Goal: Task Accomplishment & Management: Complete application form

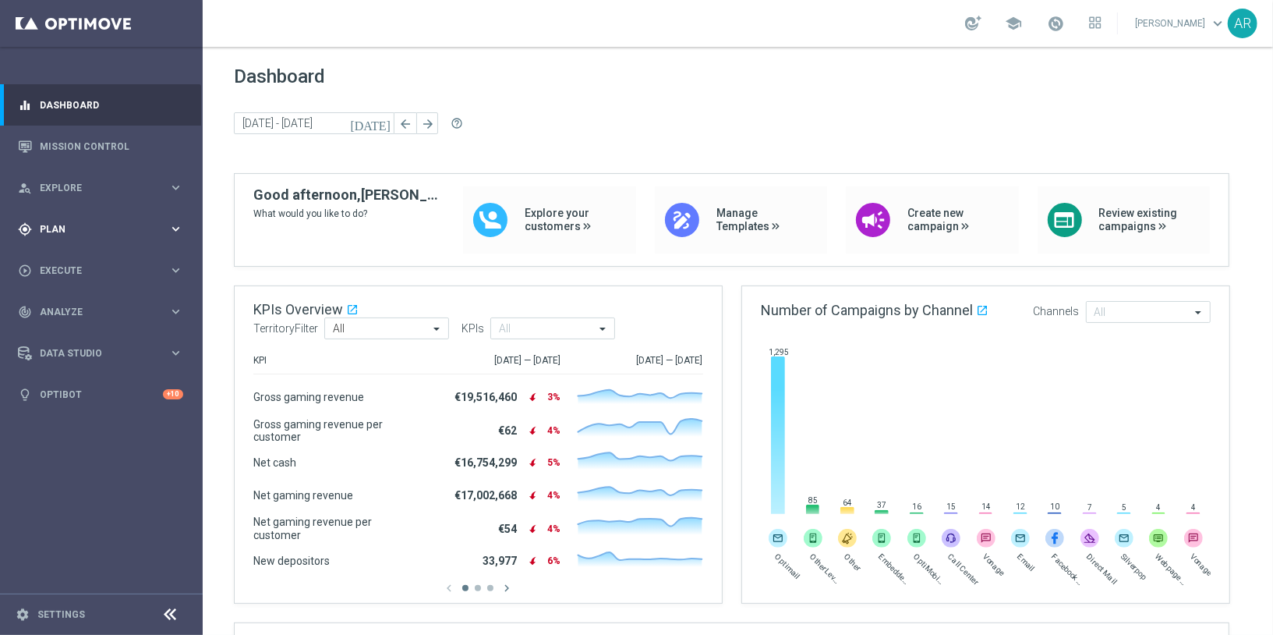
click at [80, 232] on span "Plan" at bounding box center [104, 229] width 129 height 9
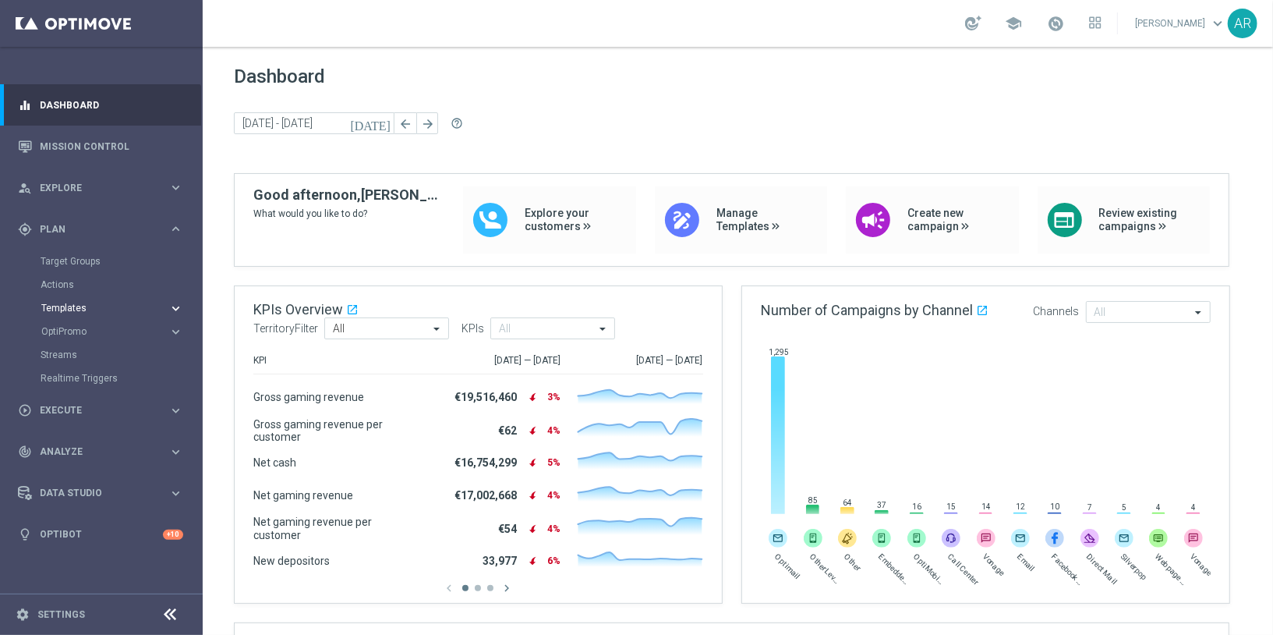
click at [91, 310] on span "Templates" at bounding box center [97, 307] width 112 height 9
click at [62, 331] on link "Optimail" at bounding box center [105, 331] width 114 height 12
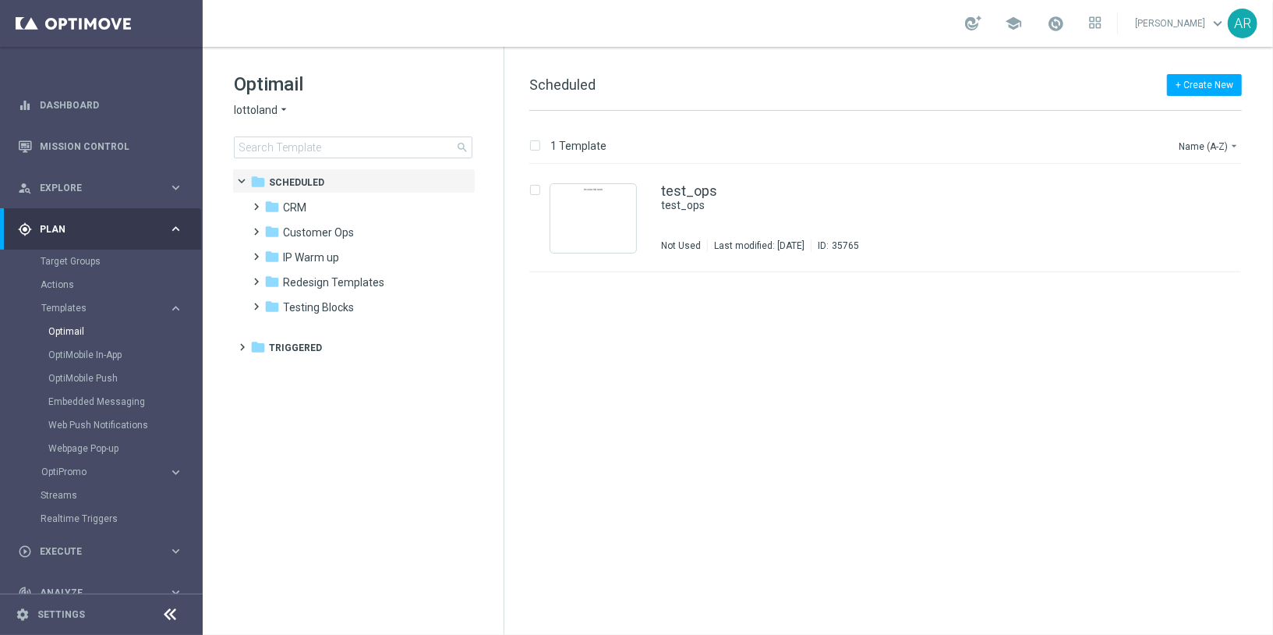
click at [265, 97] on div "Optimail lottoland arrow_drop_down × lottoland search" at bounding box center [369, 115] width 270 height 87
click at [273, 112] on span "lottoland" at bounding box center [256, 110] width 44 height 15
click at [303, 194] on div "Lottoland.bet.br" at bounding box center [293, 202] width 117 height 19
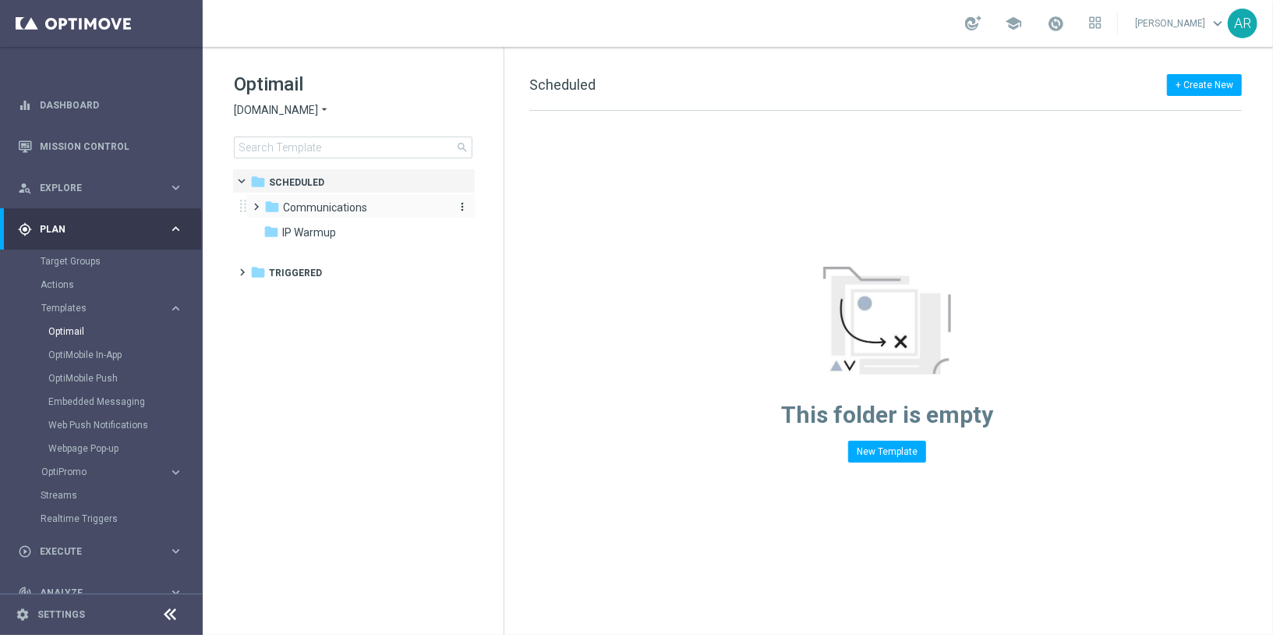
click at [327, 201] on span "Communications" at bounding box center [325, 207] width 84 height 14
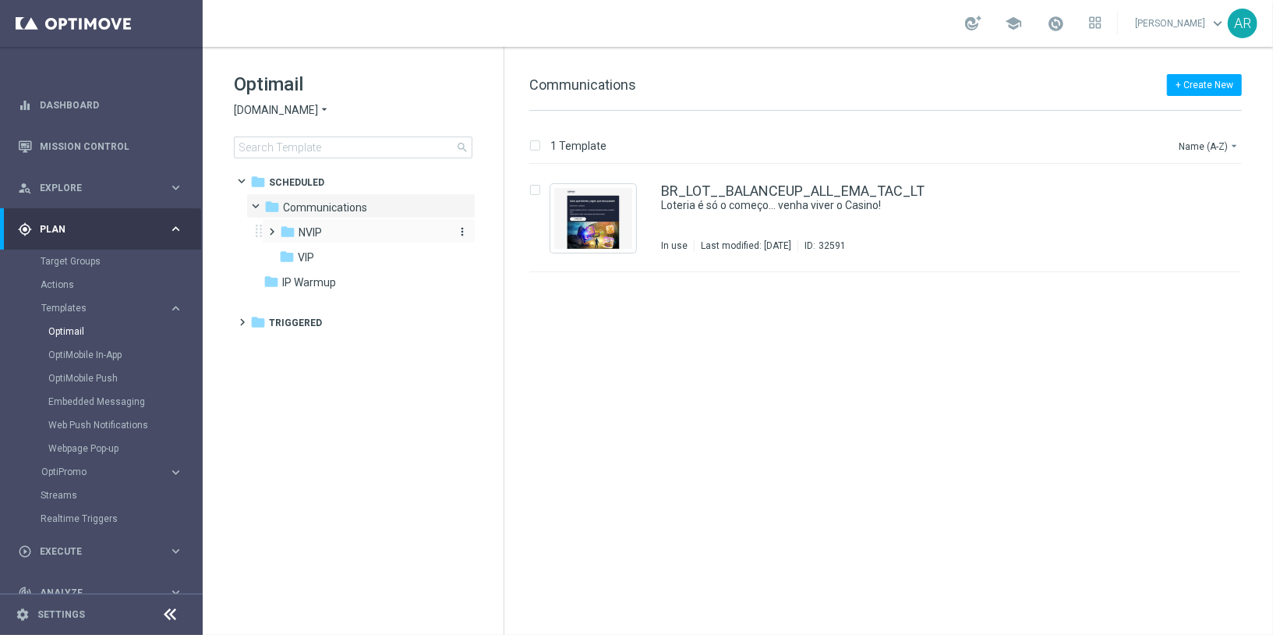
click at [310, 225] on span "NVIP" at bounding box center [310, 232] width 23 height 14
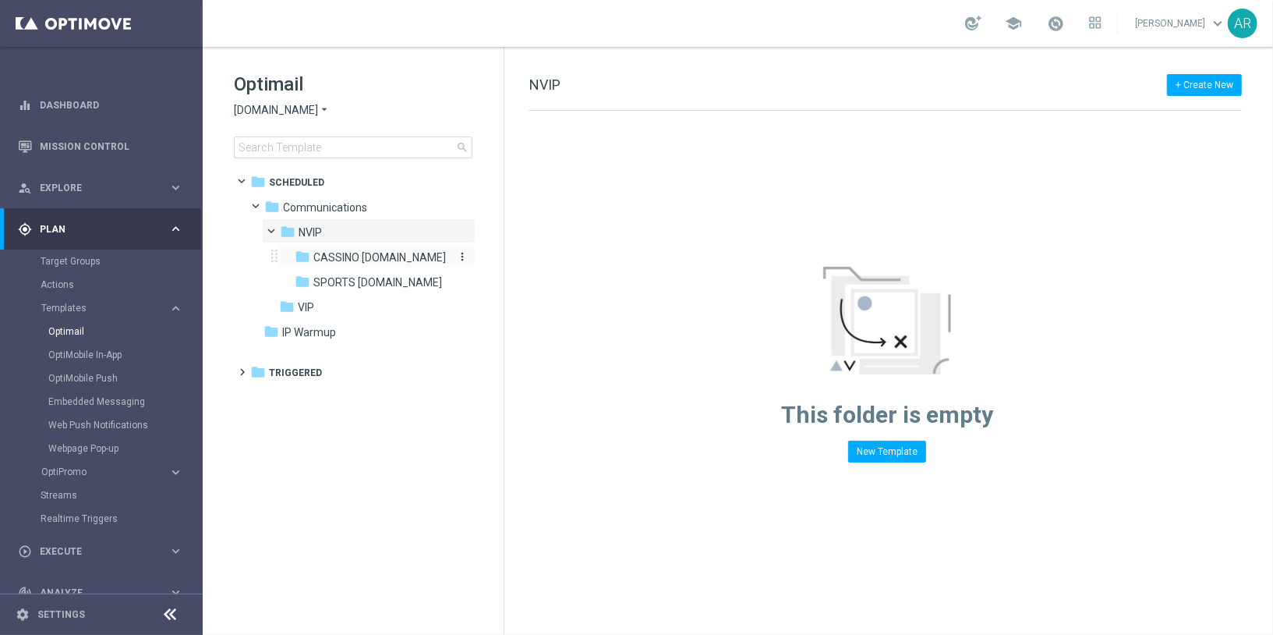
click at [346, 253] on span "CASSINO bet.br" at bounding box center [379, 257] width 133 height 14
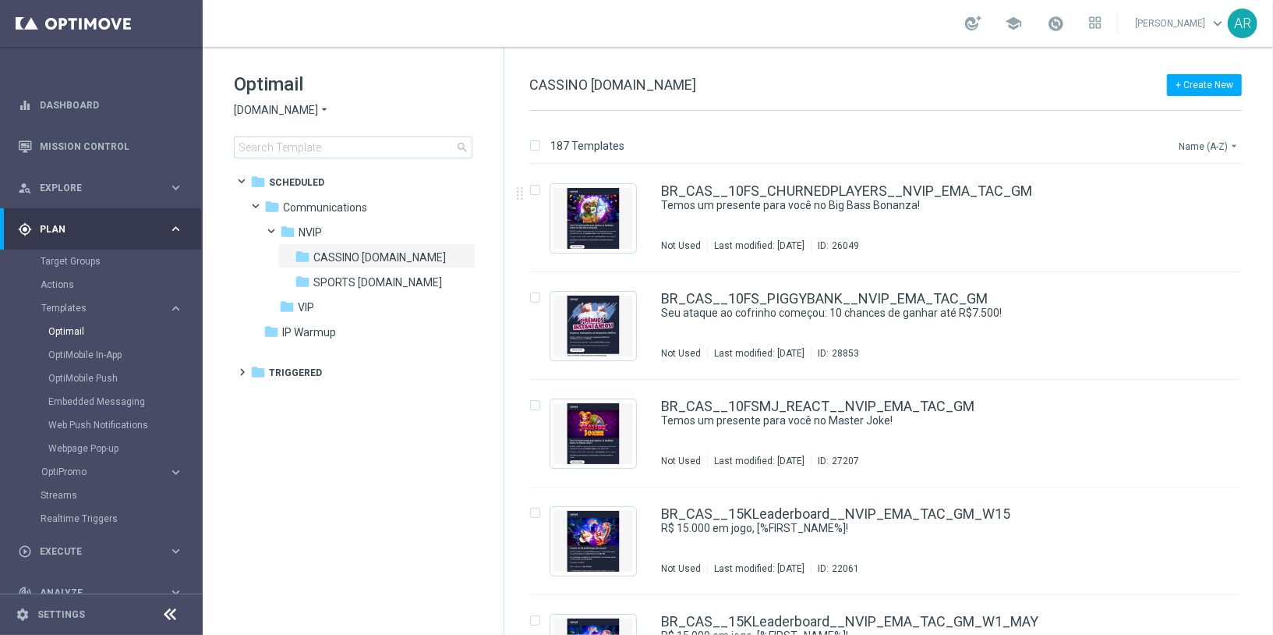
click at [1202, 144] on button "Name (A-Z) arrow_drop_down" at bounding box center [1210, 145] width 65 height 19
click at [1202, 218] on span "Date Modified (Newest)" at bounding box center [1182, 215] width 104 height 11
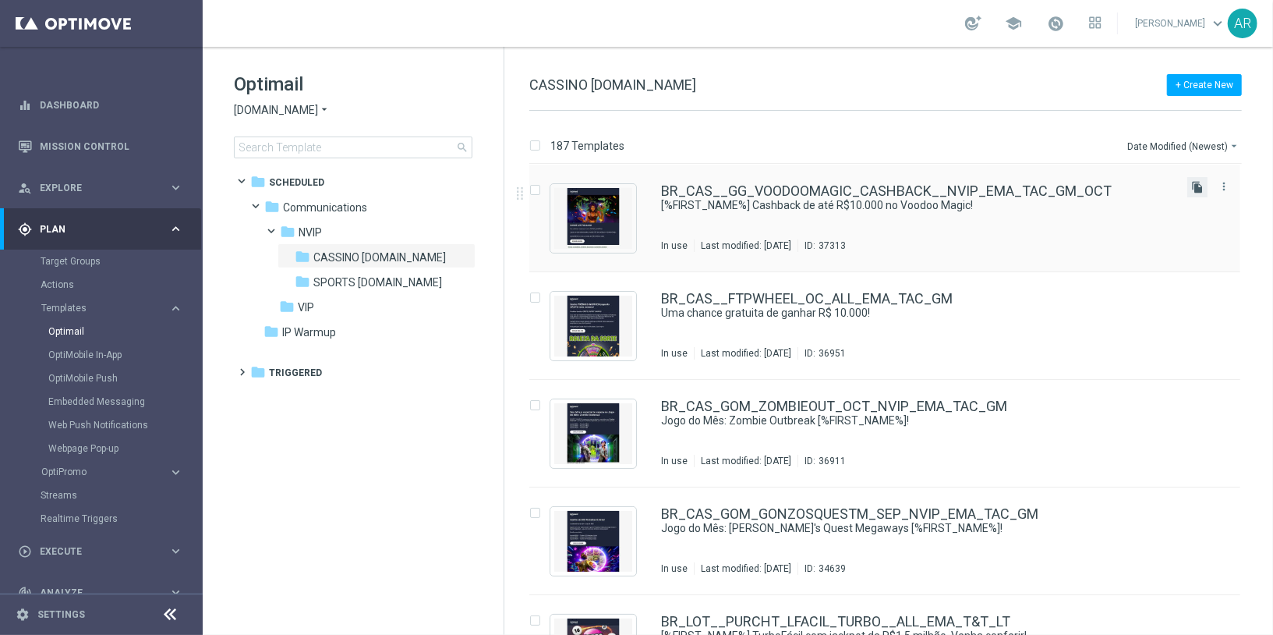
click at [1192, 182] on icon "file_copy" at bounding box center [1198, 187] width 12 height 12
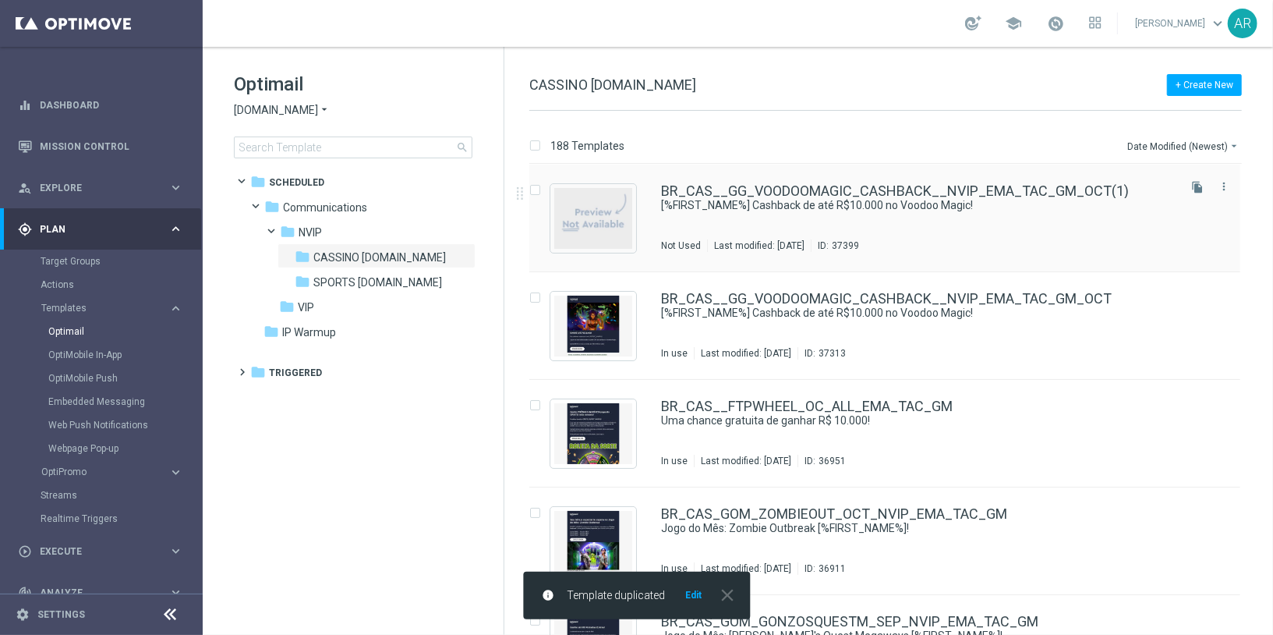
click at [706, 182] on div "BR_CAS__GG_VOODOOMAGIC_CASHBACK__NVIP_EMA_TAC_GM_OCT(1) [%FIRST_NAME%] Cashback…" at bounding box center [885, 219] width 711 height 108
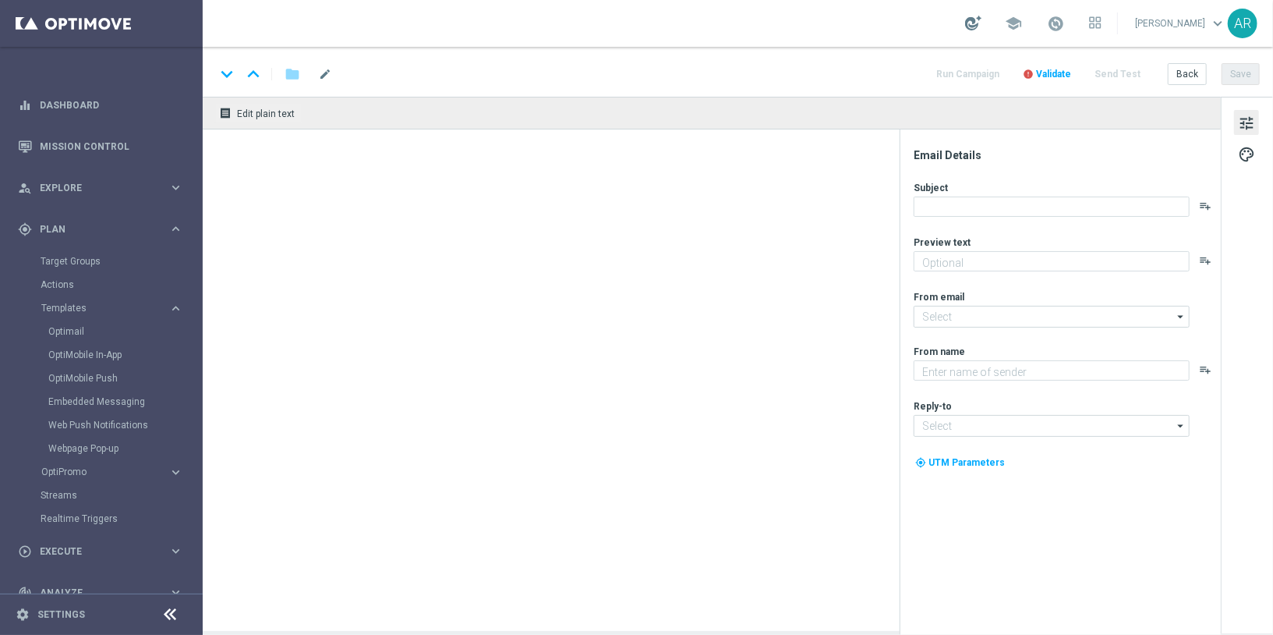
type textarea "Aposte nos jogos selecionados e garanta até 25% em cashback!"
type textarea "Lottoland"
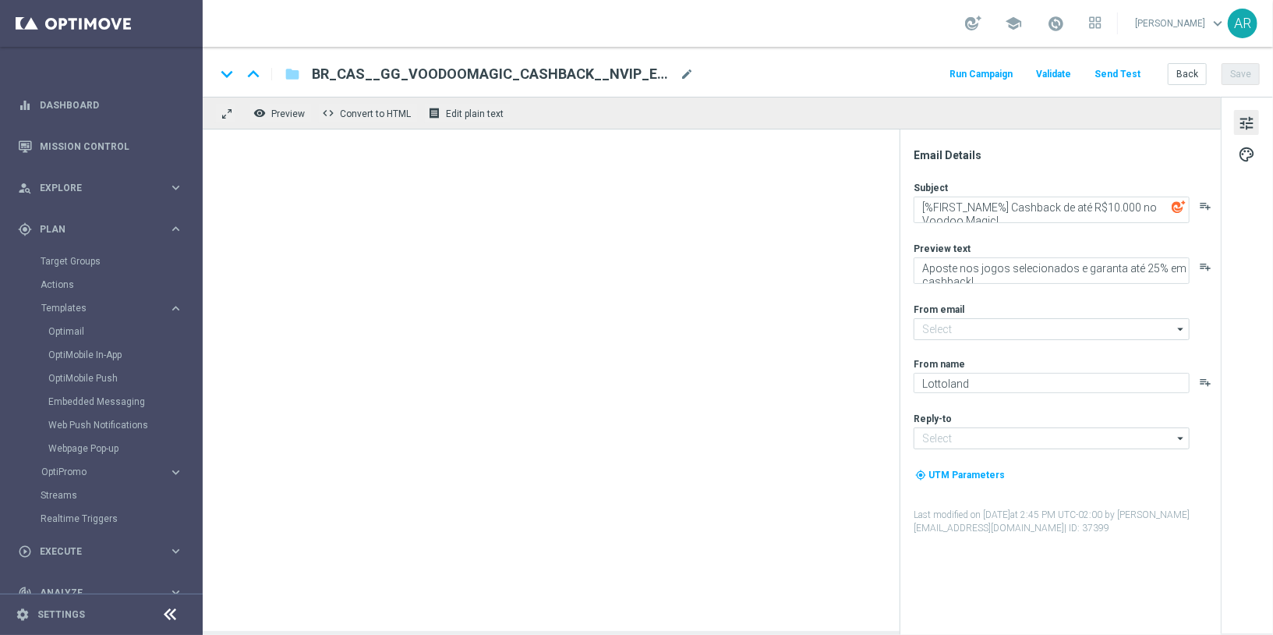
type input "mail@crm.lottoland.bet.br"
type input "contato@lottoland.bet.br"
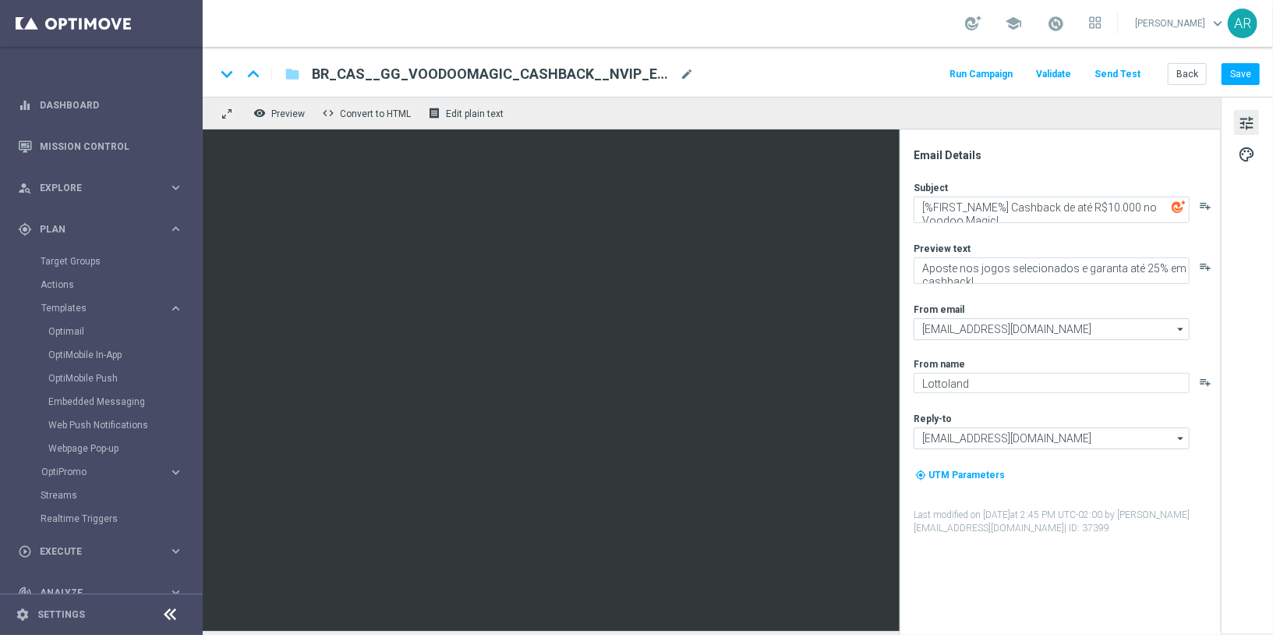
click at [532, 80] on span "BR_CAS__GG_VOODOOMAGIC_CASHBACK__NVIP_EMA_TAC_GM_OCT(1)" at bounding box center [493, 74] width 362 height 19
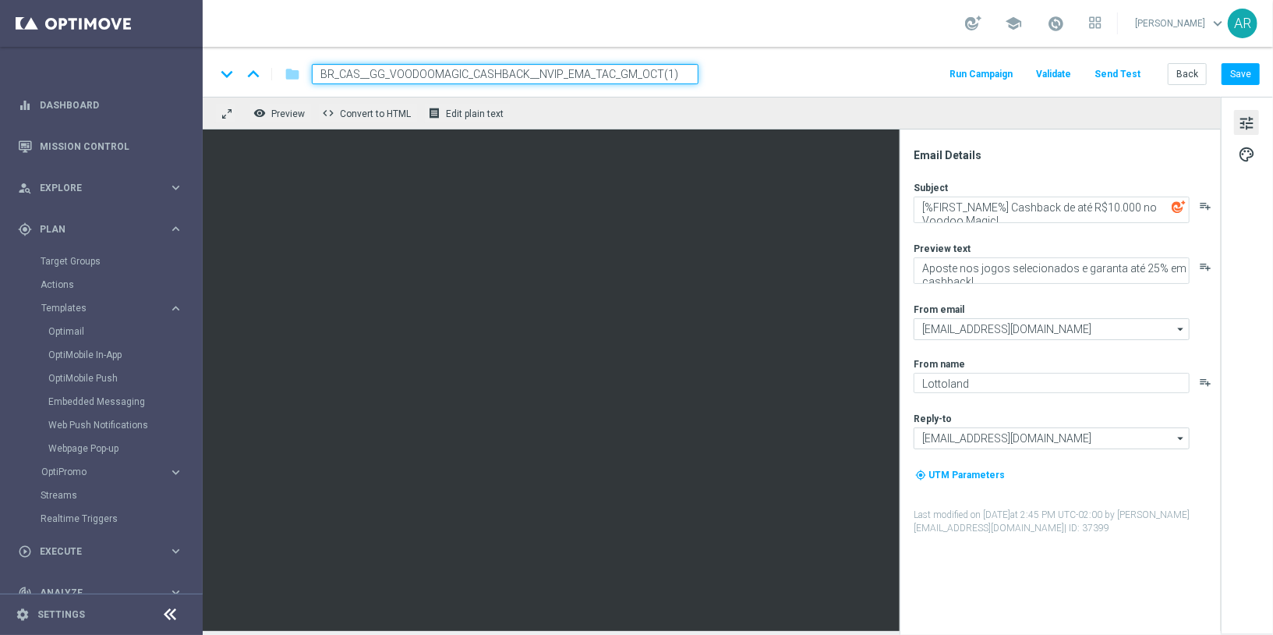
click at [533, 79] on input "BR_CAS__GG_VOODOOMAGIC_CASHBACK__NVIP_EMA_TAC_GM_OCT(1)" at bounding box center [505, 74] width 387 height 20
click at [532, 78] on input "BR_CAS__GG_VOODOOMAGIC_CASHBACK__NVIP_EMA_TAC_GM_OCT(1)" at bounding box center [505, 74] width 387 height 20
paste input "BR_CAS__GG_ROLETARELAMPAGO__NVIP_EMA_TAC_GM"
type input "BR_CAS__GG_VOODOOMAGIC_CASHBACK_BR_CAS__GG_ROLETARELAMPAGO__NVIP_EMA_TAC_GM_NVI…"
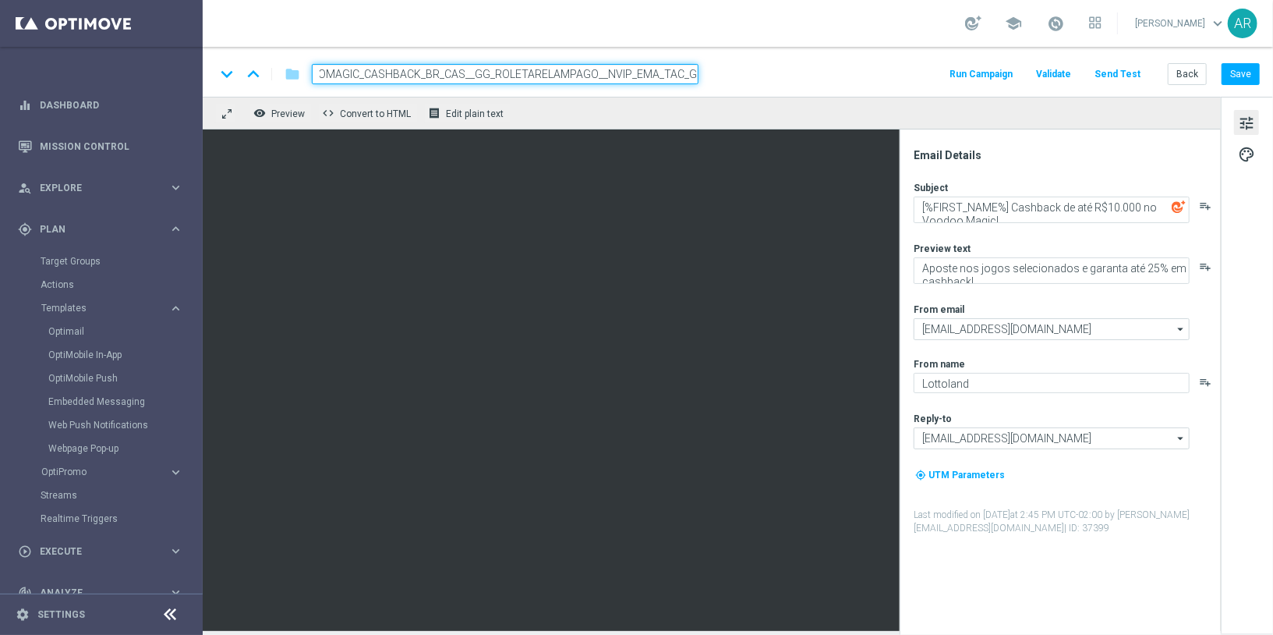
scroll to position [0, 0]
click at [739, 67] on div "keyboard_arrow_down keyboard_arrow_up folder BR_CAS__GG_VOODOOMAGIC_CASHBACK_BR…" at bounding box center [737, 74] width 1045 height 20
click at [603, 68] on input "BR_CAS__GG_VOODOOMAGIC_CASHBACK_BR_CAS__GG_ROLETARELAMPAGO__NVIP_EMA_TAC_GM_NVI…" at bounding box center [505, 74] width 387 height 20
click at [602, 68] on input "BR_CAS__GG_VOODOOMAGIC_CASHBACK_BR_CAS__GG_ROLETARELAMPAGO__NVIP_EMA_TAC_GM_NVI…" at bounding box center [505, 74] width 387 height 20
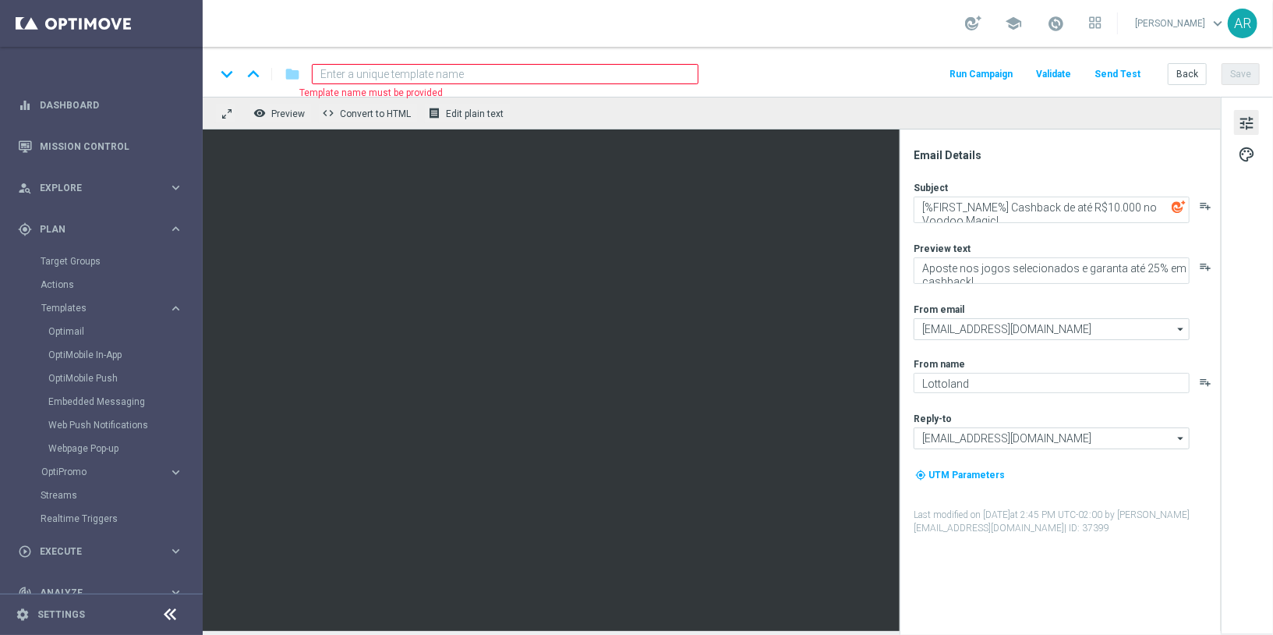
paste input "BR_CAS__GG_ROLETARELAMPAGO__NVIP_EMA_TAC_GM"
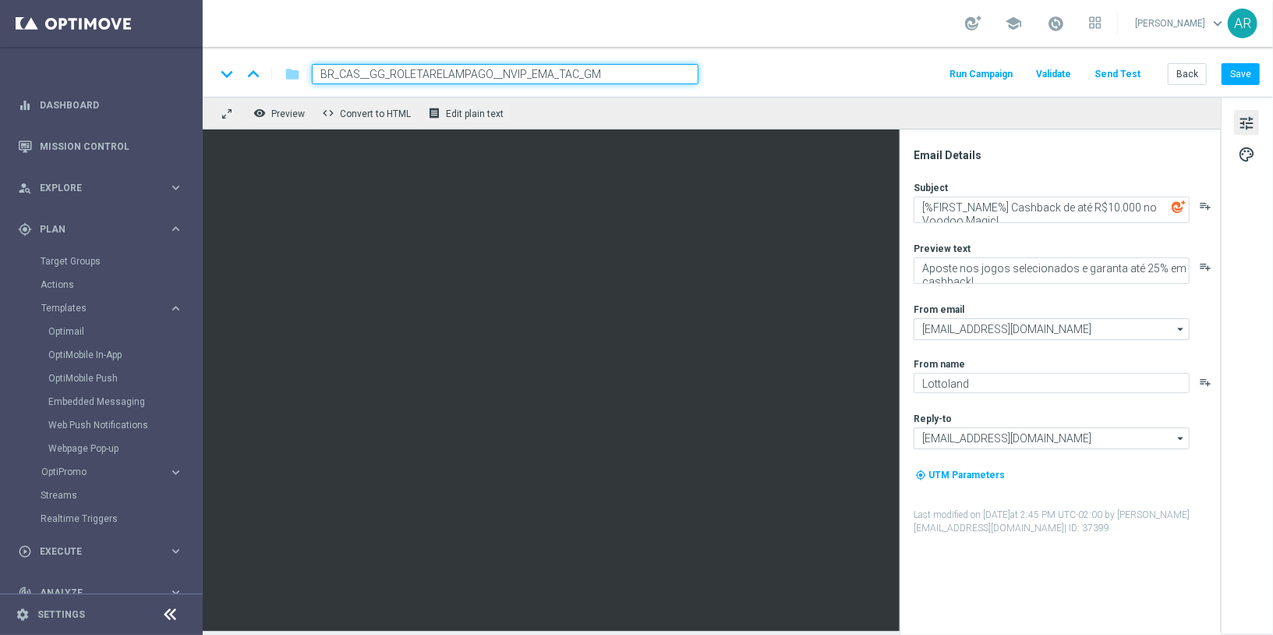
type input "BR_CAS__GG_ROLETARELAMPAGO__NVIP_EMA_TAC_GM"
click at [731, 73] on div "keyboard_arrow_down keyboard_arrow_up folder BR_CAS__GG_ROLETARELAMPAGO__NVIP_E…" at bounding box center [737, 74] width 1045 height 20
drag, startPoint x: 650, startPoint y: 69, endPoint x: 661, endPoint y: 78, distance: 14.4
click at [650, 69] on input "BR_CAS__GG_ROLETARELAMPAGO__NVIP_EMA_TAC_GM" at bounding box center [505, 74] width 387 height 20
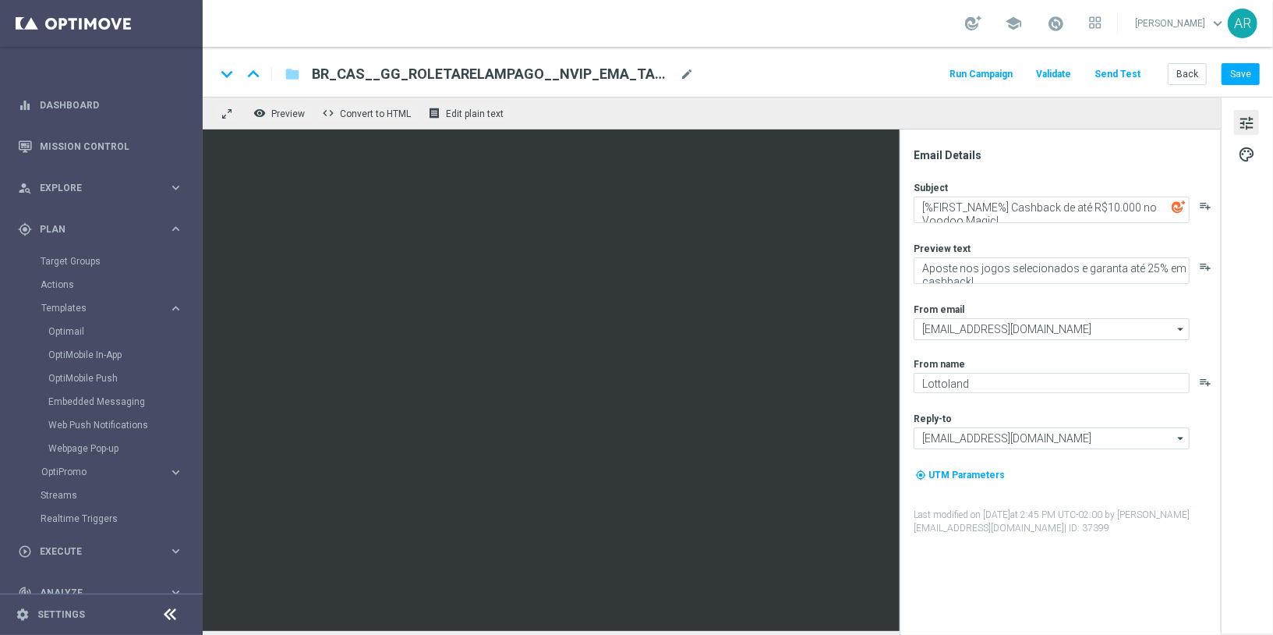
click at [764, 72] on div "keyboard_arrow_down keyboard_arrow_up folder BR_CAS__GG_ROLETARELAMPAGO__NVIP_E…" at bounding box center [737, 74] width 1045 height 20
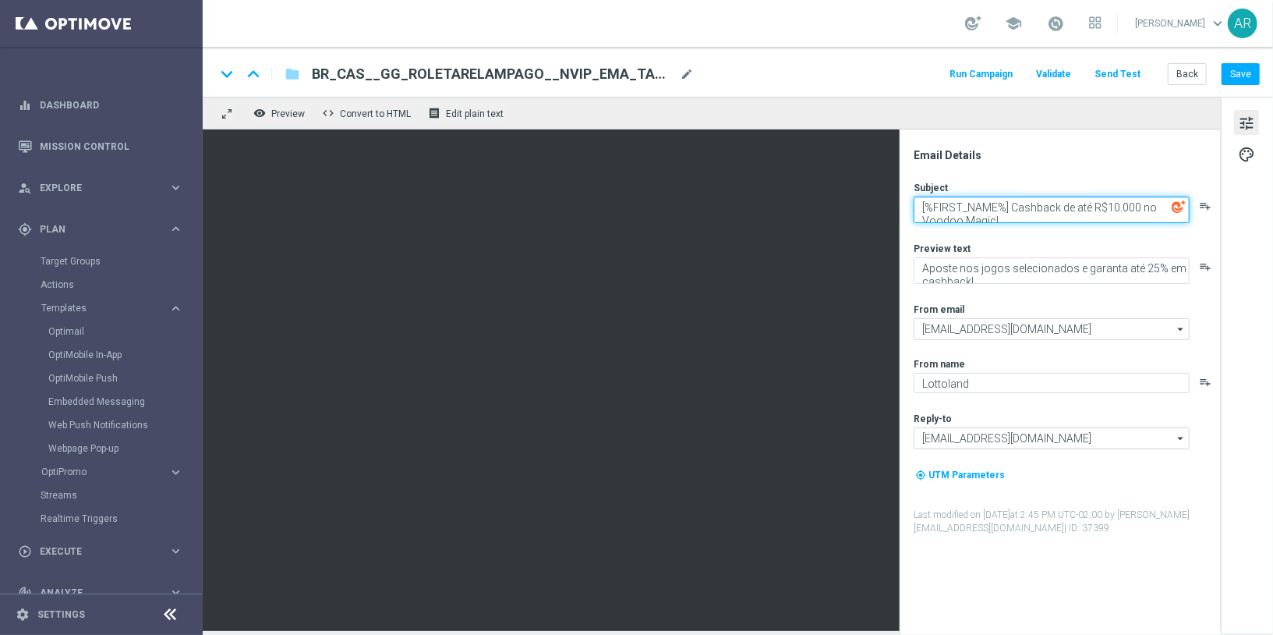
drag, startPoint x: 1013, startPoint y: 205, endPoint x: 1098, endPoint y: 270, distance: 106.8
click at [1098, 270] on div "Subject [%FIRST_NAME%] Cashback de até R$10.000 no Voodoo Magic! playlist_add P…" at bounding box center [1067, 358] width 306 height 354
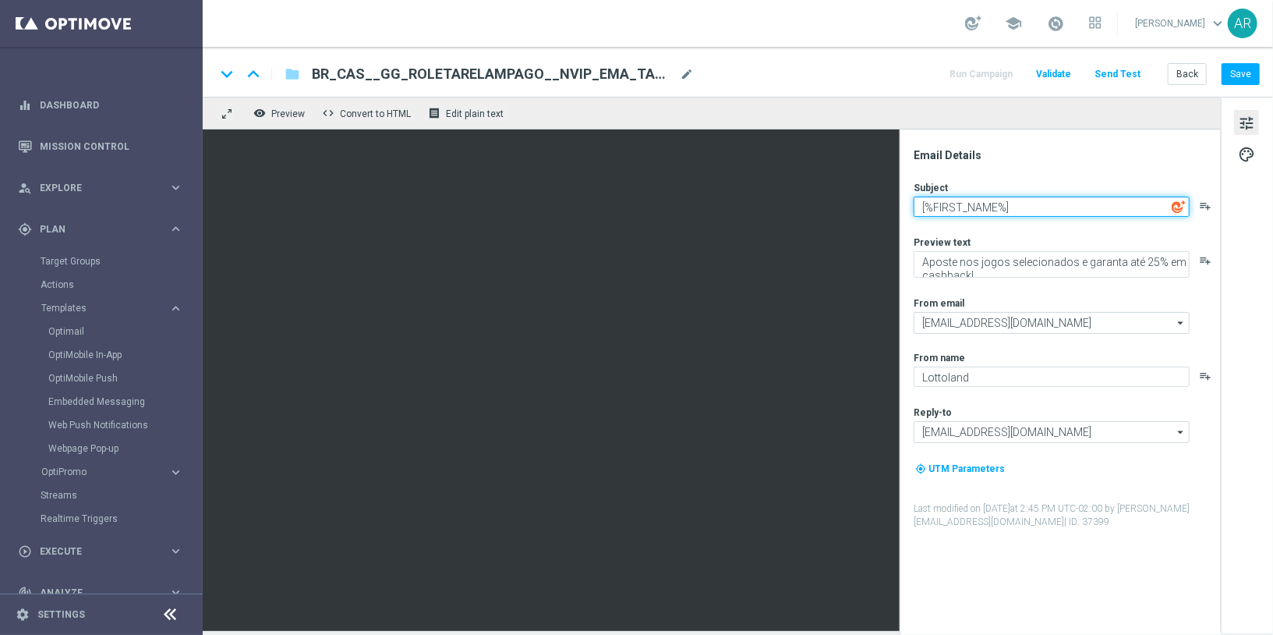
click at [920, 206] on textarea "[%FIRST_NAME%]" at bounding box center [1052, 207] width 276 height 20
paste textarea "O raio caiu,"
click at [1103, 197] on textarea "O raio caiu, [%FIRST_NAME%]" at bounding box center [1052, 207] width 276 height 20
click at [1078, 207] on textarea "O raio caiu, [%FIRST_NAME%]" at bounding box center [1052, 207] width 276 height 20
type textarea "O raio caiu, [%FIRST_NAME%]!"
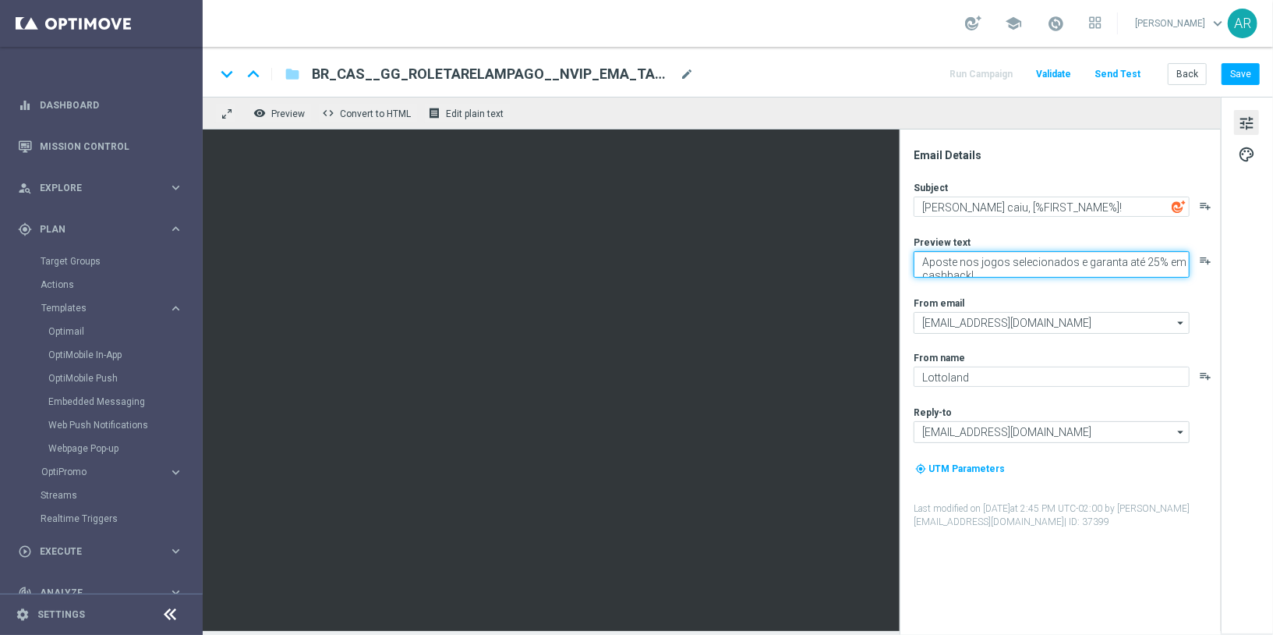
click at [933, 261] on textarea "Aposte nos jogos selecionados e garanta até 25% em cashback!" at bounding box center [1052, 264] width 276 height 27
click at [933, 260] on textarea "Aposte nos jogos selecionados e garanta até 25% em cashback!" at bounding box center [1052, 264] width 276 height 27
paste textarea "Sinta a emoção eletrizante com multiplicadores aleatórios"
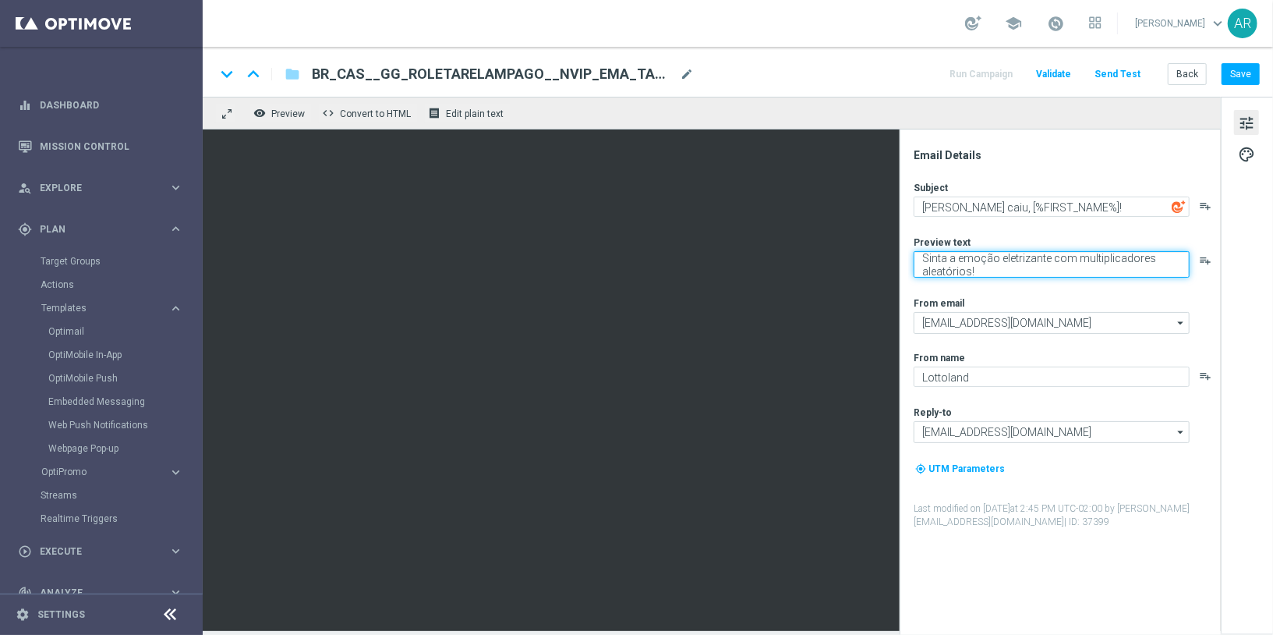
type textarea "Sinta a emoção eletrizante com multiplicadores aleatórios!"
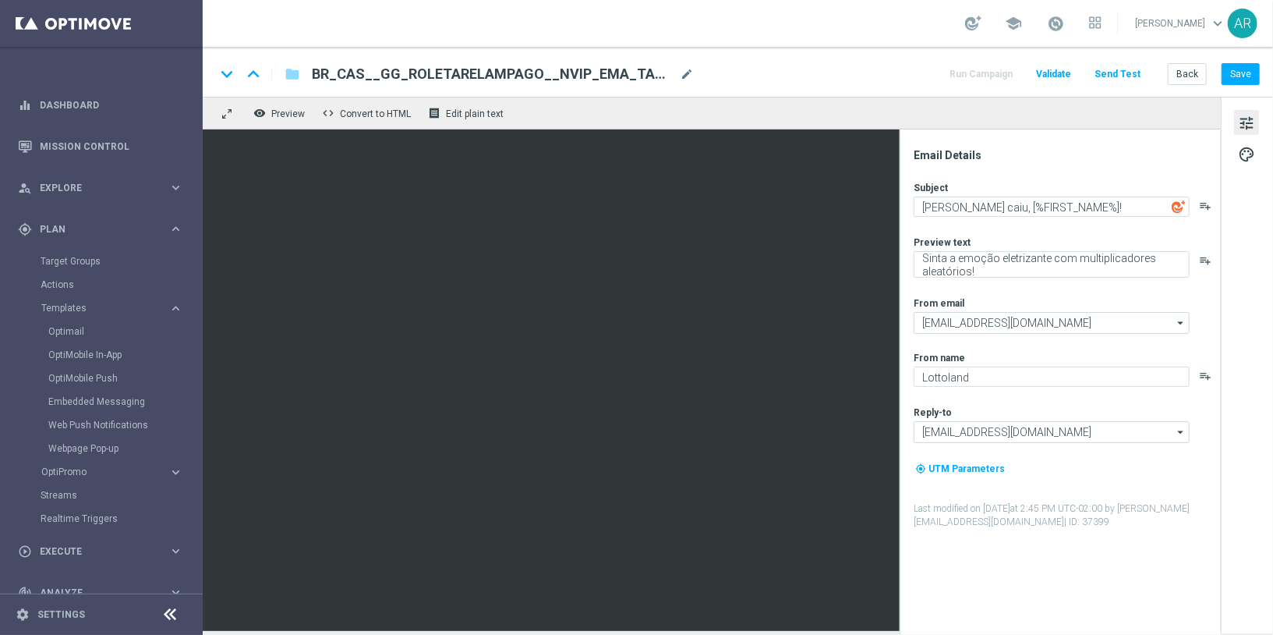
click at [991, 295] on div "Subject O raio caiu, [%FIRST_NAME%]! playlist_add Preview text Sinta a emoção e…" at bounding box center [1067, 355] width 306 height 348
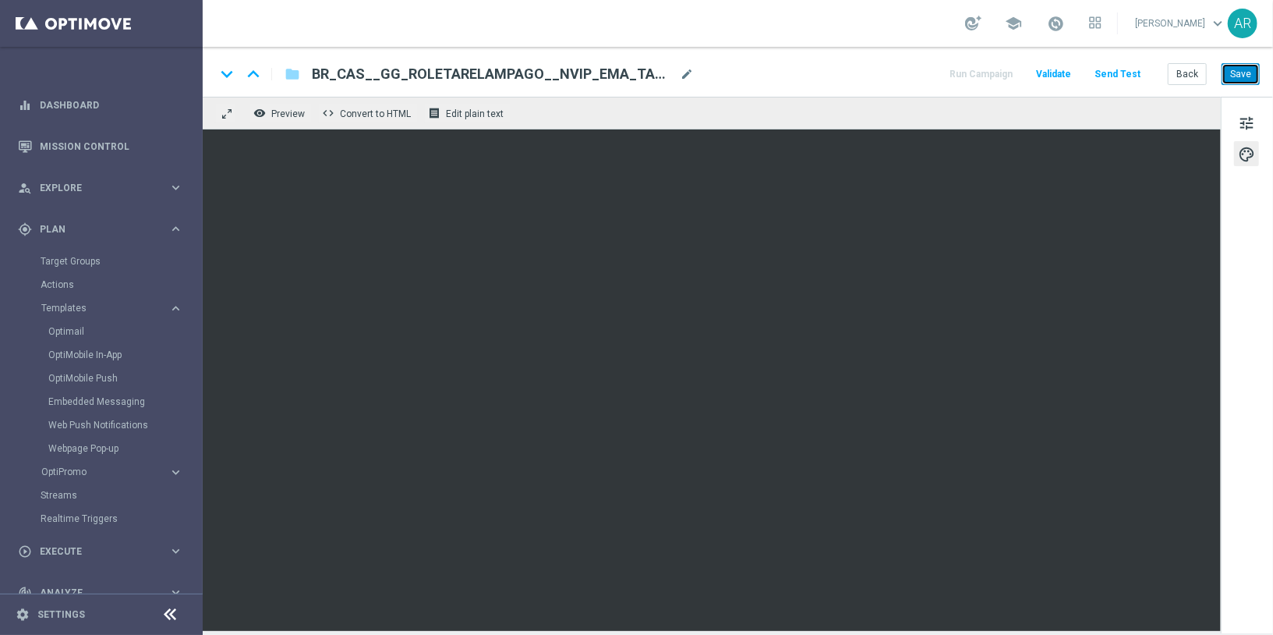
click at [1252, 73] on button "Save" at bounding box center [1241, 74] width 38 height 22
click at [1235, 67] on button "Save" at bounding box center [1241, 74] width 38 height 22
click at [101, 396] on link "Embedded Messaging" at bounding box center [105, 401] width 114 height 12
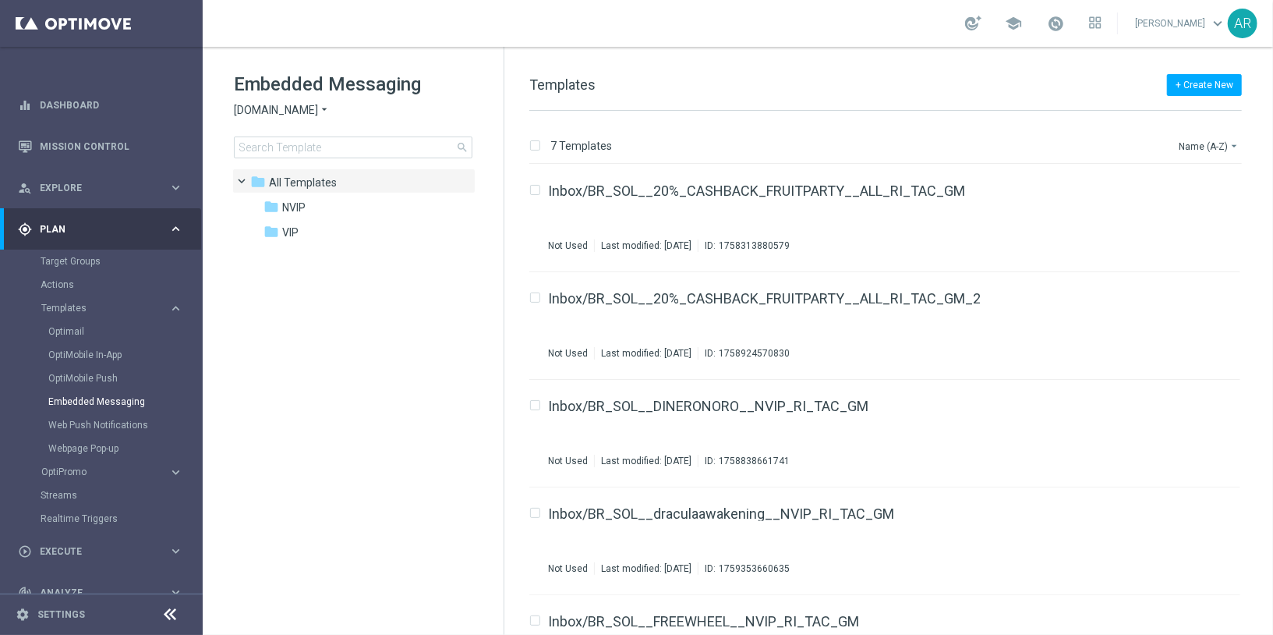
click at [308, 111] on span "Sorteonline.bet.br" at bounding box center [276, 110] width 84 height 15
click at [0, 0] on span "Lottoland.bet.br" at bounding box center [0, 0] width 0 height 0
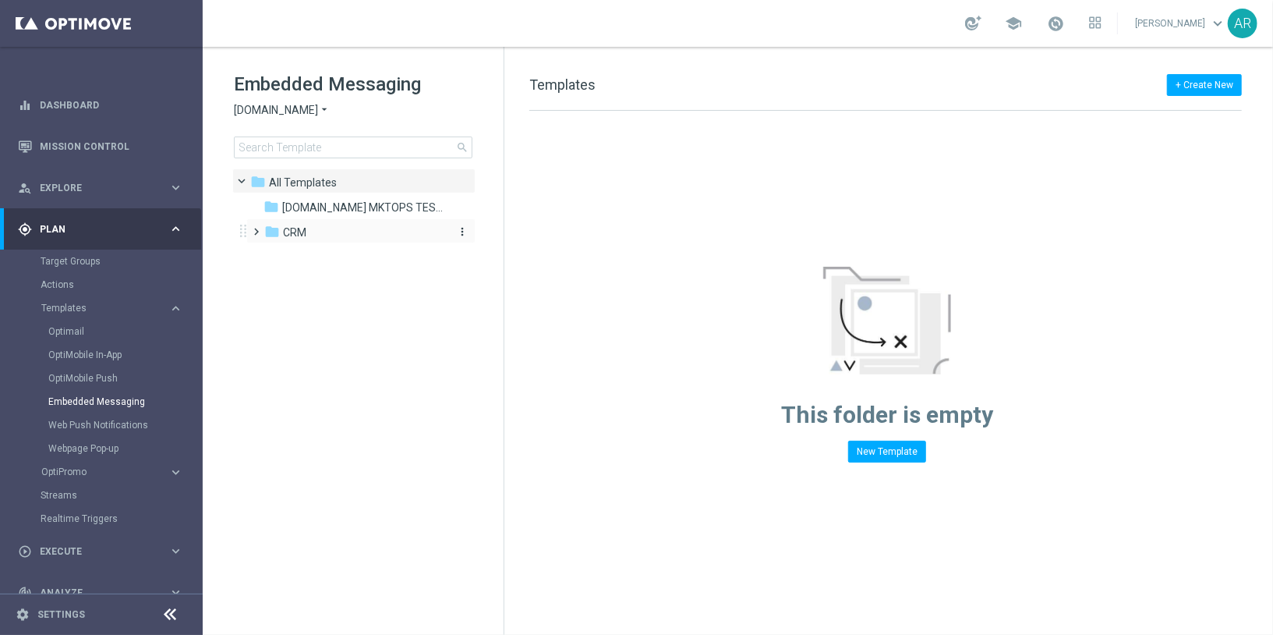
click at [290, 232] on span "CRM" at bounding box center [294, 232] width 23 height 14
click at [306, 282] on span "2. Non-VIP" at bounding box center [324, 282] width 51 height 14
click at [377, 309] on span "pt_BR (BET.BR)" at bounding box center [375, 307] width 125 height 14
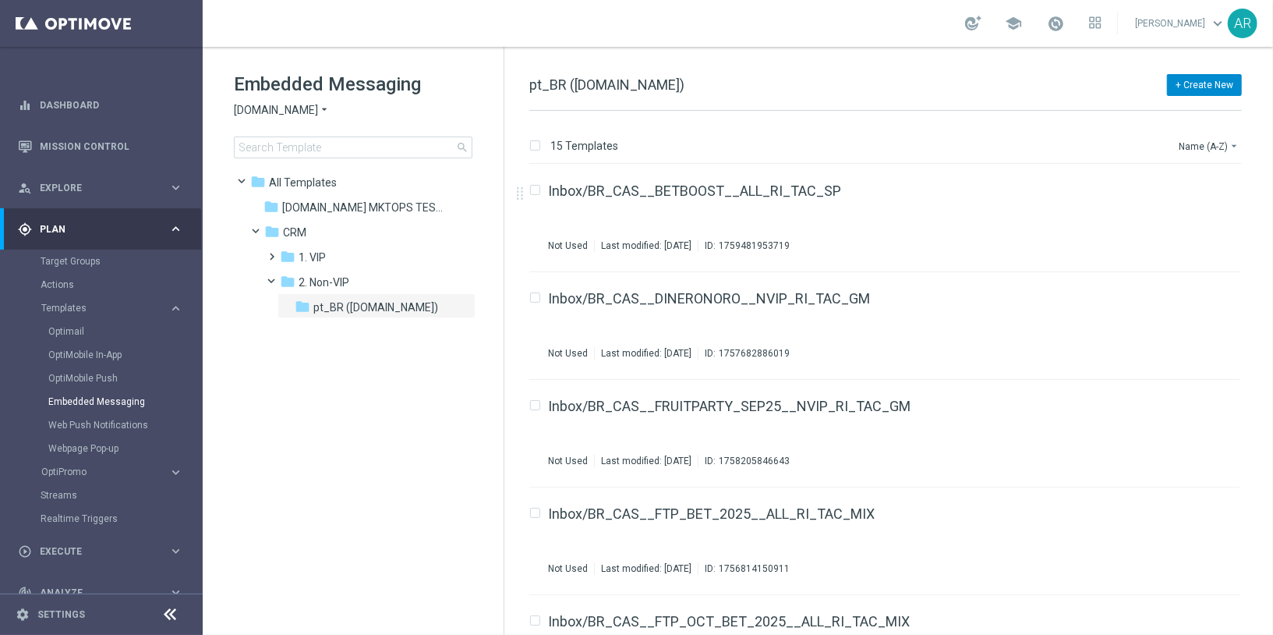
click at [1194, 83] on button "+ Create New" at bounding box center [1204, 85] width 75 height 22
click at [1171, 112] on span "New Template" at bounding box center [1161, 112] width 62 height 11
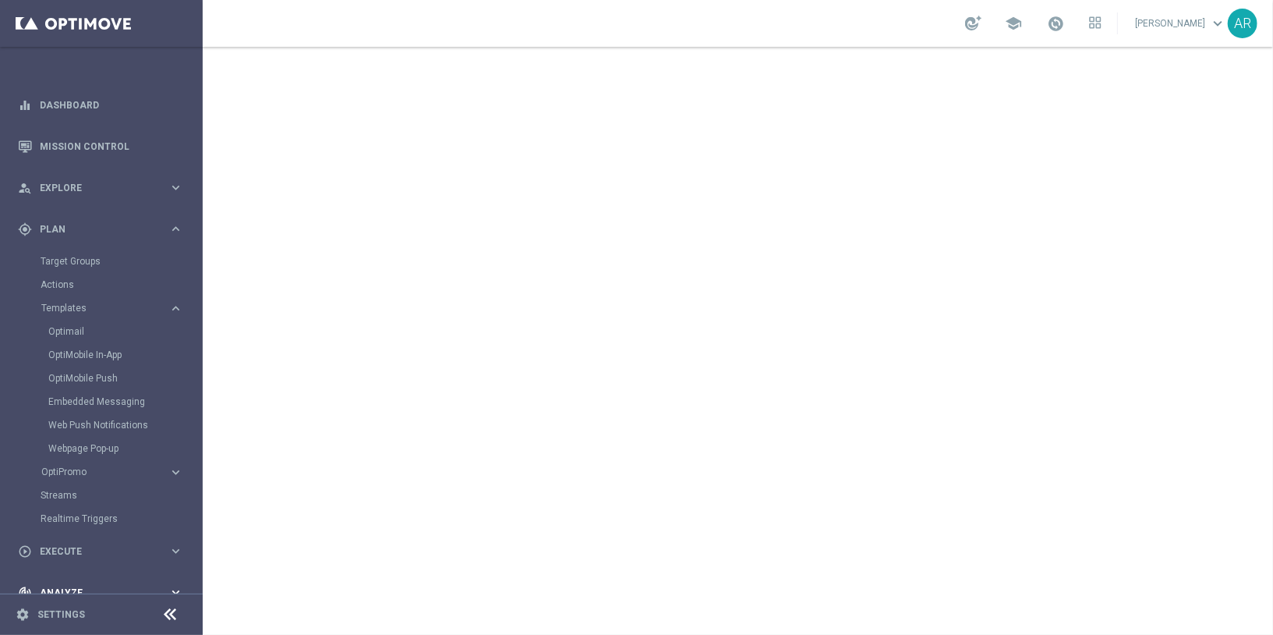
drag, startPoint x: 76, startPoint y: 551, endPoint x: 62, endPoint y: 548, distance: 14.4
click at [76, 551] on span "Execute" at bounding box center [104, 551] width 129 height 9
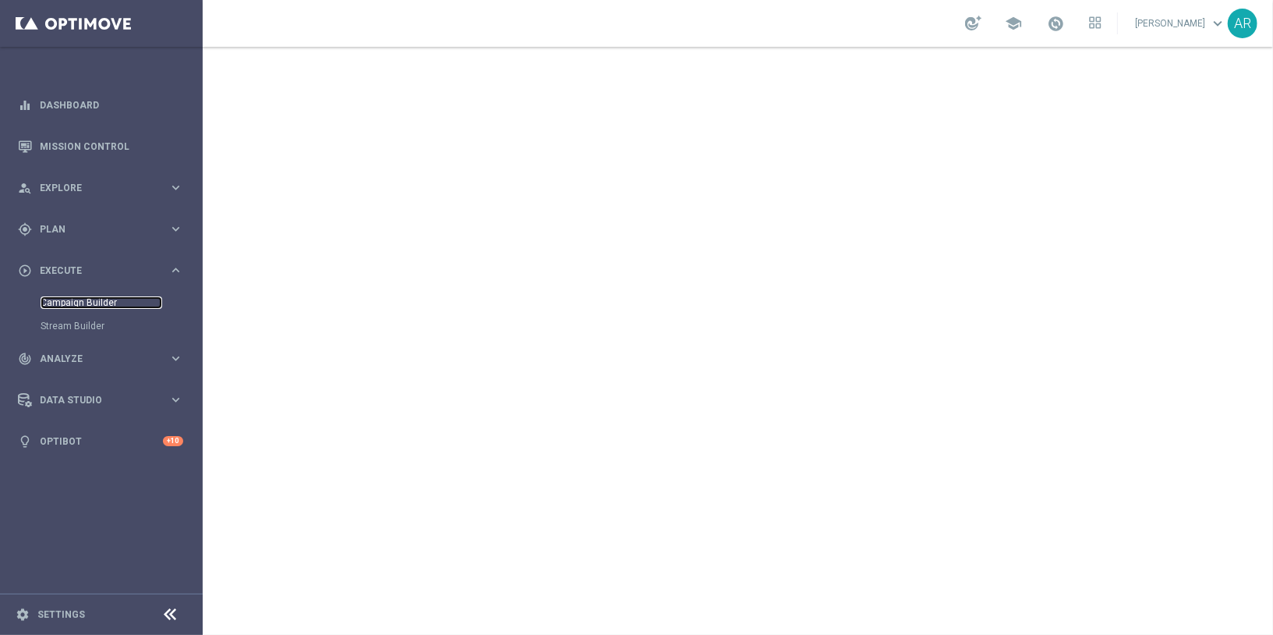
click at [66, 304] on link "Campaign Builder" at bounding box center [102, 302] width 122 height 12
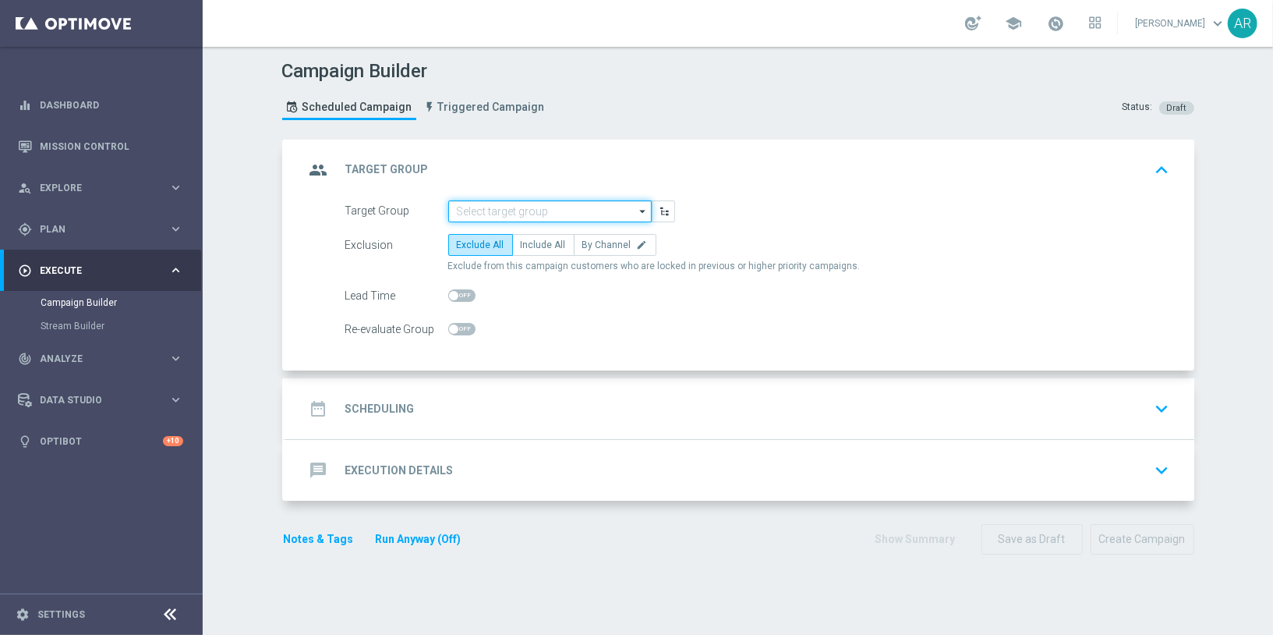
click at [505, 207] on input at bounding box center [550, 211] width 204 height 22
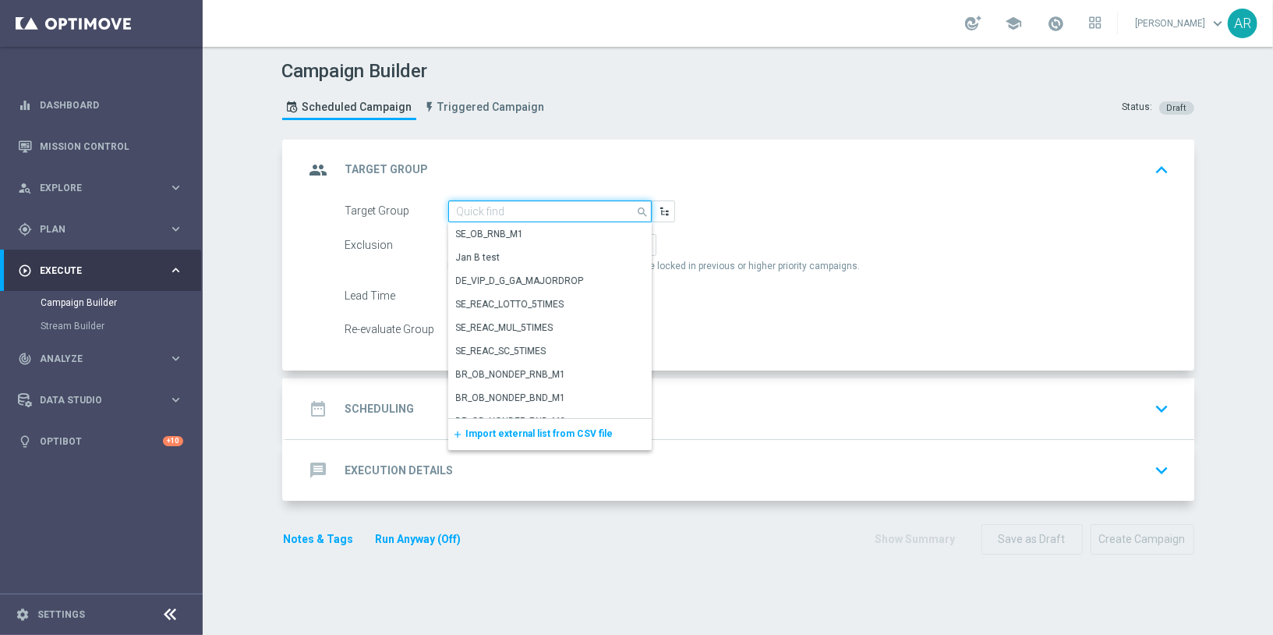
paste input "BR_CAS__GLOBALG_DEPOSITERS__NVIP_EMA_TAC_GM"
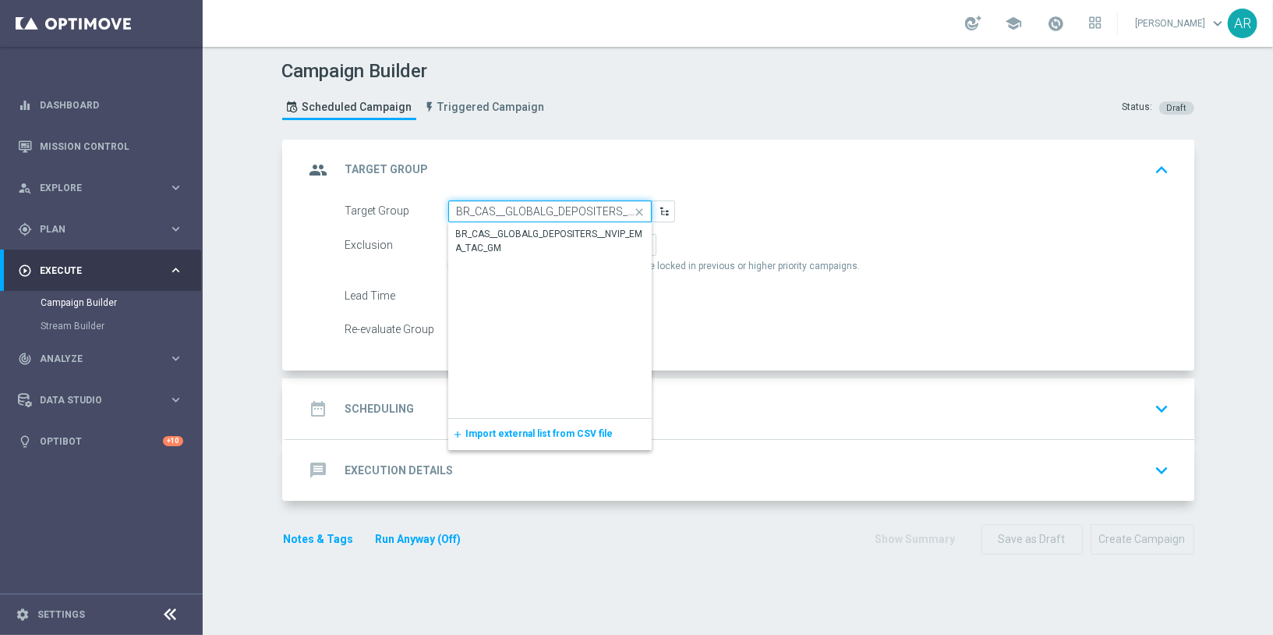
scroll to position [0, 90]
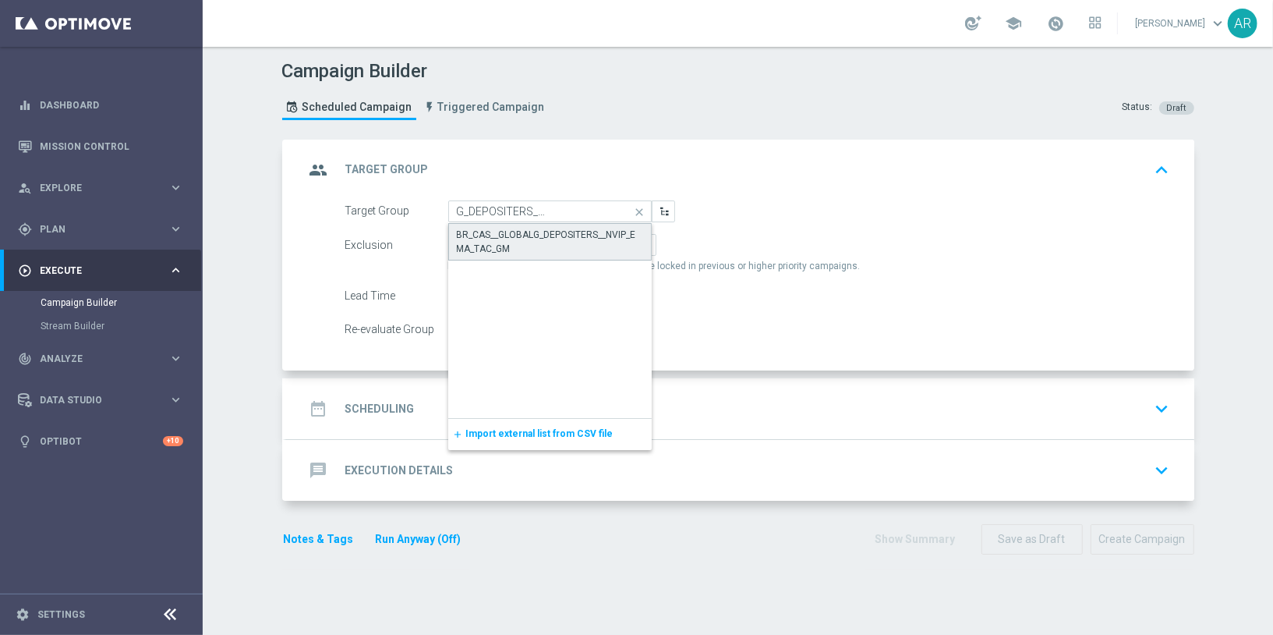
click at [537, 242] on div "BR_CAS__GLOBALG_DEPOSITERS__NVIP_EMA_TAC_GM" at bounding box center [550, 242] width 186 height 28
type input "BR_CAS__GLOBALG_DEPOSITERS__NVIP_EMA_TAC_GM"
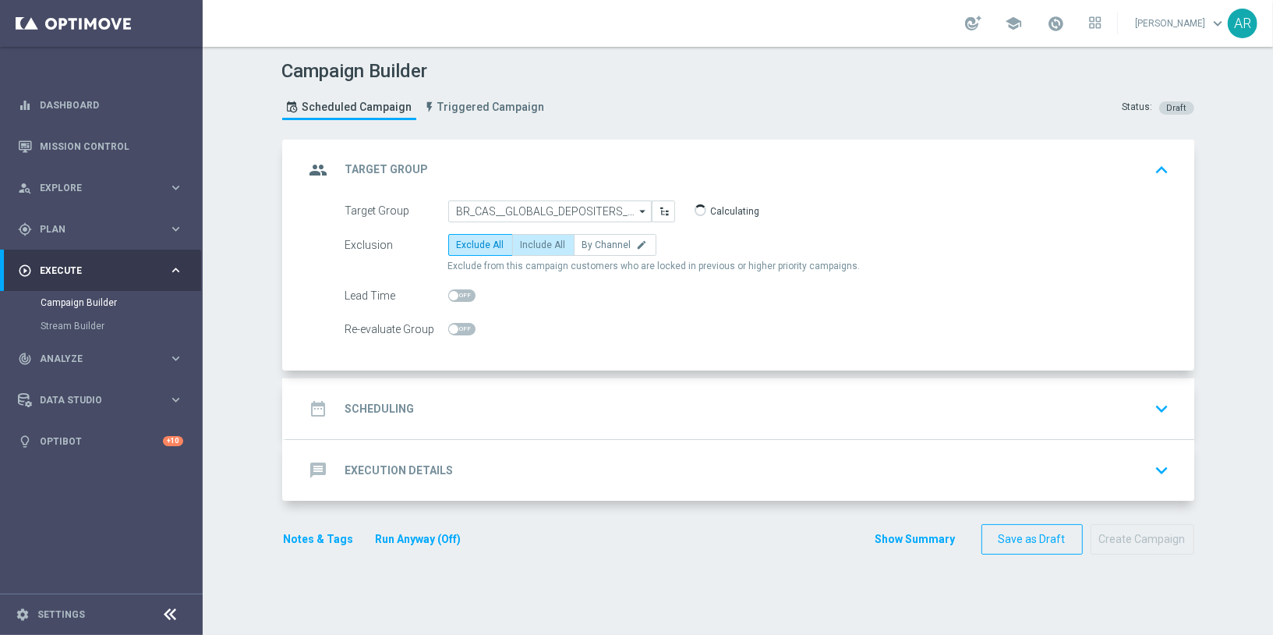
click at [534, 242] on span "Include All" at bounding box center [543, 244] width 45 height 11
click at [531, 243] on input "Include All" at bounding box center [526, 248] width 10 height 10
radio input "true"
drag, startPoint x: 482, startPoint y: 398, endPoint x: 466, endPoint y: 391, distance: 17.4
click at [482, 399] on div "date_range Scheduling keyboard_arrow_down" at bounding box center [740, 409] width 871 height 30
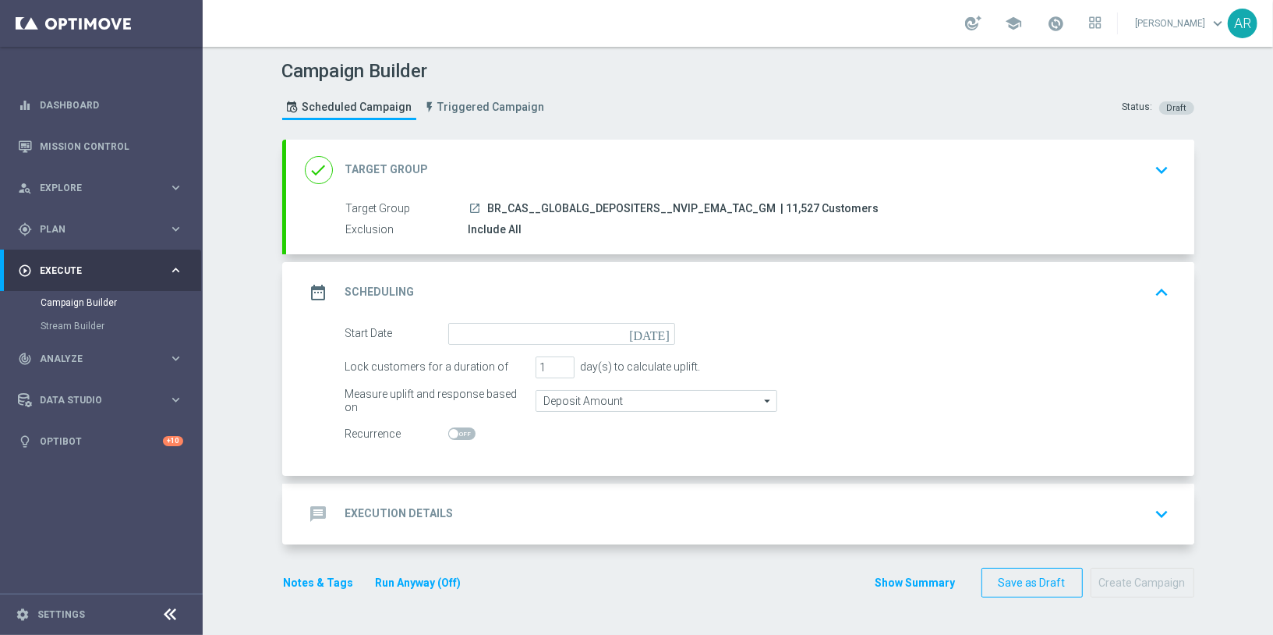
click at [658, 331] on icon "today" at bounding box center [652, 331] width 46 height 17
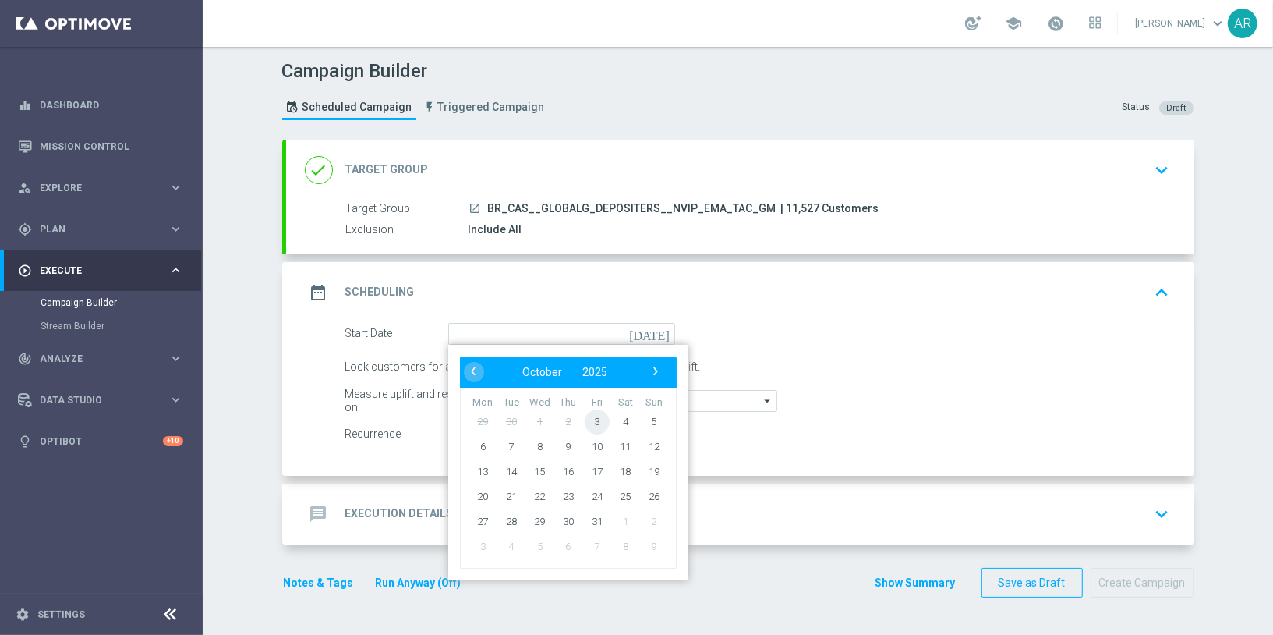
click at [586, 409] on span "3" at bounding box center [596, 421] width 25 height 25
type input "03 Oct 2025"
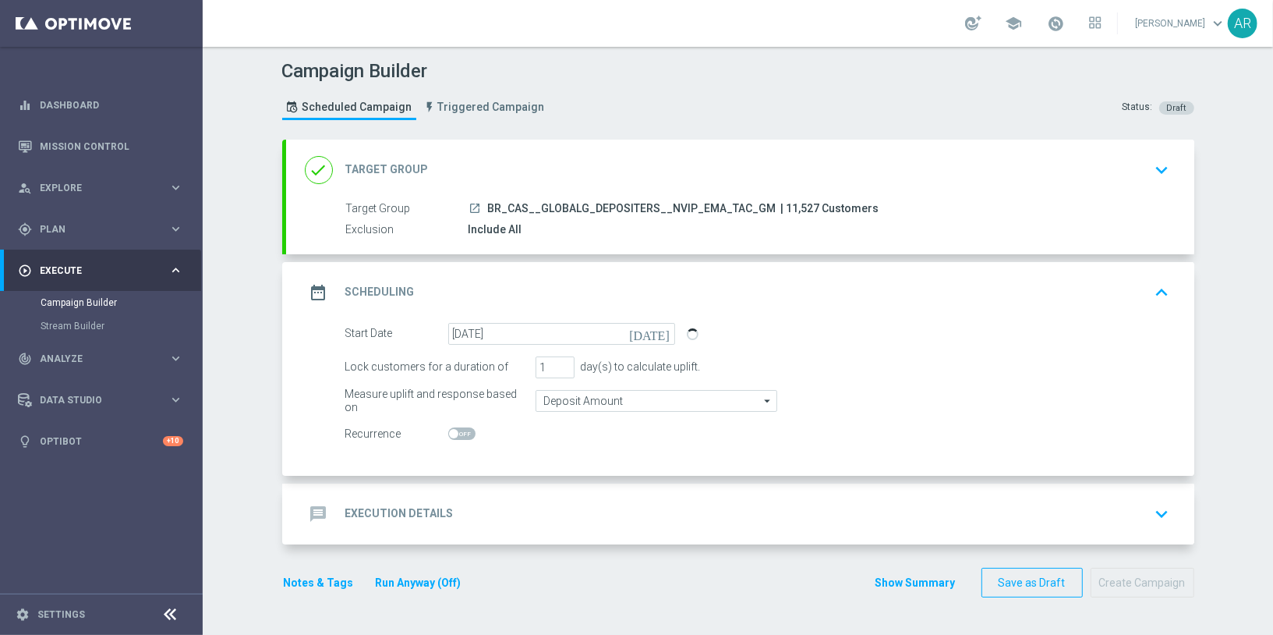
drag, startPoint x: 551, startPoint y: 516, endPoint x: 544, endPoint y: 508, distance: 10.5
click at [551, 516] on div "message Execution Details keyboard_arrow_down" at bounding box center [740, 514] width 871 height 30
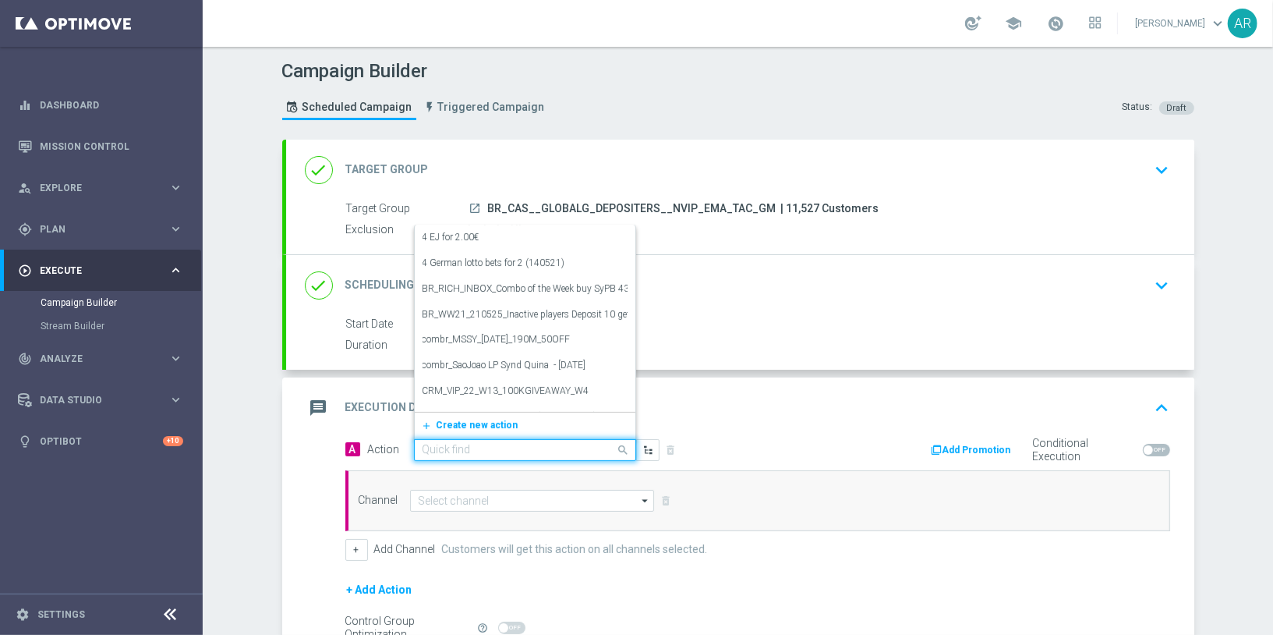
click at [463, 451] on input "text" at bounding box center [510, 450] width 174 height 13
paste input "BR_CAS__GG_ROLETARELAMPAGO__NVIP_EMA_TAC_GM"
type input "BR_CAS__GG_ROLETARELAMPAGO__NVIP_EMA_TAC_GM"
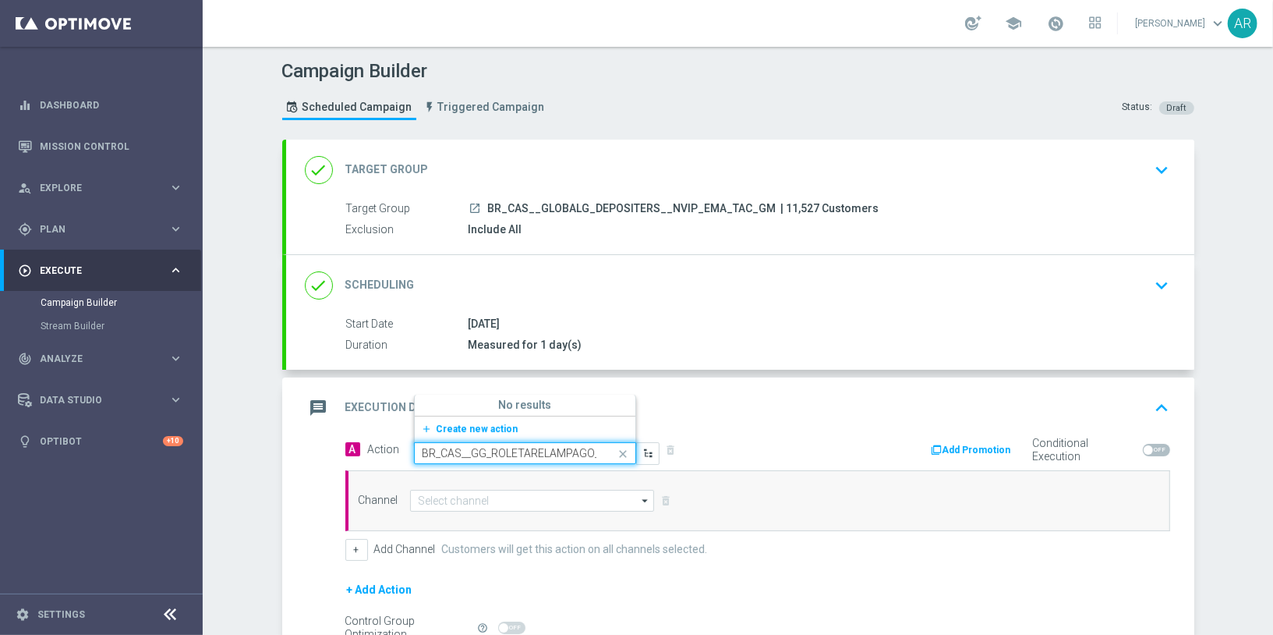
scroll to position [0, 102]
click at [474, 427] on span "Create new action" at bounding box center [478, 428] width 82 height 11
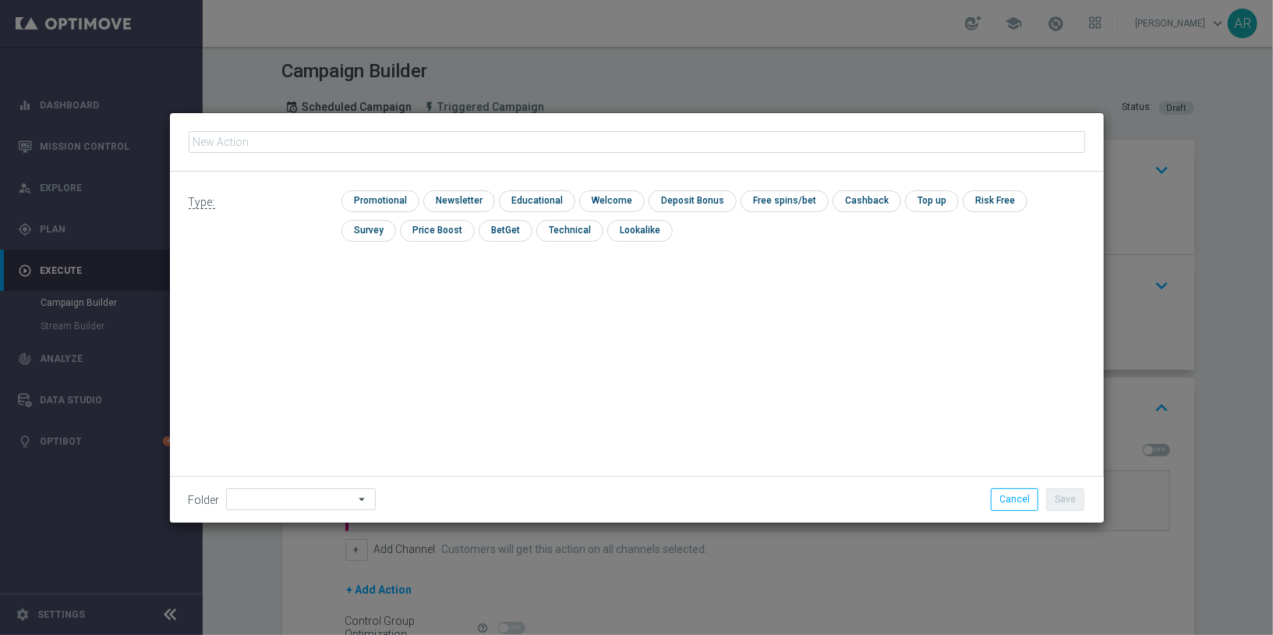
click at [458, 141] on input "text" at bounding box center [637, 142] width 897 height 22
type input "BR_CAS__GG_ROLETARELAMPAGO__NVIP_EMA_TAC_GM"
click at [374, 193] on input "checkbox" at bounding box center [379, 200] width 74 height 21
checkbox input "true"
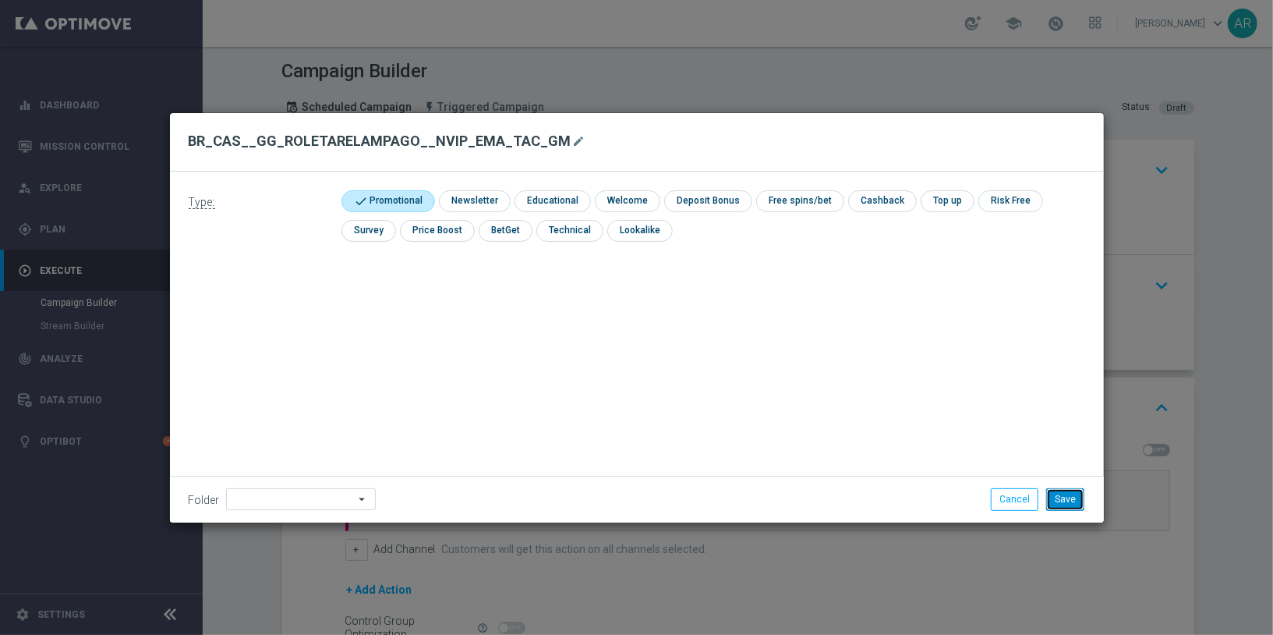
click at [1060, 502] on button "Save" at bounding box center [1066, 499] width 38 height 22
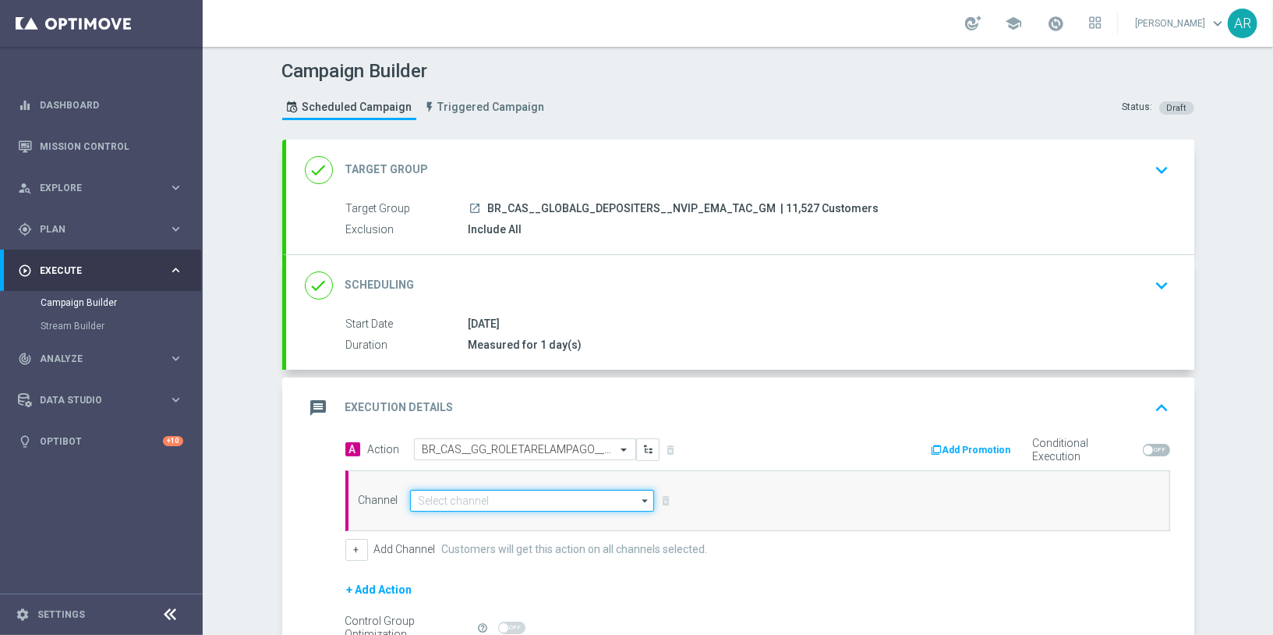
click at [450, 493] on input at bounding box center [532, 501] width 245 height 22
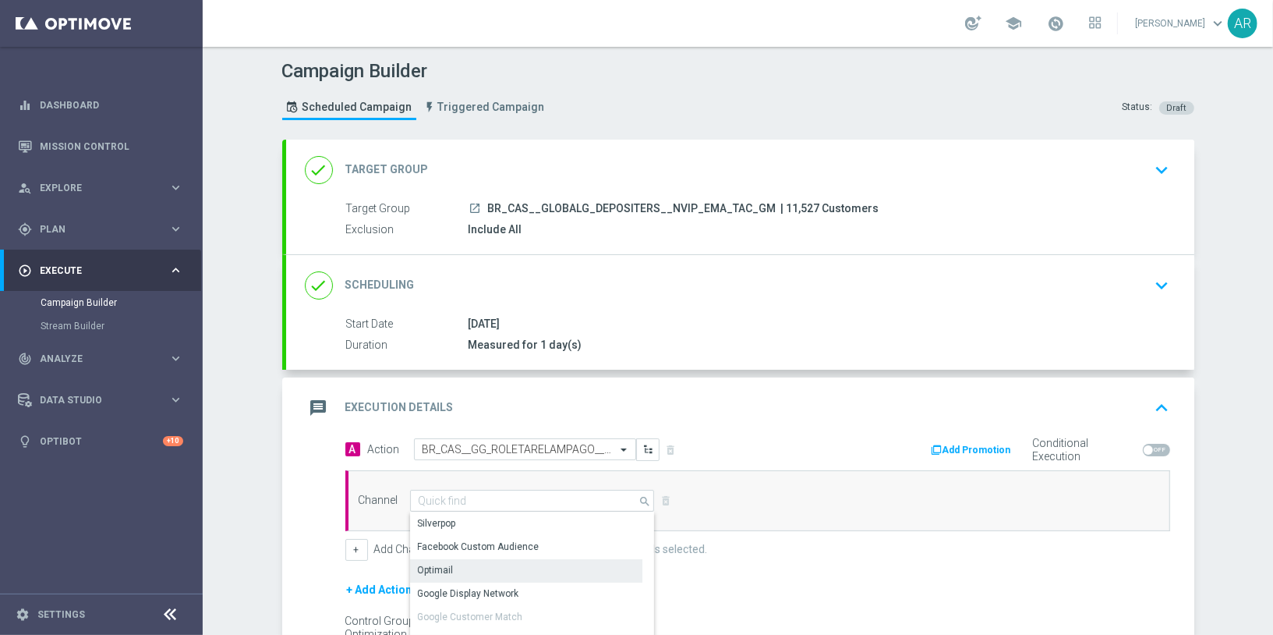
drag, startPoint x: 466, startPoint y: 567, endPoint x: 467, endPoint y: 558, distance: 8.7
click at [466, 567] on div "Optimail" at bounding box center [526, 570] width 233 height 22
type input "Optimail"
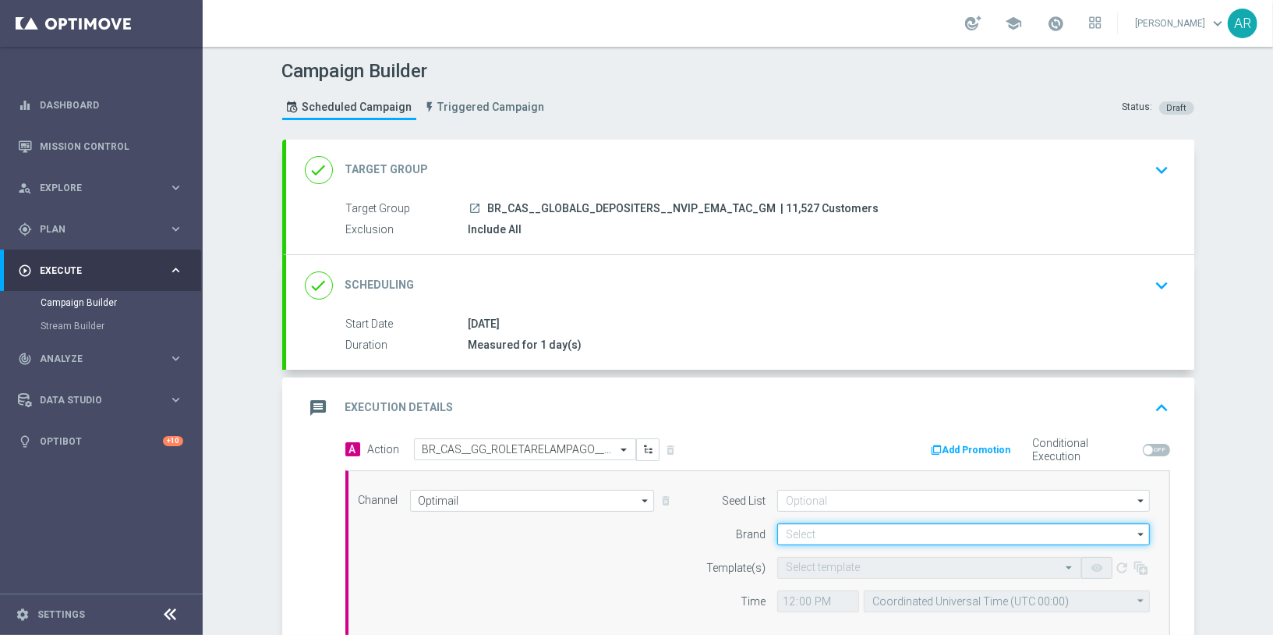
click at [811, 530] on input at bounding box center [963, 534] width 373 height 22
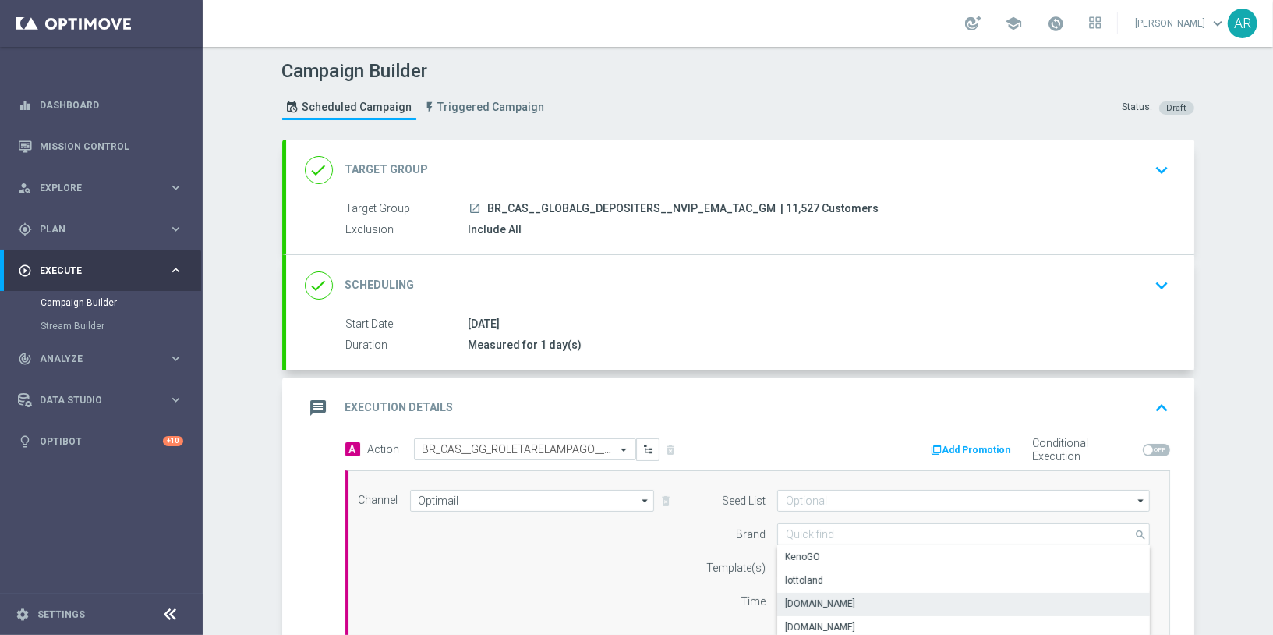
click at [853, 596] on div "Lottoland.bet.br" at bounding box center [964, 604] width 374 height 22
type input "Lottoland.bet.br"
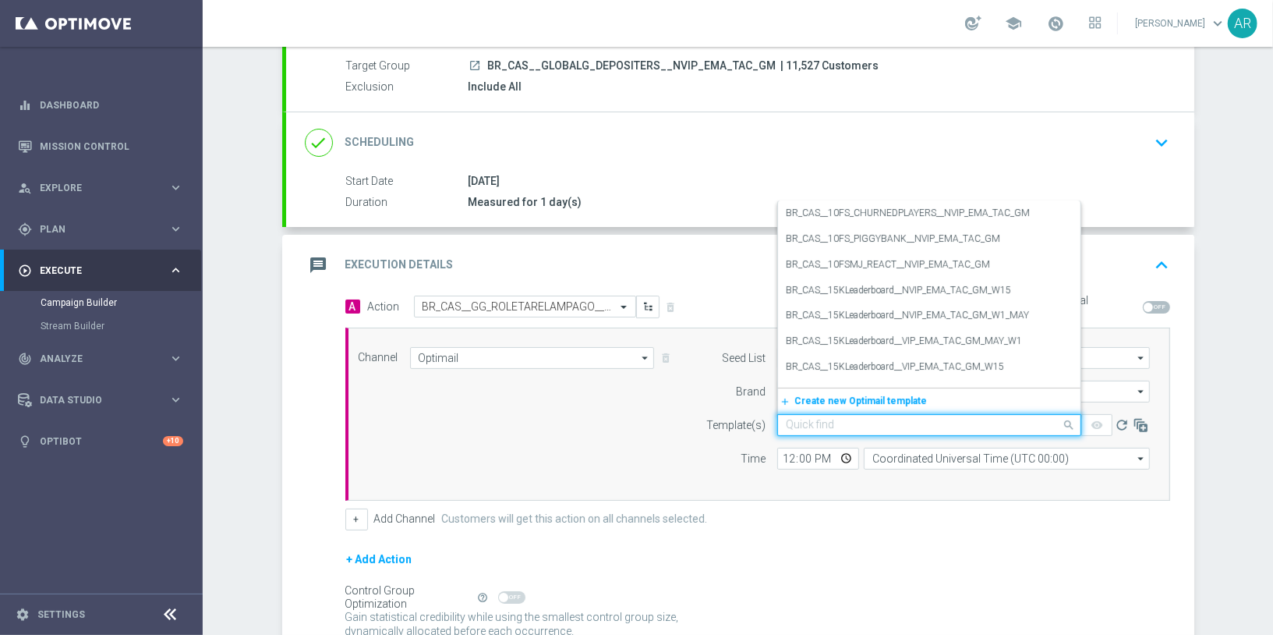
click at [795, 425] on input "text" at bounding box center [914, 425] width 256 height 13
paste input "BR_CAS__GG_ROLETARELAMPAGO__NVIP_EMA_TAC_GM"
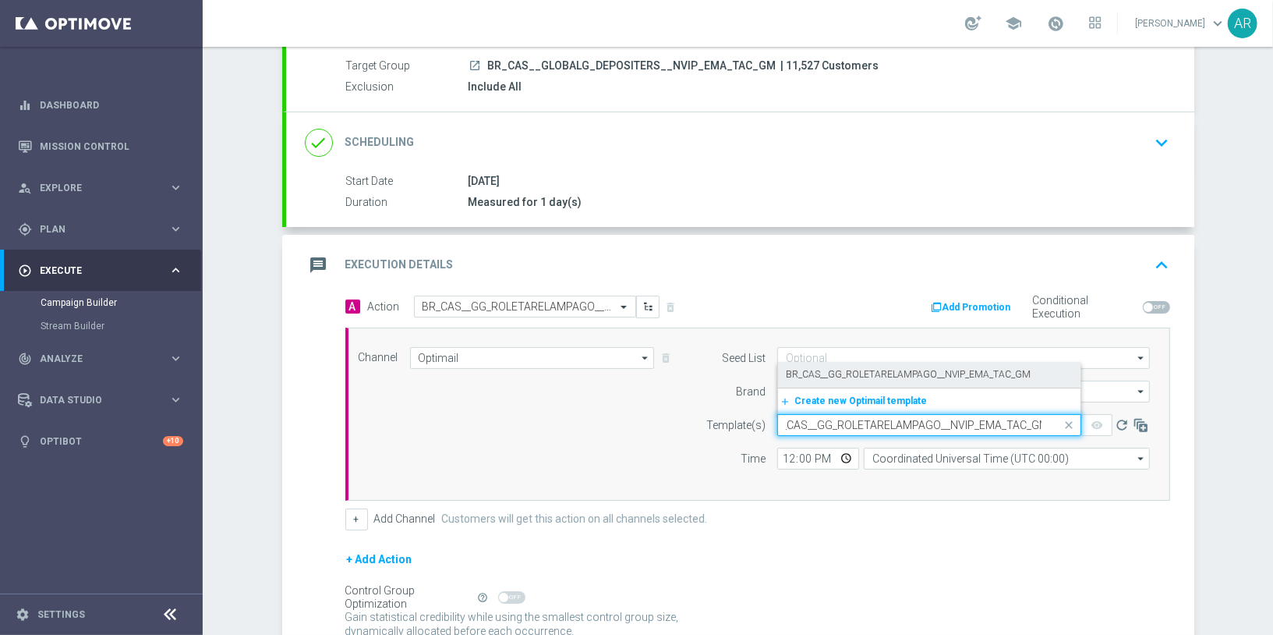
click at [853, 371] on label "BR_CAS__GG_ROLETARELAMPAGO__NVIP_EMA_TAC_GM" at bounding box center [908, 374] width 245 height 13
type input "BR_CAS__GG_ROLETARELAMPAGO__NVIP_EMA_TAC_GM"
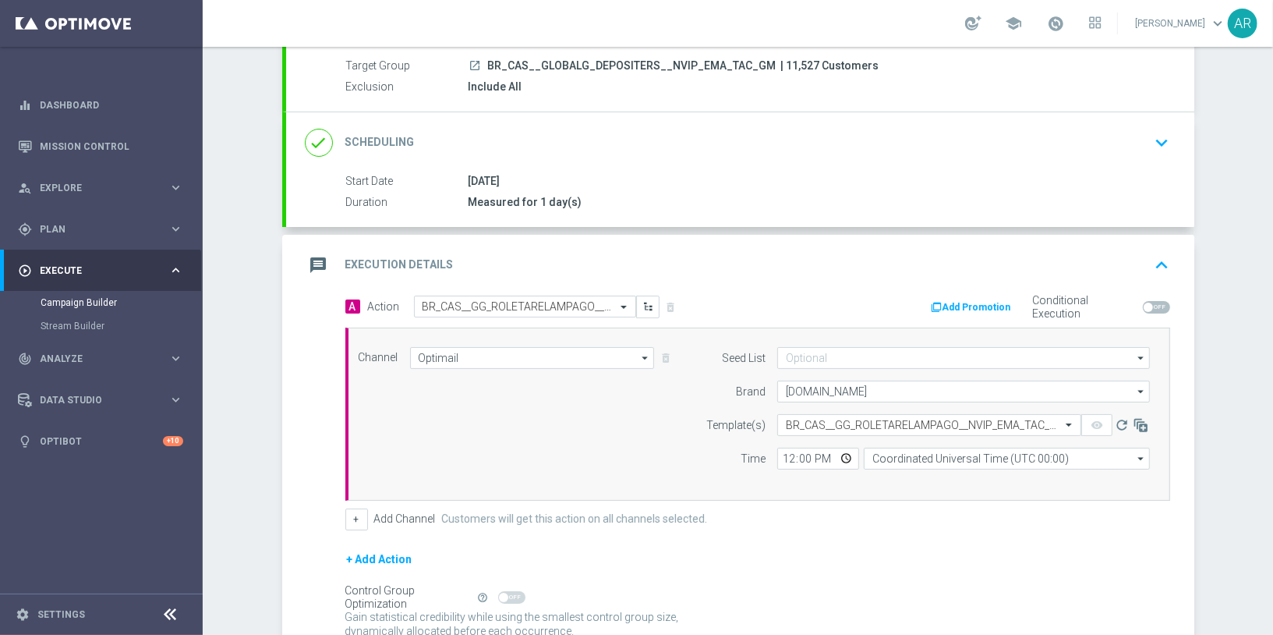
scroll to position [0, 0]
click at [918, 456] on input "Coordinated Universal Time (UTC 00:00)" at bounding box center [1007, 459] width 286 height 22
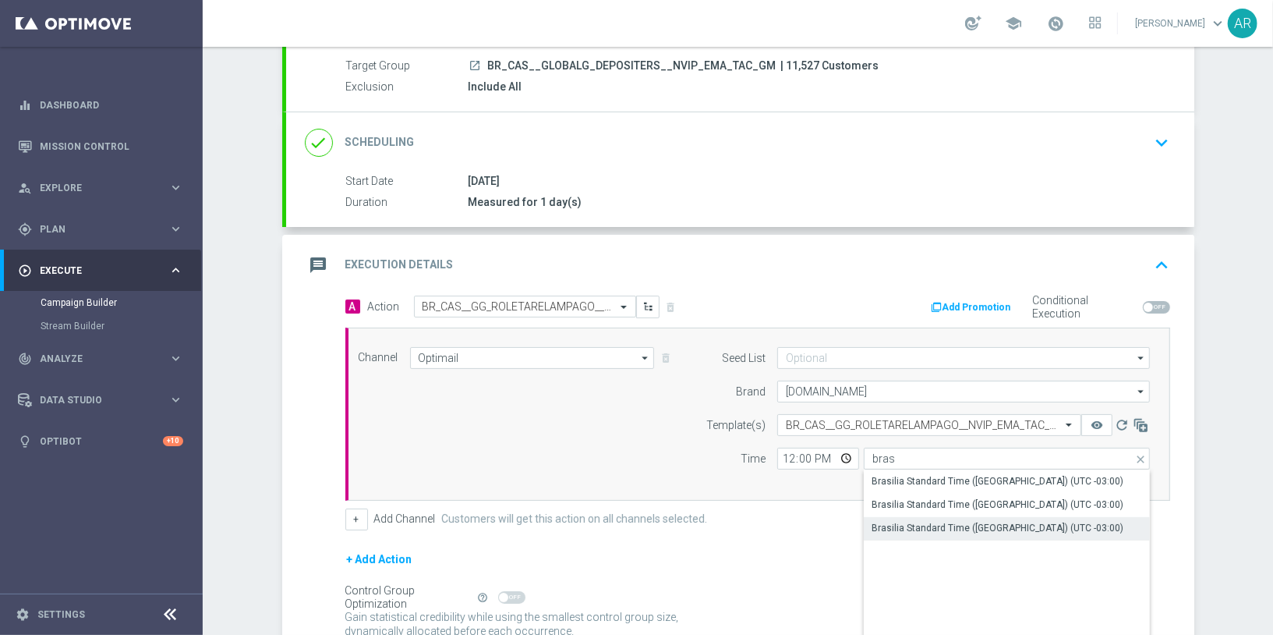
click at [944, 521] on div "Brasilia Standard Time (Sao Paulo) (UTC -03:00)" at bounding box center [998, 528] width 252 height 14
type input "Brasilia Standard Time (Sao Paulo) (UTC -03:00)"
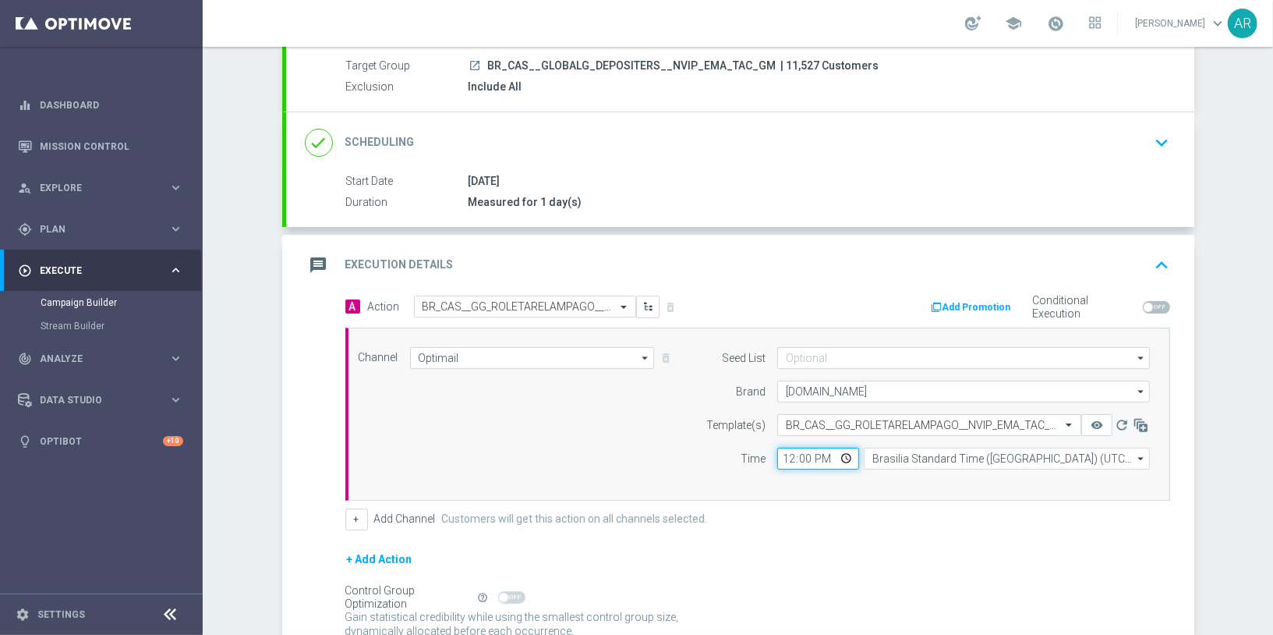
click at [836, 455] on input "12:00" at bounding box center [818, 459] width 82 height 22
type input "19:00"
click at [598, 432] on div "Channel Optimail Optimail arrow_drop_down Drag here to set row groups Drag here…" at bounding box center [755, 414] width 816 height 134
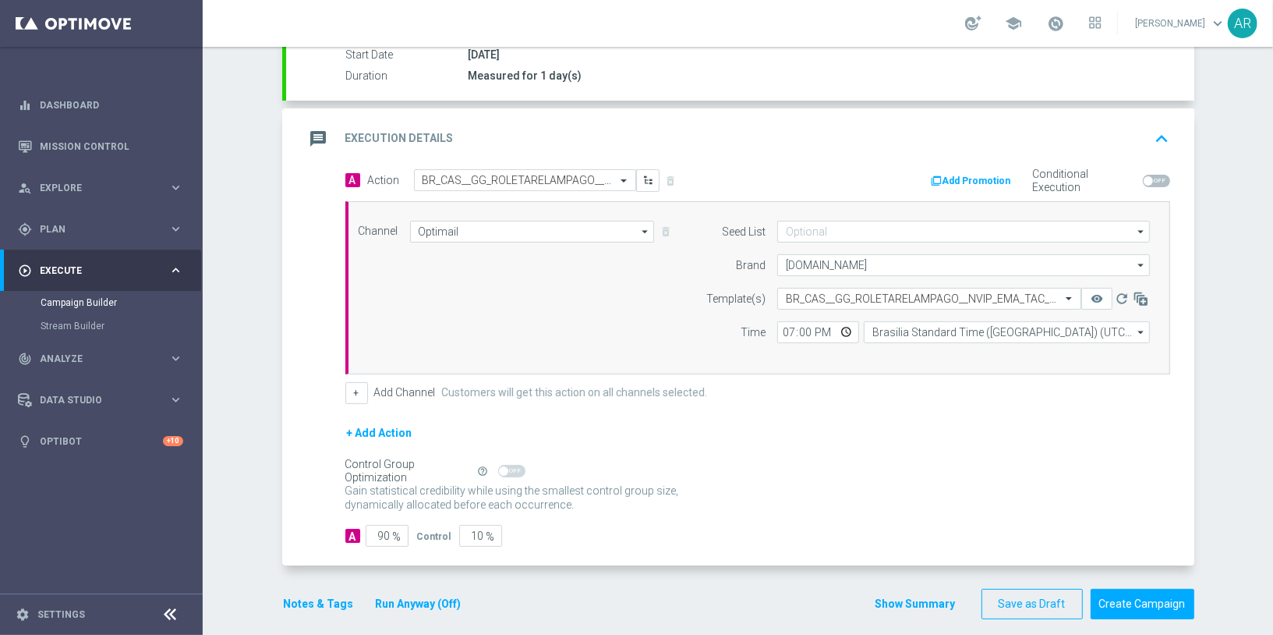
scroll to position [278, 0]
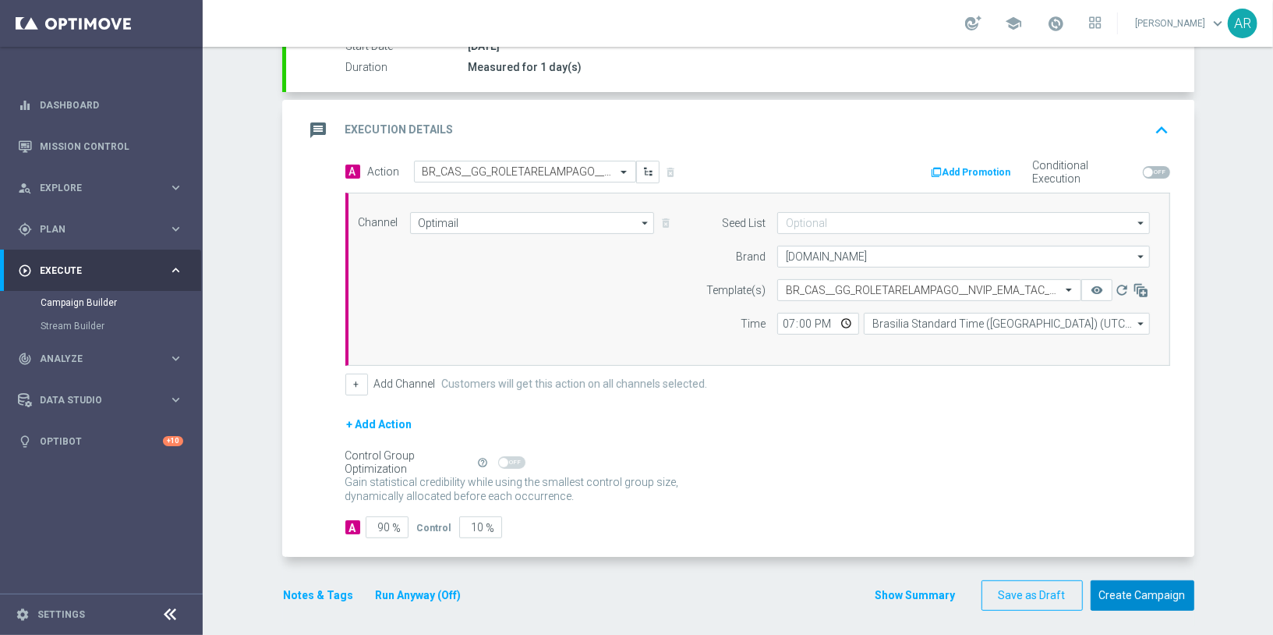
click at [1142, 580] on button "Create Campaign" at bounding box center [1143, 595] width 104 height 30
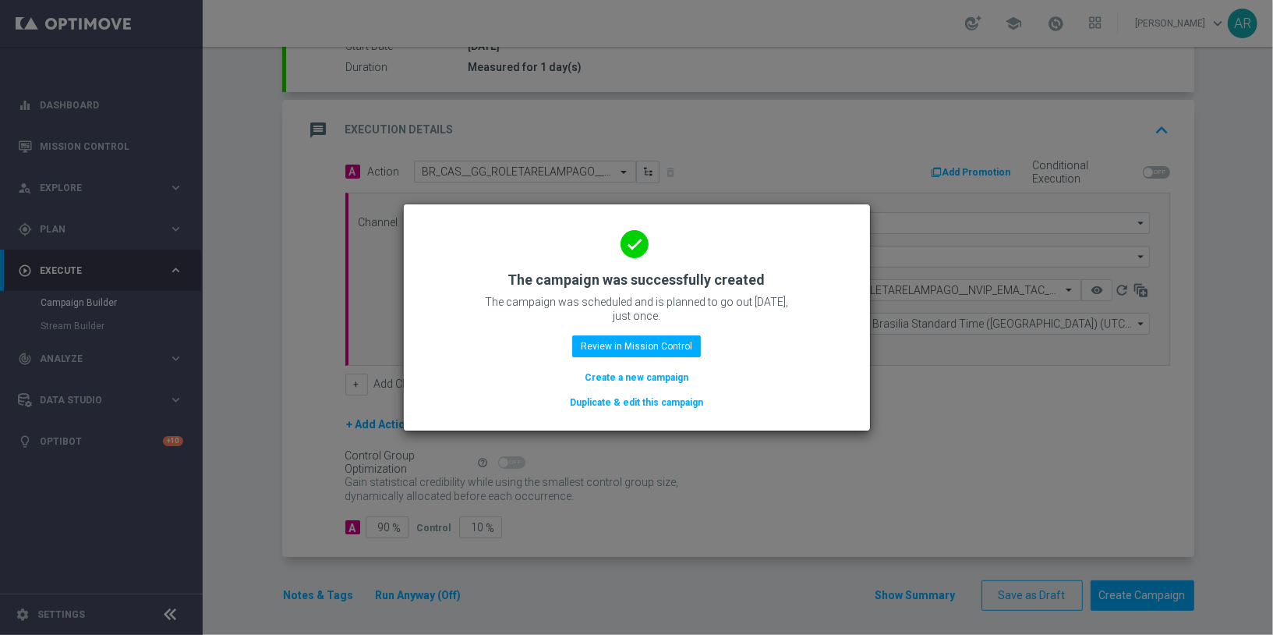
drag, startPoint x: 653, startPoint y: 377, endPoint x: 1271, endPoint y: 81, distance: 685.4
click at [653, 377] on button "Create a new campaign" at bounding box center [636, 377] width 107 height 17
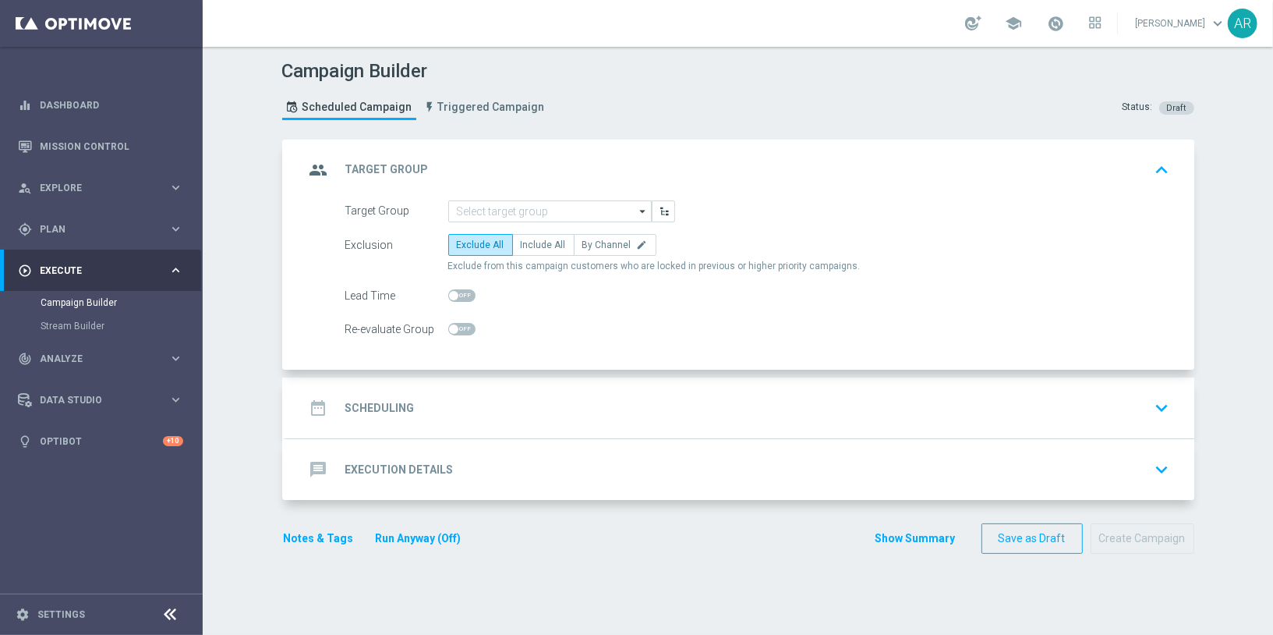
scroll to position [0, 0]
click at [511, 207] on input at bounding box center [550, 211] width 204 height 22
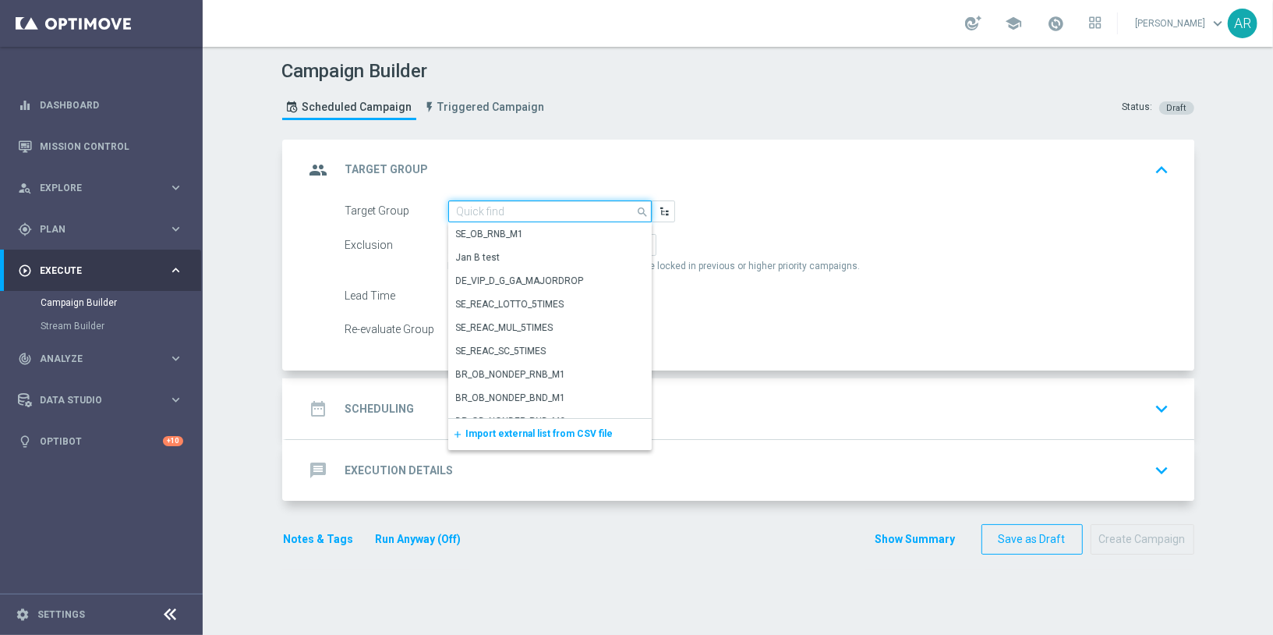
paste input "BR_CAS__GLOBALG_DEPOSITERS__NVIP_RI_TAC_GM"
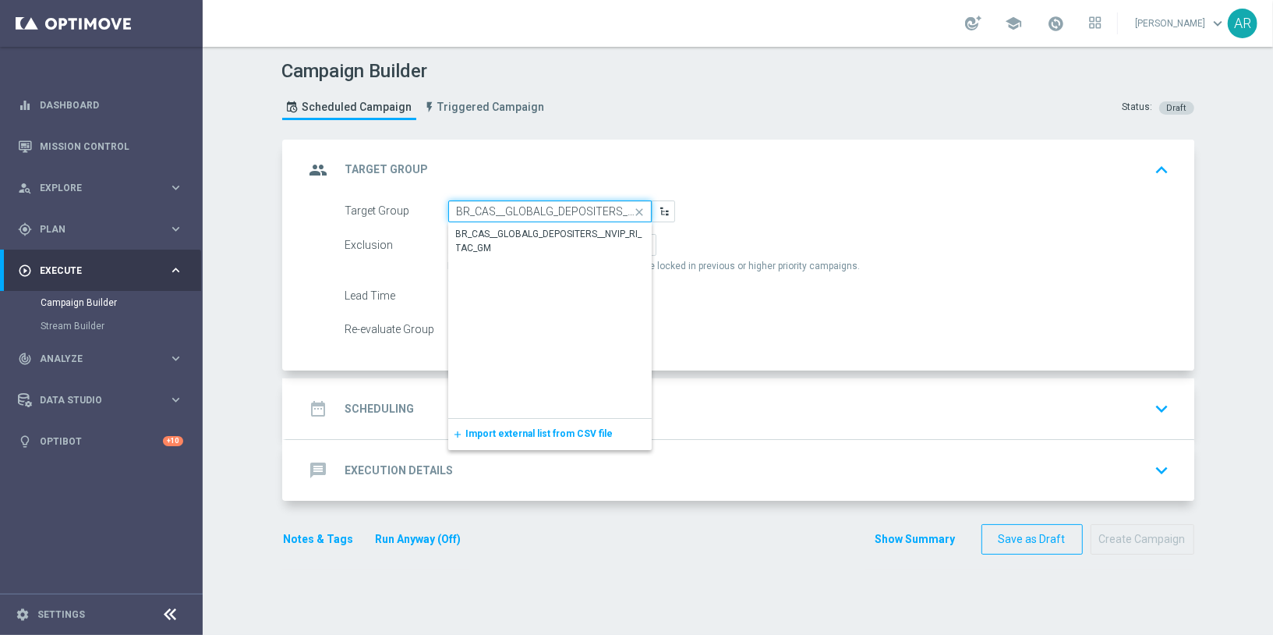
scroll to position [0, 76]
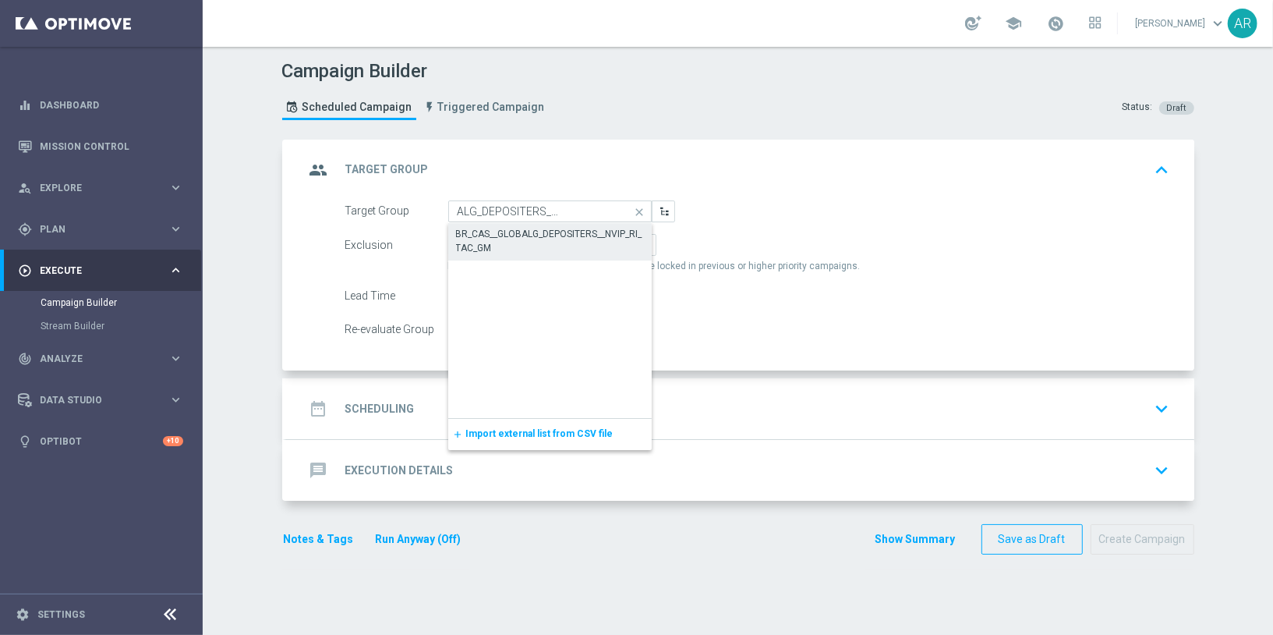
click at [510, 228] on div "BR_CAS__GLOBALG_DEPOSITERS__NVIP_RI_TAC_GM" at bounding box center [550, 241] width 188 height 28
type input "BR_CAS__GLOBALG_DEPOSITERS__NVIP_RI_TAC_GM"
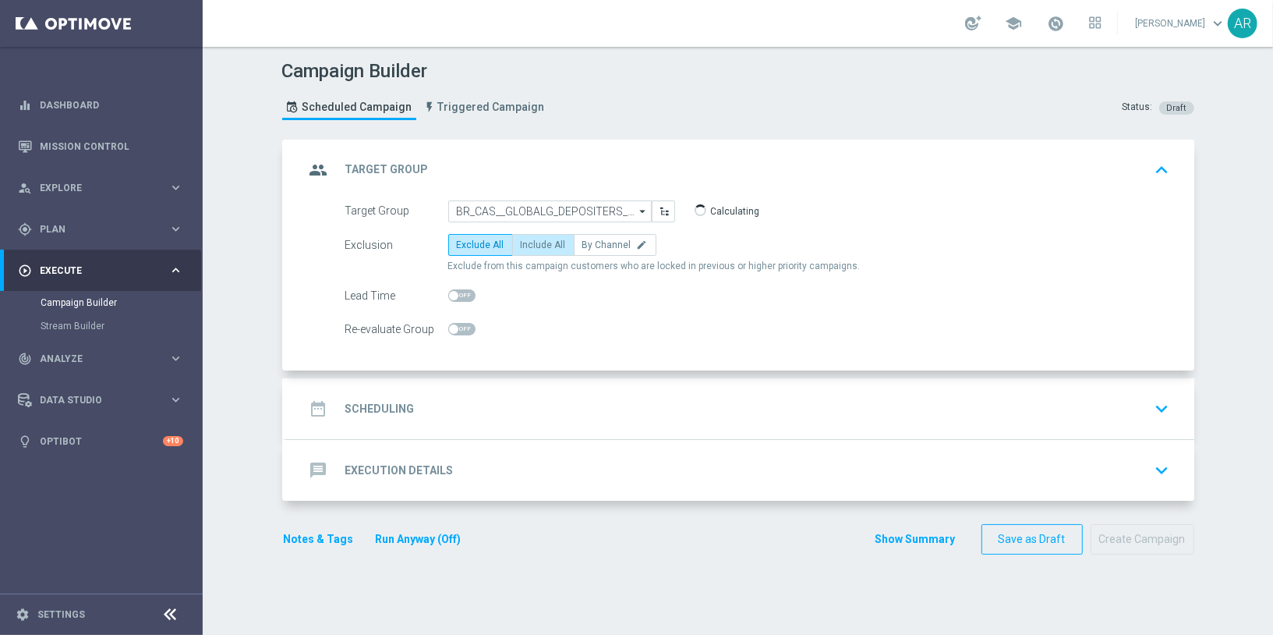
click at [524, 242] on span "Include All" at bounding box center [543, 244] width 45 height 11
click at [524, 243] on input "Include All" at bounding box center [526, 248] width 10 height 10
radio input "true"
drag, startPoint x: 462, startPoint y: 400, endPoint x: 459, endPoint y: 388, distance: 12.9
click at [462, 399] on div "date_range Scheduling keyboard_arrow_down" at bounding box center [740, 409] width 871 height 30
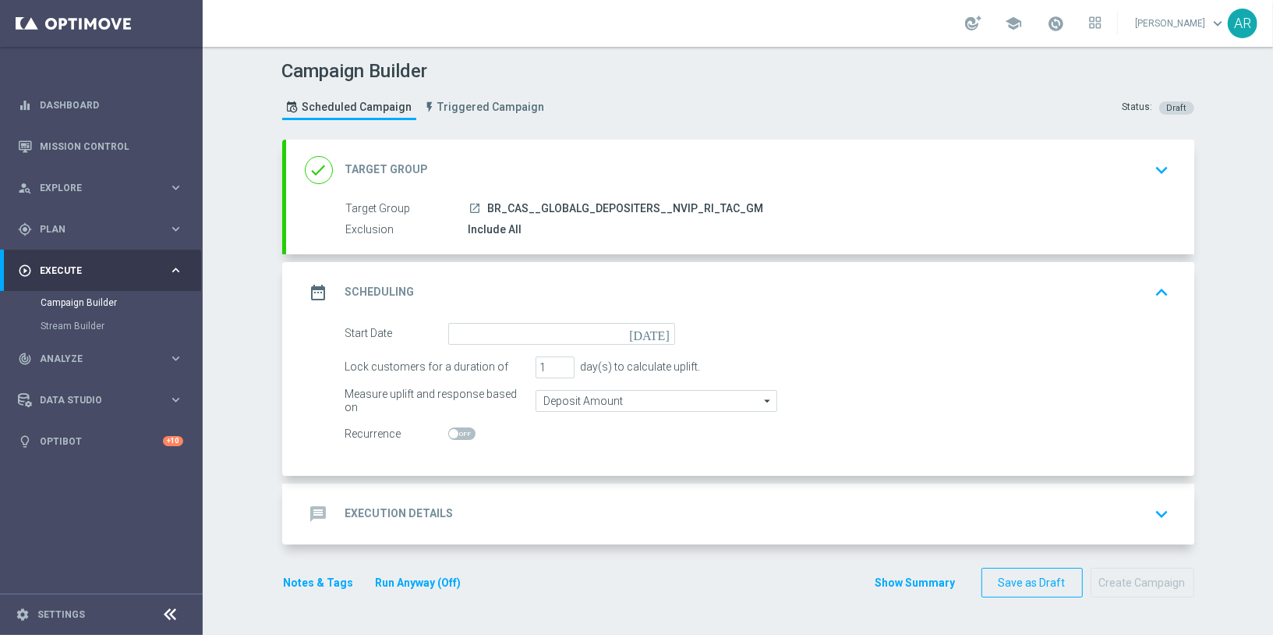
click at [652, 331] on icon "today" at bounding box center [652, 331] width 46 height 17
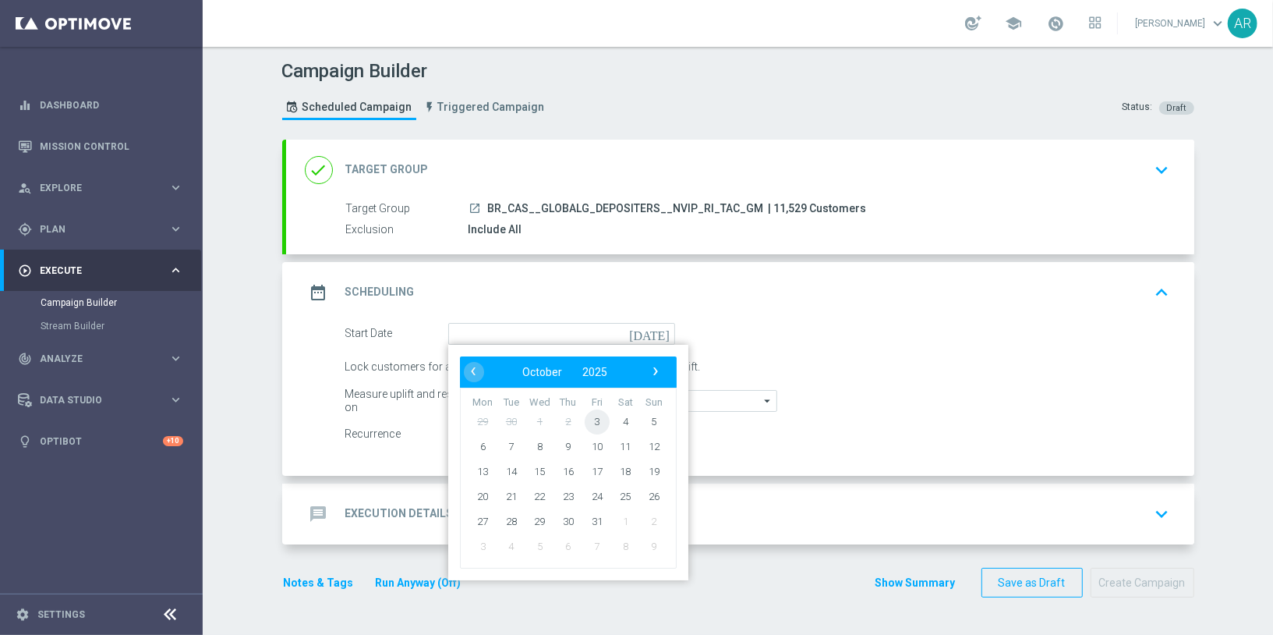
click at [590, 416] on span "3" at bounding box center [596, 421] width 25 height 25
type input "03 Oct 2025"
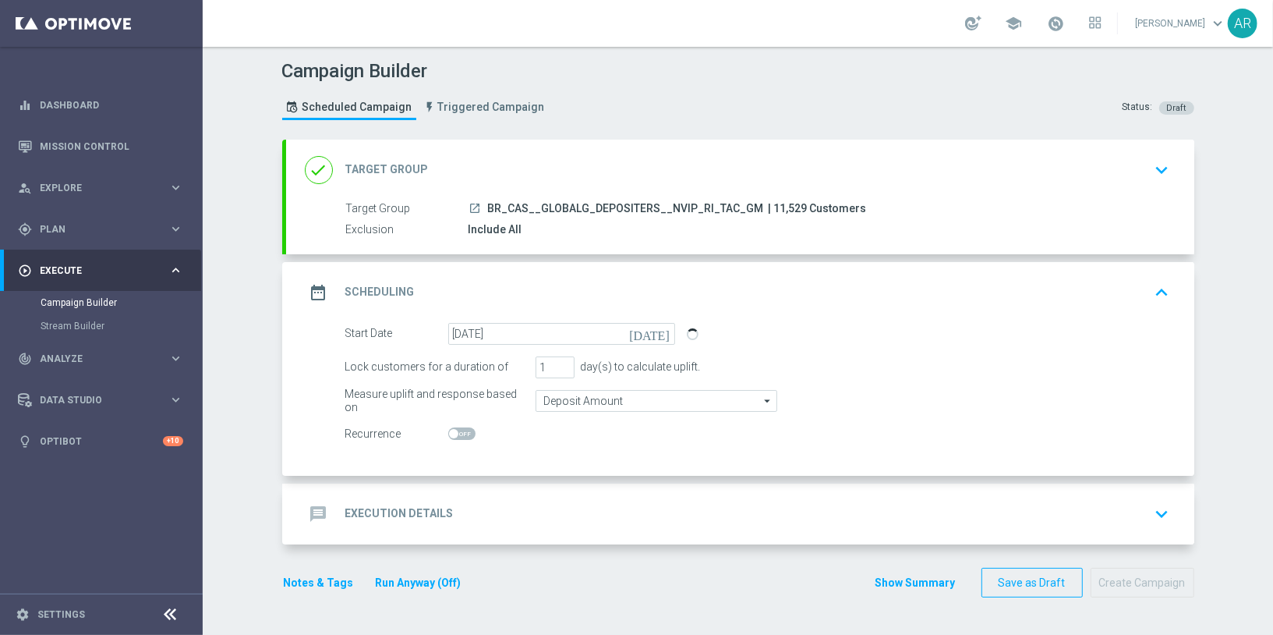
click at [453, 512] on div "message Execution Details keyboard_arrow_down" at bounding box center [740, 514] width 871 height 30
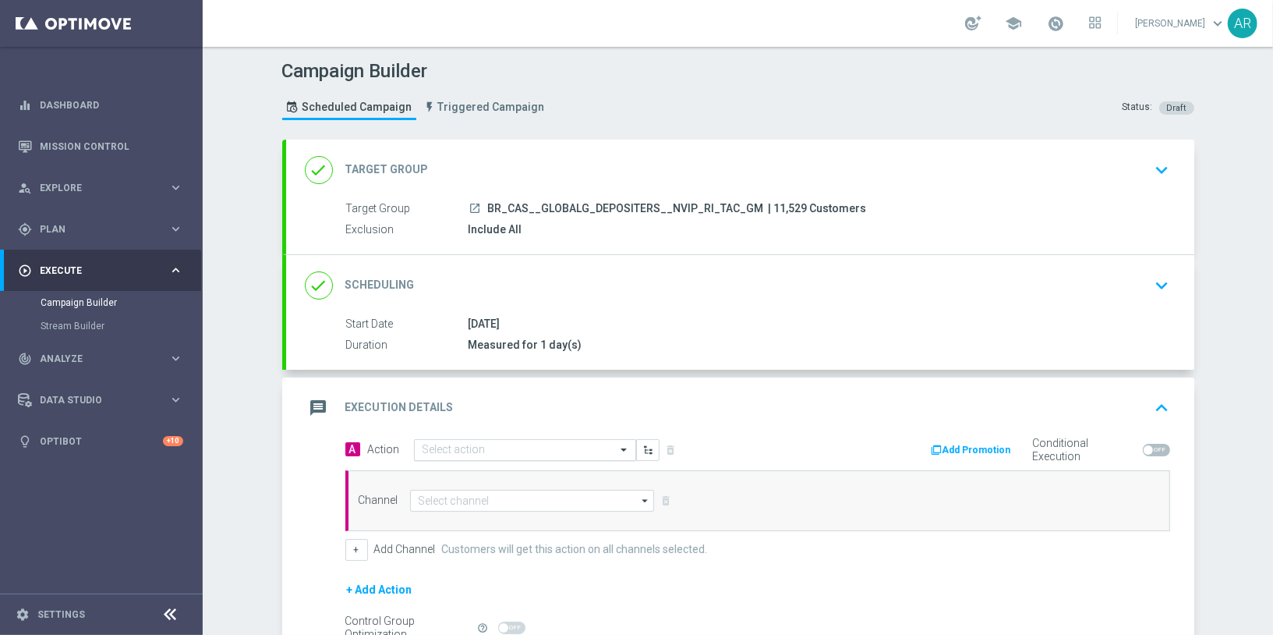
click at [451, 445] on input "text" at bounding box center [510, 450] width 174 height 13
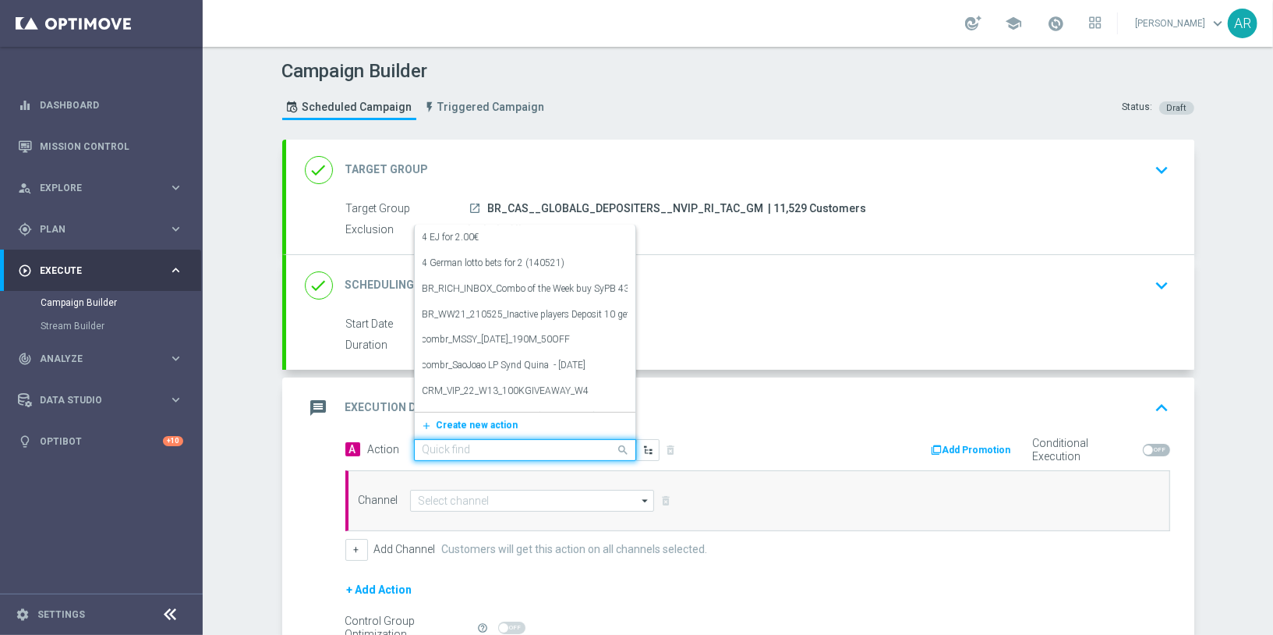
paste input "BR_CAS__GG_ROLETARELAMPAGO__NVIP_RI_TAC_GM"
type input "BR_CAS__GG_ROLETARELAMPAGO__NVIP_RI_TAC_GM"
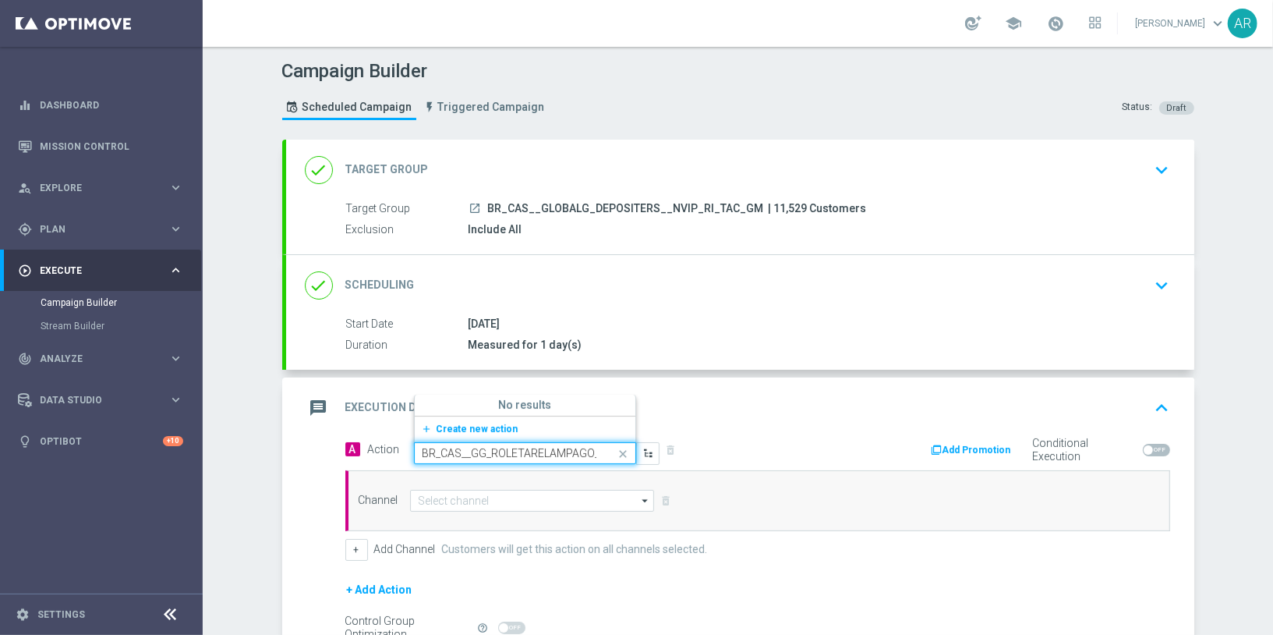
scroll to position [0, 90]
click at [457, 420] on button "add_new Create new action" at bounding box center [522, 429] width 215 height 18
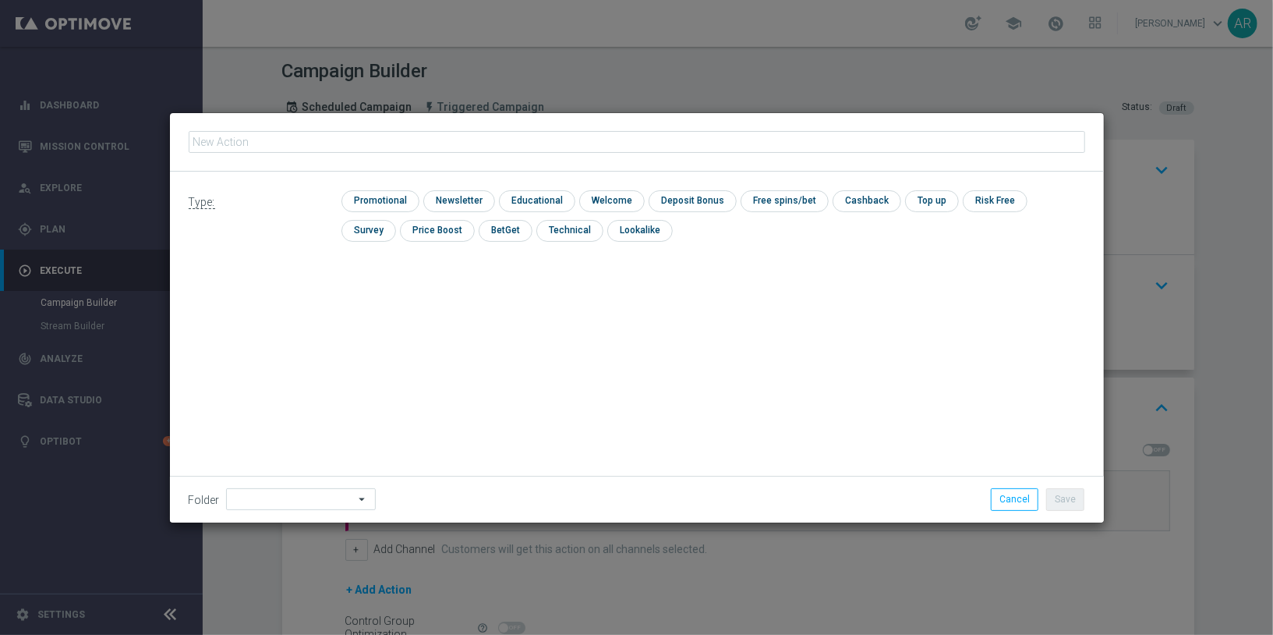
click at [317, 147] on input "text" at bounding box center [637, 142] width 897 height 22
type input "BR_CAS__GG_ROLETARELAMPAGO__NVIP_RI_TAC_GM"
click at [391, 204] on input "checkbox" at bounding box center [379, 200] width 74 height 21
checkbox input "true"
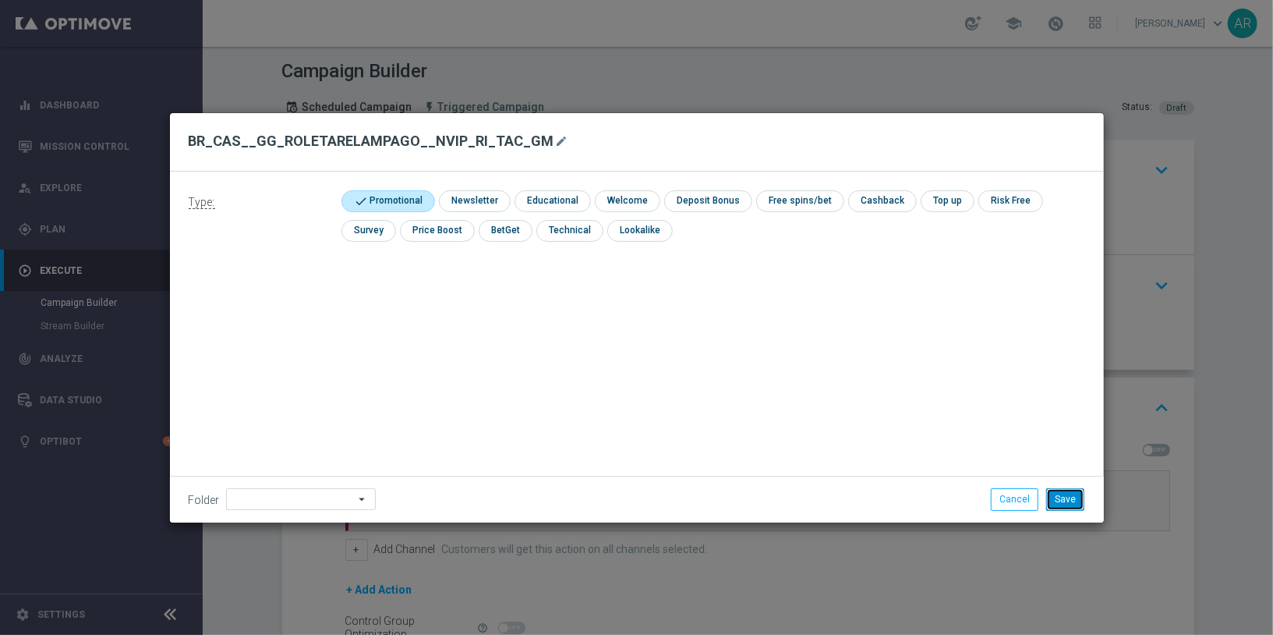
click at [1064, 499] on button "Save" at bounding box center [1066, 499] width 38 height 22
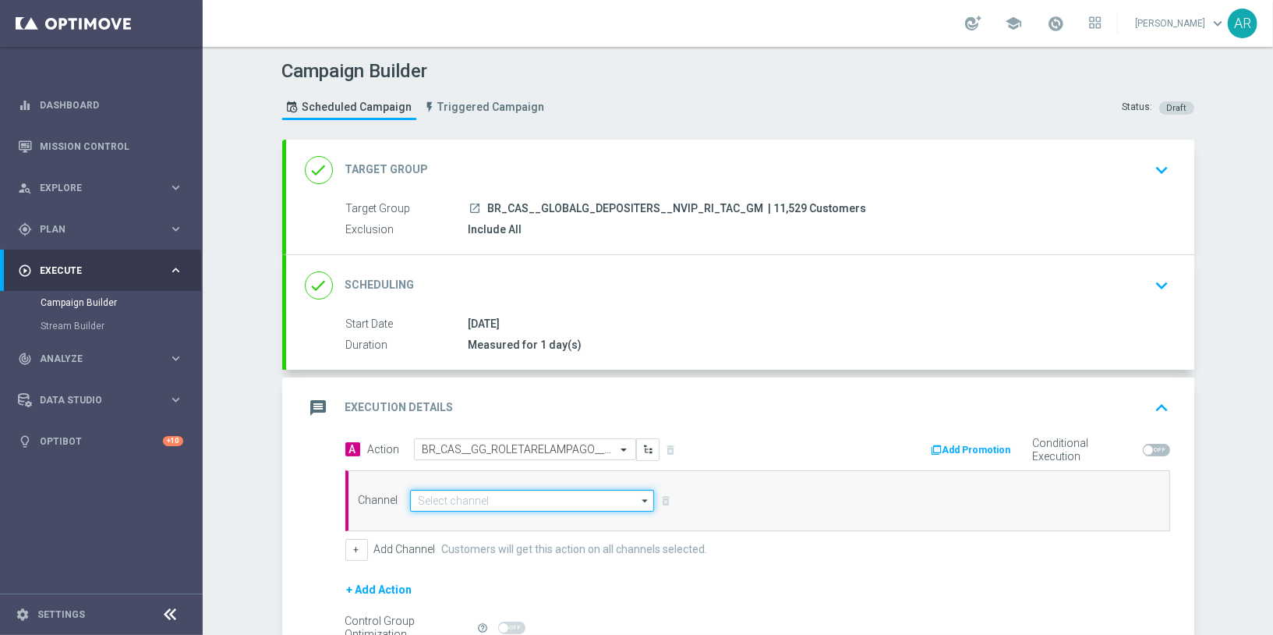
click at [473, 497] on input at bounding box center [532, 501] width 245 height 22
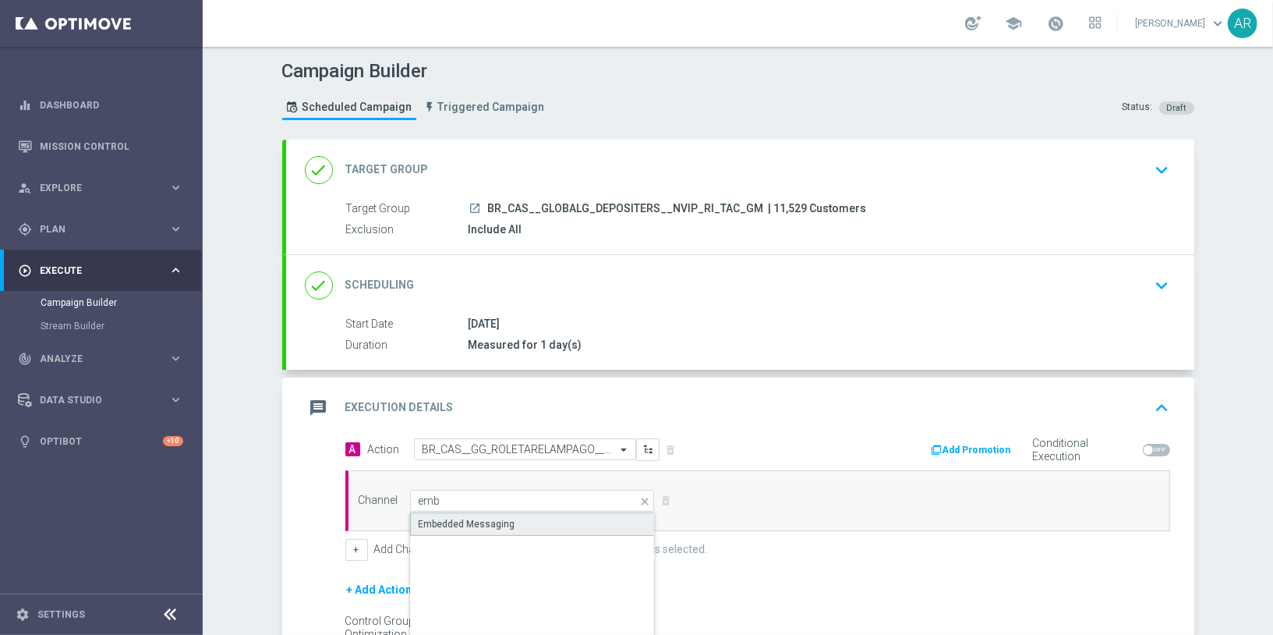
click at [475, 517] on div "Embedded Messaging" at bounding box center [467, 524] width 97 height 14
type input "Embedded Messaging"
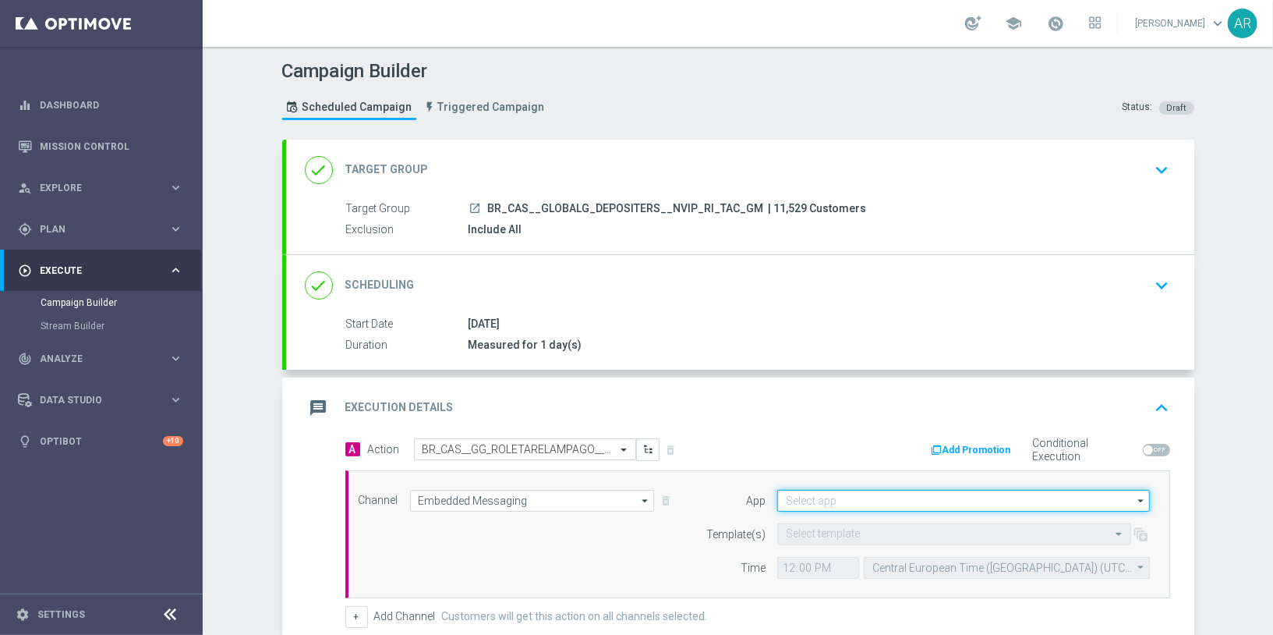
click at [814, 501] on input at bounding box center [963, 501] width 373 height 22
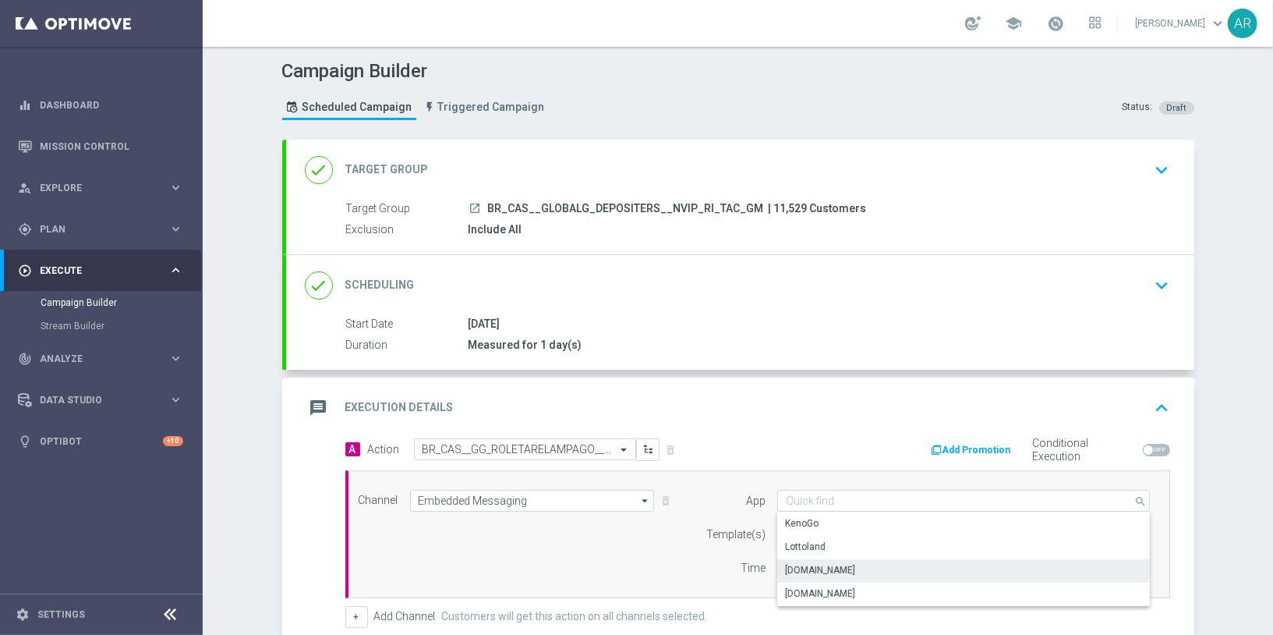
drag, startPoint x: 870, startPoint y: 561, endPoint x: 839, endPoint y: 548, distance: 33.2
click at [870, 561] on div "Lottoland.bet.br" at bounding box center [964, 570] width 374 height 22
type input "Lottoland.bet.br"
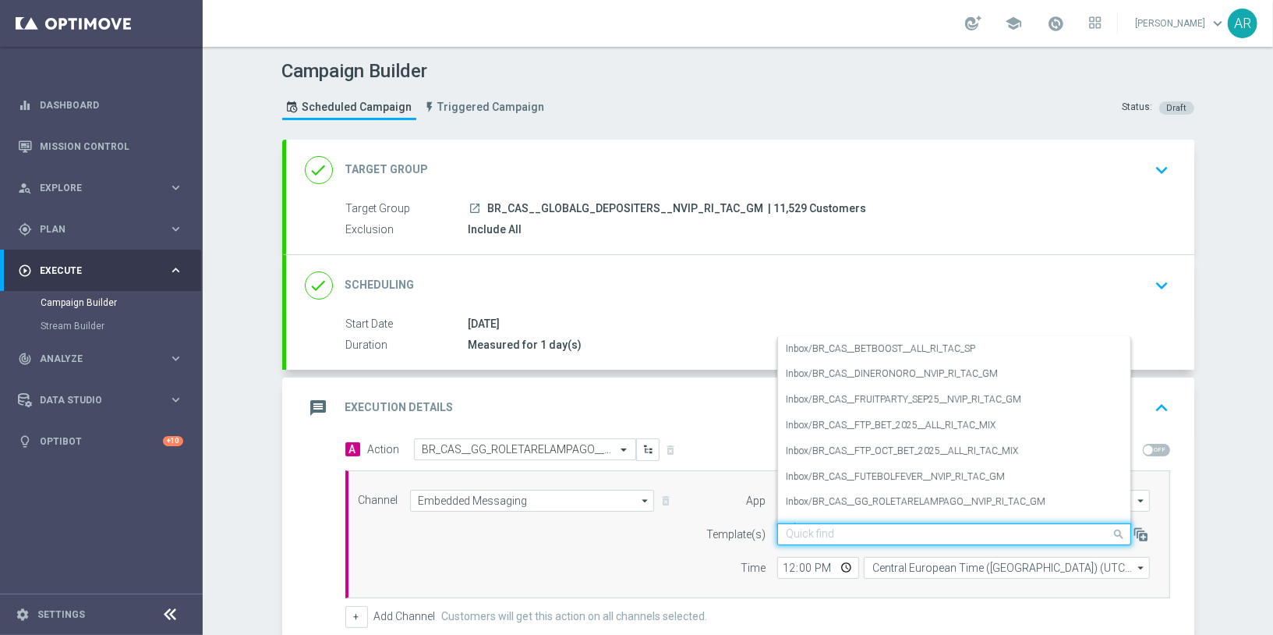
click at [806, 528] on input "text" at bounding box center [939, 534] width 306 height 13
paste input "BR_CAS__GG_ROLETARELAMPAGO__NVIP_RI_TAC_GM"
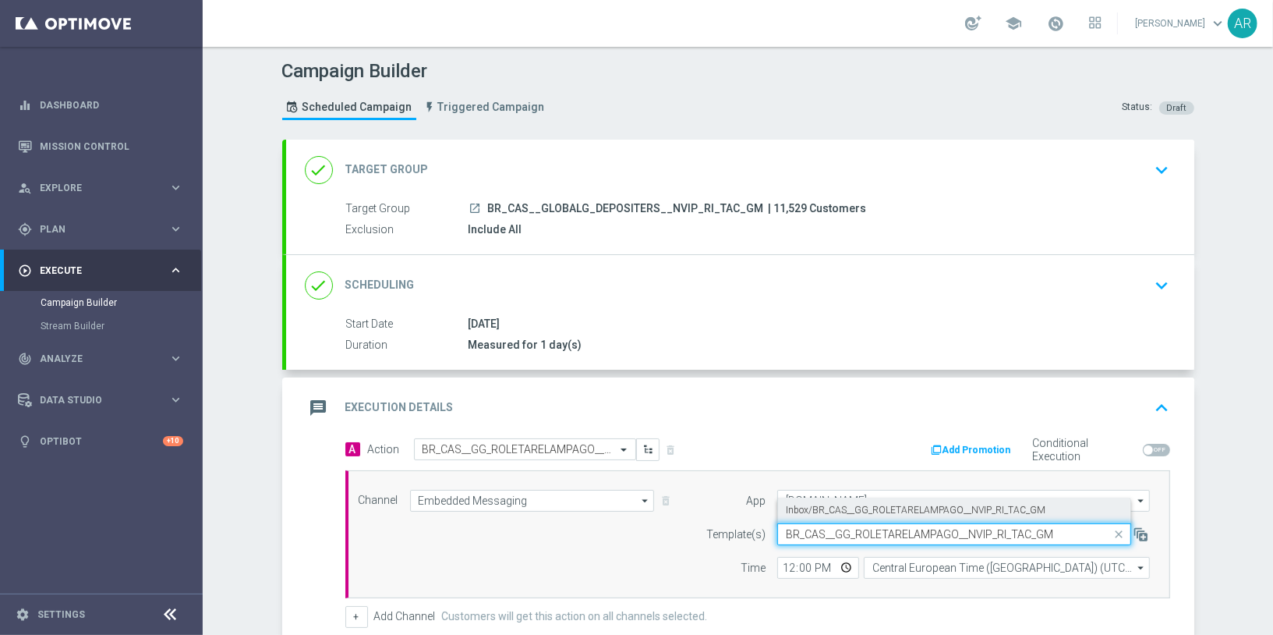
click at [867, 510] on label "Inbox/BR_CAS__GG_ROLETARELAMPAGO__NVIP_RI_TAC_GM" at bounding box center [916, 510] width 260 height 13
type input "BR_CAS__GG_ROLETARELAMPAGO__NVIP_RI_TAC_GM"
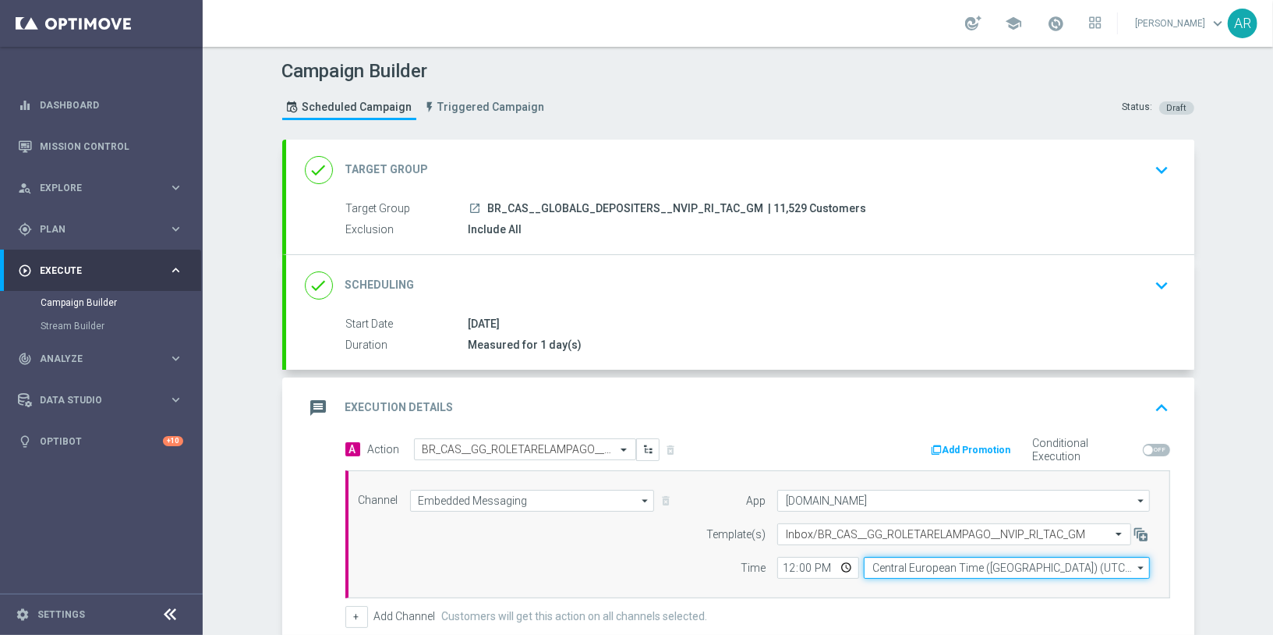
click at [907, 558] on input "Central European Time (Budapest) (UTC +02:00)" at bounding box center [1007, 568] width 286 height 22
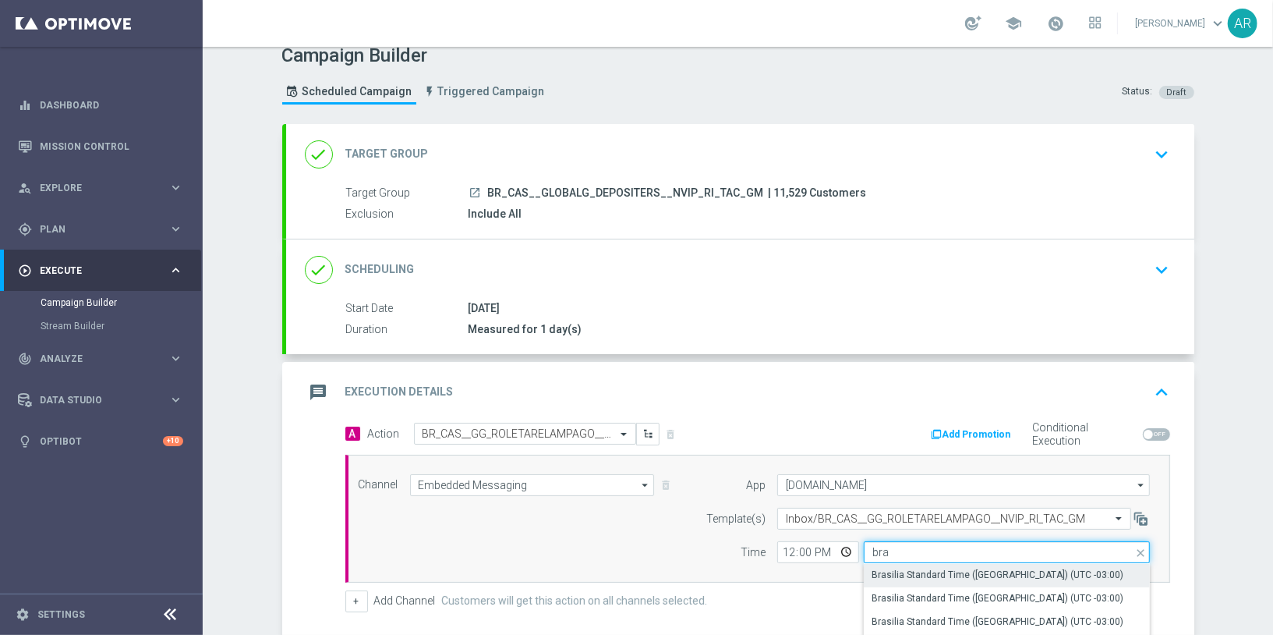
scroll to position [25, 0]
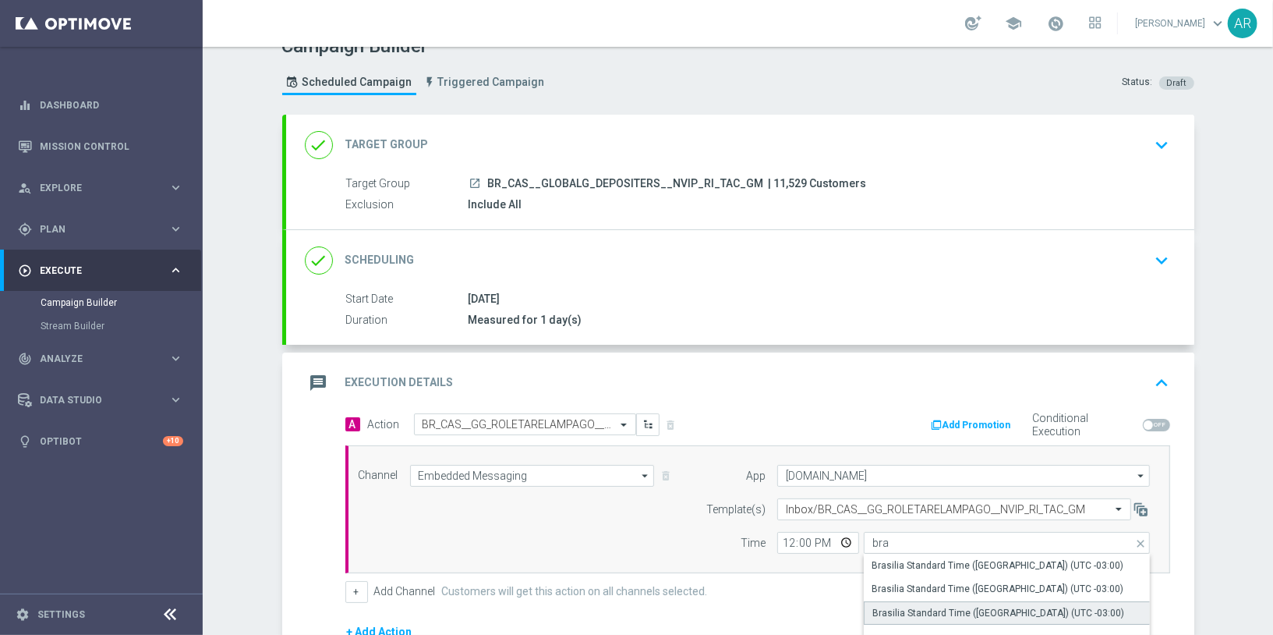
click at [971, 606] on div "Brasilia Standard Time (Sao Paulo) (UTC -03:00)" at bounding box center [999, 613] width 252 height 14
type input "Brasilia Standard Time (Sao Paulo) (UTC -03:00)"
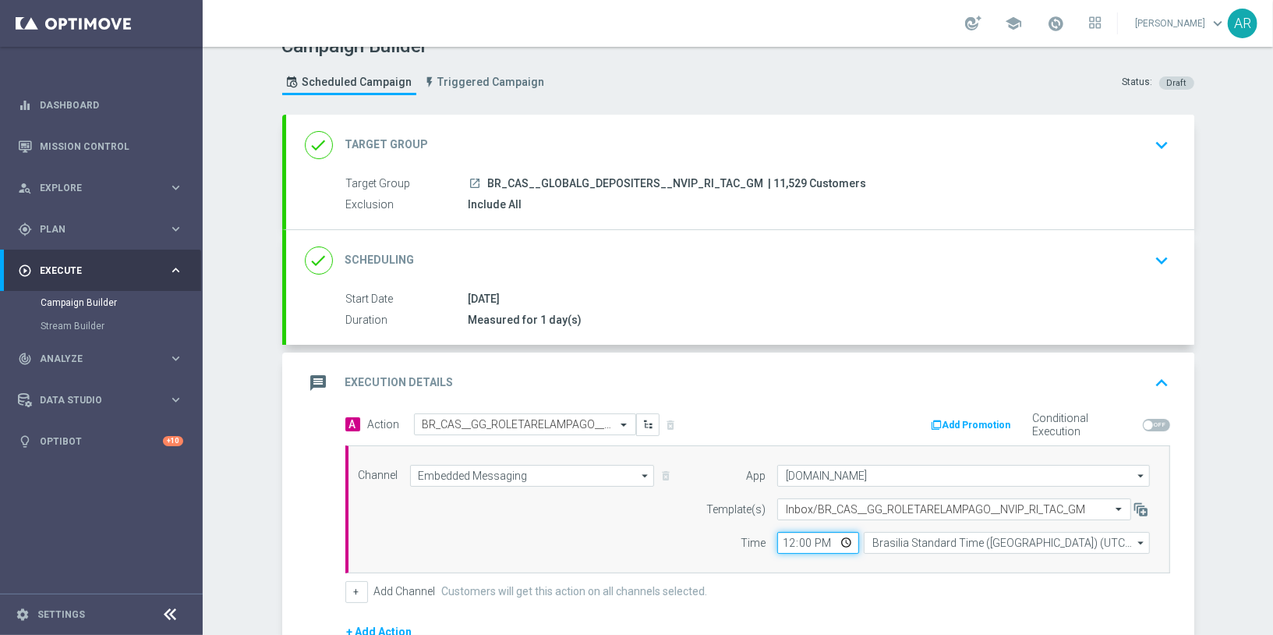
click at [840, 544] on input "12:00" at bounding box center [818, 543] width 82 height 22
type input "19:00"
click at [590, 532] on div "Channel Embedded Messaging Embedded Messaging arrow_drop_down Drag here to set …" at bounding box center [755, 509] width 816 height 89
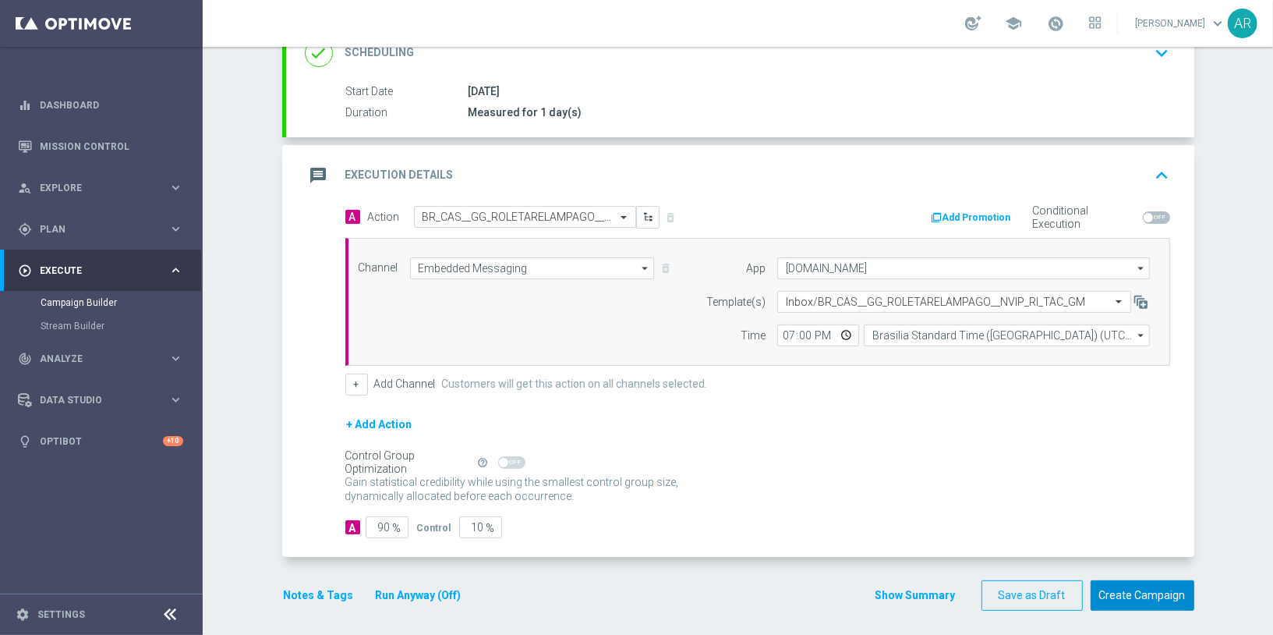
click at [1129, 587] on button "Create Campaign" at bounding box center [1143, 595] width 104 height 30
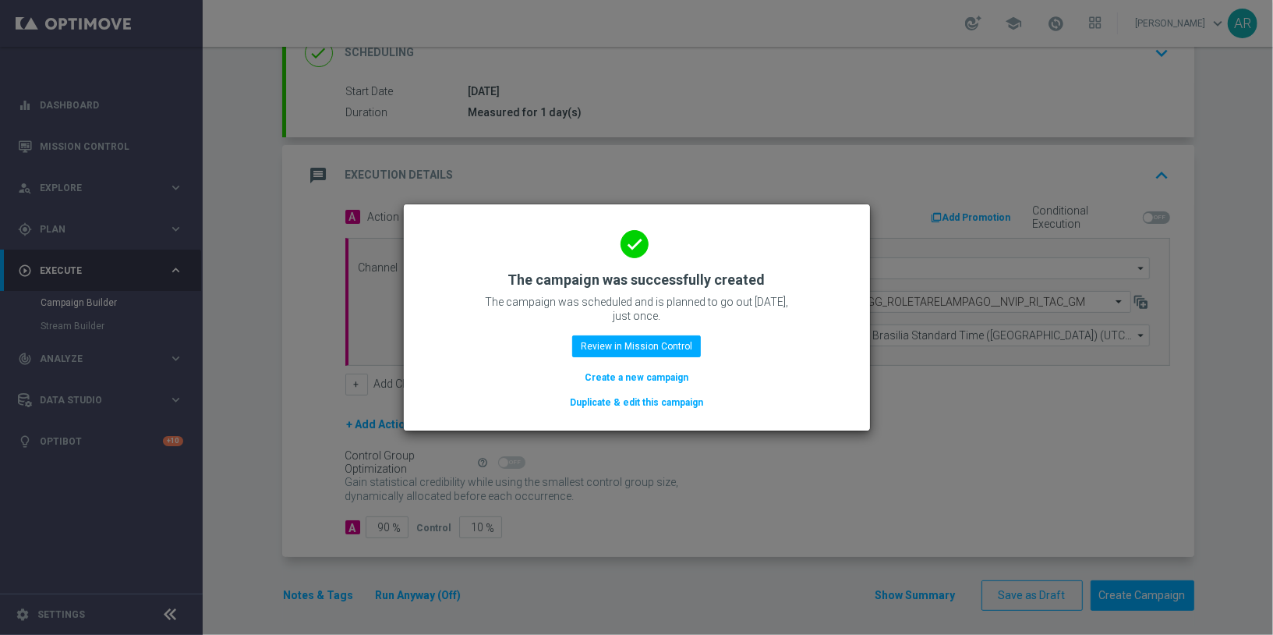
drag, startPoint x: 648, startPoint y: 382, endPoint x: 1045, endPoint y: 164, distance: 453.0
click at [649, 381] on button "Create a new campaign" at bounding box center [636, 377] width 107 height 17
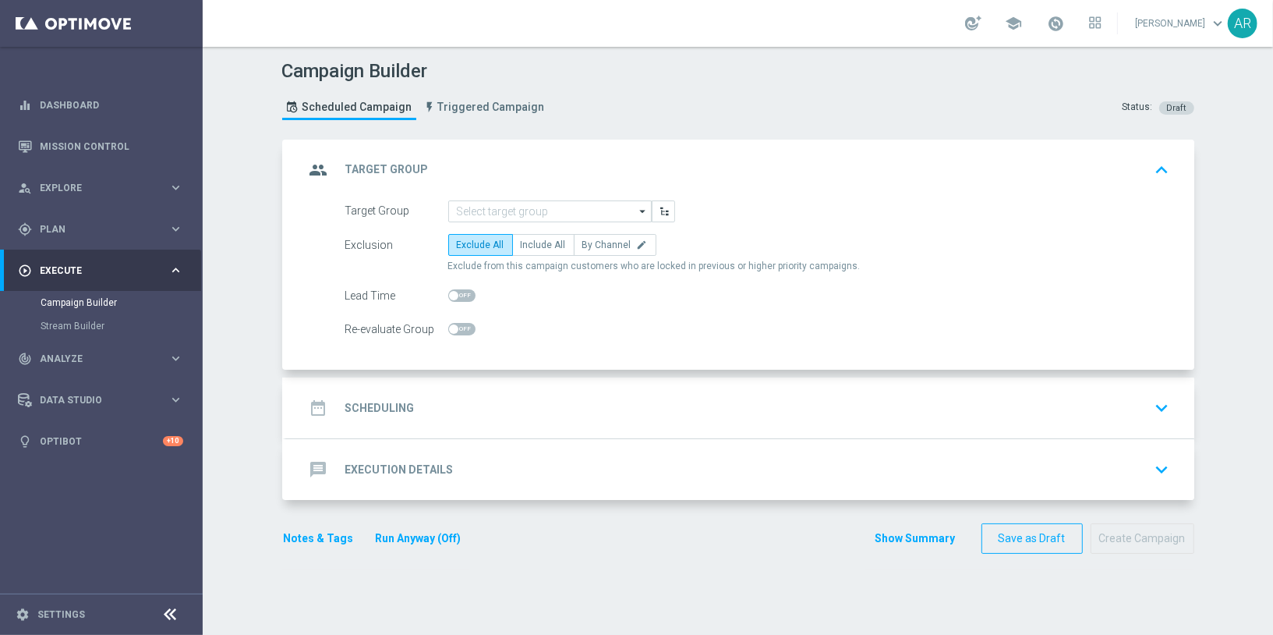
scroll to position [0, 0]
click at [71, 225] on span "Plan" at bounding box center [104, 229] width 129 height 9
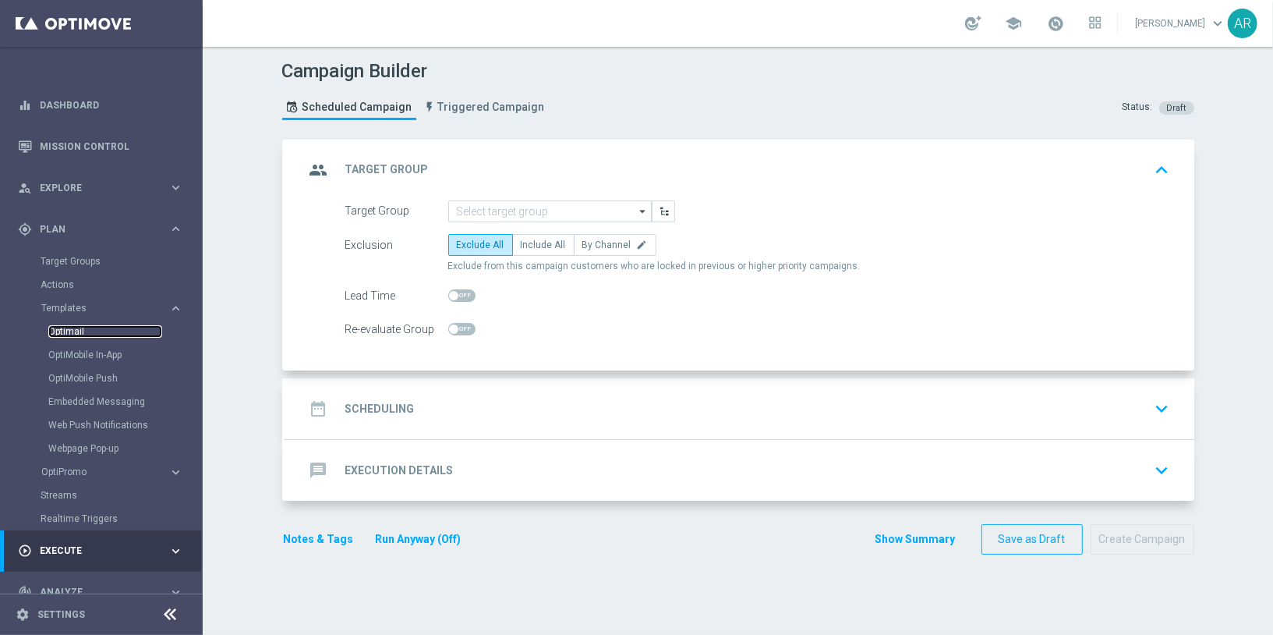
click at [65, 335] on link "Optimail" at bounding box center [105, 331] width 114 height 12
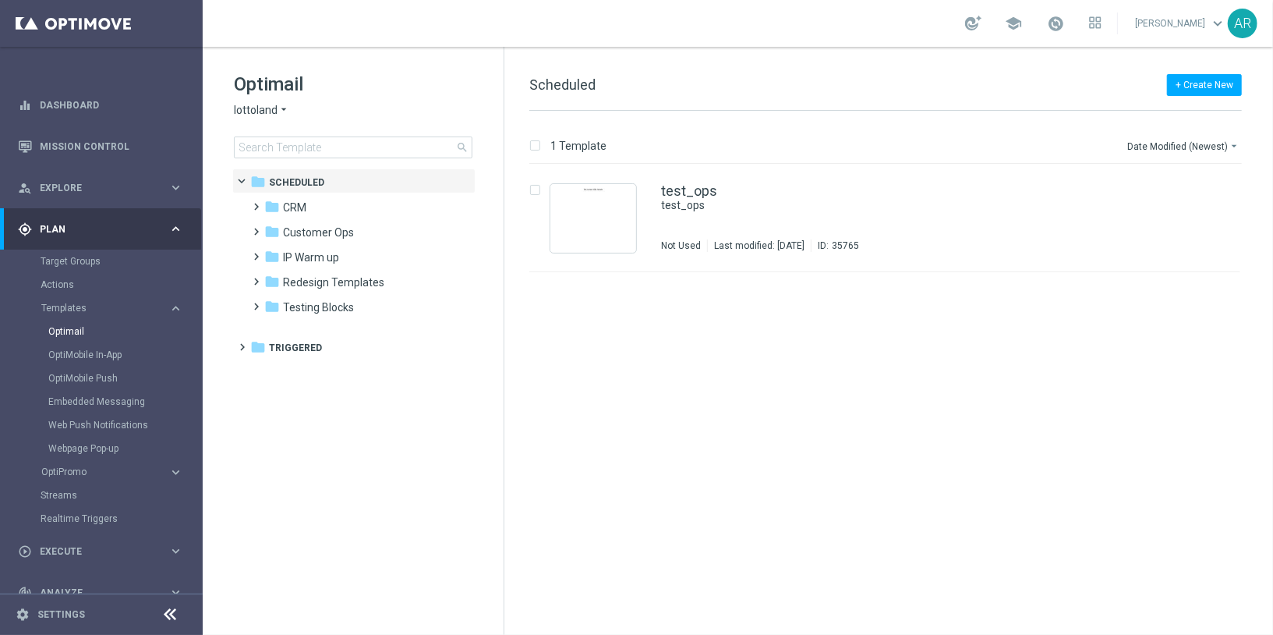
click at [256, 104] on span "lottoland" at bounding box center [256, 110] width 44 height 15
click at [292, 197] on div "Lottoland.bet.br" at bounding box center [293, 202] width 117 height 19
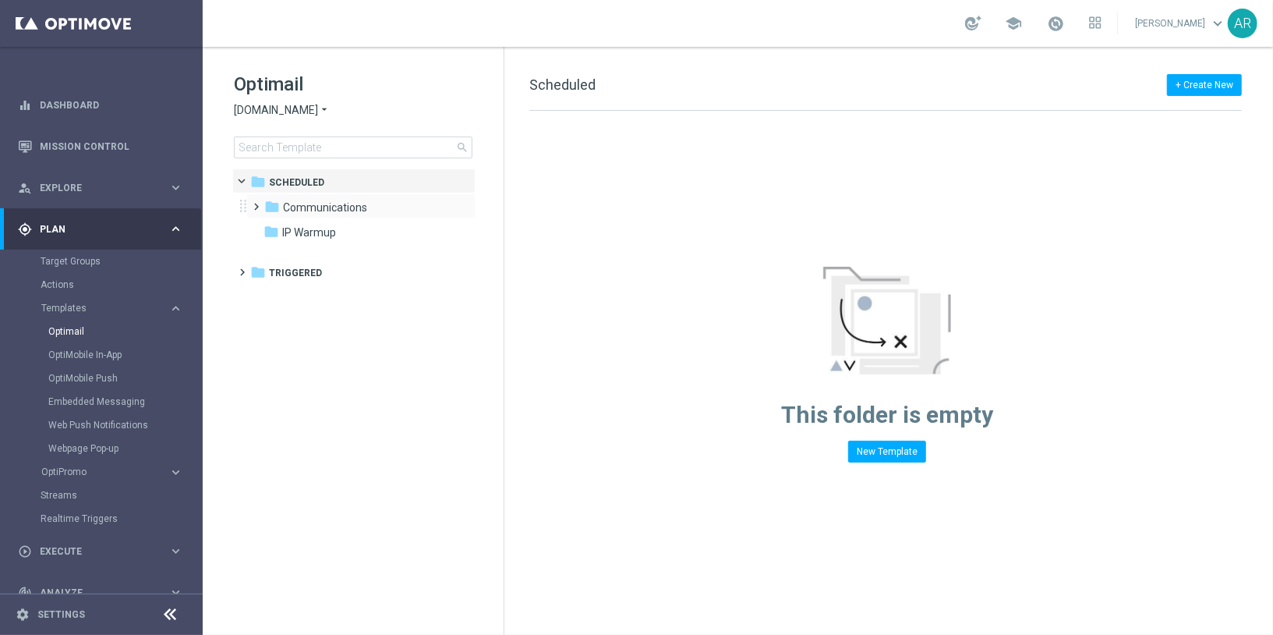
click at [257, 200] on span at bounding box center [253, 200] width 7 height 6
click at [306, 254] on span "VIP" at bounding box center [306, 257] width 16 height 14
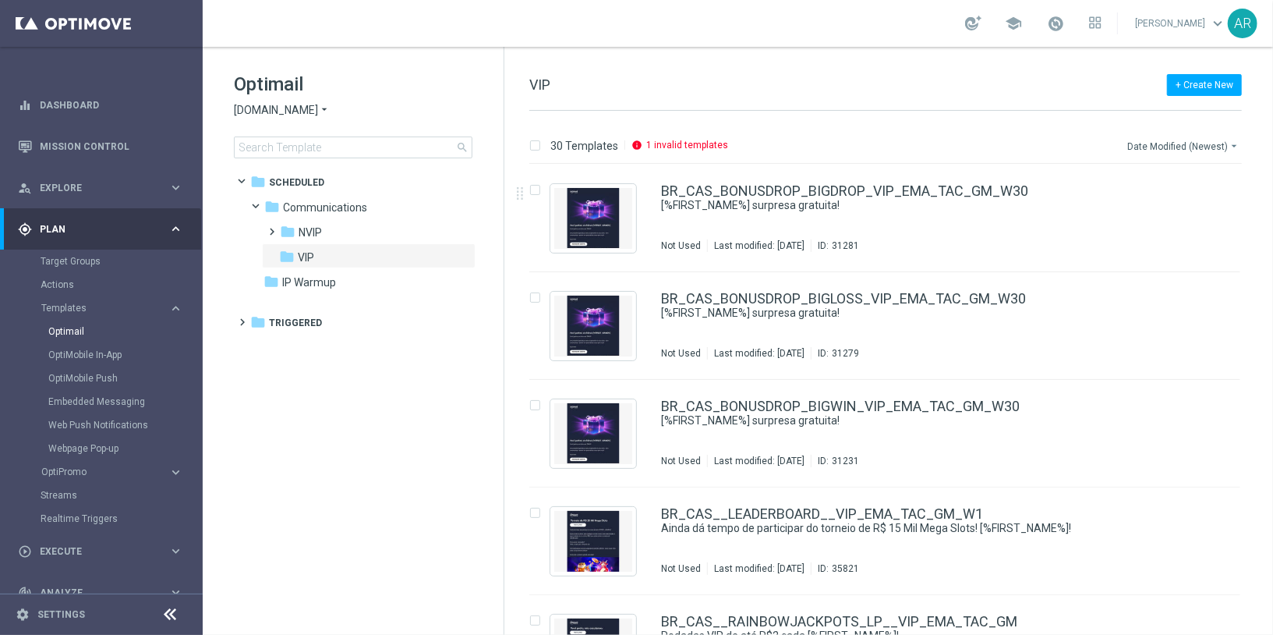
click at [1174, 146] on button "Date Modified (Newest) arrow_drop_down" at bounding box center [1184, 145] width 116 height 19
click at [926, 119] on div "30 Templates info 1 invalid templates Date Modified (Newest) arrow_drop_down Dr…" at bounding box center [889, 373] width 769 height 524
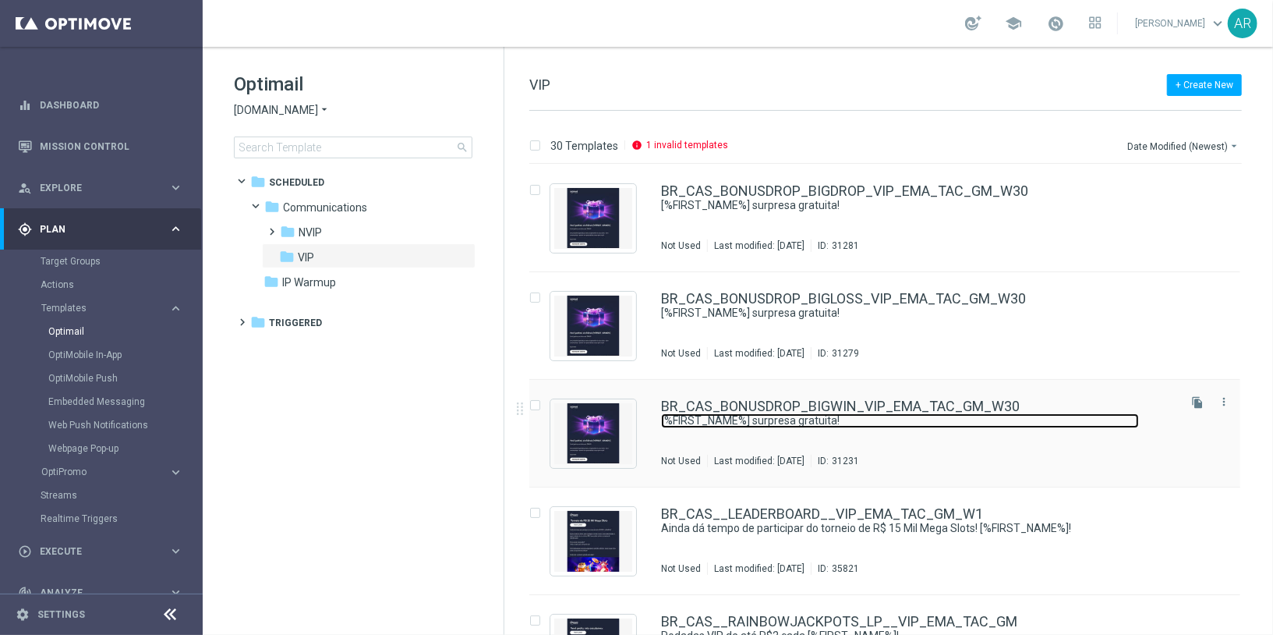
click at [784, 416] on link "[%FIRST_NAME%] surpresa gratuita!" at bounding box center [900, 420] width 478 height 15
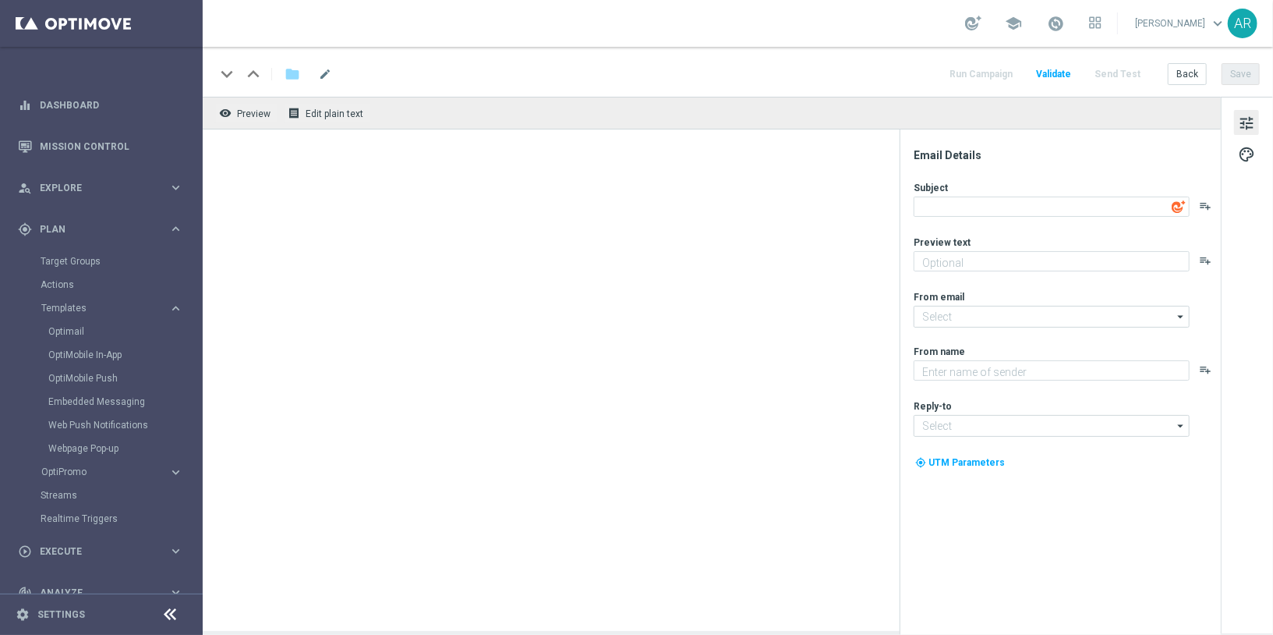
type textarea "[%FIRST_NAME%] surpresa gratuita!"
type textarea "Aproveite um R$100 por nossa conta!"
type input "mail@crm.lottoland.bet.br"
type textarea "Lottoland"
type input "contato@lottoland.bet.br"
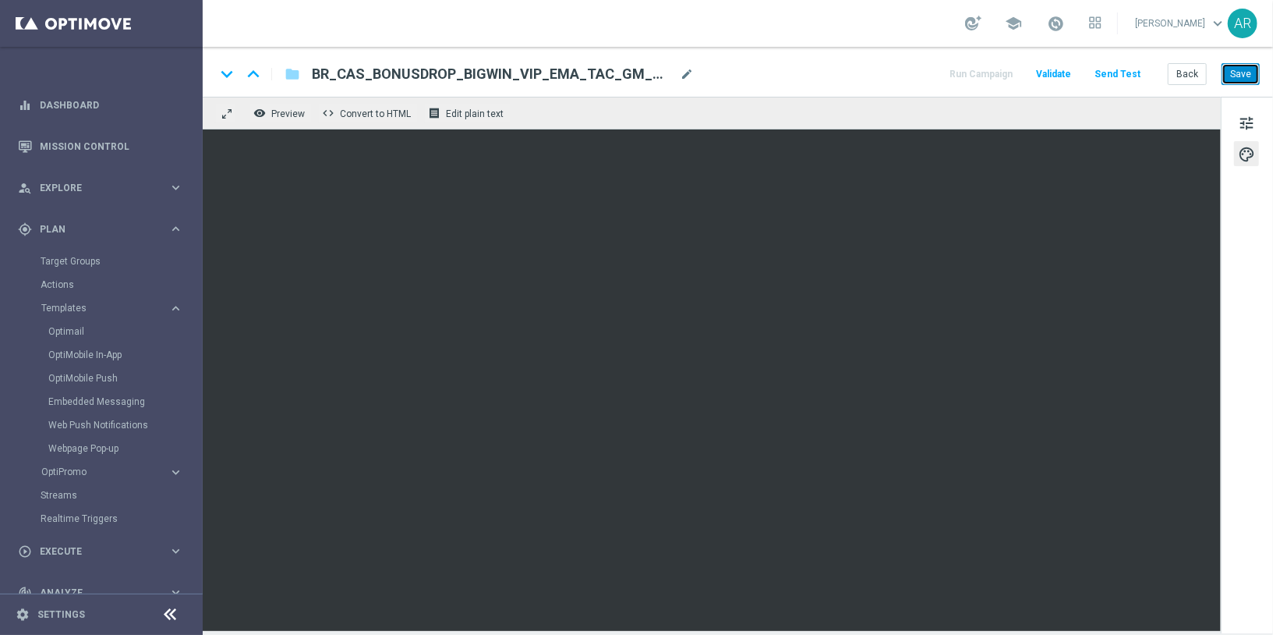
click at [1243, 74] on button "Save" at bounding box center [1241, 74] width 38 height 22
click at [1191, 78] on button "Back" at bounding box center [1187, 74] width 39 height 22
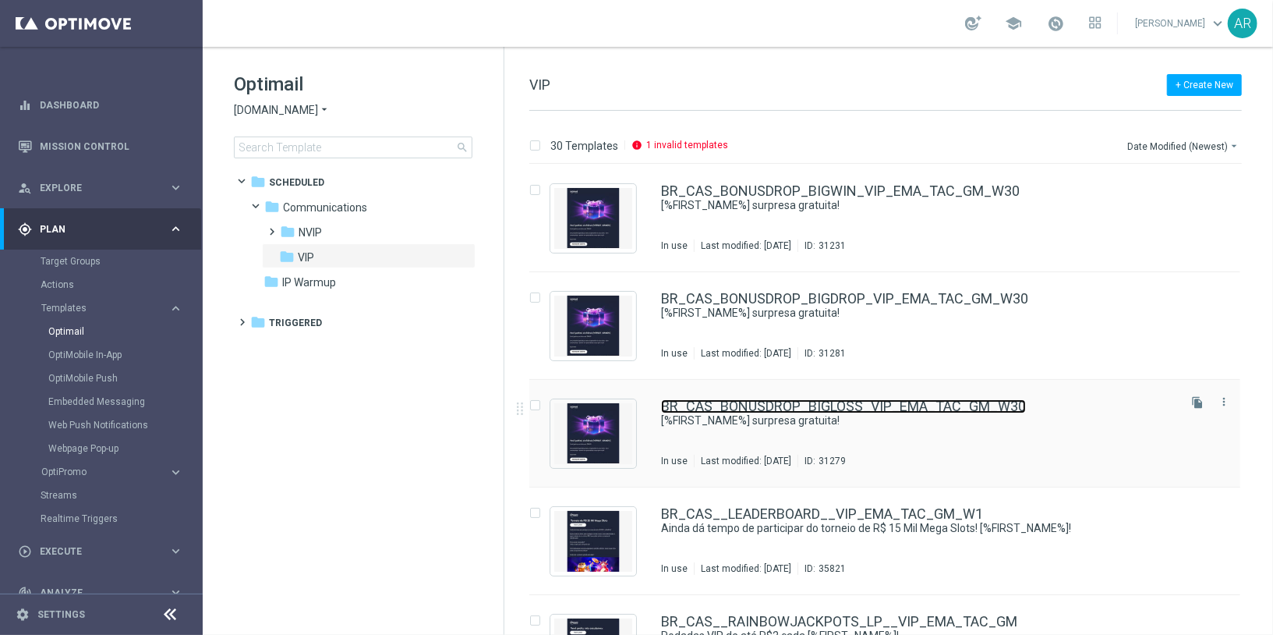
click at [817, 406] on link "BR_CAS_BONUSDROP_BIGLOSS_VIP_EMA_TAC_GM_W30" at bounding box center [843, 406] width 365 height 14
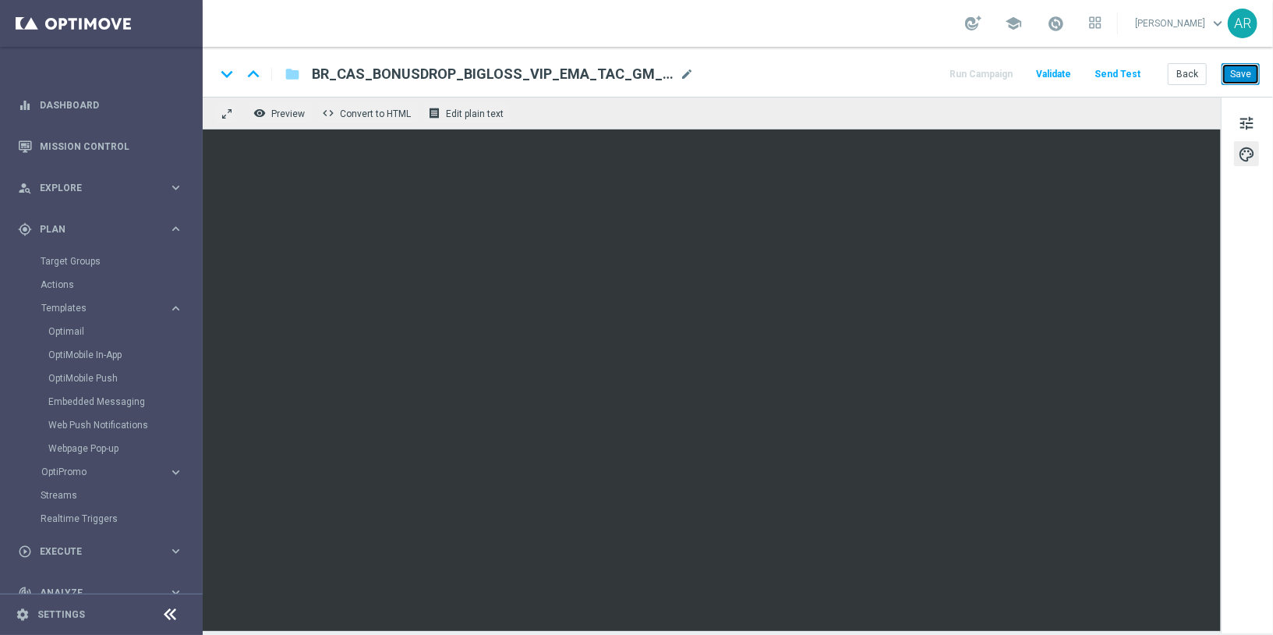
click at [1248, 74] on button "Save" at bounding box center [1241, 74] width 38 height 22
click at [1185, 75] on button "Back" at bounding box center [1187, 74] width 39 height 22
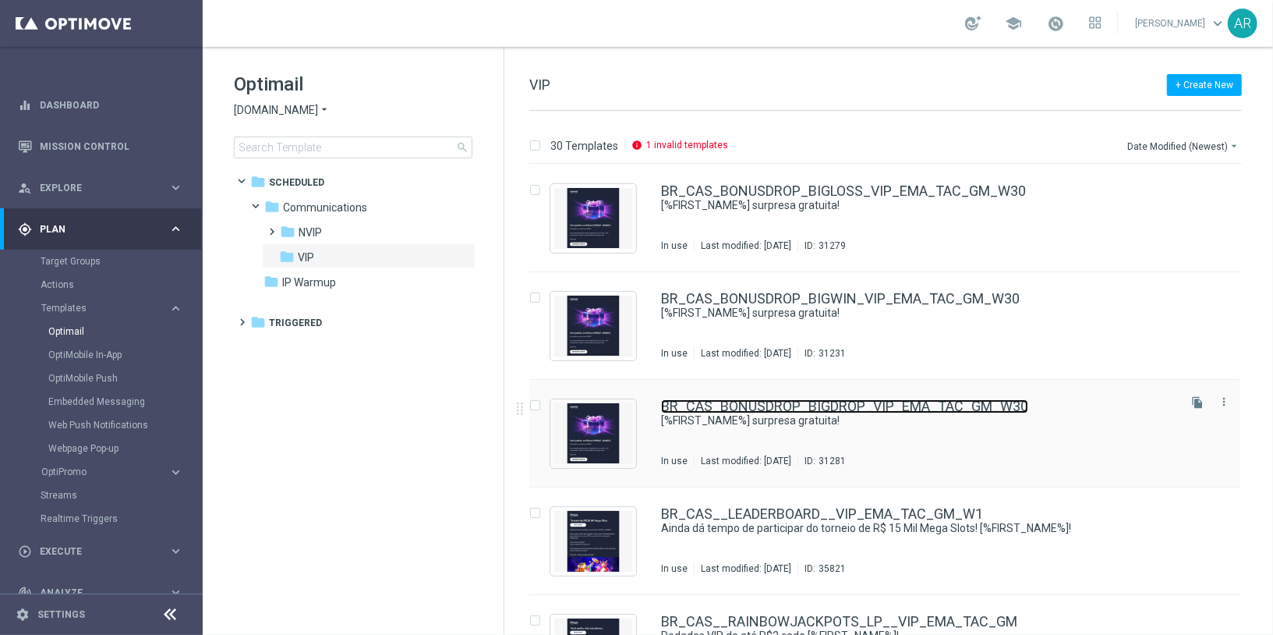
click at [834, 401] on link "BR_CAS_BONUSDROP_BIGDROP_VIP_EMA_TAC_GM_W30" at bounding box center [844, 406] width 367 height 14
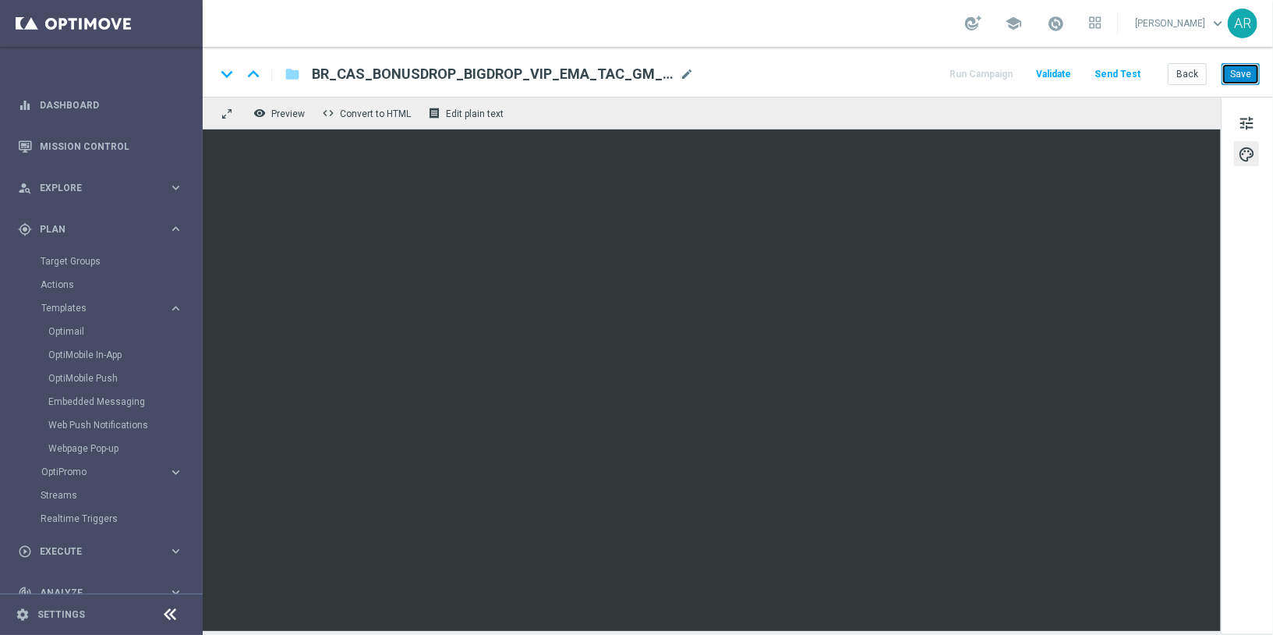
click at [1241, 76] on button "Save" at bounding box center [1241, 74] width 38 height 22
click at [1186, 71] on button "Back" at bounding box center [1187, 74] width 39 height 22
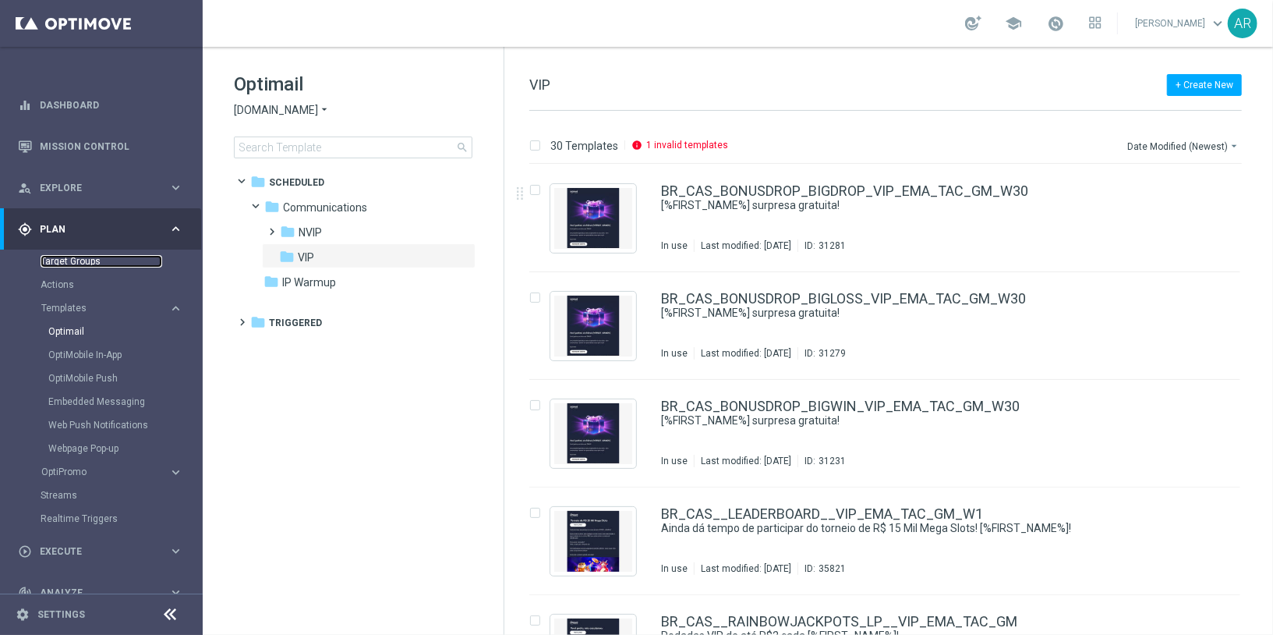
click at [84, 260] on link "Target Groups" at bounding box center [102, 261] width 122 height 12
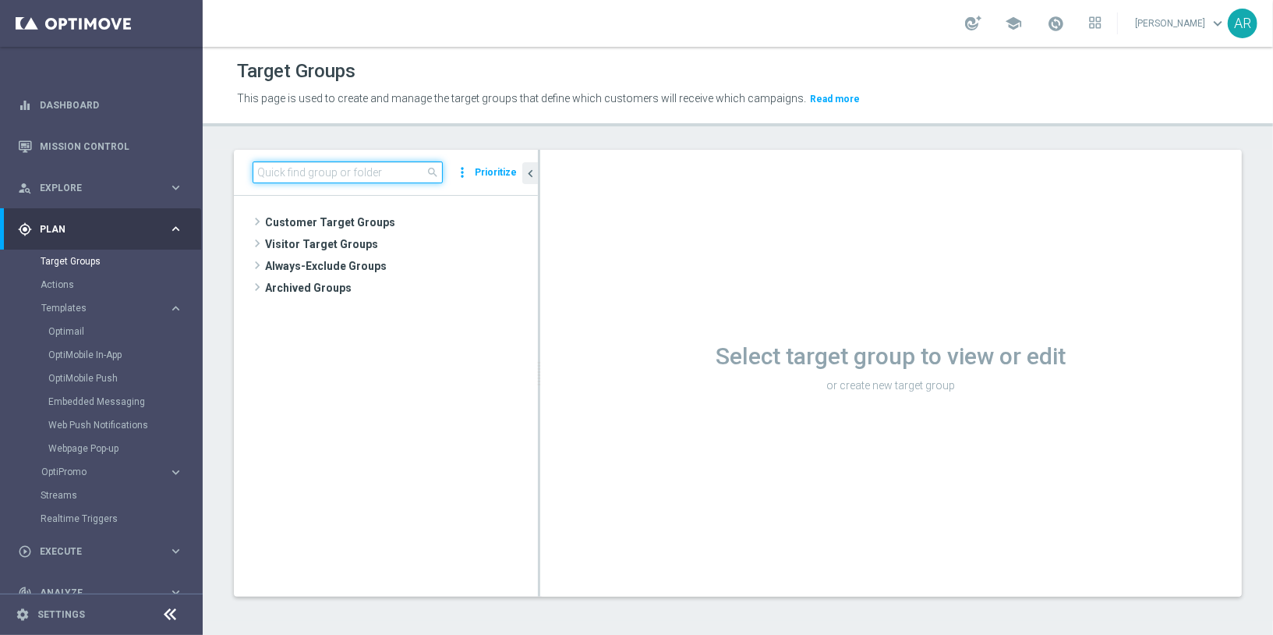
click at [326, 170] on input at bounding box center [348, 172] width 190 height 22
paste input "BR_CAS_VIP_HVC_PlayerIdentification_BigWin_TARGET"
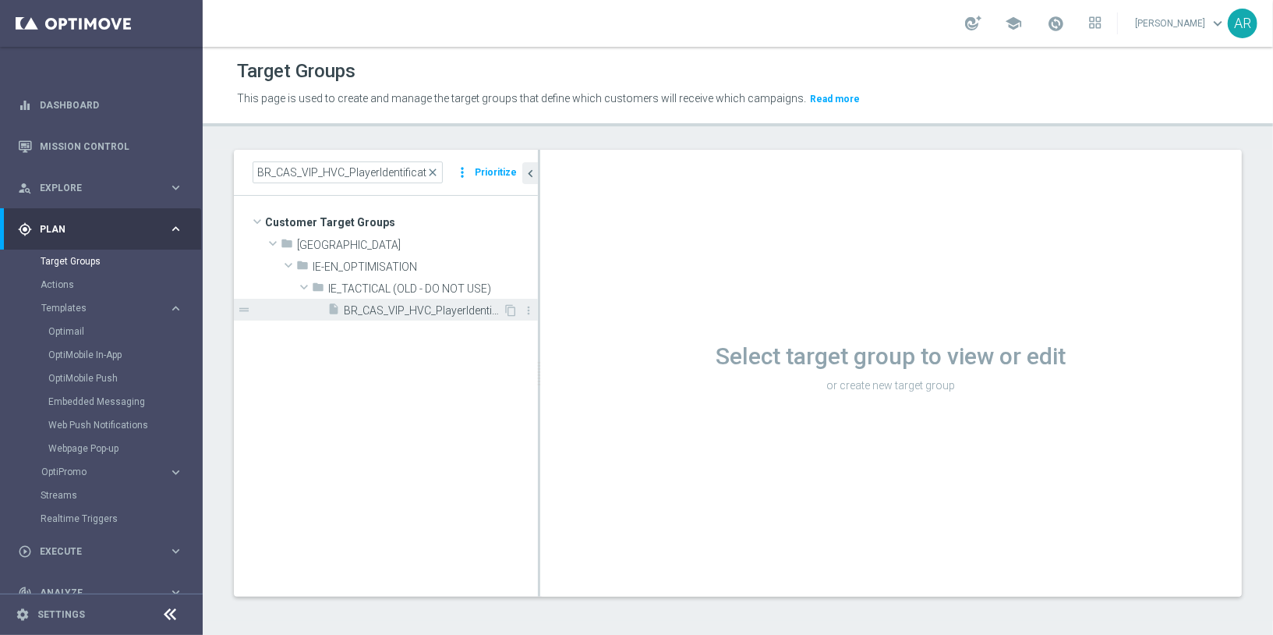
click at [476, 313] on span "BR_CAS_VIP_HVC_PlayerIdentification_BigWin_TARGET" at bounding box center [423, 310] width 159 height 13
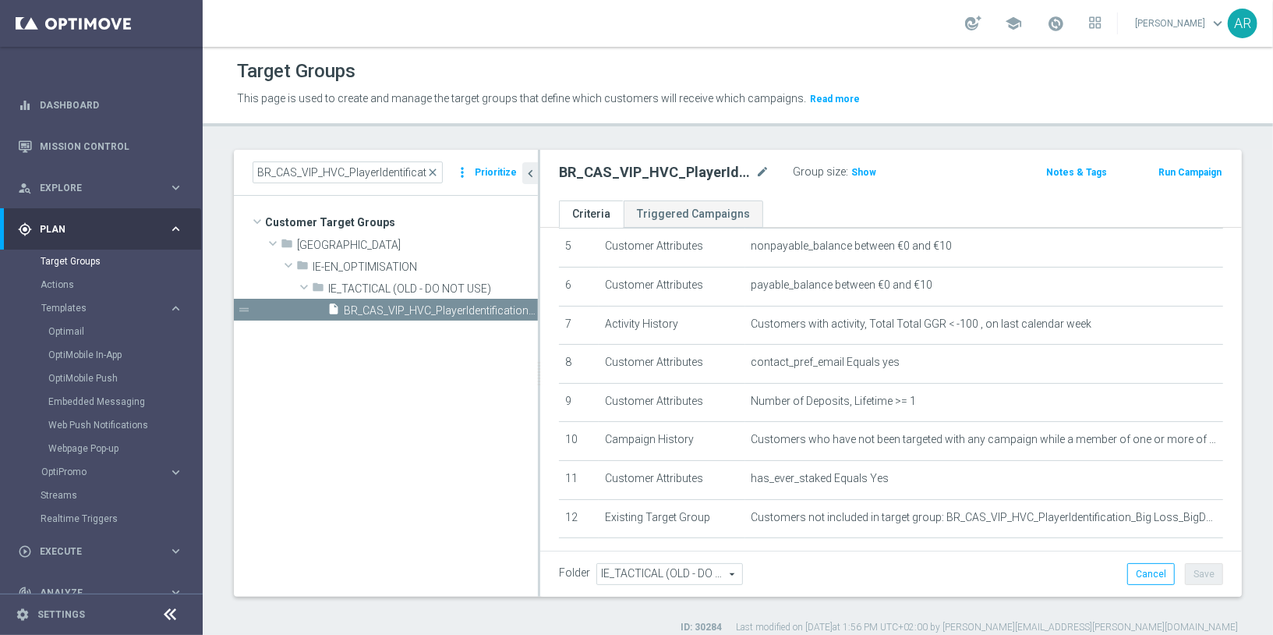
scroll to position [279, 0]
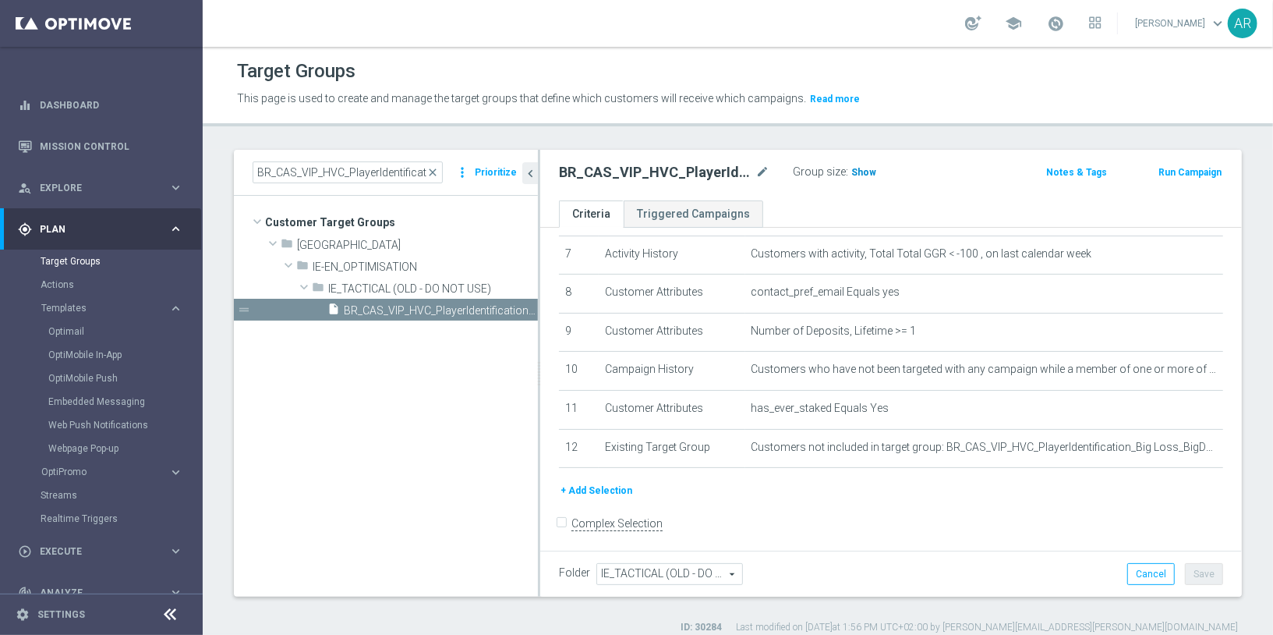
click at [862, 172] on span "Show" at bounding box center [864, 172] width 25 height 11
click at [853, 167] on span "7" at bounding box center [856, 174] width 9 height 15
click at [388, 163] on input "BR_CAS_VIP_HVC_PlayerIdentification_BigWin_TARGET" at bounding box center [348, 172] width 190 height 22
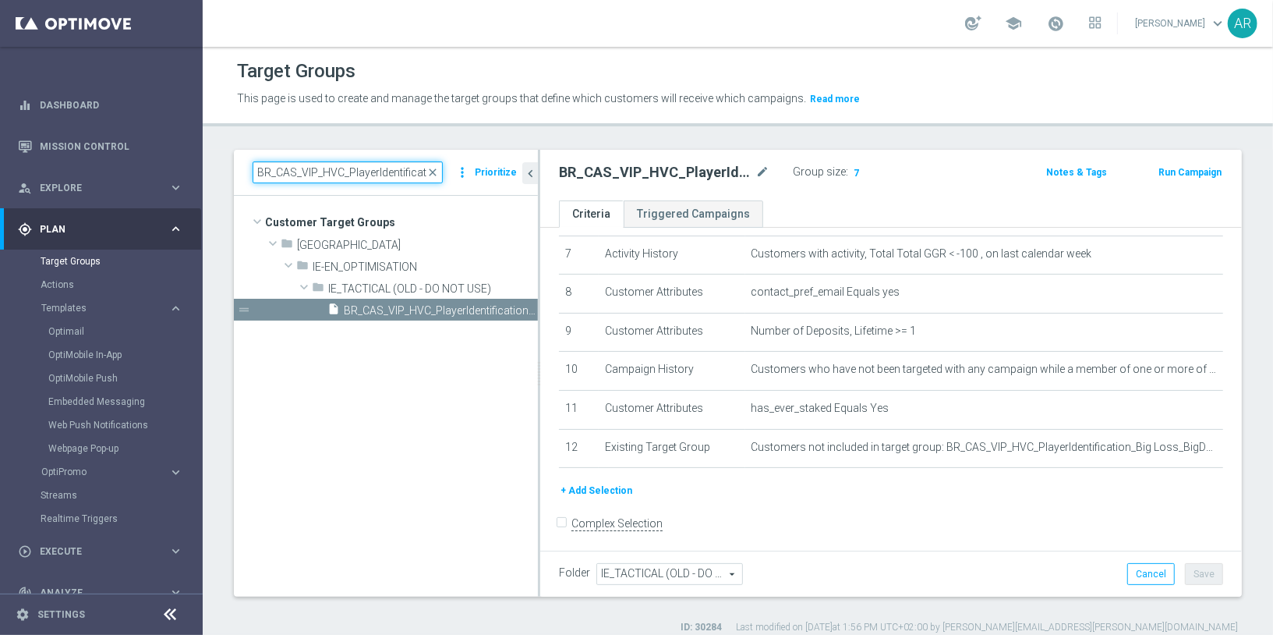
paste input "Loss_BigDeps"
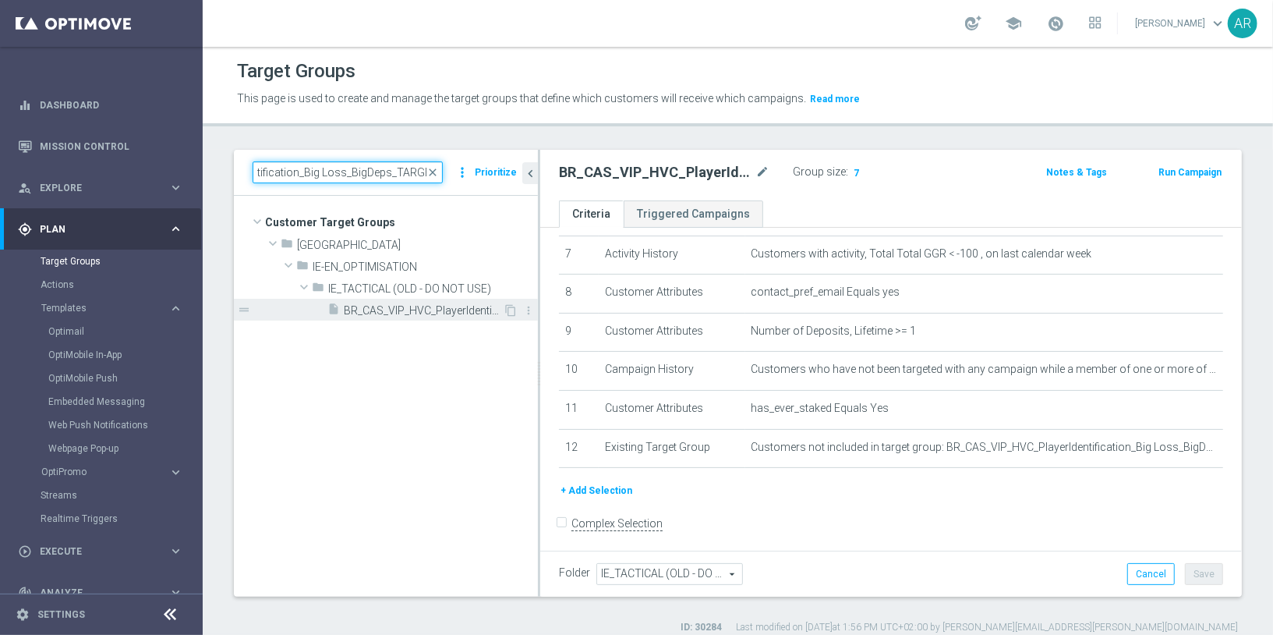
type input "BR_CAS_VIP_HVC_PlayerIdentification_Big Loss_BigDeps_TARGET"
click at [402, 304] on span "BR_CAS_VIP_HVC_PlayerIdentification_Big Loss_BigDeps_TARGET" at bounding box center [423, 310] width 159 height 13
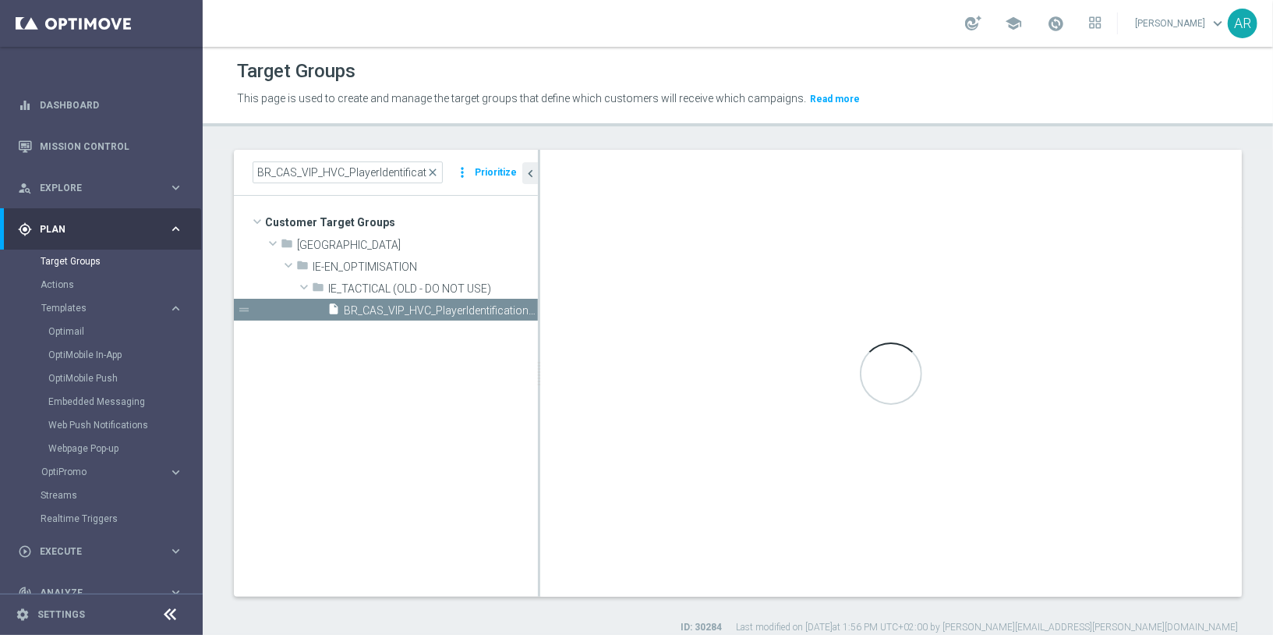
checkbox input "true"
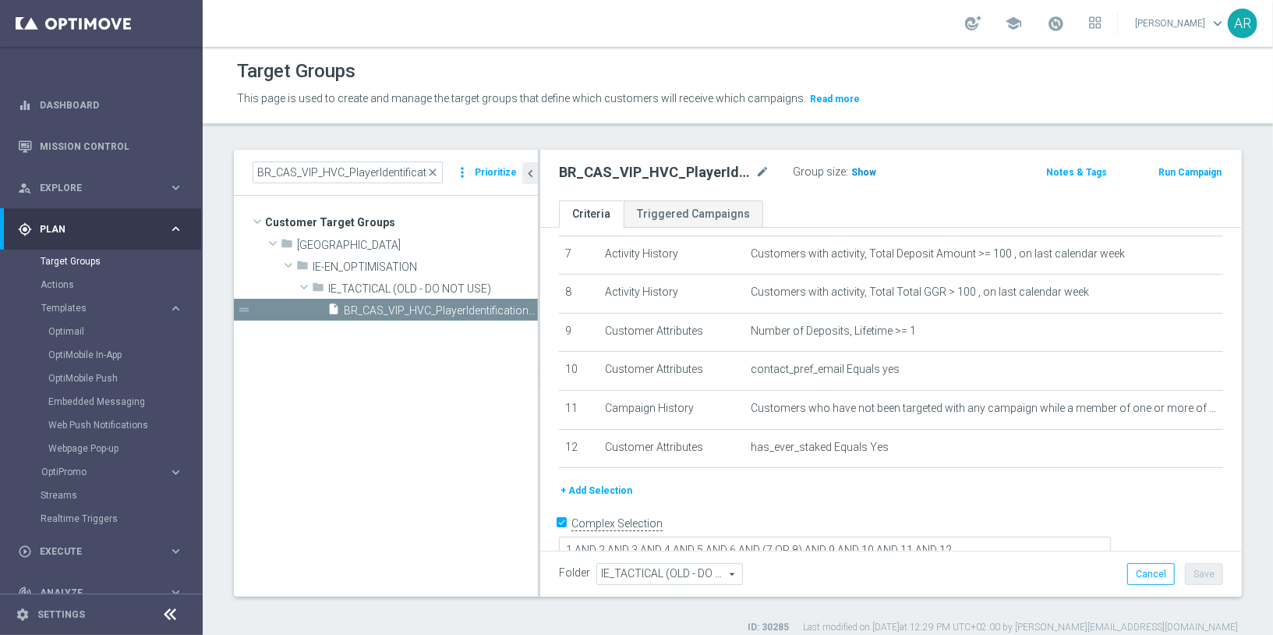
click at [861, 172] on span "Show" at bounding box center [864, 172] width 25 height 11
click at [855, 172] on span "85" at bounding box center [859, 174] width 14 height 15
click at [352, 170] on input "BR_CAS_VIP_HVC_PlayerIdentification_Big Loss_BigDeps_TARGET" at bounding box center [348, 172] width 190 height 22
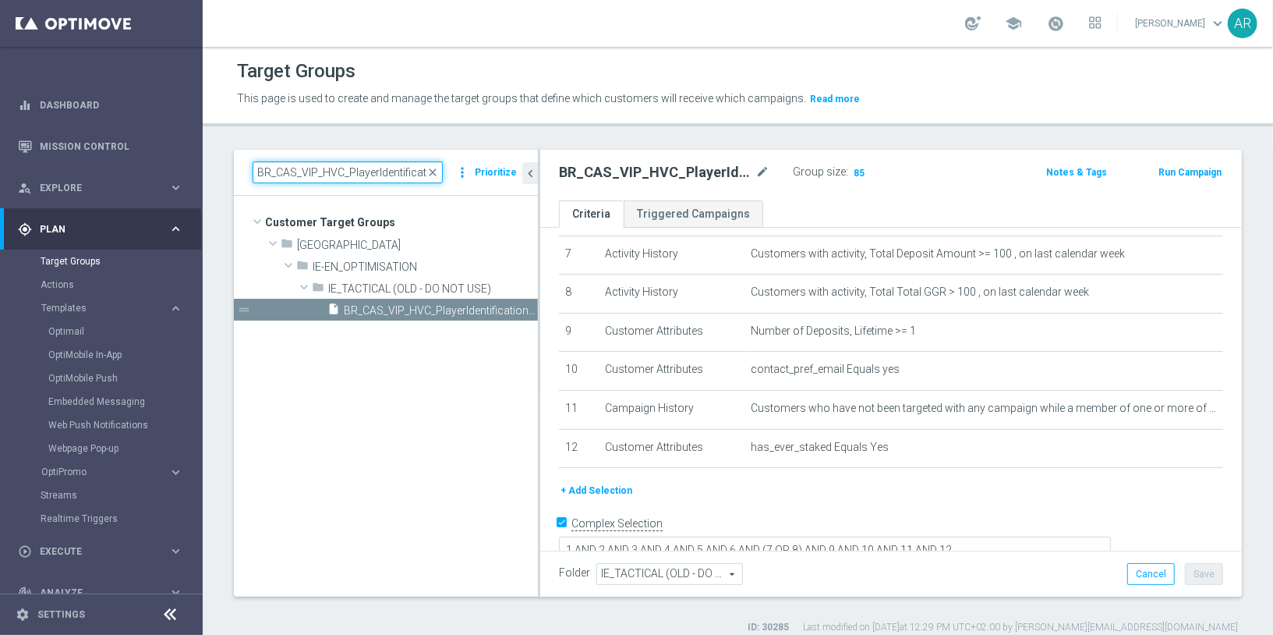
click at [352, 170] on input "BR_CAS_VIP_HVC_PlayerIdentification_Big Loss_BigDeps_TARGET" at bounding box center [348, 172] width 190 height 22
paste input "Drop"
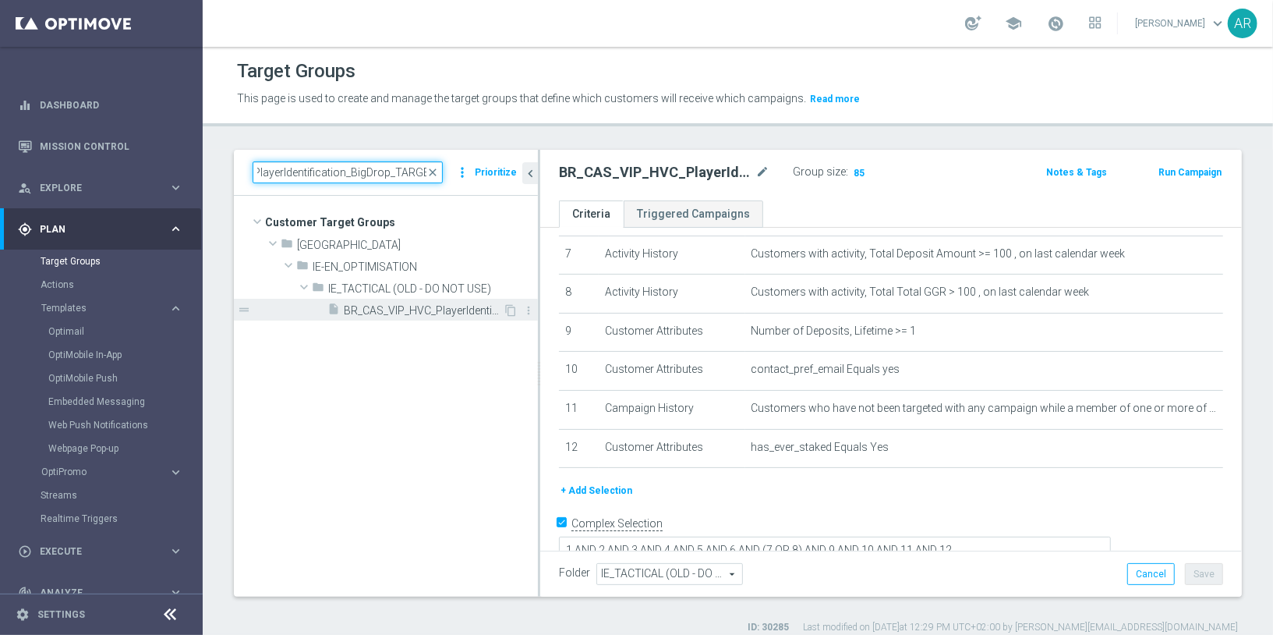
type input "BR_CAS_VIP_HVC_PlayerIdentification_BigDrop_TARGET"
click at [425, 307] on span "BR_CAS_VIP_HVC_PlayerIdentification_BigDrop_TARGET" at bounding box center [423, 310] width 159 height 13
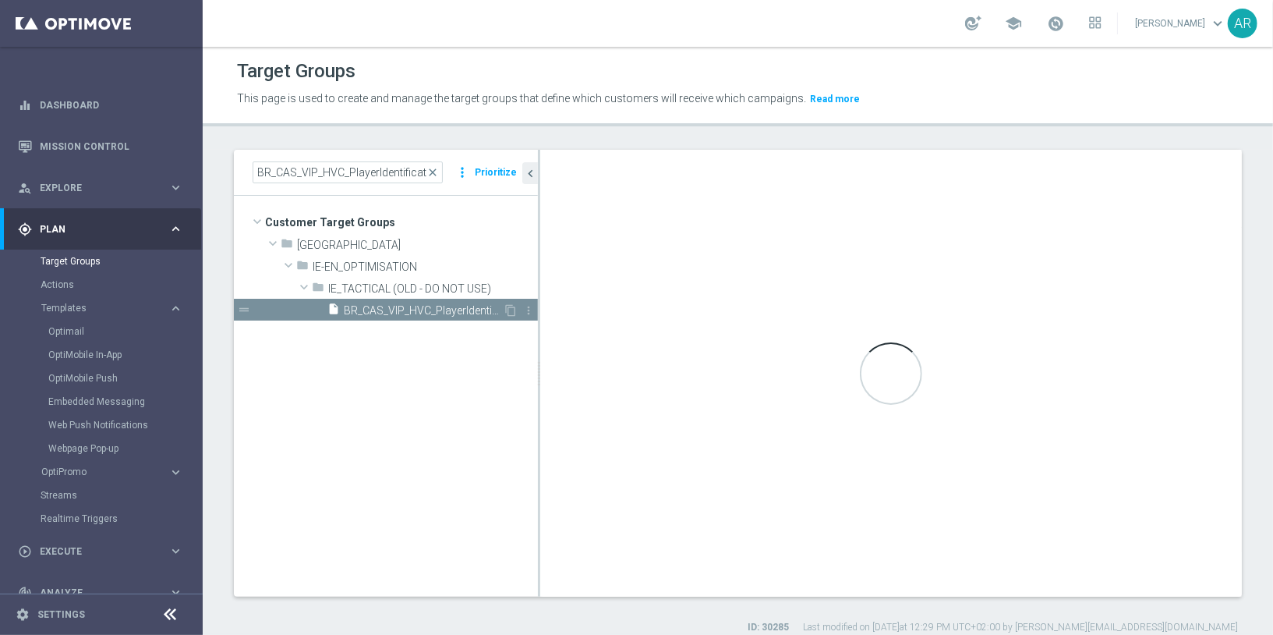
checkbox input "false"
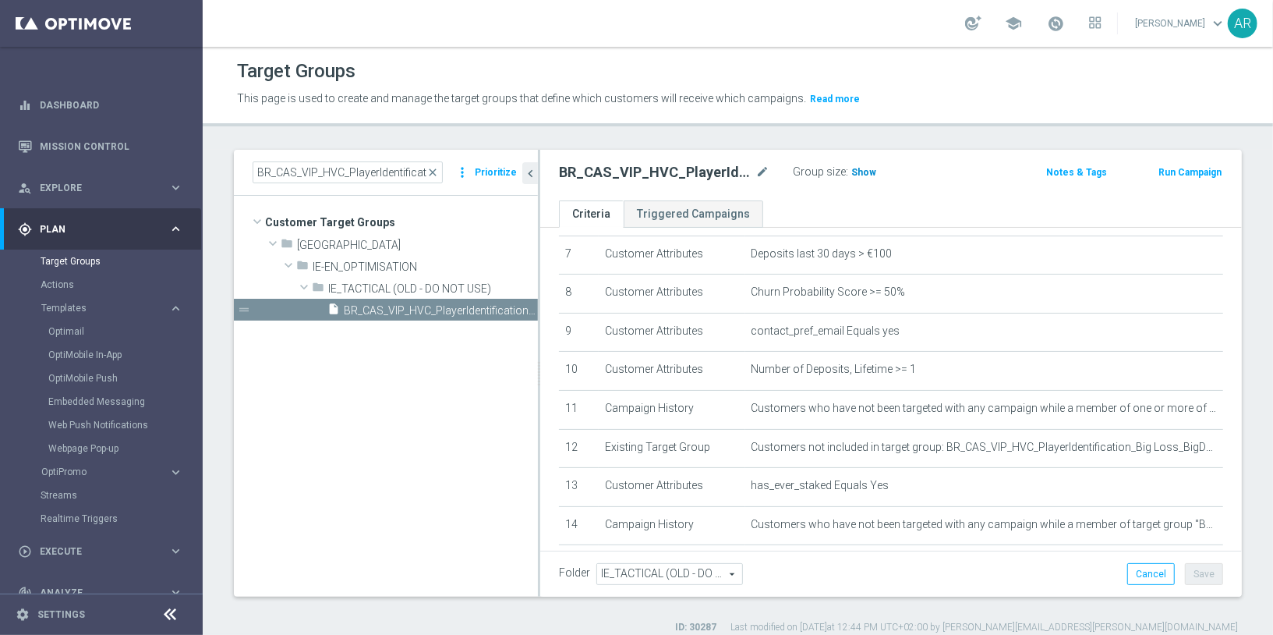
click at [860, 170] on span "Show" at bounding box center [864, 172] width 25 height 11
click at [853, 168] on span "23" at bounding box center [859, 174] width 14 height 15
click at [168, 224] on icon "keyboard_arrow_right" at bounding box center [175, 228] width 15 height 15
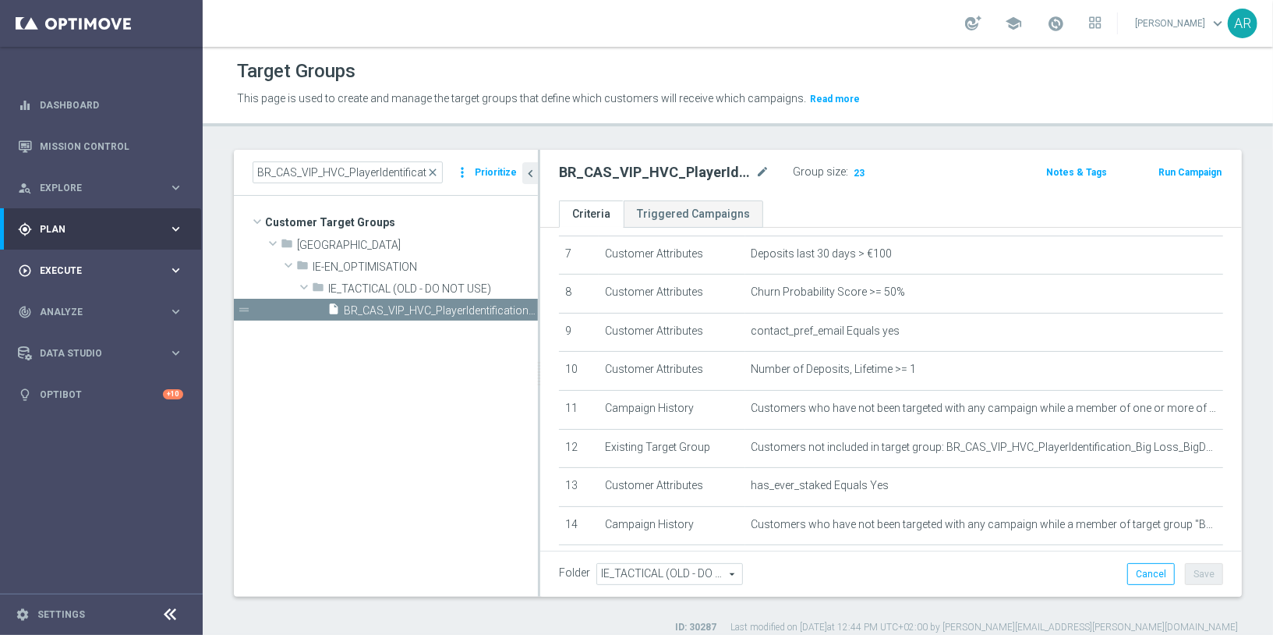
click at [70, 271] on span "Execute" at bounding box center [104, 270] width 129 height 9
click at [106, 299] on link "Campaign Builder" at bounding box center [102, 302] width 122 height 12
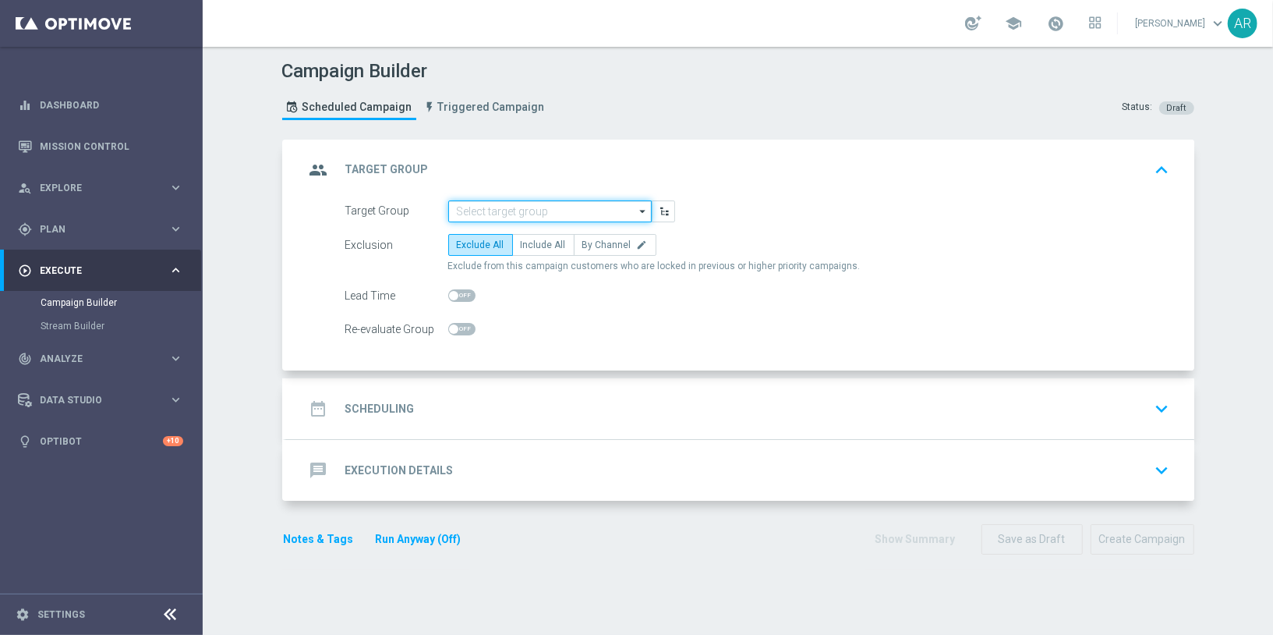
click at [488, 210] on input at bounding box center [550, 211] width 204 height 22
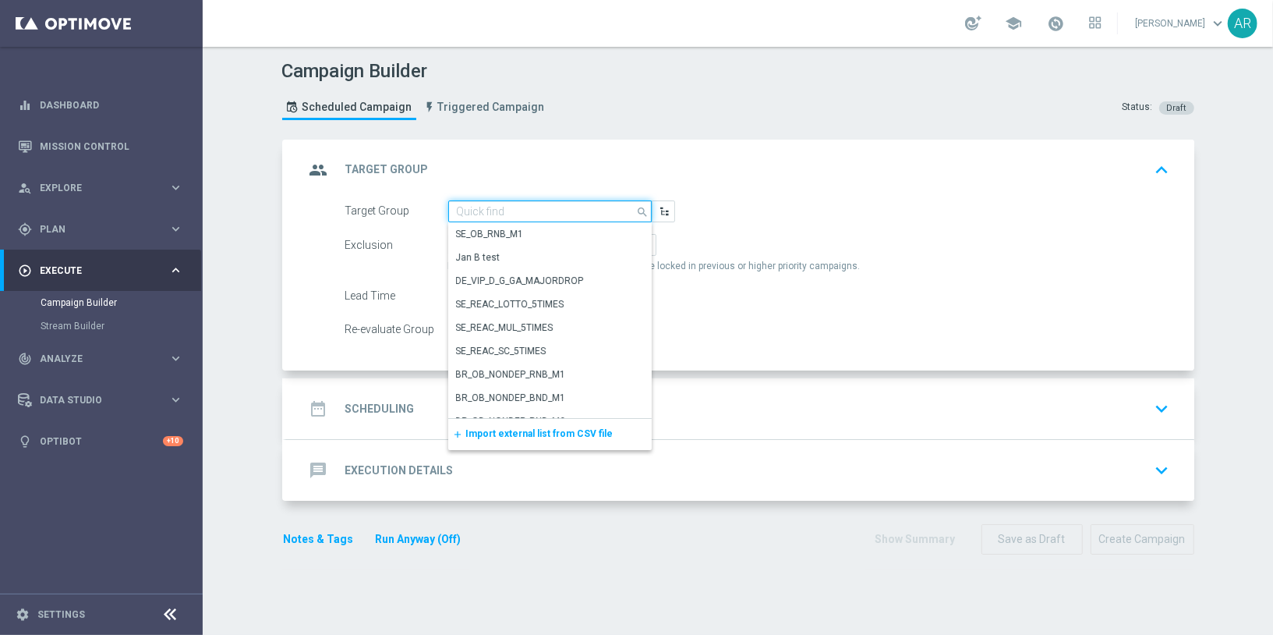
click at [488, 210] on input at bounding box center [550, 211] width 204 height 22
paste input "BR_CAS_VIP_HVC_PlayerIdentification_BigWin_TARGET"
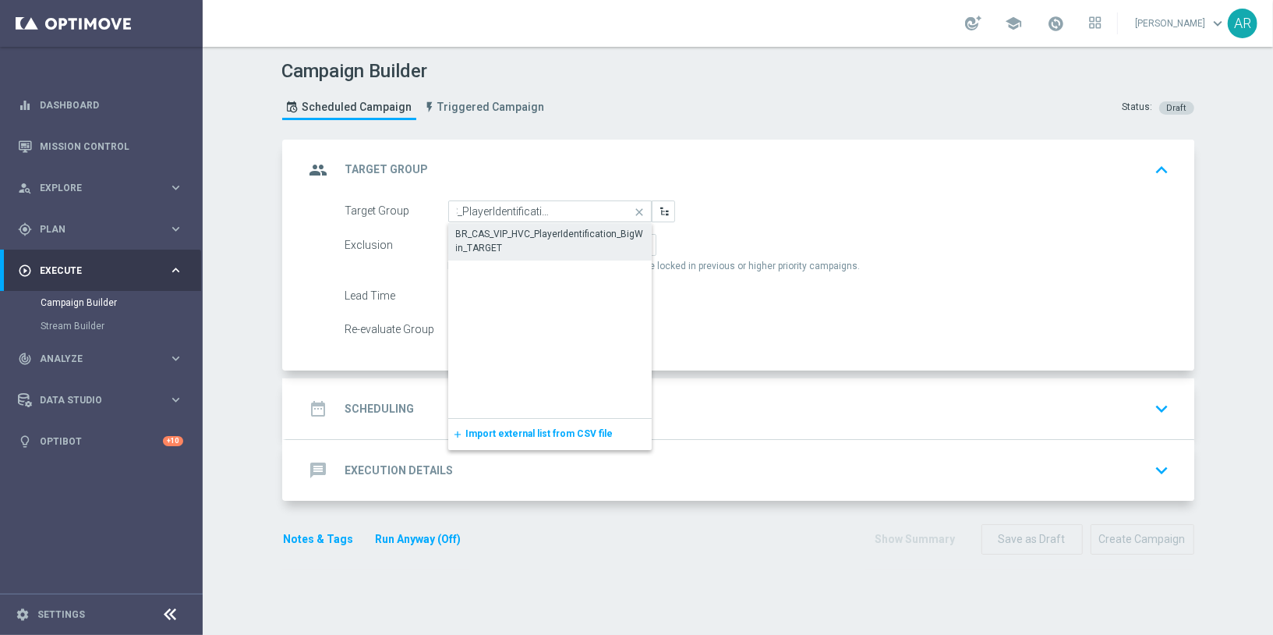
click at [519, 238] on div "BR_CAS_VIP_HVC_PlayerIdentification_BigWin_TARGET" at bounding box center [550, 241] width 188 height 28
type input "BR_CAS_VIP_HVC_PlayerIdentification_BigWin_TARGET"
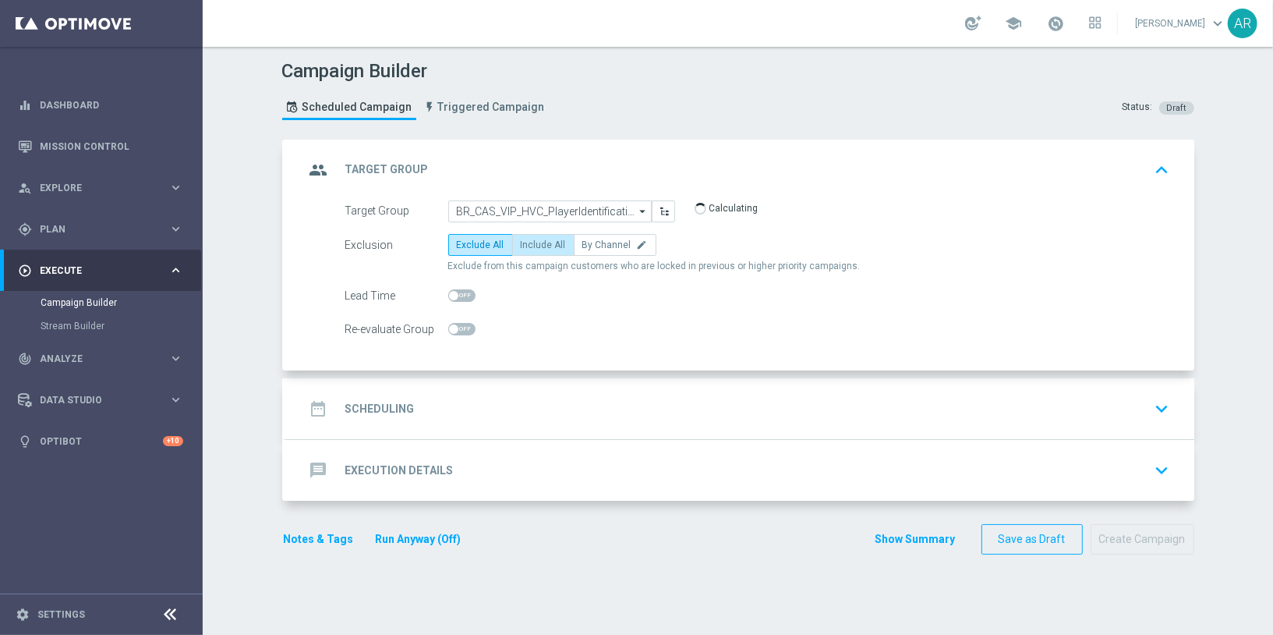
click at [526, 247] on span "Include All" at bounding box center [543, 244] width 45 height 11
click at [526, 247] on input "Include All" at bounding box center [526, 248] width 10 height 10
radio input "true"
click at [416, 410] on div "date_range Scheduling keyboard_arrow_down" at bounding box center [740, 409] width 871 height 30
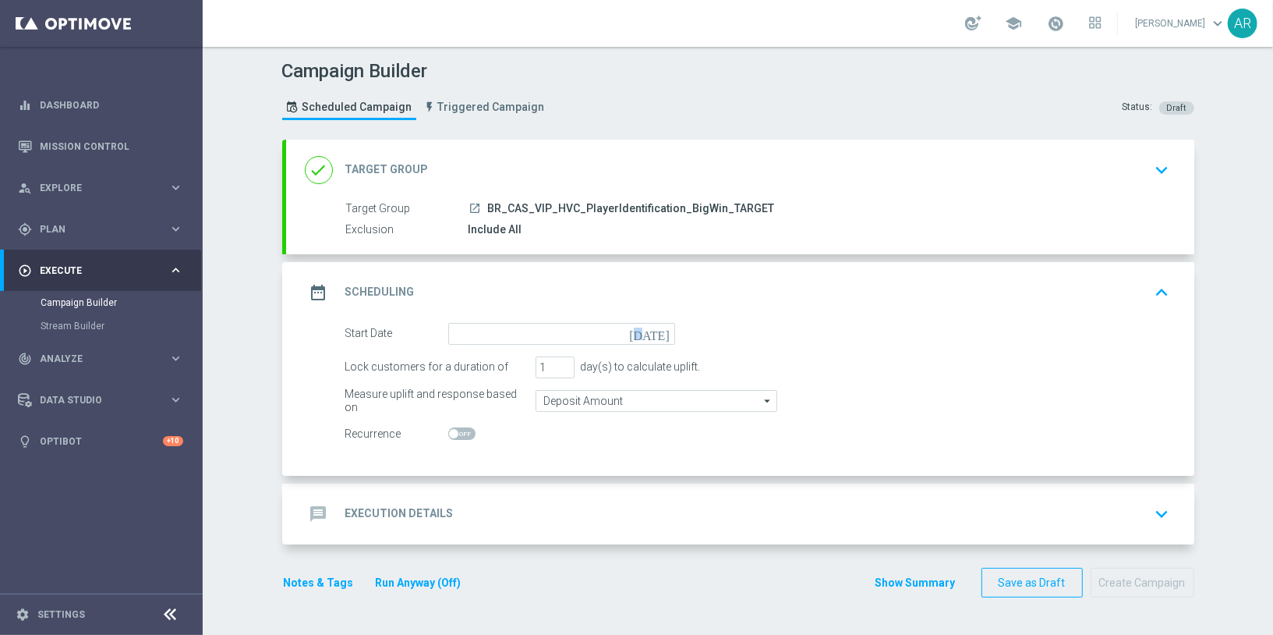
drag, startPoint x: 656, startPoint y: 329, endPoint x: 661, endPoint y: 342, distance: 13.6
click at [657, 328] on icon "today" at bounding box center [652, 331] width 46 height 17
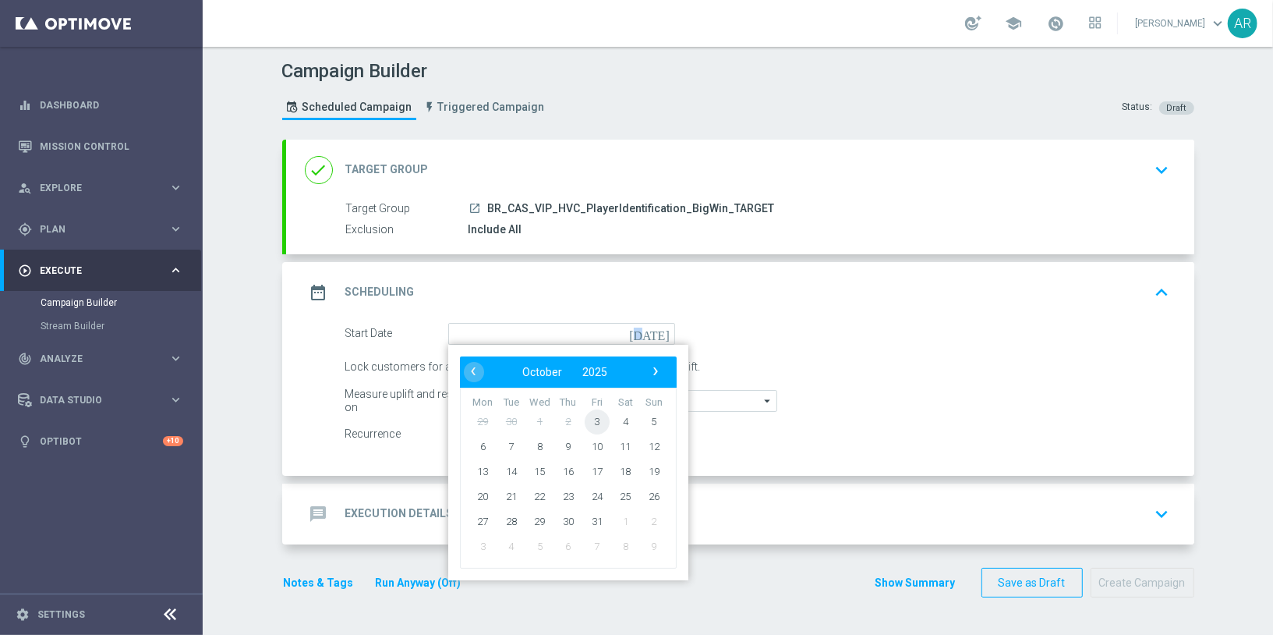
click at [597, 415] on span "3" at bounding box center [596, 421] width 25 height 25
type input "03 Oct 2025"
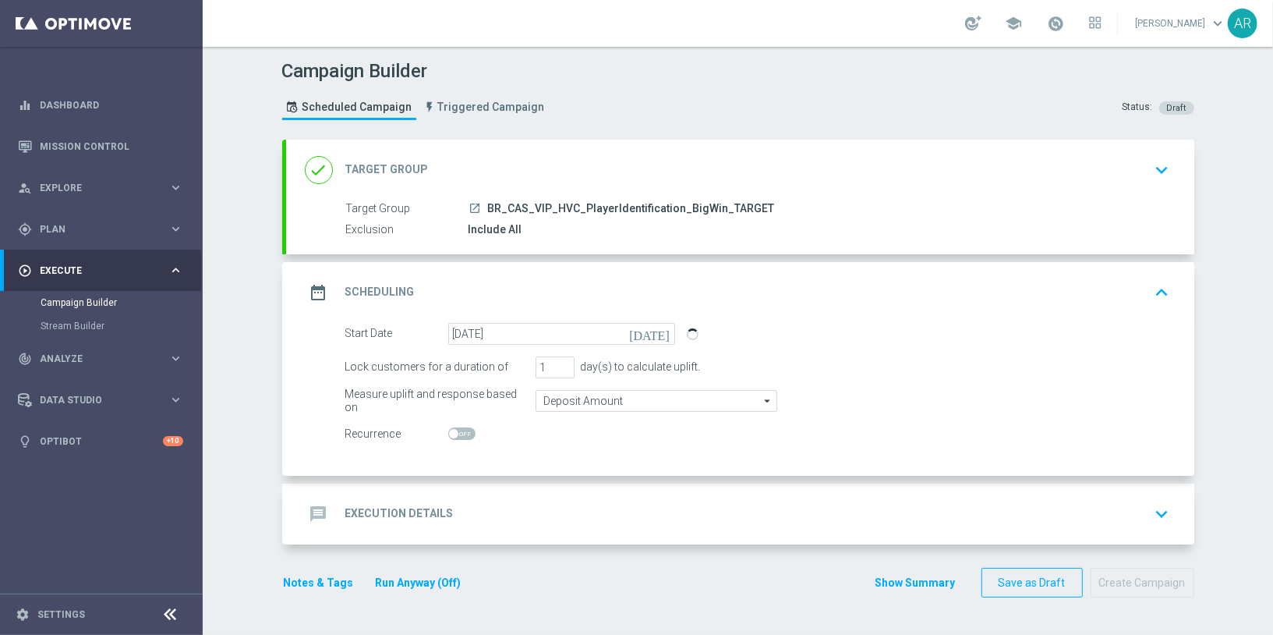
click at [470, 515] on div "message Execution Details keyboard_arrow_down" at bounding box center [740, 514] width 871 height 30
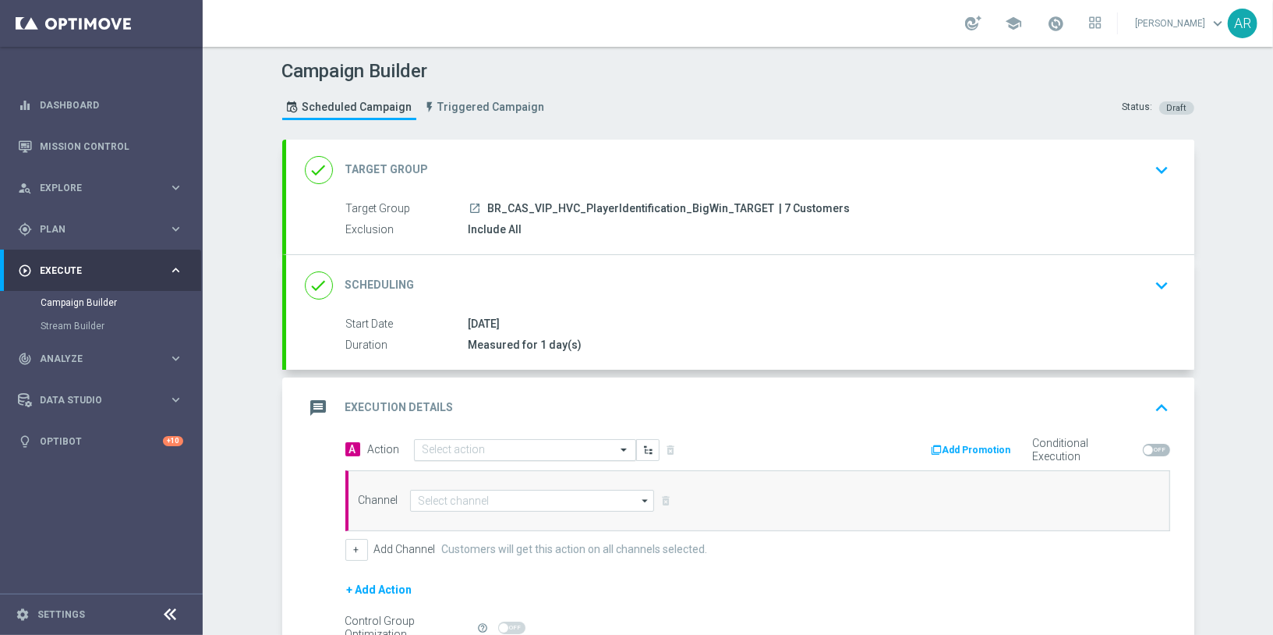
click at [486, 445] on input "text" at bounding box center [510, 450] width 174 height 13
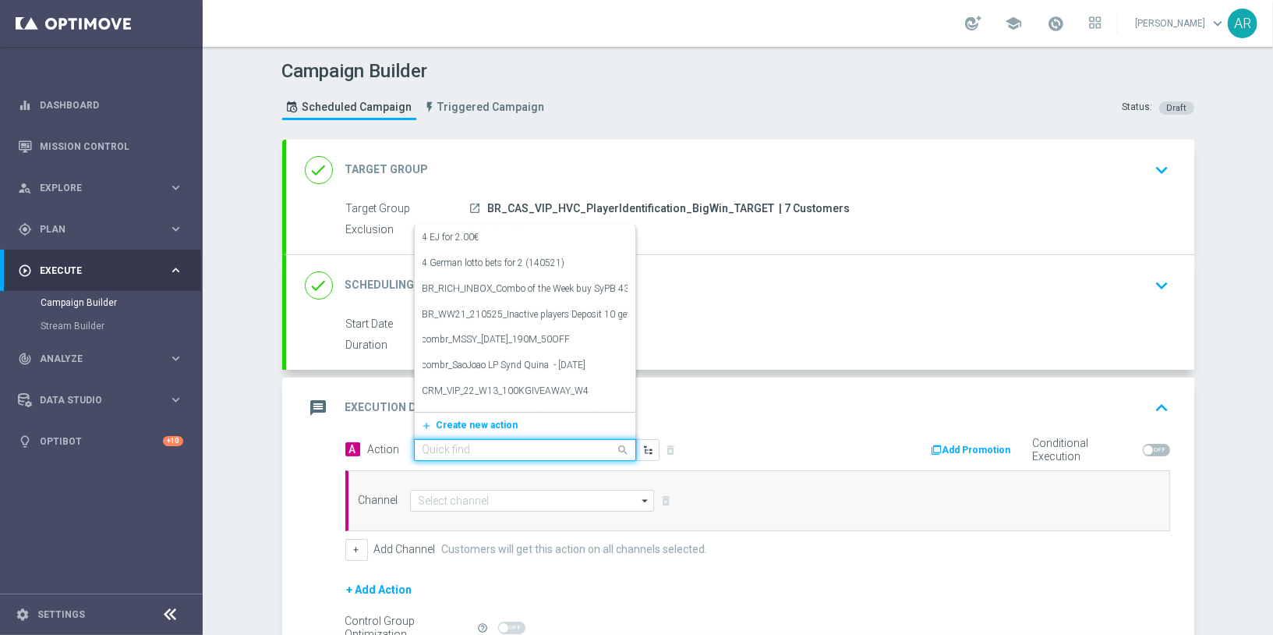
paste input "BR_CAS_BONUSDROP_BIGWIN_VIP_EMA_TAC_GM_W30"
type input "BR_CAS_BONUSDROP_BIGWIN_VIP_EMA_TAC_GM_W30"
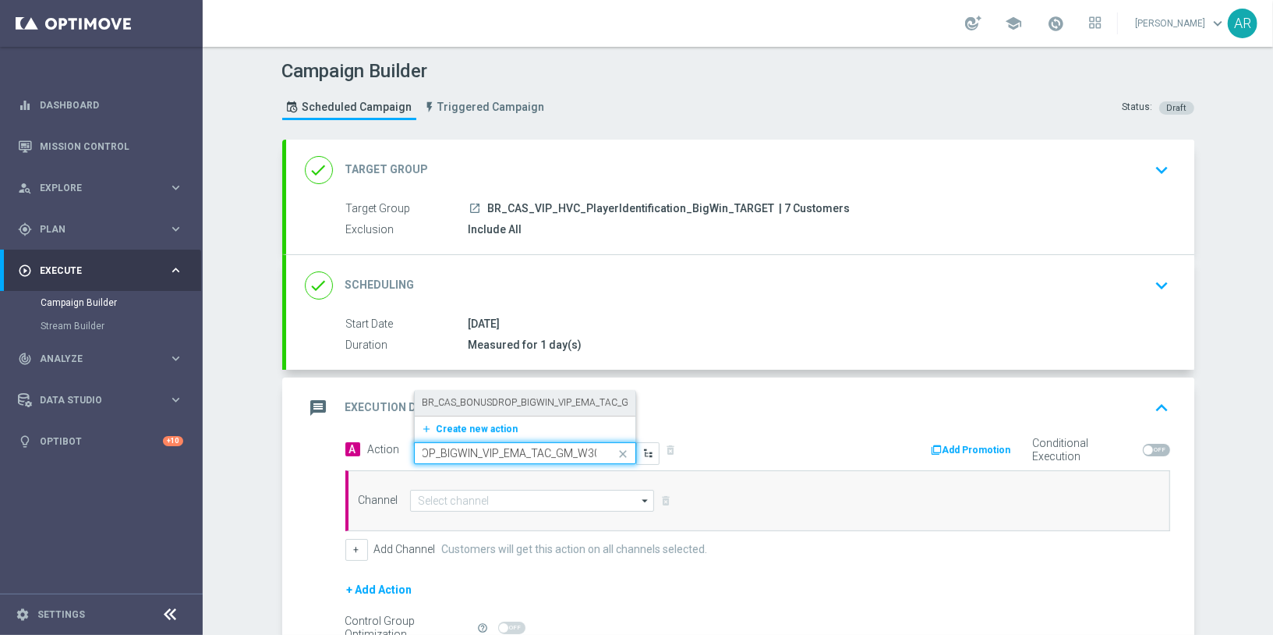
click at [488, 404] on label "BR_CAS_BONUSDROP_BIGWIN_VIP_EMA_TAC_GM_W30" at bounding box center [542, 402] width 239 height 13
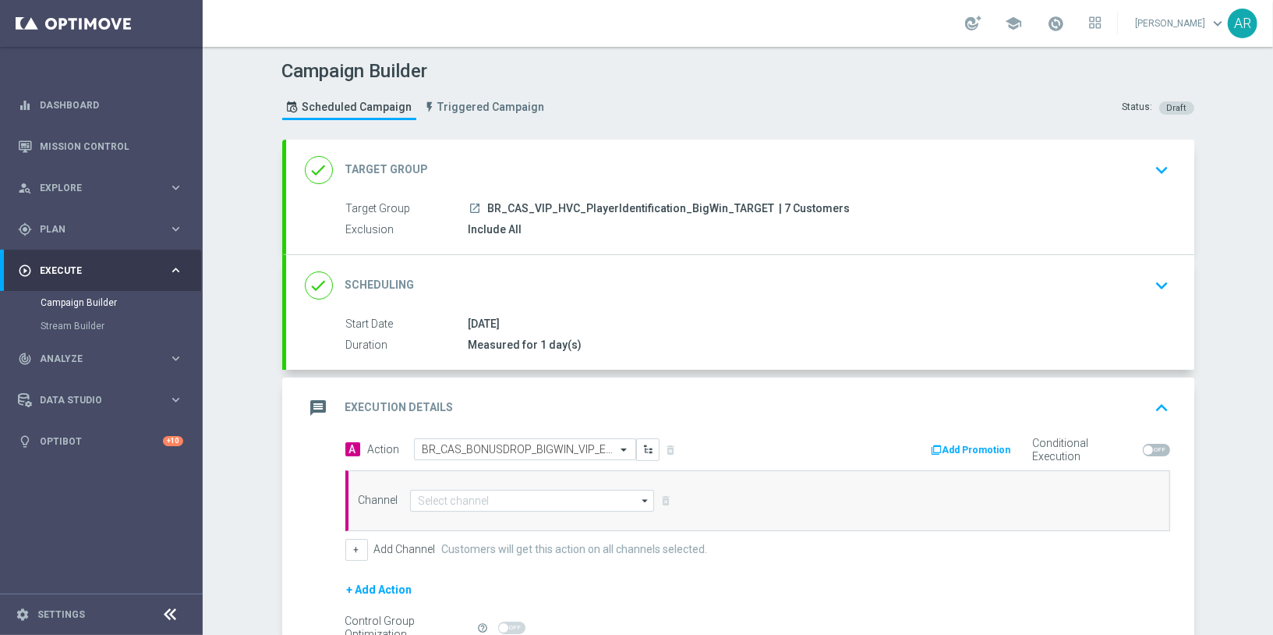
scroll to position [0, 0]
click at [462, 499] on input at bounding box center [532, 501] width 245 height 22
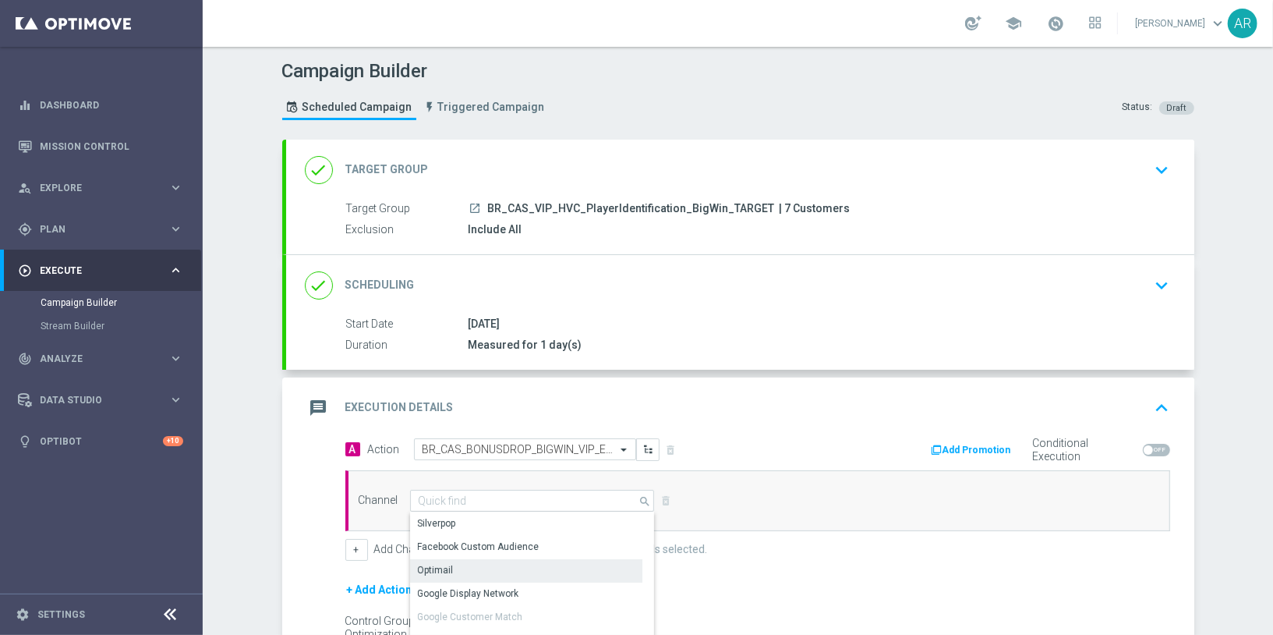
click at [470, 569] on div "Optimail" at bounding box center [526, 570] width 233 height 22
type input "Optimail"
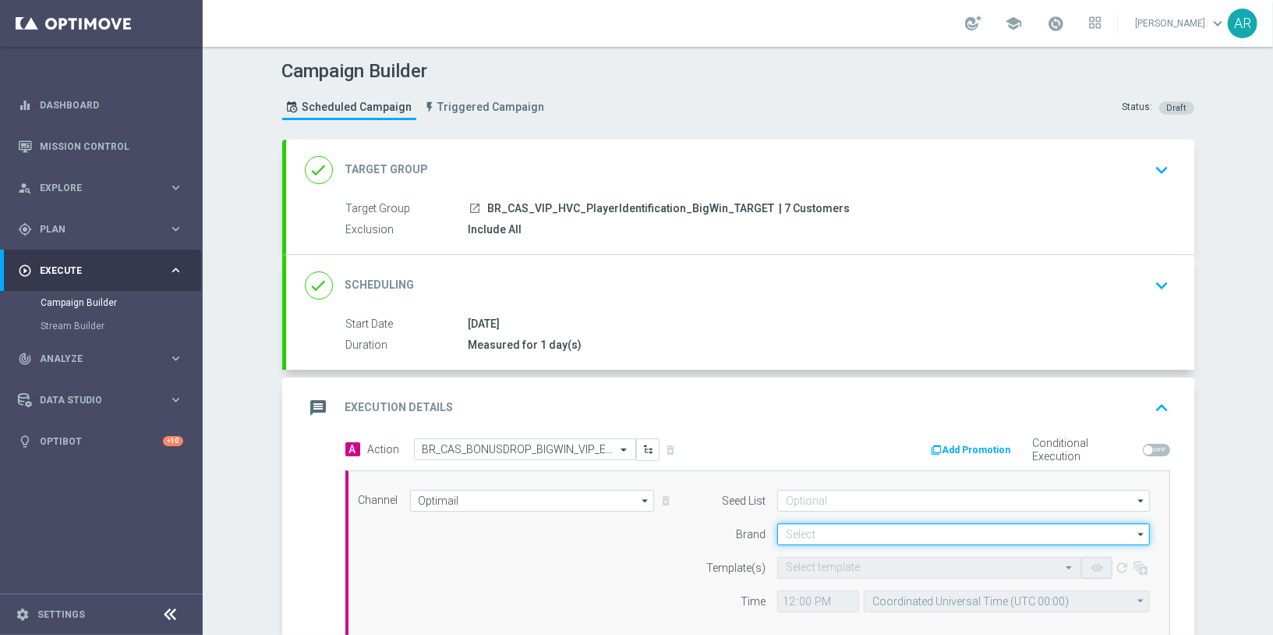
click at [837, 534] on input at bounding box center [963, 534] width 373 height 22
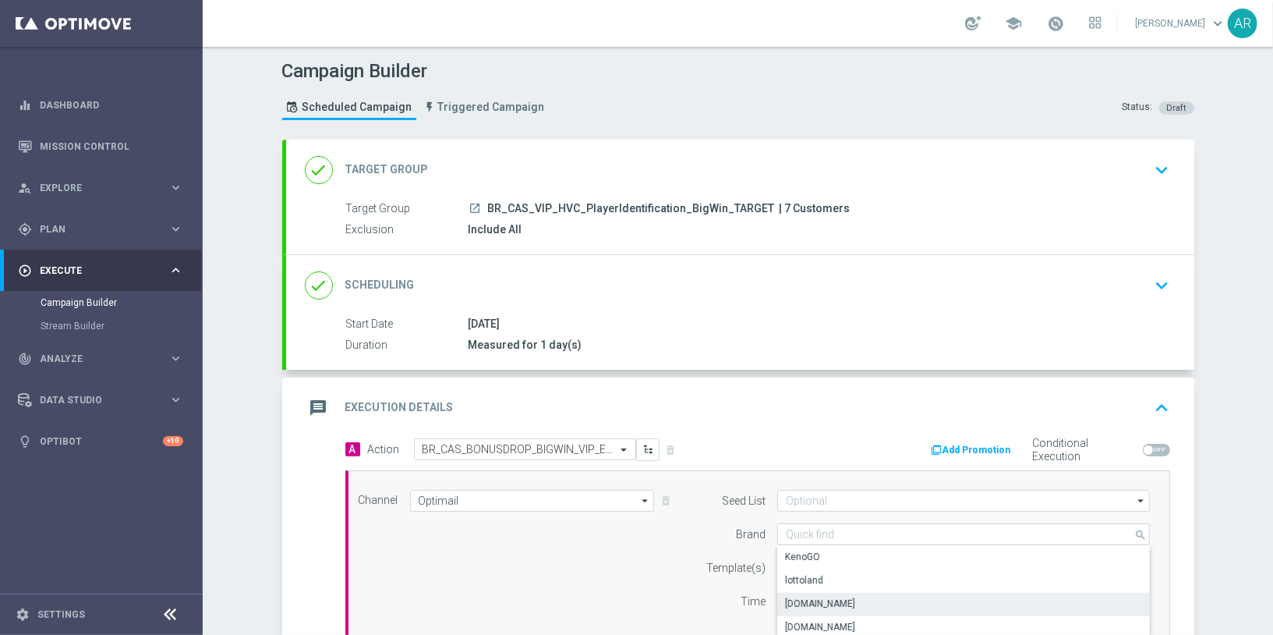
click at [871, 593] on div "Lottoland.bet.br" at bounding box center [964, 604] width 374 height 22
type input "Lottoland.bet.br"
click at [816, 561] on input "text" at bounding box center [914, 567] width 256 height 13
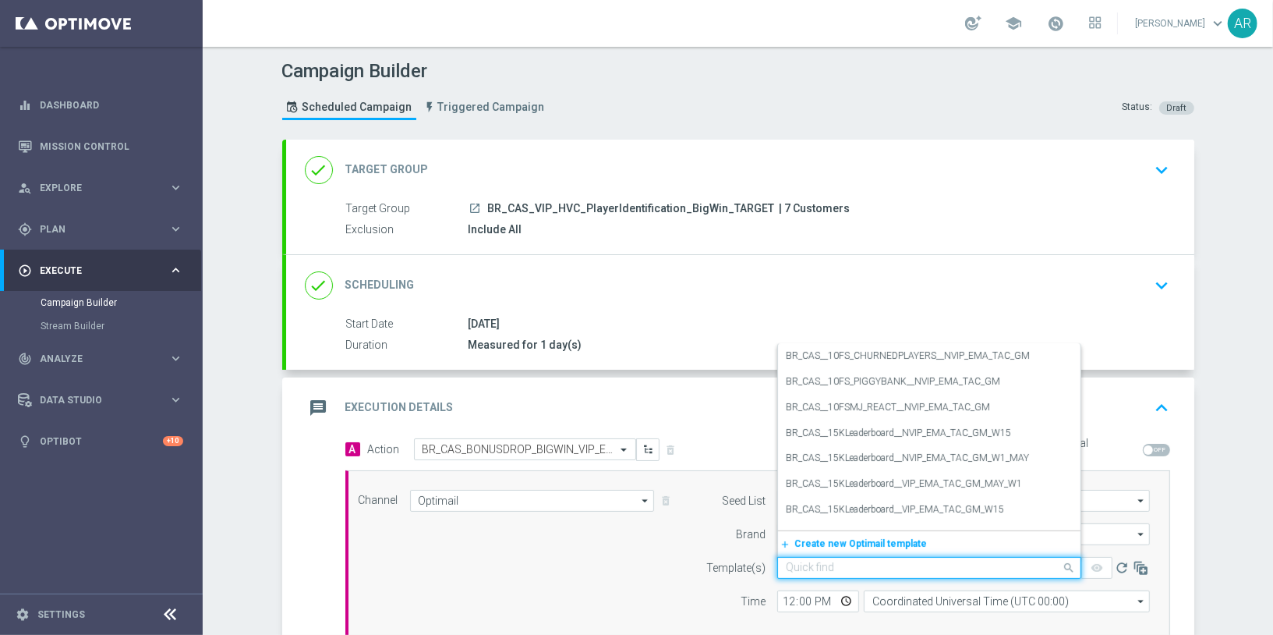
paste input "BR_CAS_BONUSDROP_BIGWIN_VIP_EMA_TAC_GM_W30"
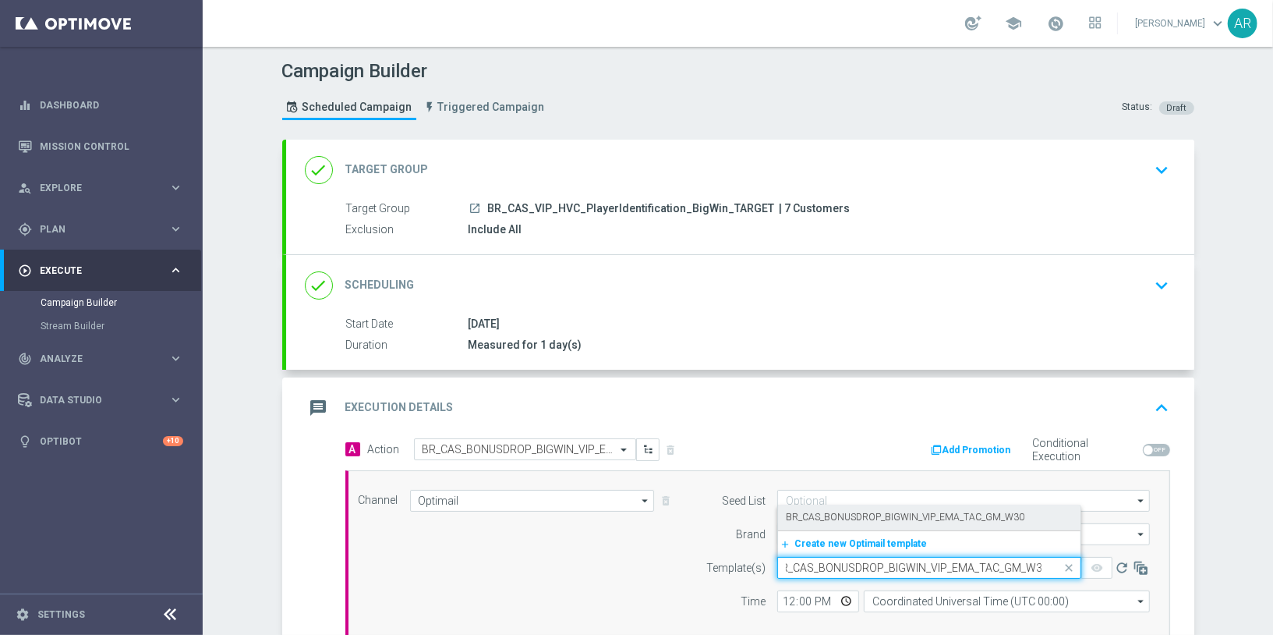
click at [893, 511] on label "BR_CAS_BONUSDROP_BIGWIN_VIP_EMA_TAC_GM_W30" at bounding box center [905, 517] width 239 height 13
type input "BR_CAS_BONUSDROP_BIGWIN_VIP_EMA_TAC_GM_W30"
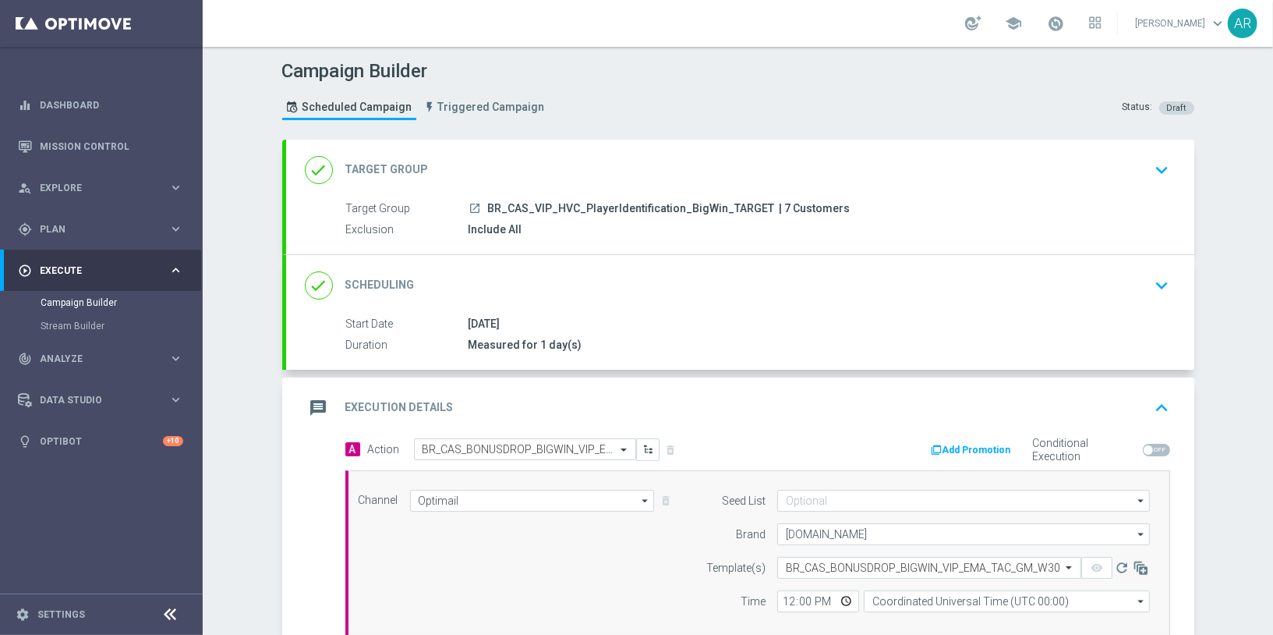
scroll to position [0, 0]
click at [919, 595] on input "Coordinated Universal Time (UTC 00:00)" at bounding box center [1007, 601] width 286 height 22
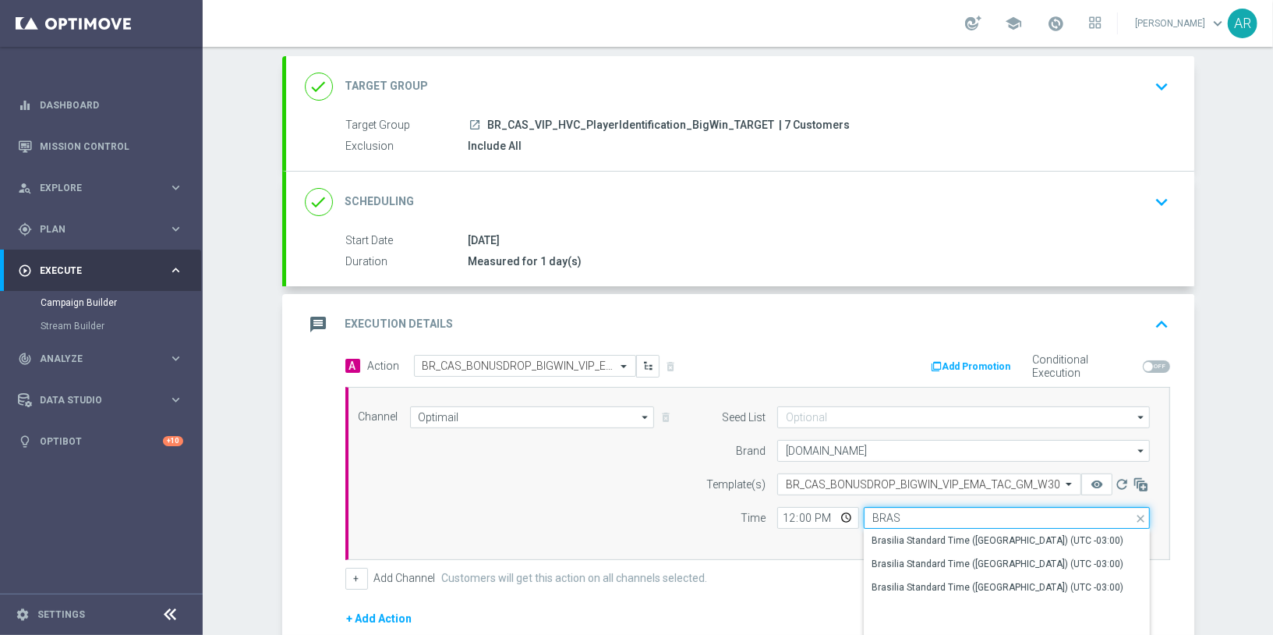
scroll to position [115, 0]
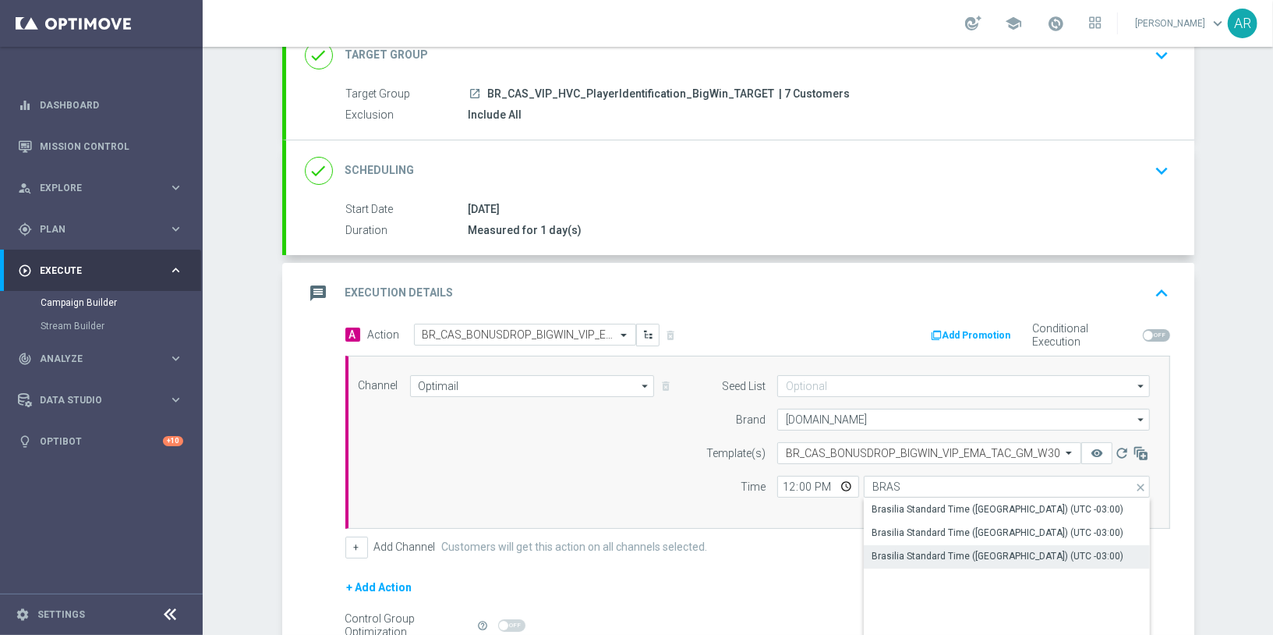
click at [977, 553] on div "Brasilia Standard Time (Sao Paulo) (UTC -03:00)" at bounding box center [998, 556] width 252 height 14
type input "Brasilia Standard Time (Sao Paulo) (UTC -03:00)"
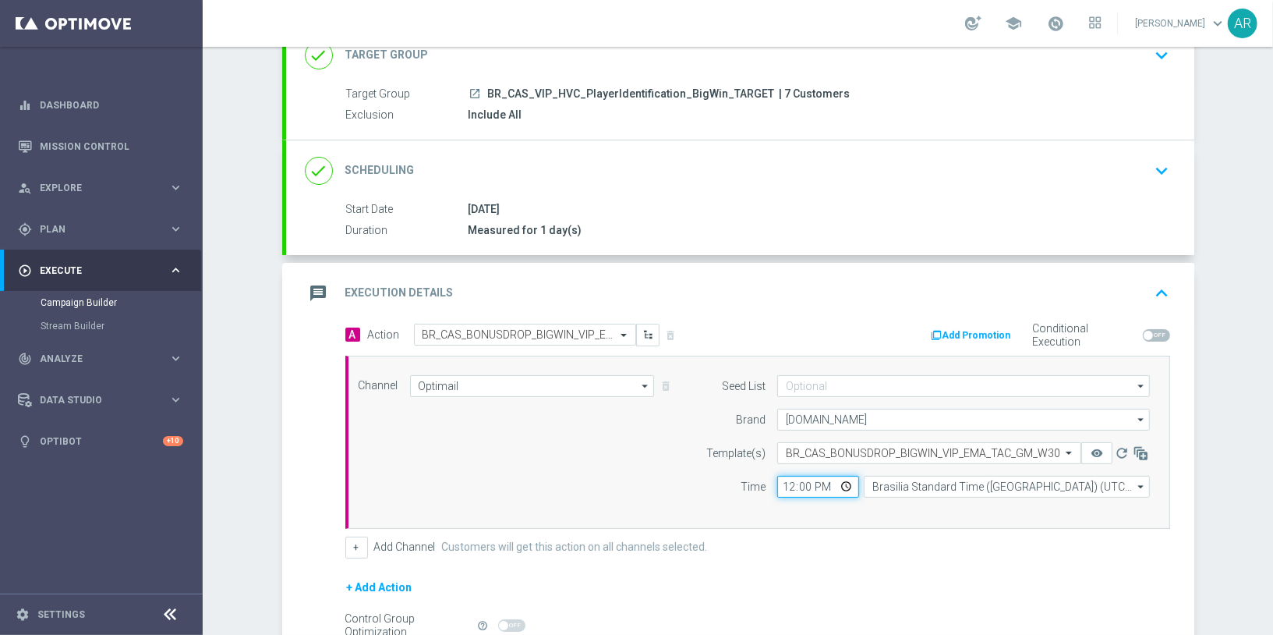
click at [838, 478] on input "12:00" at bounding box center [818, 487] width 82 height 22
type input "13:00"
click at [597, 417] on div "Channel Optimail Optimail arrow_drop_down Drag here to set row groups Drag here…" at bounding box center [755, 442] width 816 height 134
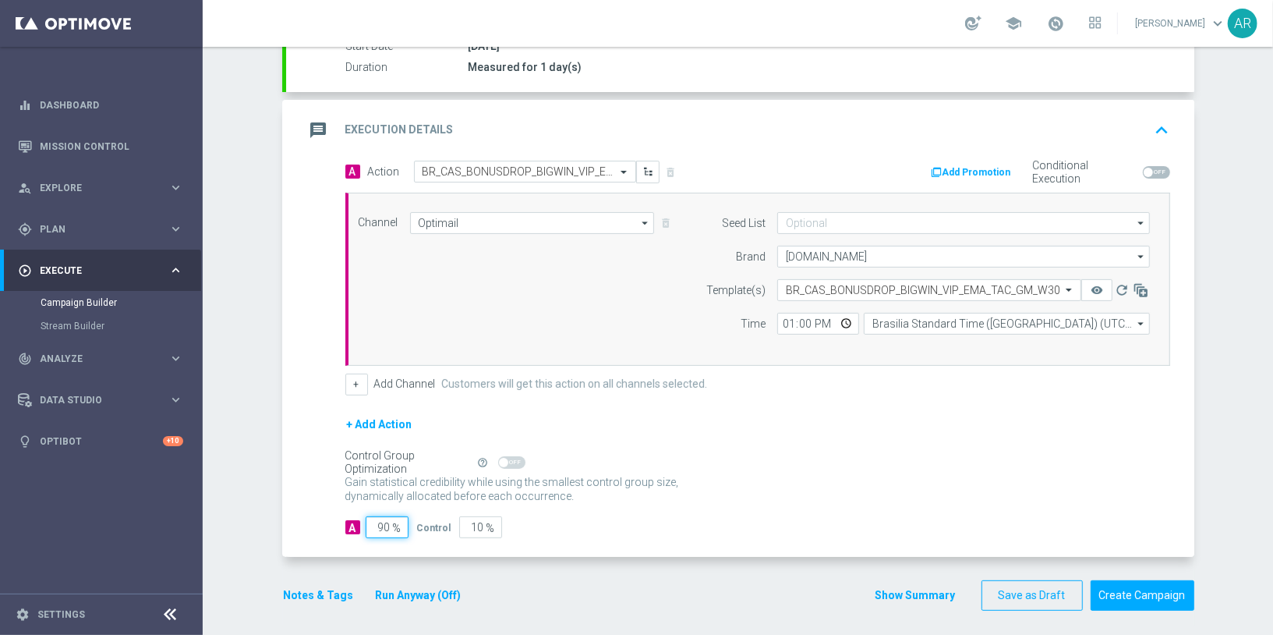
click at [377, 519] on input "90" at bounding box center [387, 527] width 43 height 22
type input "5"
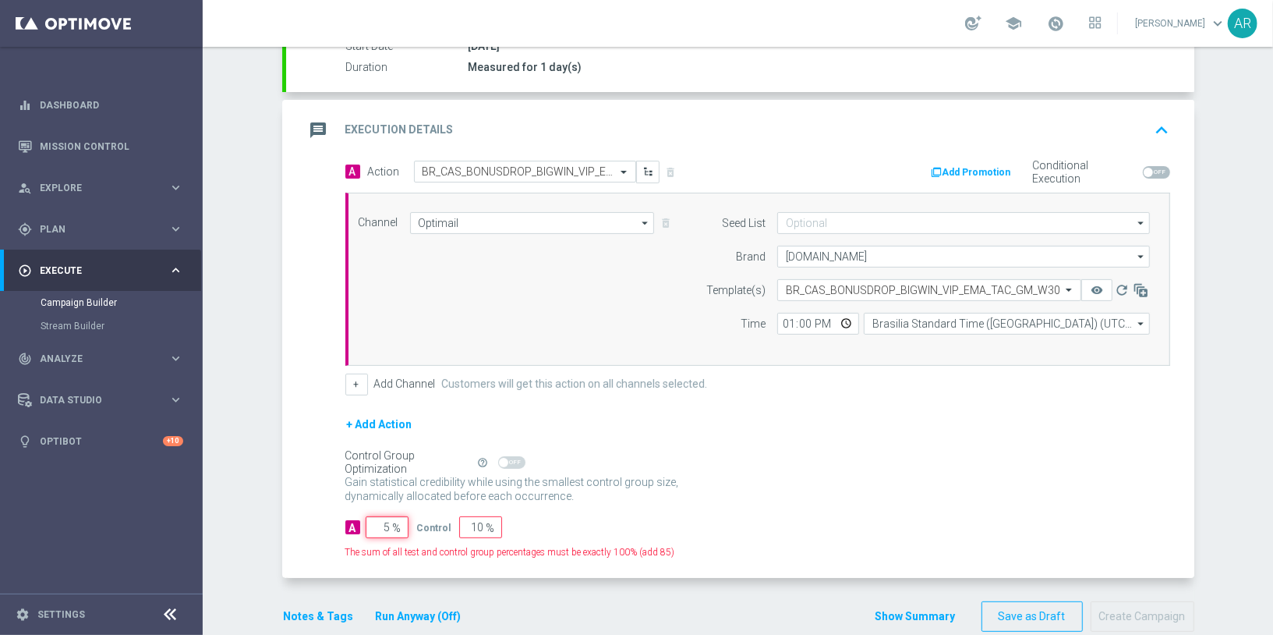
type input "95"
type input "50"
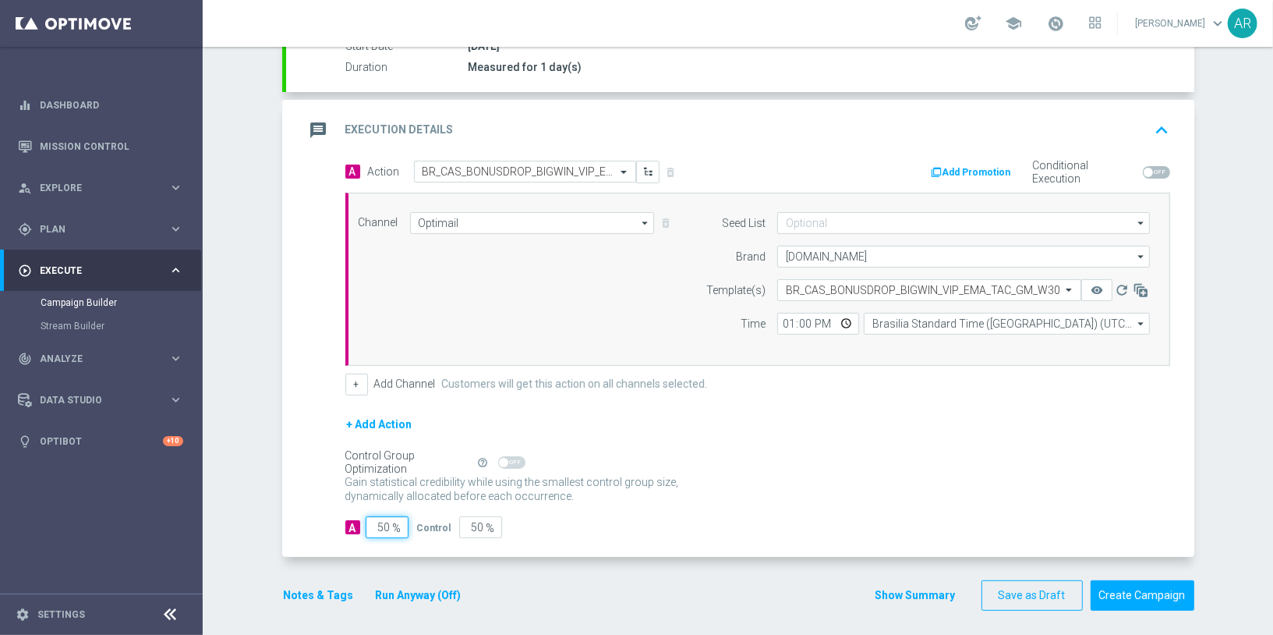
type input "50"
click at [799, 522] on div "A 50 % Control 50 %" at bounding box center [757, 527] width 825 height 22
click at [1128, 580] on button "Create Campaign" at bounding box center [1143, 595] width 104 height 30
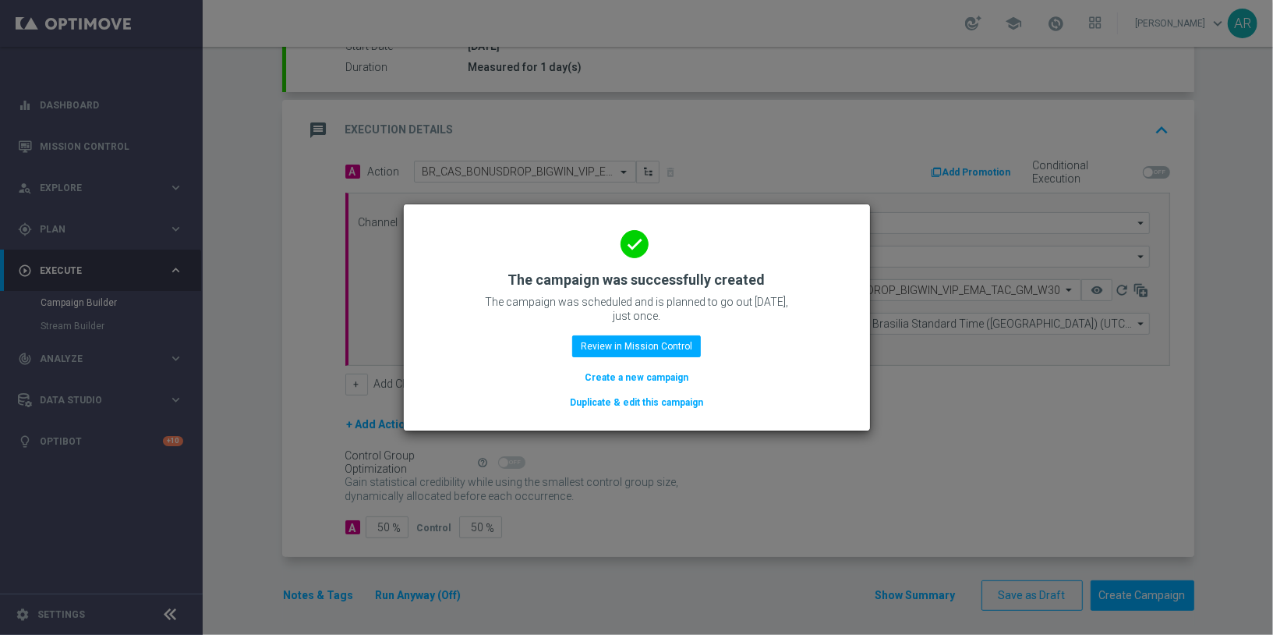
click at [617, 380] on button "Create a new campaign" at bounding box center [636, 377] width 107 height 17
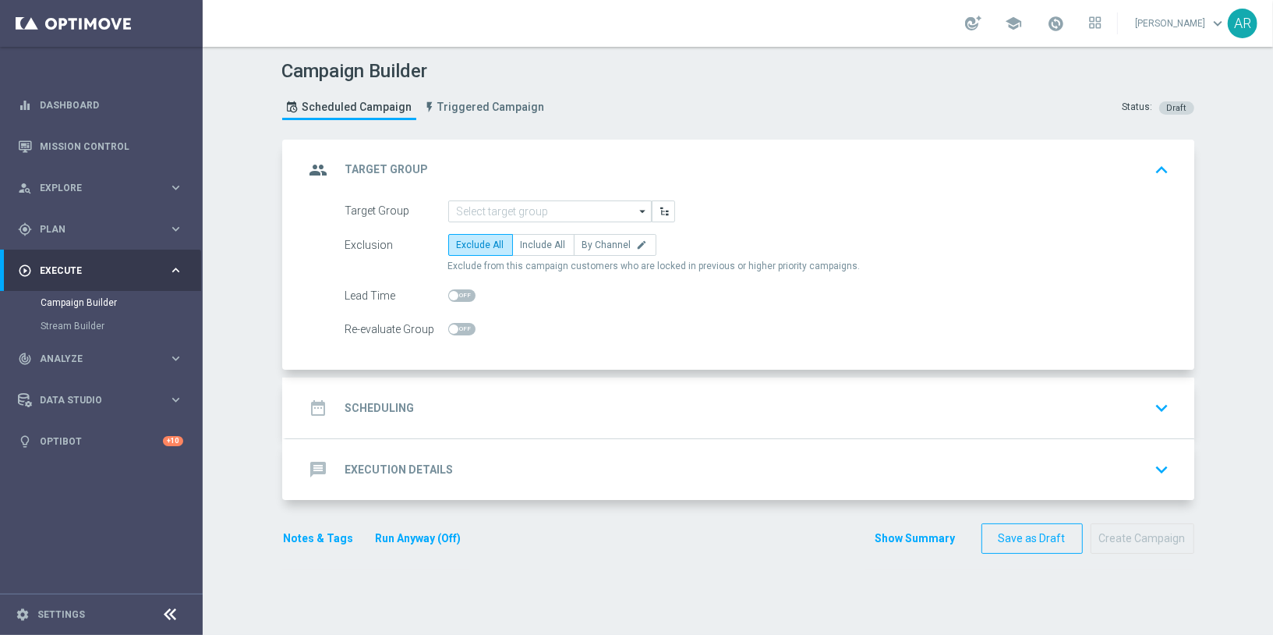
scroll to position [0, 0]
click at [498, 211] on input at bounding box center [550, 211] width 204 height 22
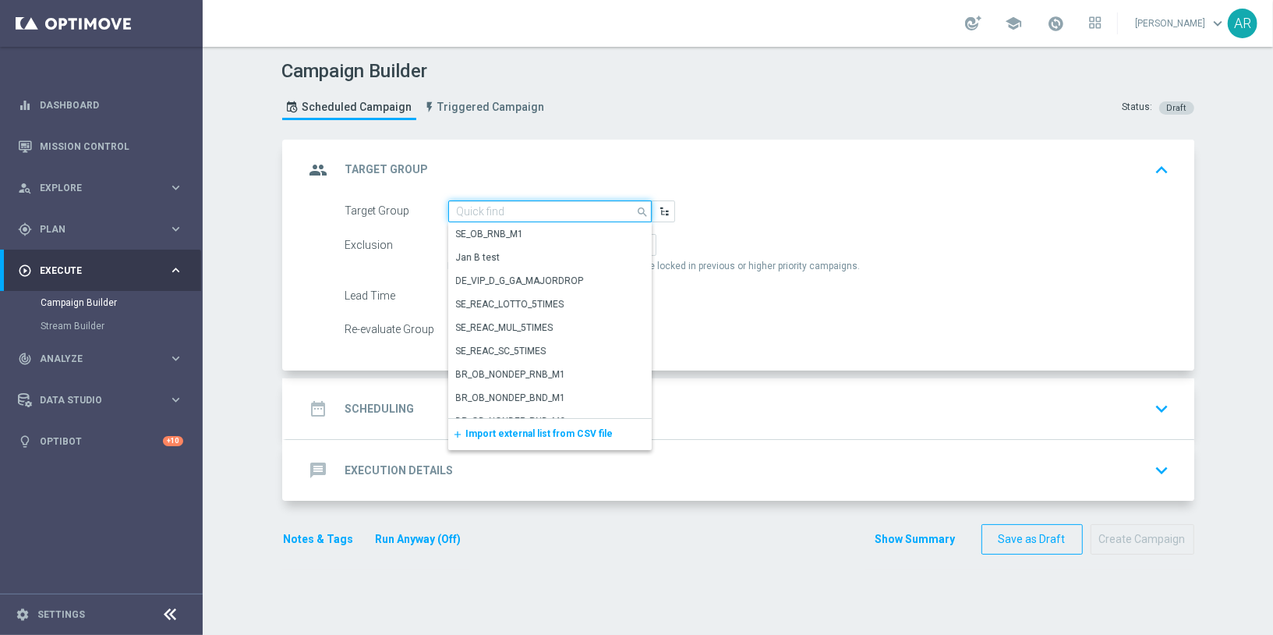
paste input "BR_CAS_VIP_HVC_PlayerIdentification_Big Loss_BigDeps_TARGET"
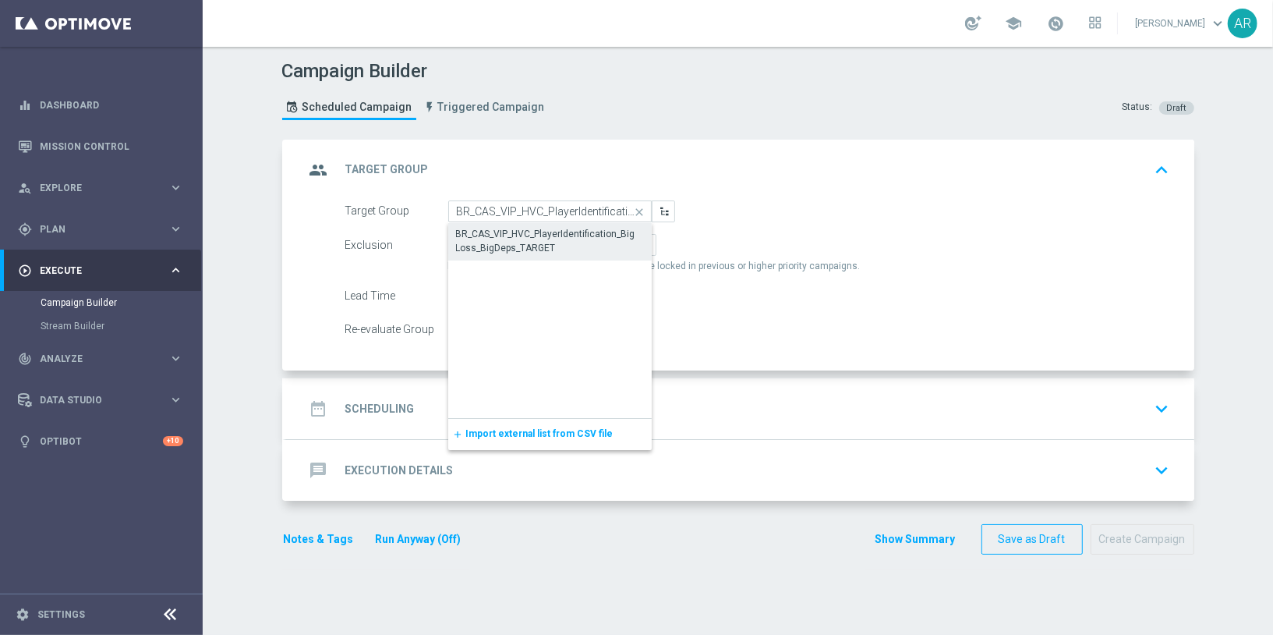
click at [519, 228] on div "BR_CAS_VIP_HVC_PlayerIdentification_Big Loss_BigDeps_TARGET" at bounding box center [550, 241] width 188 height 28
type input "BR_CAS_VIP_HVC_PlayerIdentification_Big Loss_BigDeps_TARGET"
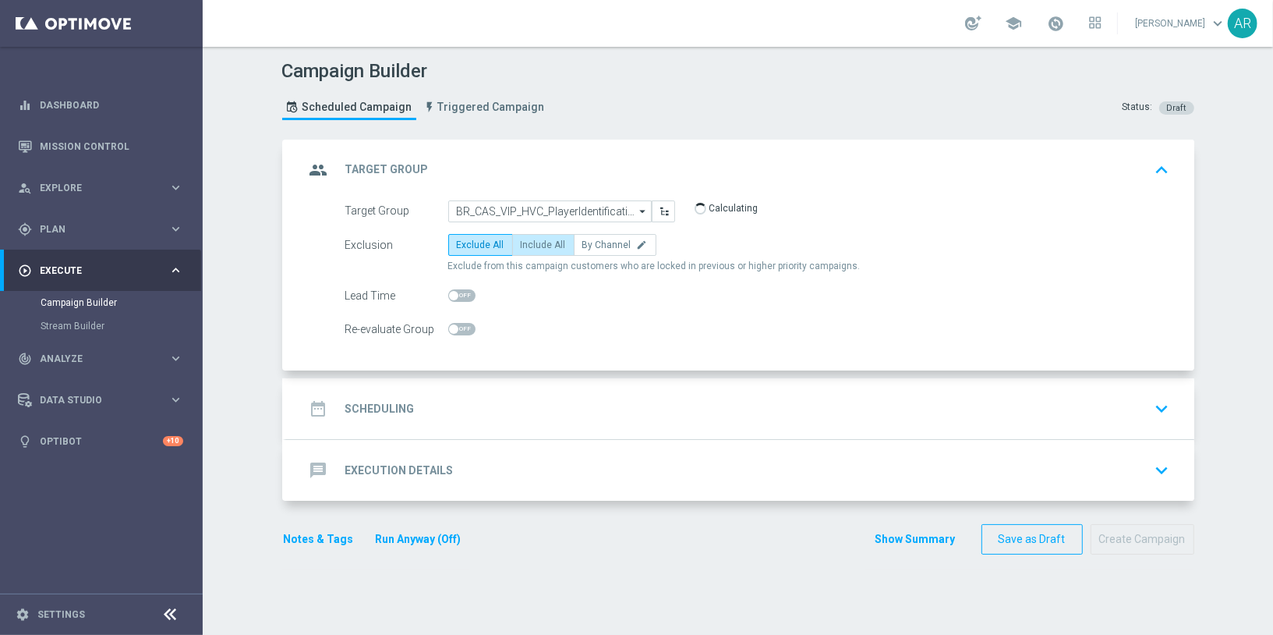
click at [530, 240] on span "Include All" at bounding box center [543, 244] width 45 height 11
click at [530, 243] on input "Include All" at bounding box center [526, 248] width 10 height 10
radio input "true"
click at [495, 397] on div "date_range Scheduling keyboard_arrow_down" at bounding box center [740, 409] width 871 height 30
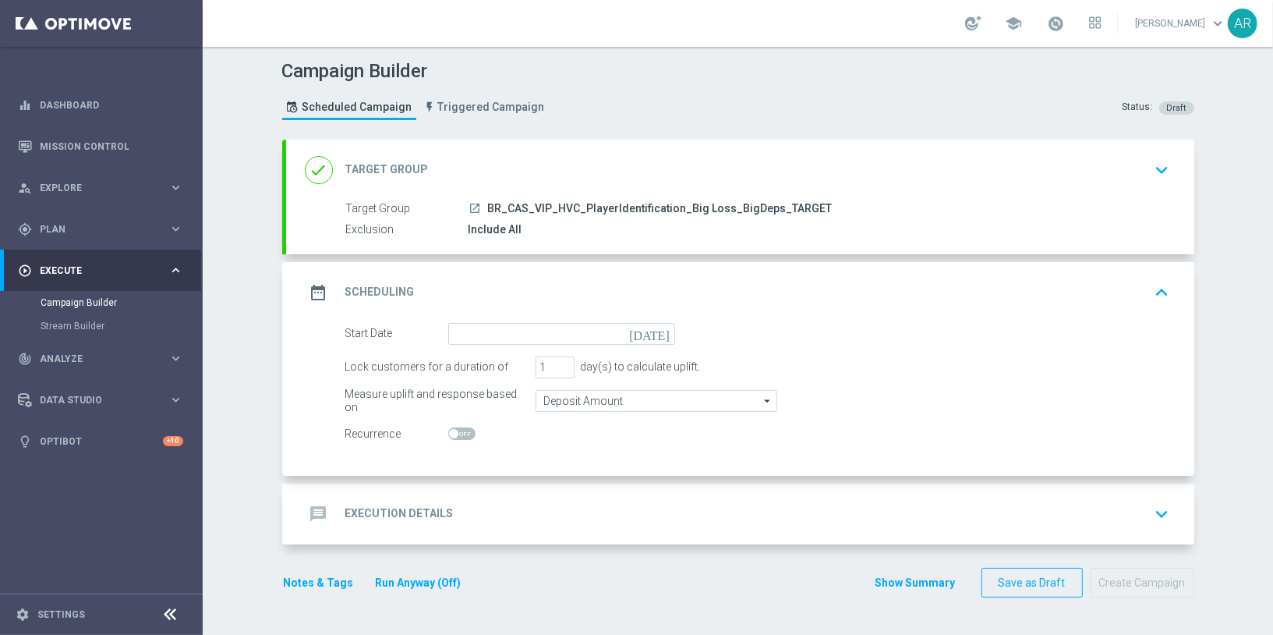
click at [657, 330] on icon "today" at bounding box center [652, 331] width 46 height 17
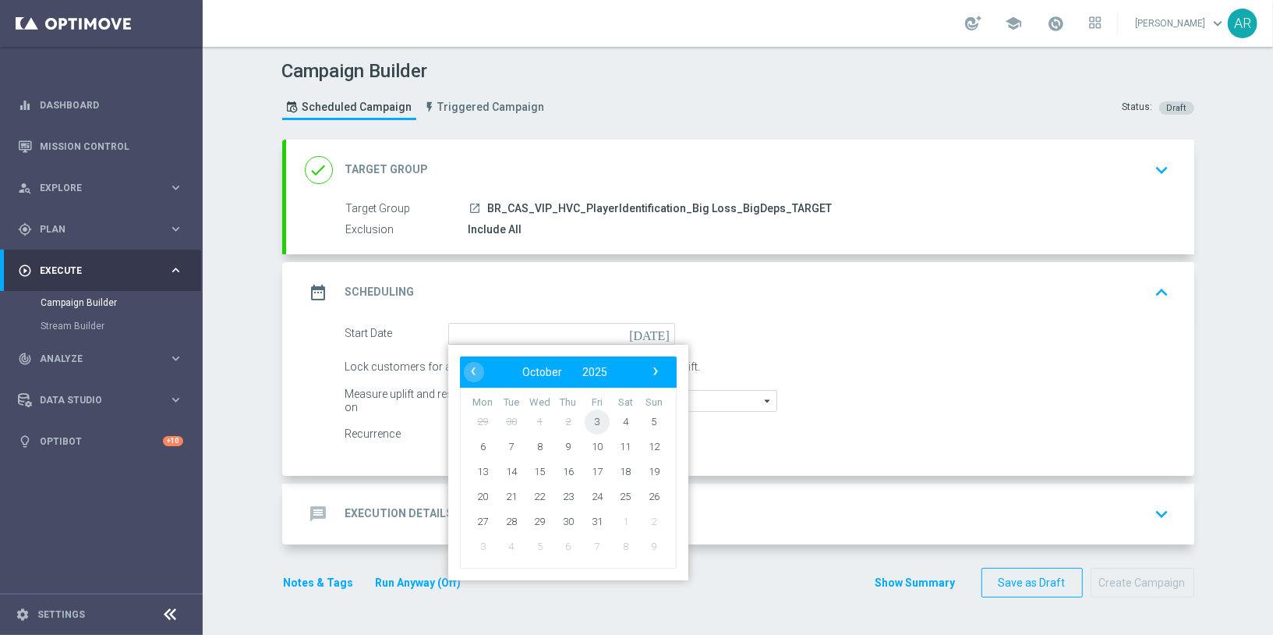
click at [587, 415] on span "3" at bounding box center [596, 421] width 25 height 25
type input "03 Oct 2025"
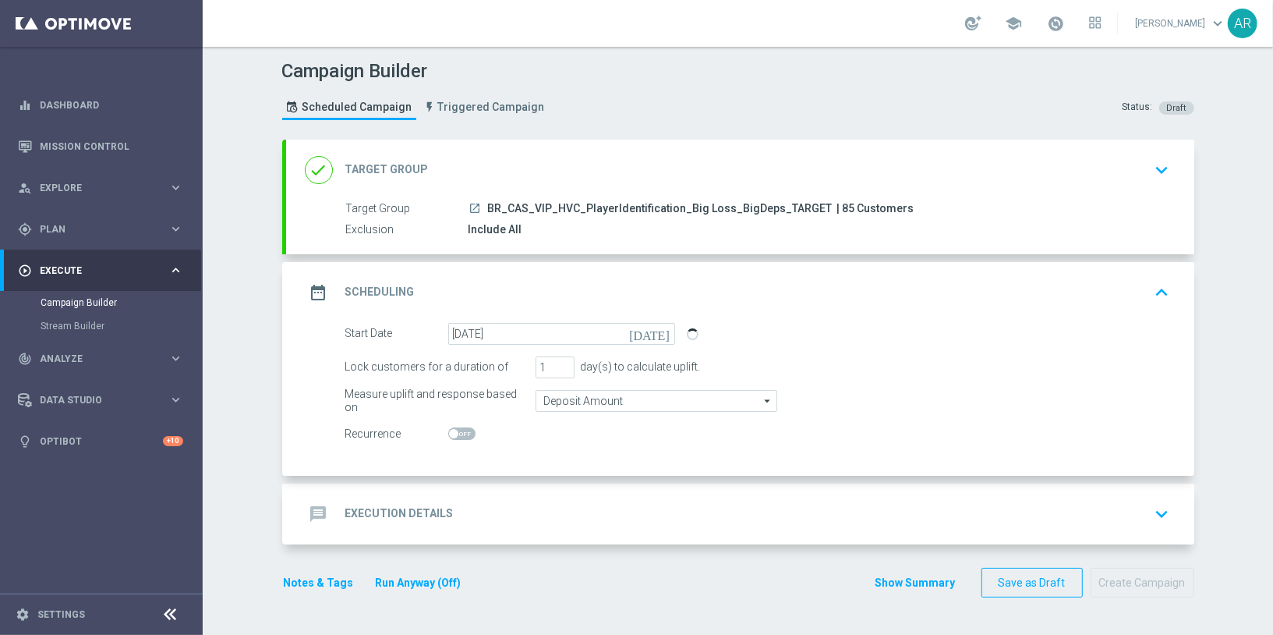
click at [511, 507] on div "message Execution Details keyboard_arrow_down" at bounding box center [740, 514] width 871 height 30
drag, startPoint x: 511, startPoint y: 507, endPoint x: 500, endPoint y: 501, distance: 12.2
click at [511, 506] on div "message Execution Details keyboard_arrow_down A Action Select action delete_for…" at bounding box center [740, 513] width 908 height 61
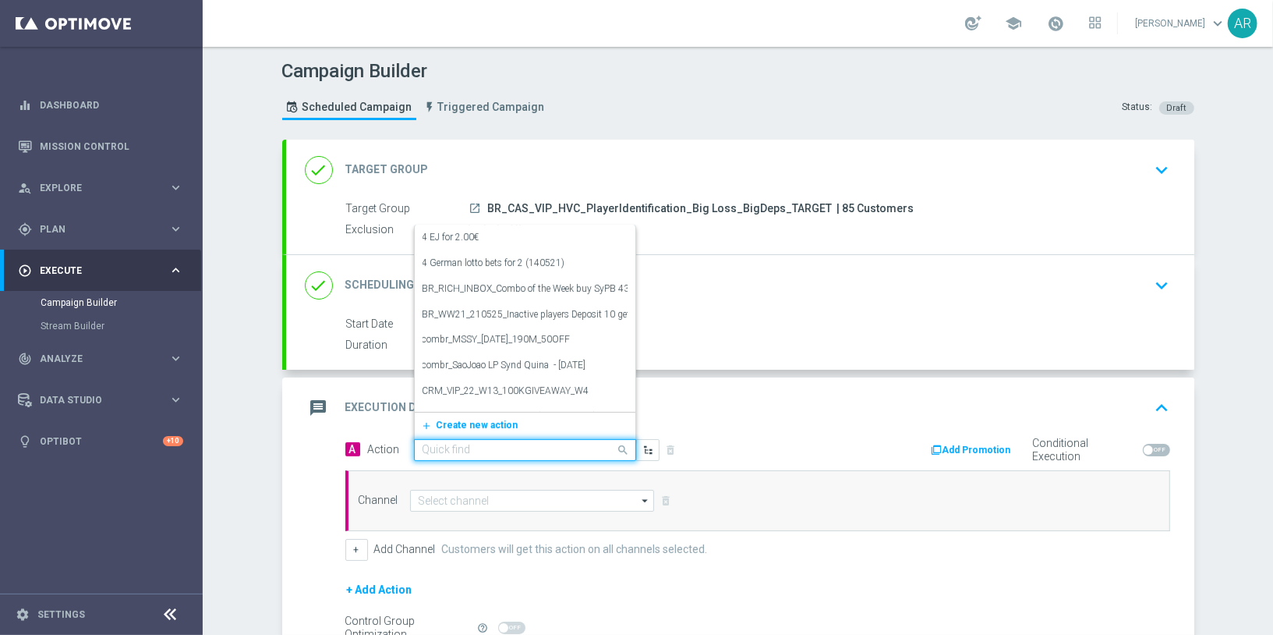
click at [463, 447] on input "text" at bounding box center [510, 450] width 174 height 13
paste input "BR_CAS_BONUSDROP_BIGLOSS_VIP_EMA_TAC_GM_W30"
type input "BR_CAS_BONUSDROP_BIGLOSS_VIP_EMA_TAC_GM_W30"
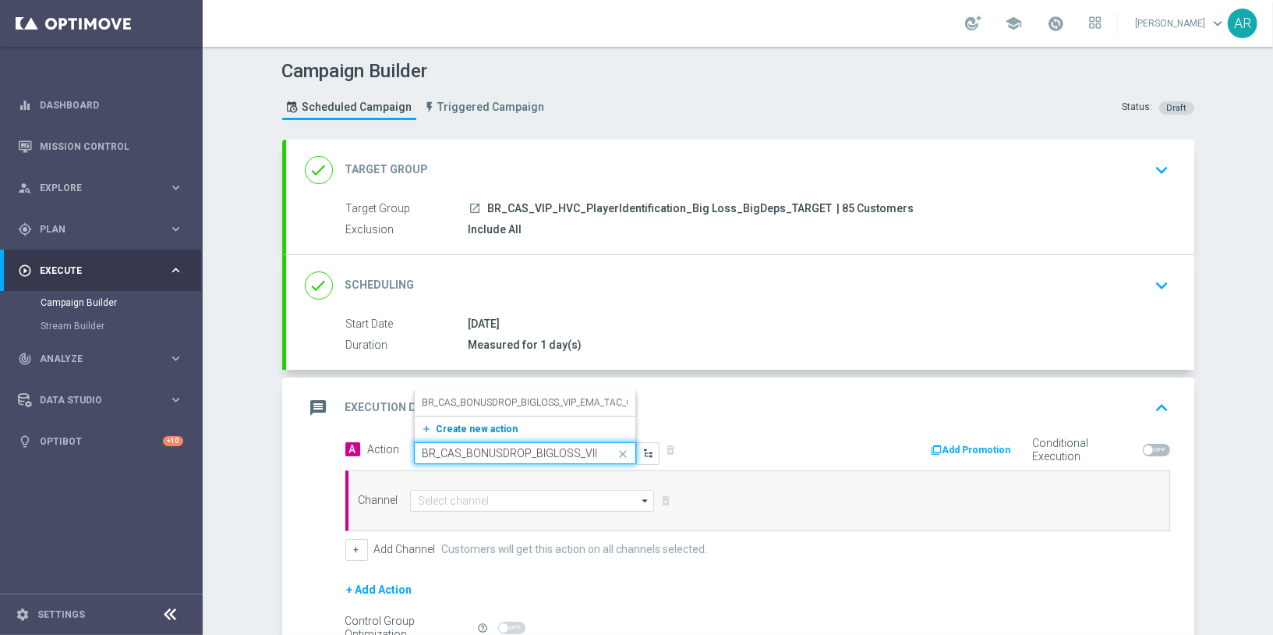
scroll to position [0, 101]
click at [483, 396] on label "BR_CAS_BONUSDROP_BIGLOSS_VIP_EMA_TAC_GM_W30" at bounding box center [544, 402] width 243 height 13
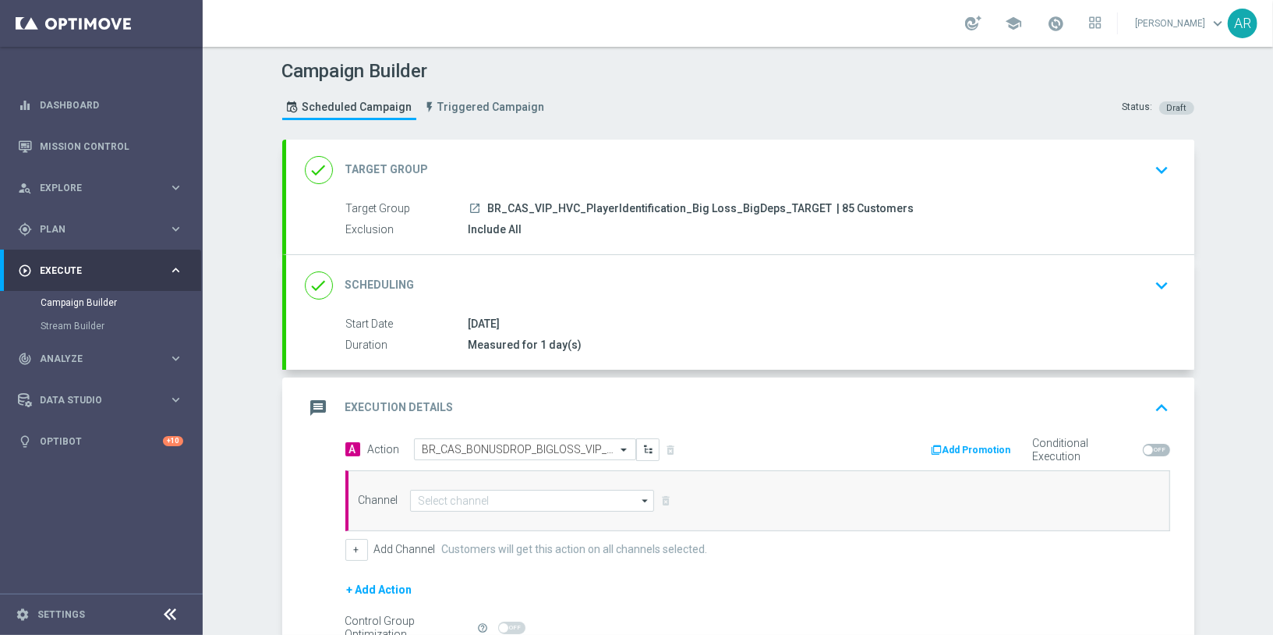
scroll to position [0, 0]
click at [462, 501] on input at bounding box center [532, 501] width 245 height 22
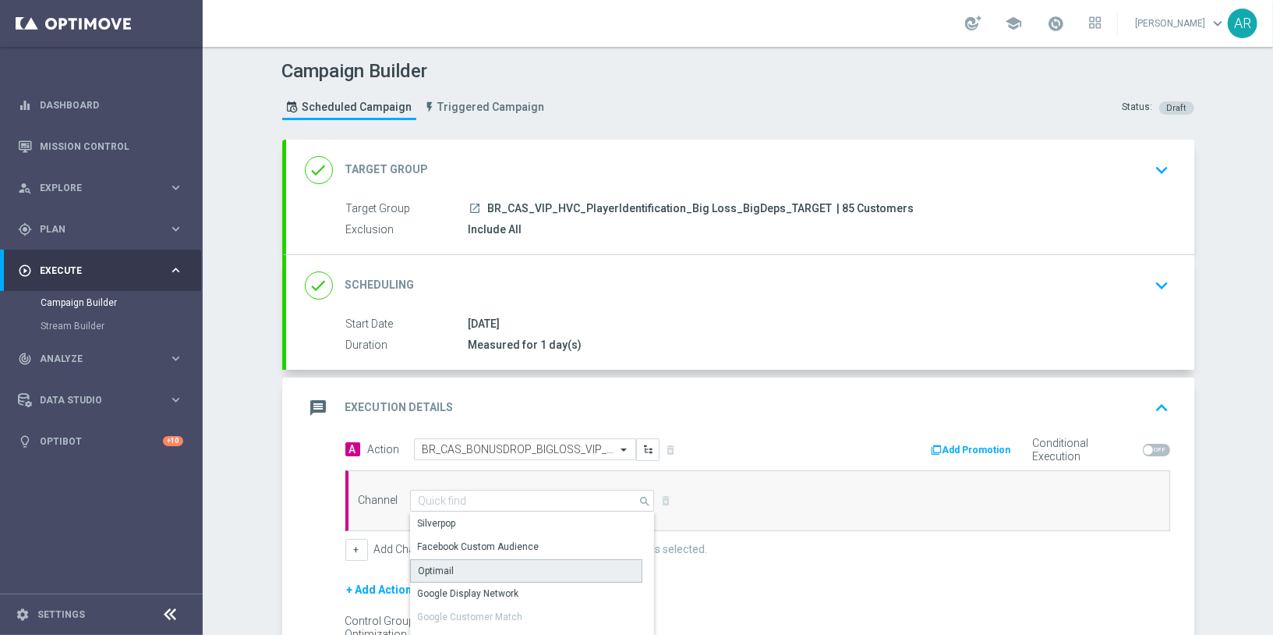
drag, startPoint x: 459, startPoint y: 568, endPoint x: 647, endPoint y: 523, distance: 193.3
click at [459, 568] on div "Optimail" at bounding box center [526, 570] width 233 height 23
type input "Optimail"
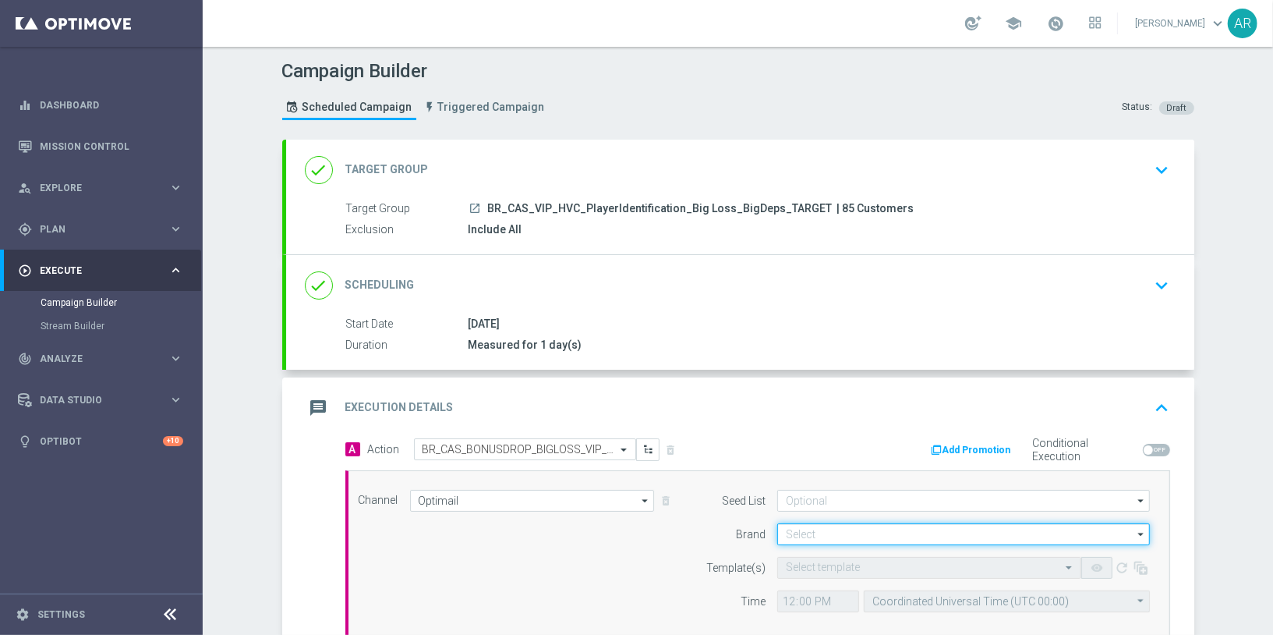
click at [813, 530] on input at bounding box center [963, 534] width 373 height 22
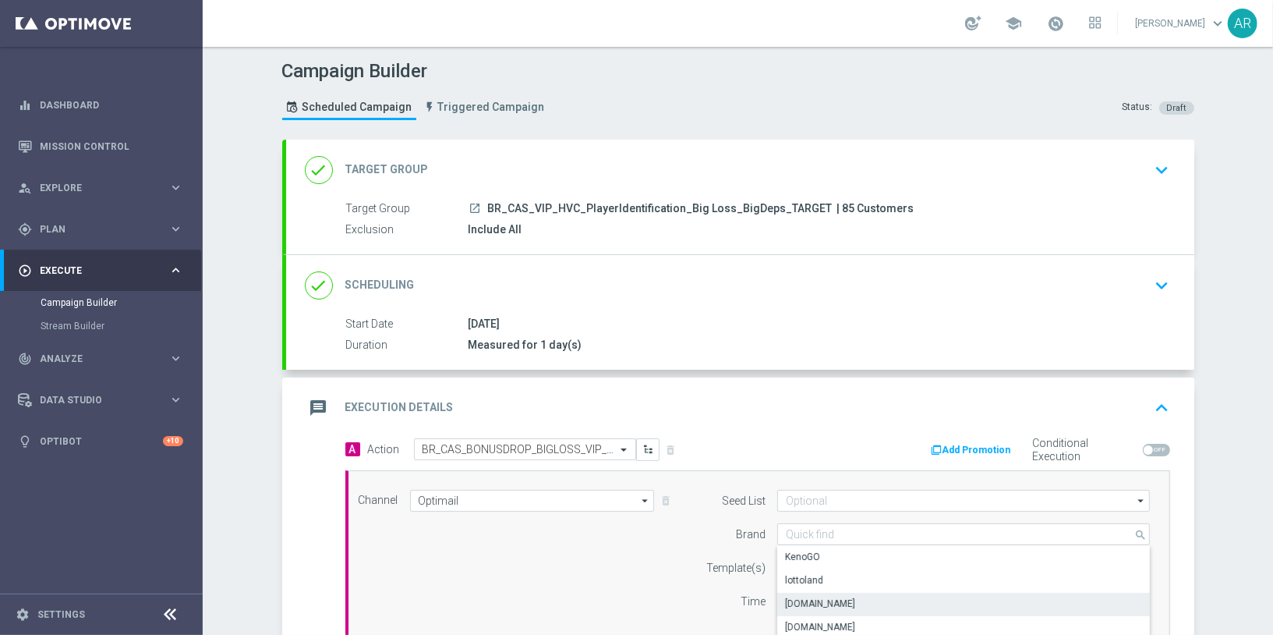
click at [852, 596] on div "Lottoland.bet.br" at bounding box center [964, 604] width 374 height 22
type input "Lottoland.bet.br"
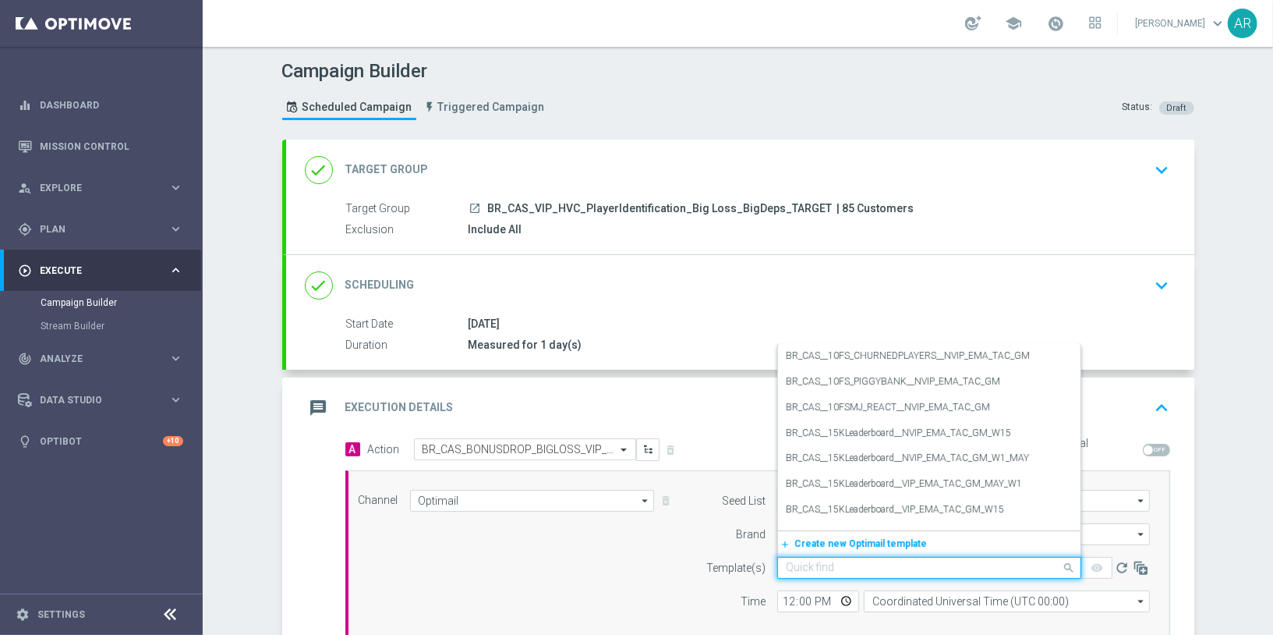
click at [804, 568] on input "text" at bounding box center [914, 567] width 256 height 13
paste input "BR_CAS_BONUSDROP_BIGLOSS_VIP_EMA_TAC_GM_W30"
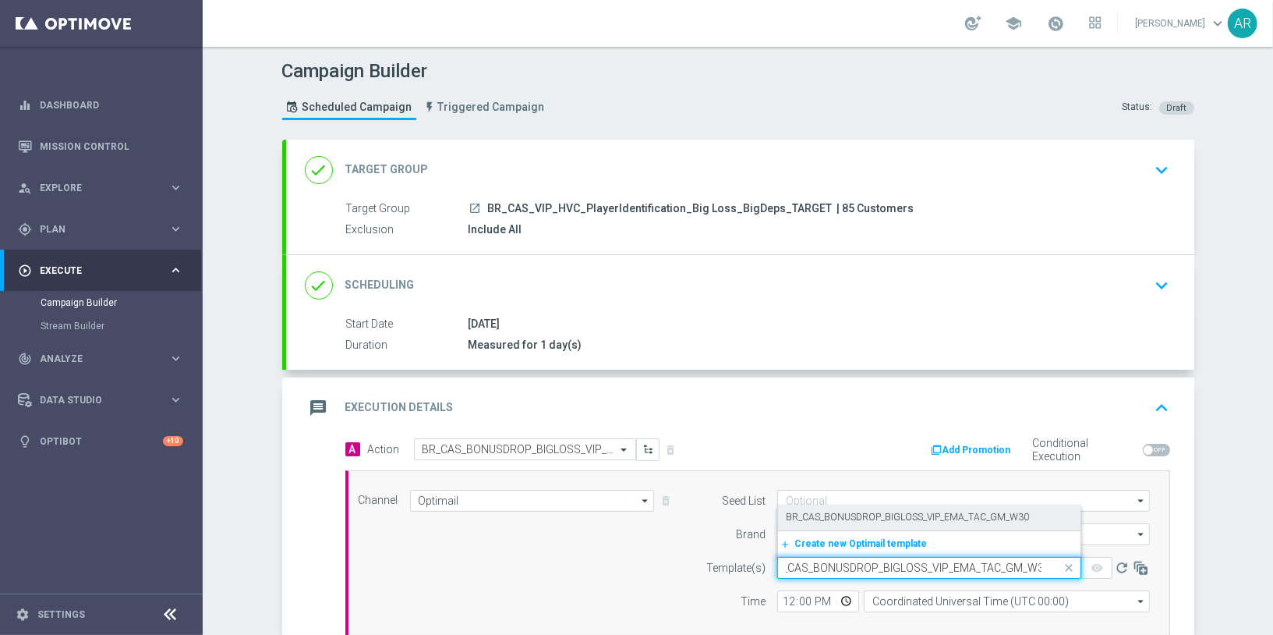
click at [858, 519] on label "BR_CAS_BONUSDROP_BIGLOSS_VIP_EMA_TAC_GM_W30" at bounding box center [907, 517] width 243 height 13
type input "BR_CAS_BONUSDROP_BIGLOSS_VIP_EMA_TAC_GM_W30"
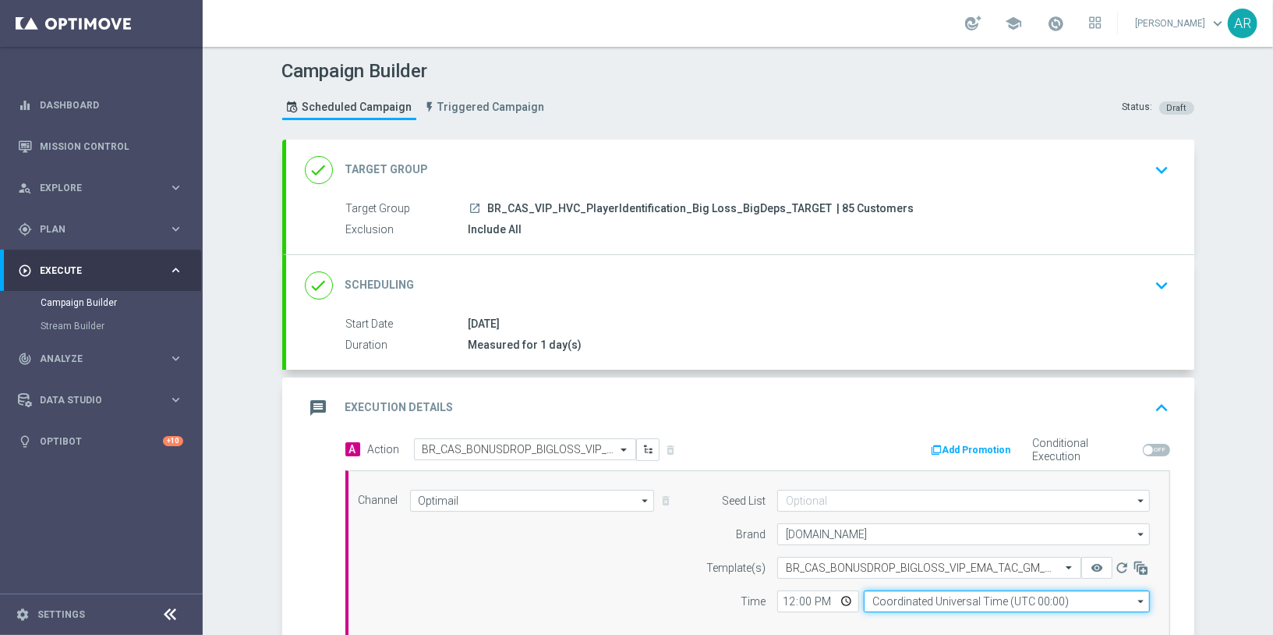
click at [944, 596] on input "Coordinated Universal Time (UTC 00:00)" at bounding box center [1007, 601] width 286 height 22
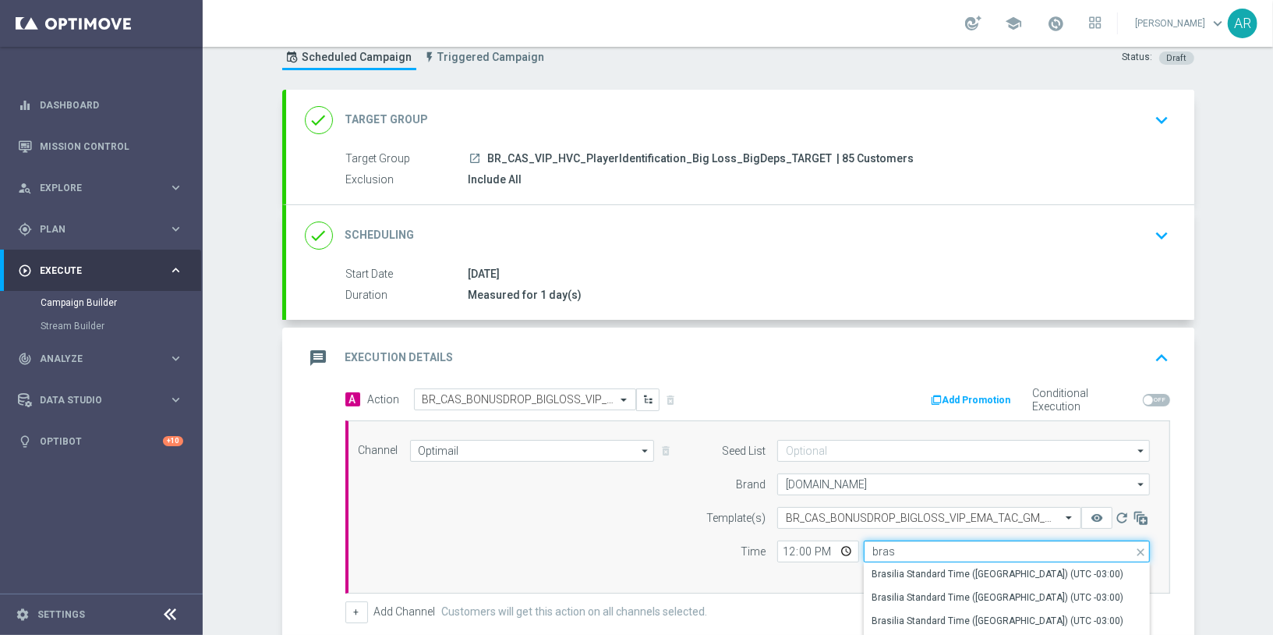
scroll to position [133, 0]
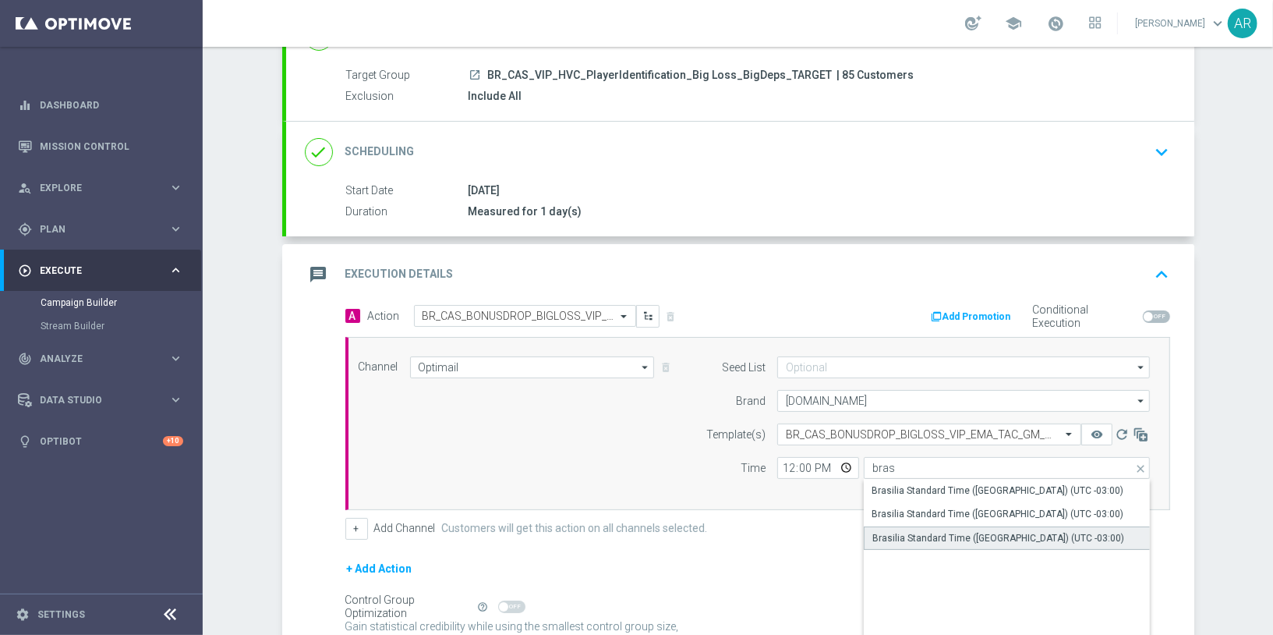
click at [1001, 535] on div "Brasilia Standard Time (Sao Paulo) (UTC -03:00)" at bounding box center [999, 538] width 252 height 14
type input "Brasilia Standard Time (Sao Paulo) (UTC -03:00)"
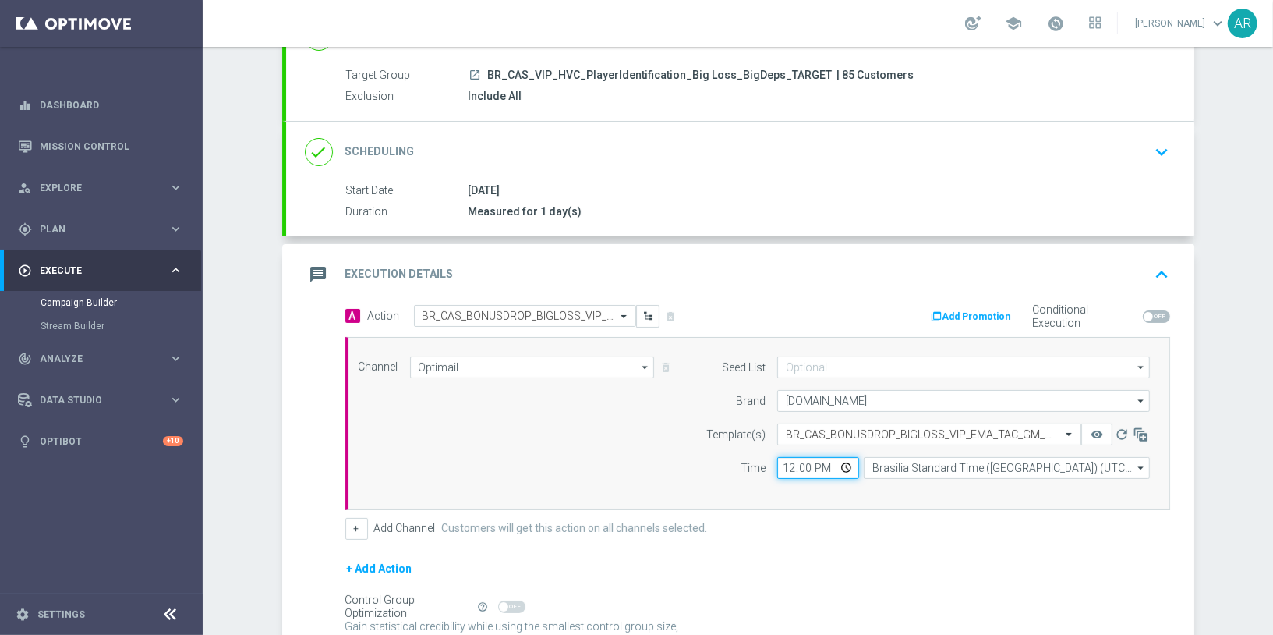
click at [834, 467] on input "12:00" at bounding box center [818, 468] width 82 height 22
type input "13:00"
click at [569, 427] on div "Channel Optimail Optimail arrow_drop_down Drag here to set row groups Drag here…" at bounding box center [755, 423] width 816 height 134
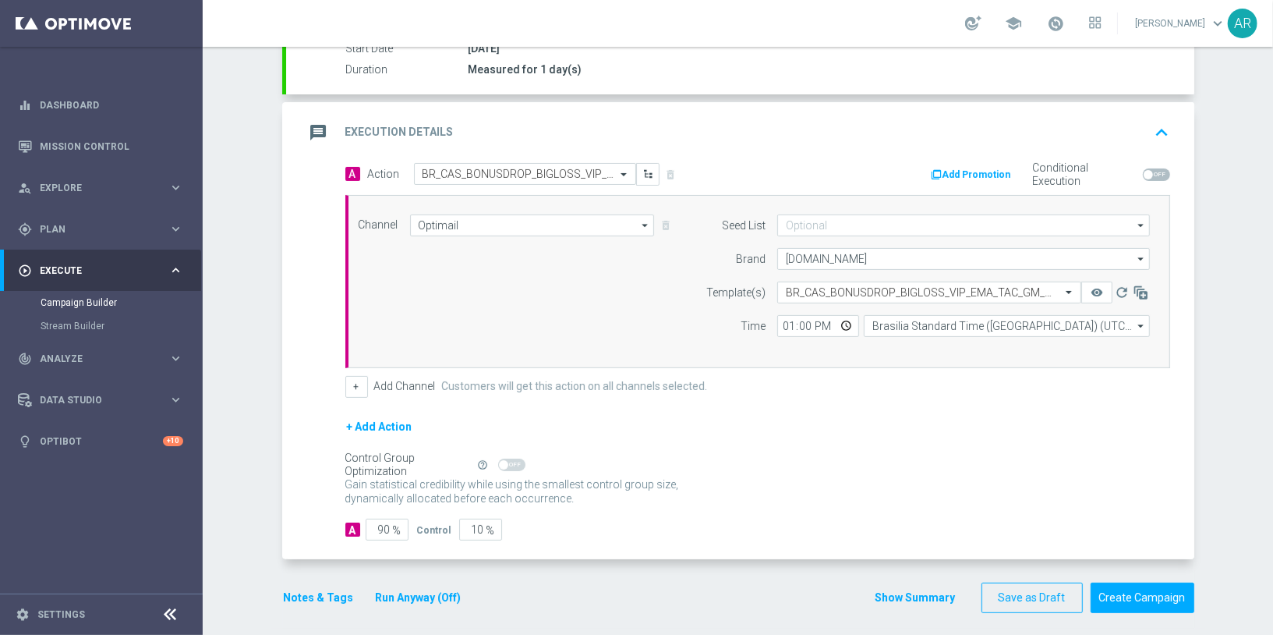
scroll to position [278, 0]
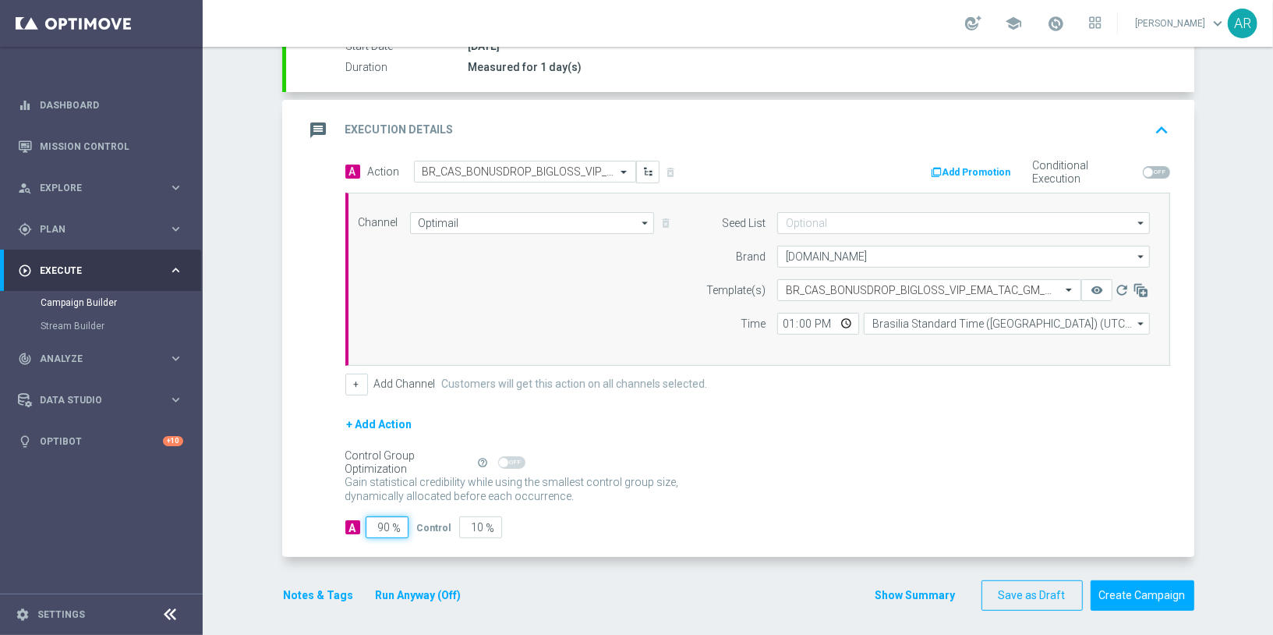
click at [381, 520] on input "90" at bounding box center [387, 527] width 43 height 22
type input "5"
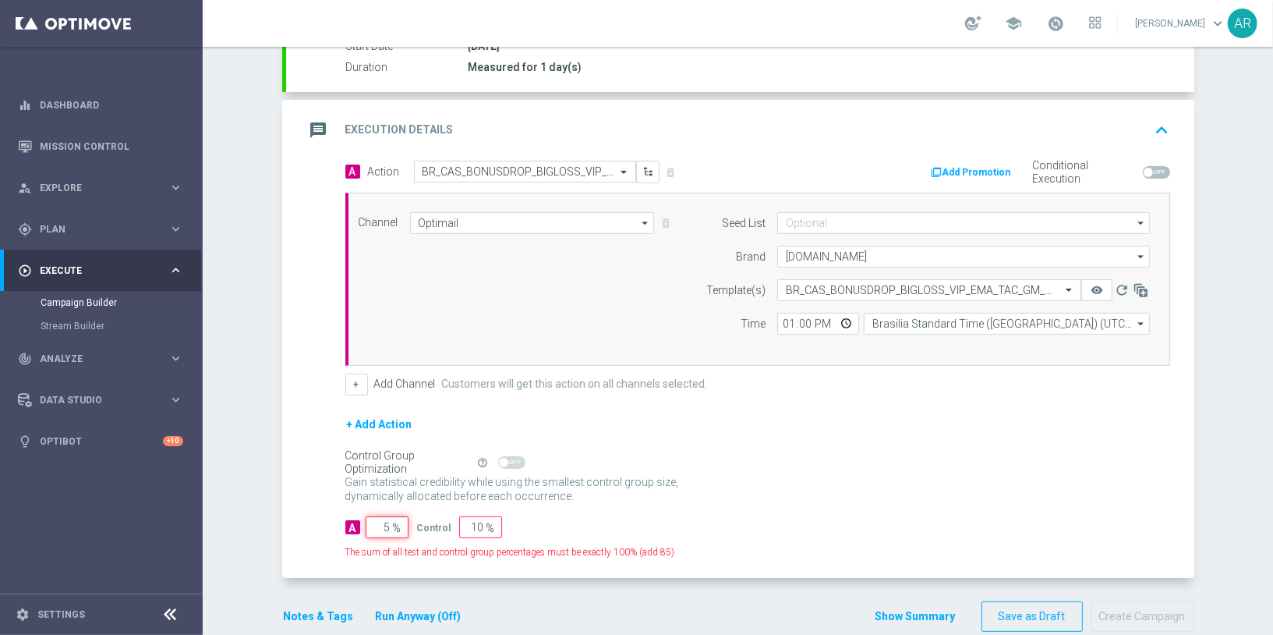
type input "95"
type input "50"
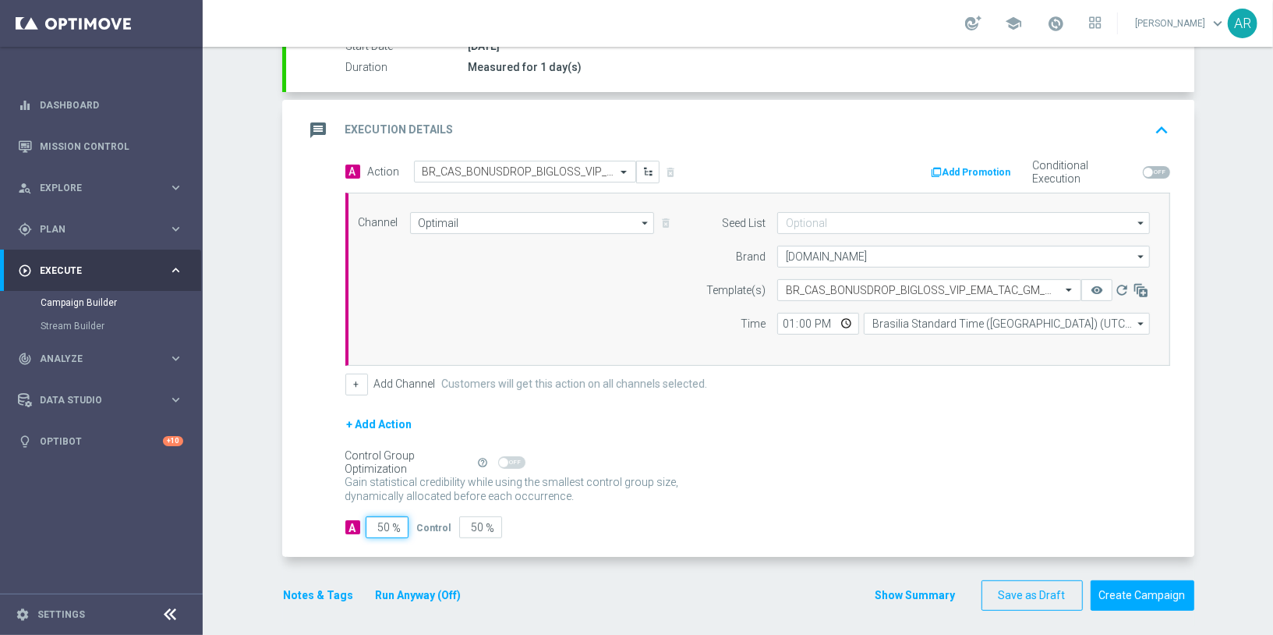
type input "50"
drag, startPoint x: 873, startPoint y: 521, endPoint x: 875, endPoint y: 513, distance: 8.1
click at [876, 521] on div "A 50 % Control 50 %" at bounding box center [757, 527] width 825 height 22
click at [1128, 590] on button "Create Campaign" at bounding box center [1143, 595] width 104 height 30
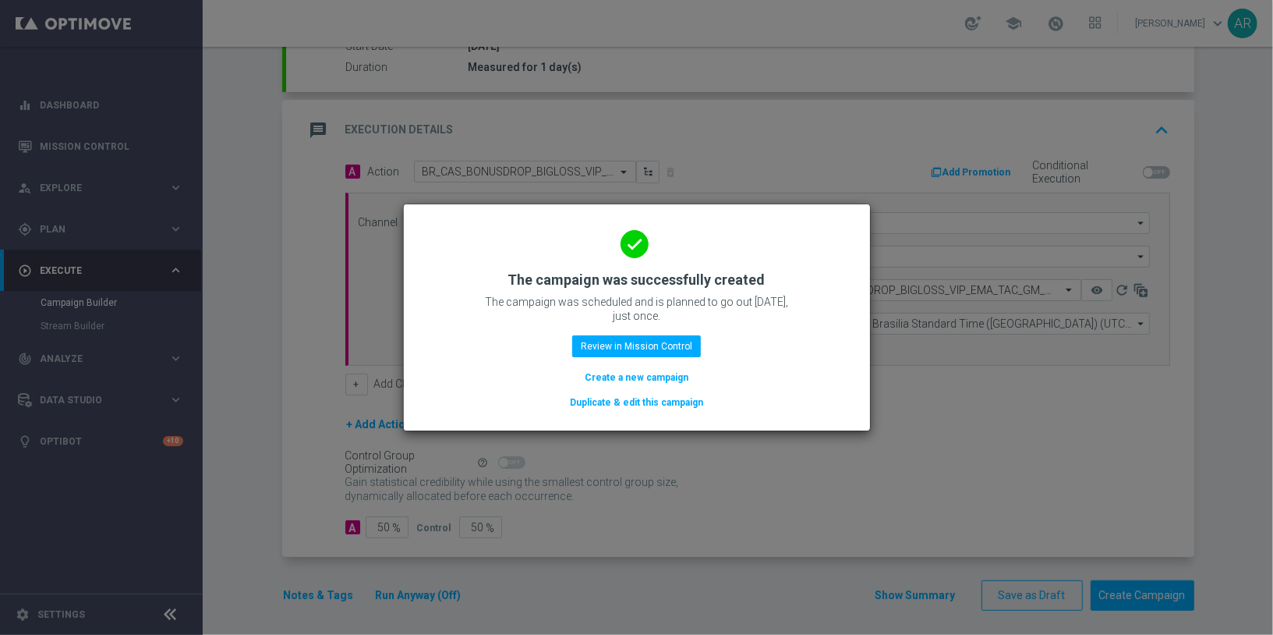
click at [648, 383] on button "Create a new campaign" at bounding box center [636, 377] width 107 height 17
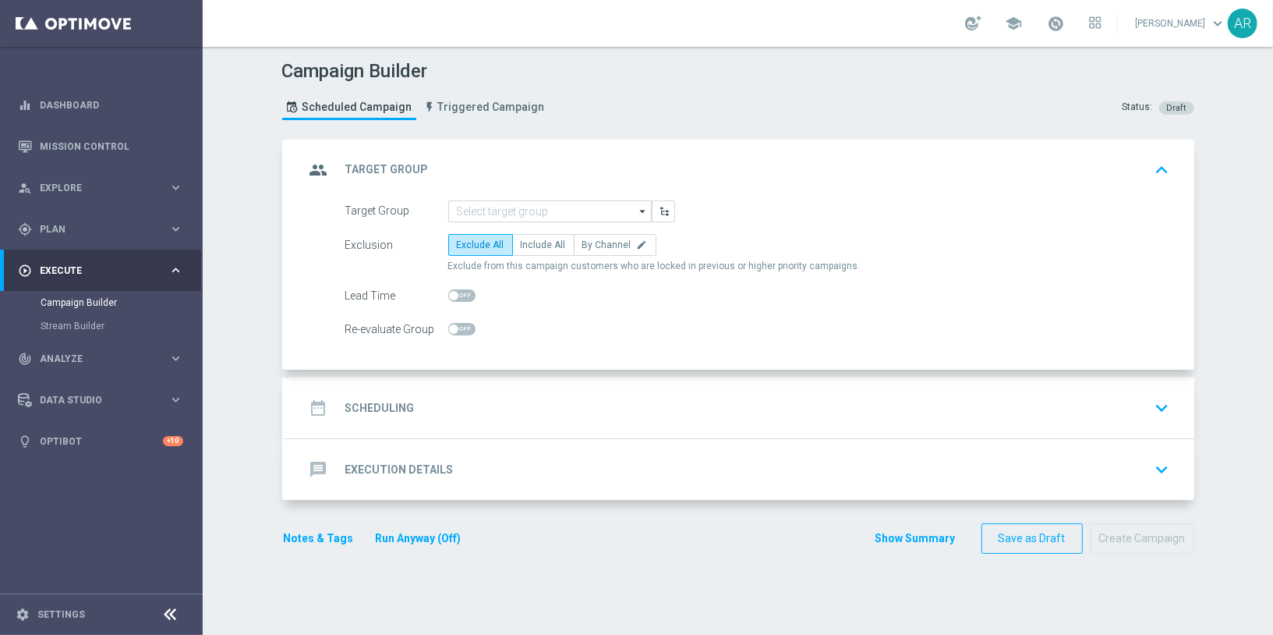
scroll to position [0, 0]
click at [481, 200] on input at bounding box center [550, 211] width 204 height 22
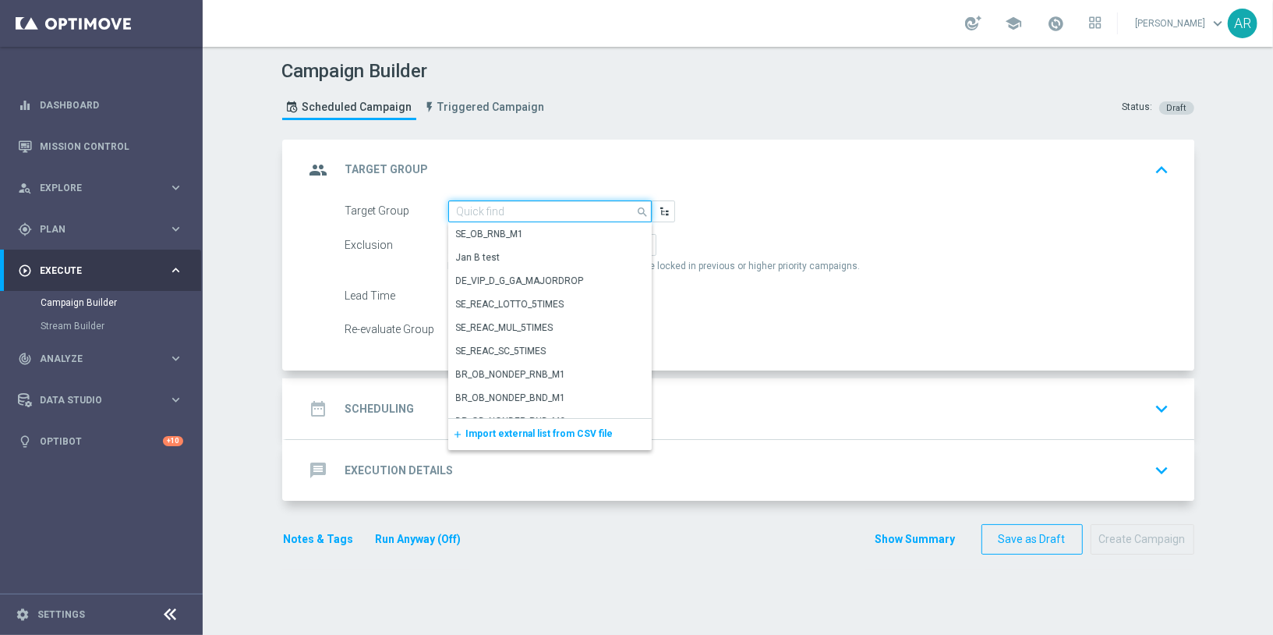
paste input "BR_CAS_VIP_HVC_PlayerIdentification_BigDrop_TARGET"
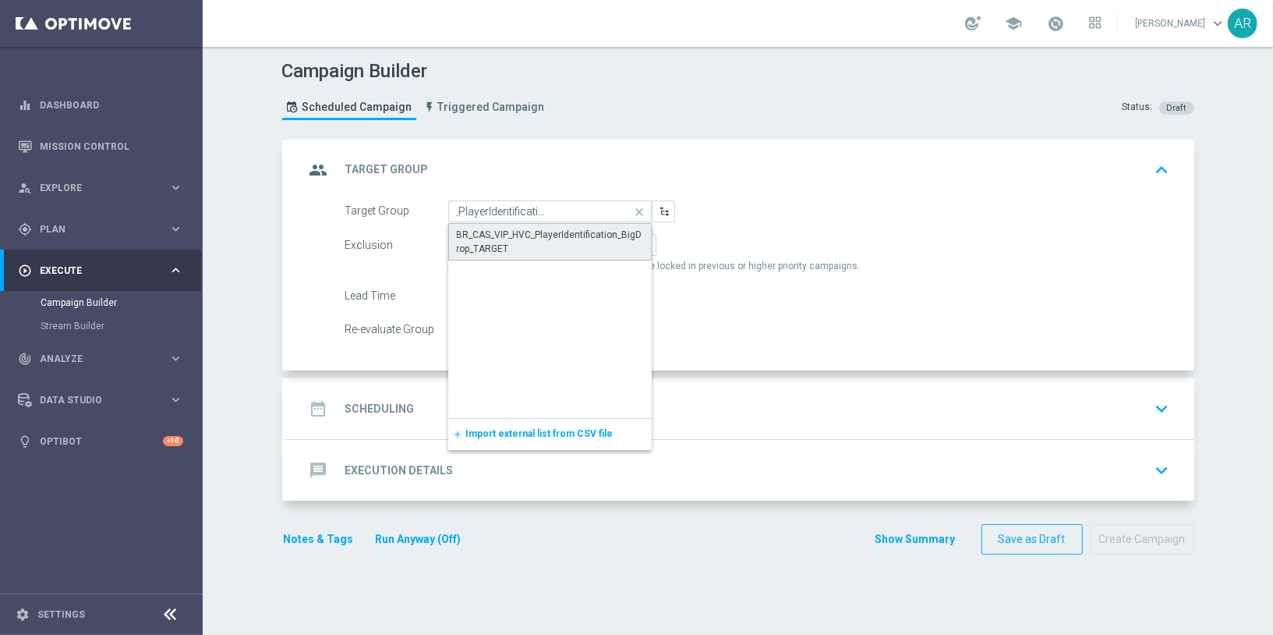
drag, startPoint x: 526, startPoint y: 236, endPoint x: 515, endPoint y: 228, distance: 13.9
click at [526, 236] on div "BR_CAS_VIP_HVC_PlayerIdentification_BigDrop_TARGET" at bounding box center [550, 242] width 186 height 28
type input "BR_CAS_VIP_HVC_PlayerIdentification_BigDrop_TARGET"
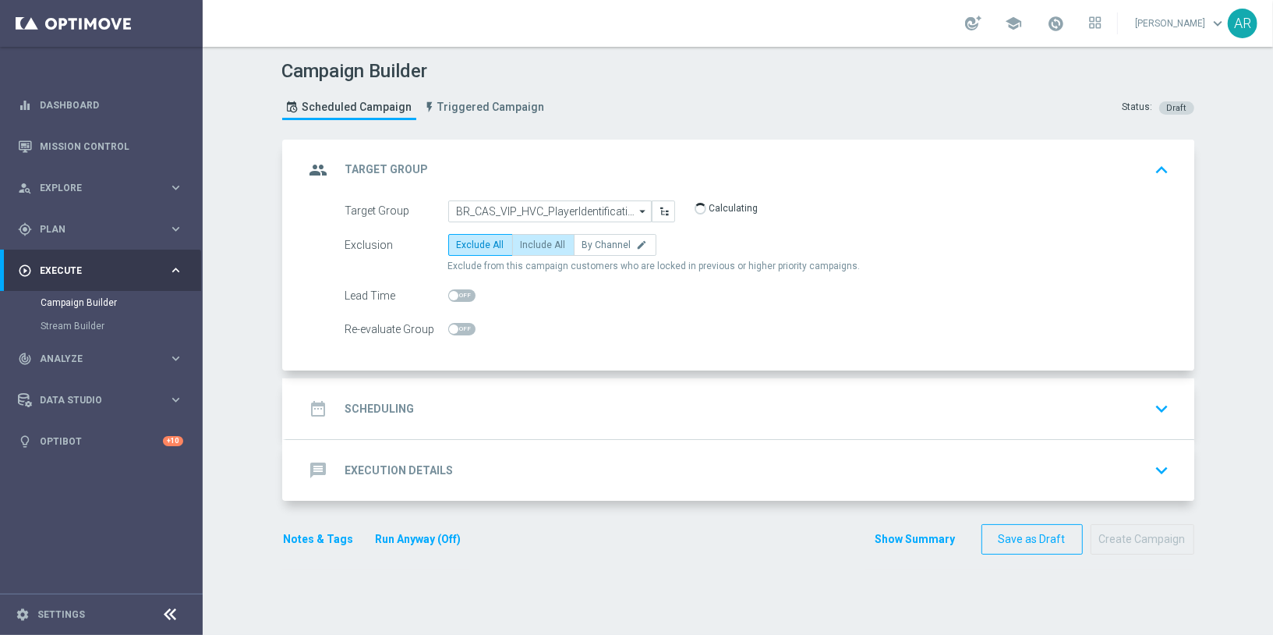
click at [540, 239] on span "Include All" at bounding box center [543, 244] width 45 height 11
click at [531, 243] on input "Include All" at bounding box center [526, 248] width 10 height 10
radio input "true"
click at [526, 406] on div "date_range Scheduling keyboard_arrow_down" at bounding box center [740, 409] width 871 height 30
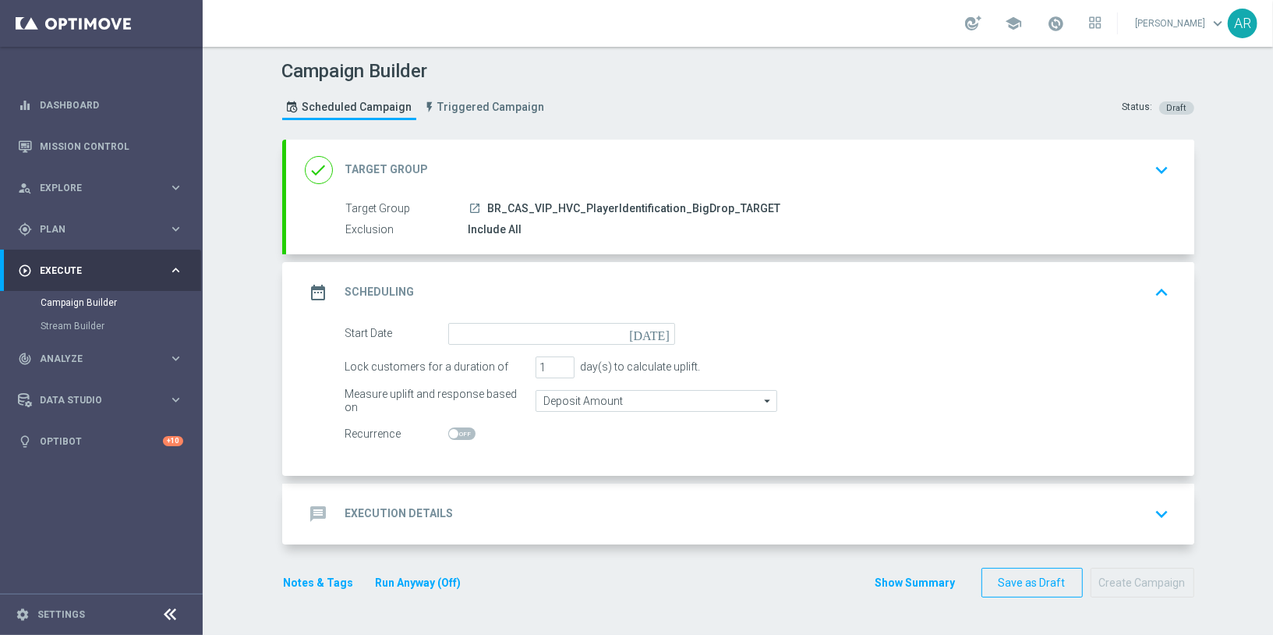
click at [662, 328] on icon "today" at bounding box center [652, 331] width 46 height 17
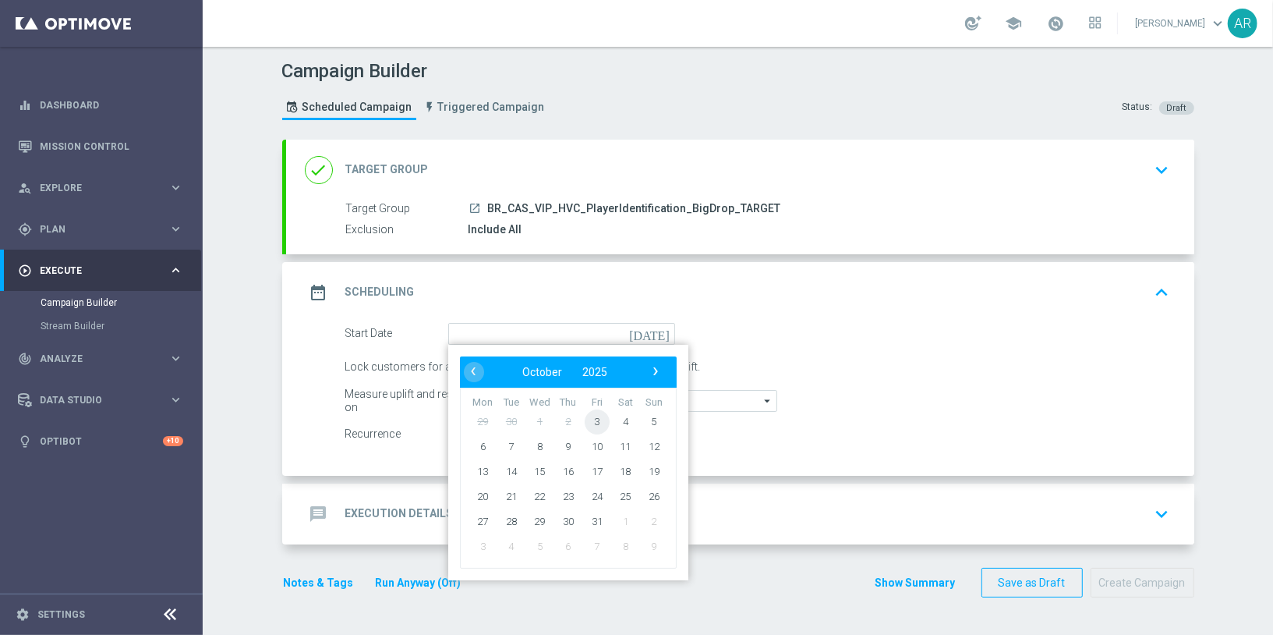
click at [586, 418] on span "3" at bounding box center [596, 421] width 25 height 25
type input "03 Oct 2025"
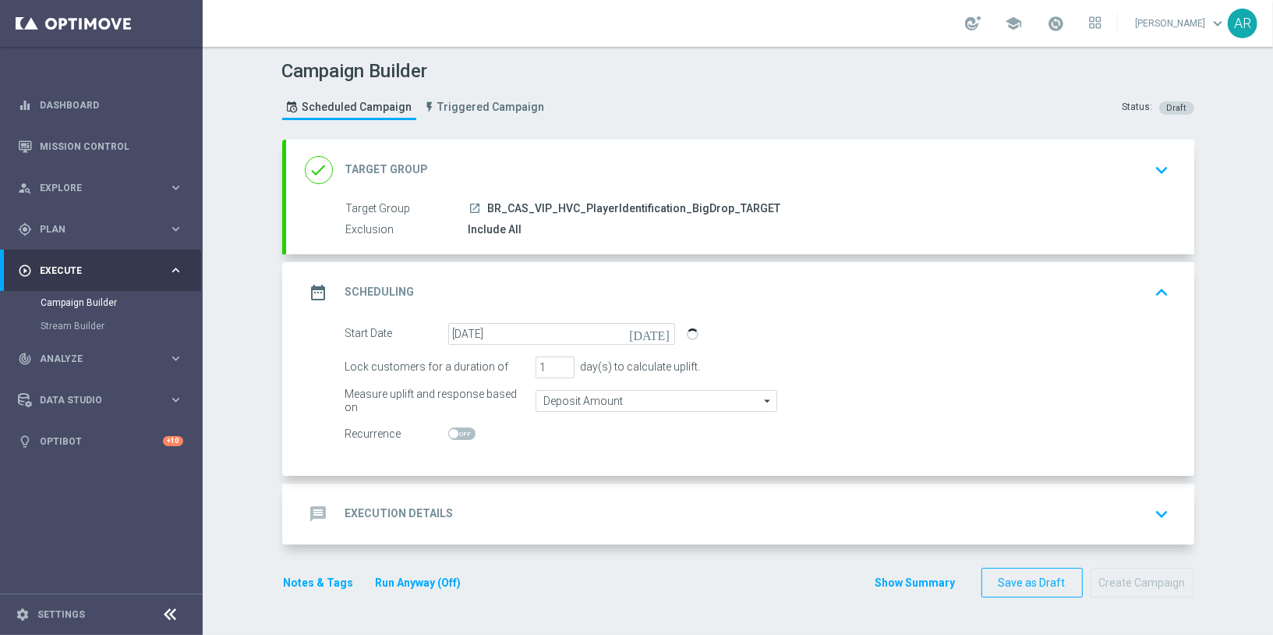
click at [476, 507] on div "message Execution Details keyboard_arrow_down" at bounding box center [740, 514] width 871 height 30
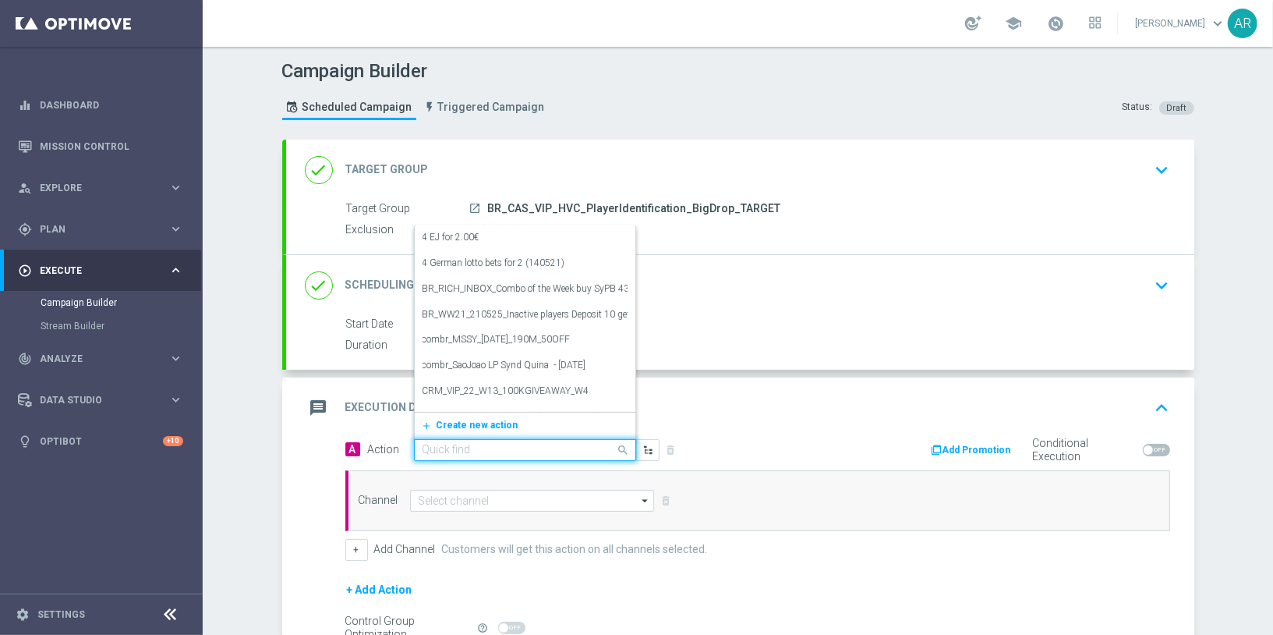
click at [452, 447] on input "text" at bounding box center [510, 450] width 174 height 13
paste input "BR_CAS_BONUSDROP_BIGDROP_VIP_EMA_TAC_GM_W30"
type input "BR_CAS_BONUSDROP_BIGDROP_VIP_EMA_TAC_GM_W30"
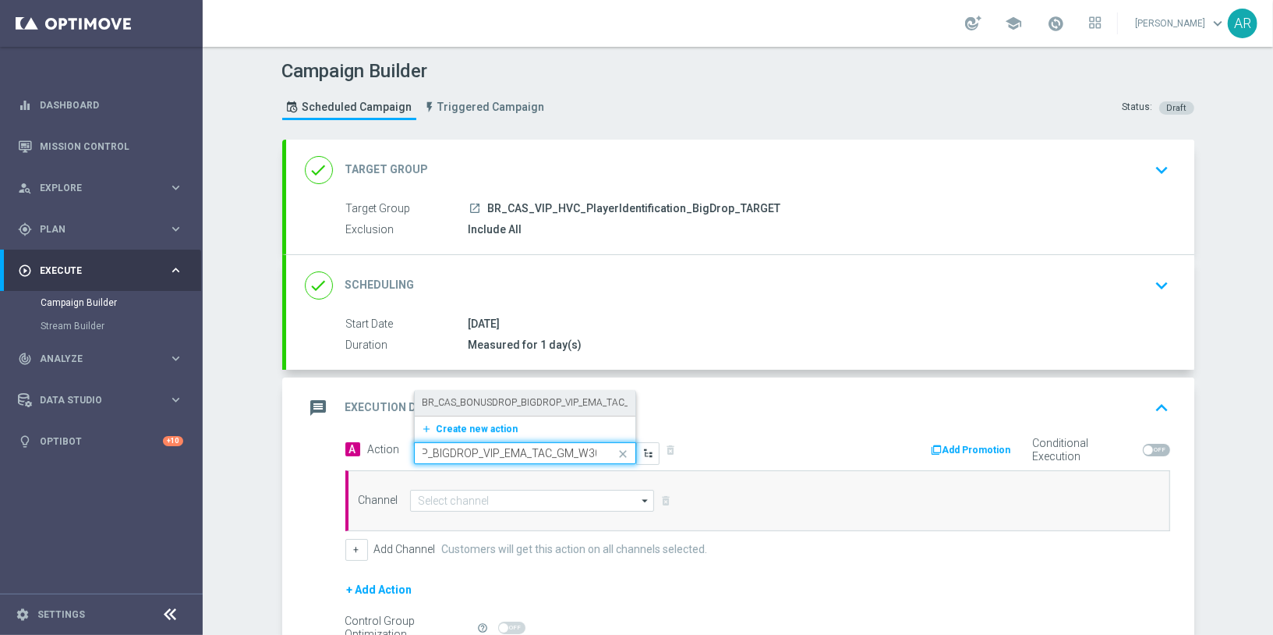
click at [498, 393] on div "BR_CAS_BONUSDROP_BIGDROP_VIP_EMA_TAC_GM_W30 edit" at bounding box center [525, 403] width 205 height 26
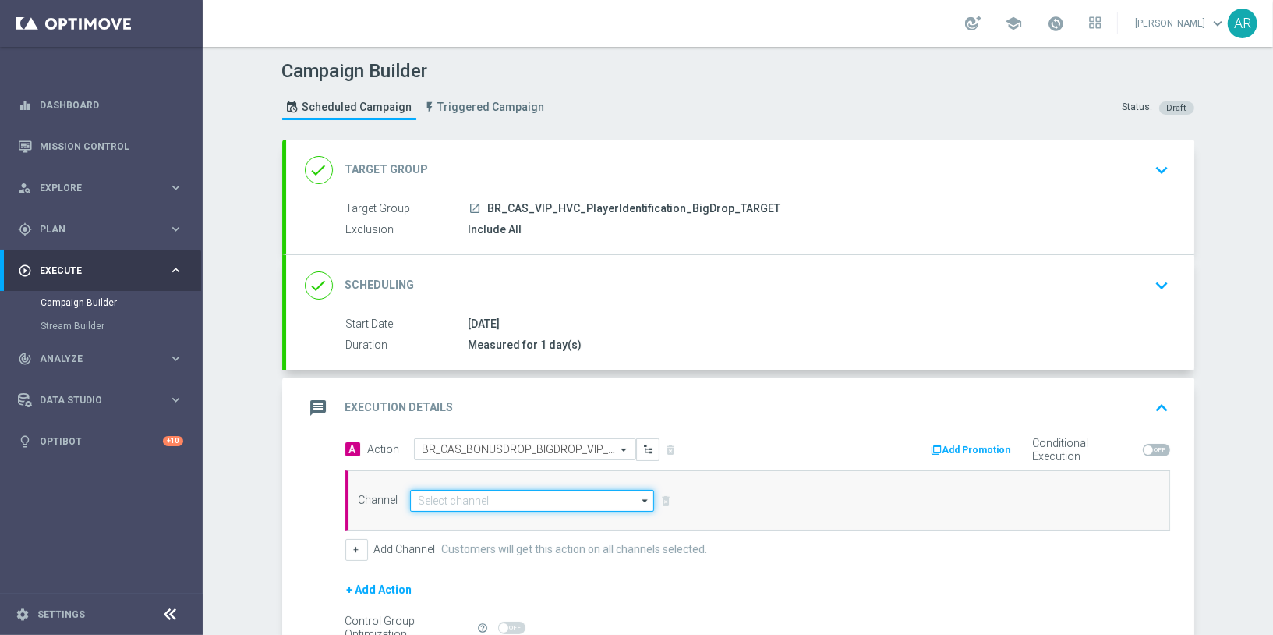
click at [480, 502] on input at bounding box center [532, 501] width 245 height 22
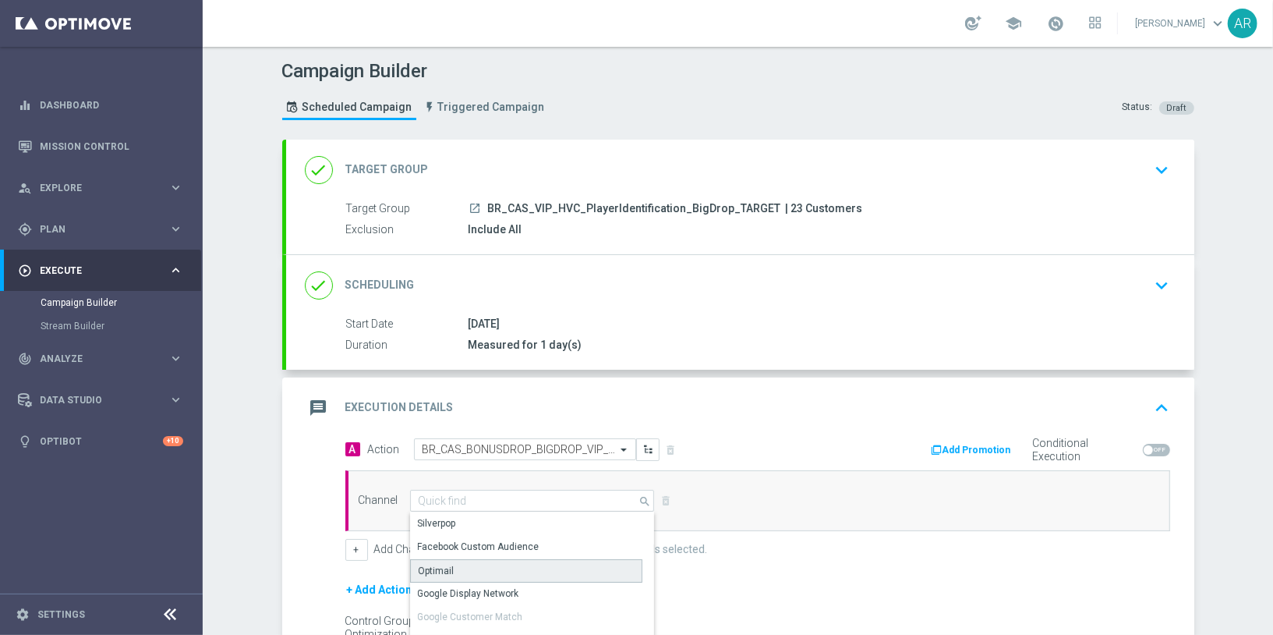
click at [468, 559] on div "Optimail" at bounding box center [526, 570] width 233 height 23
type input "Optimail"
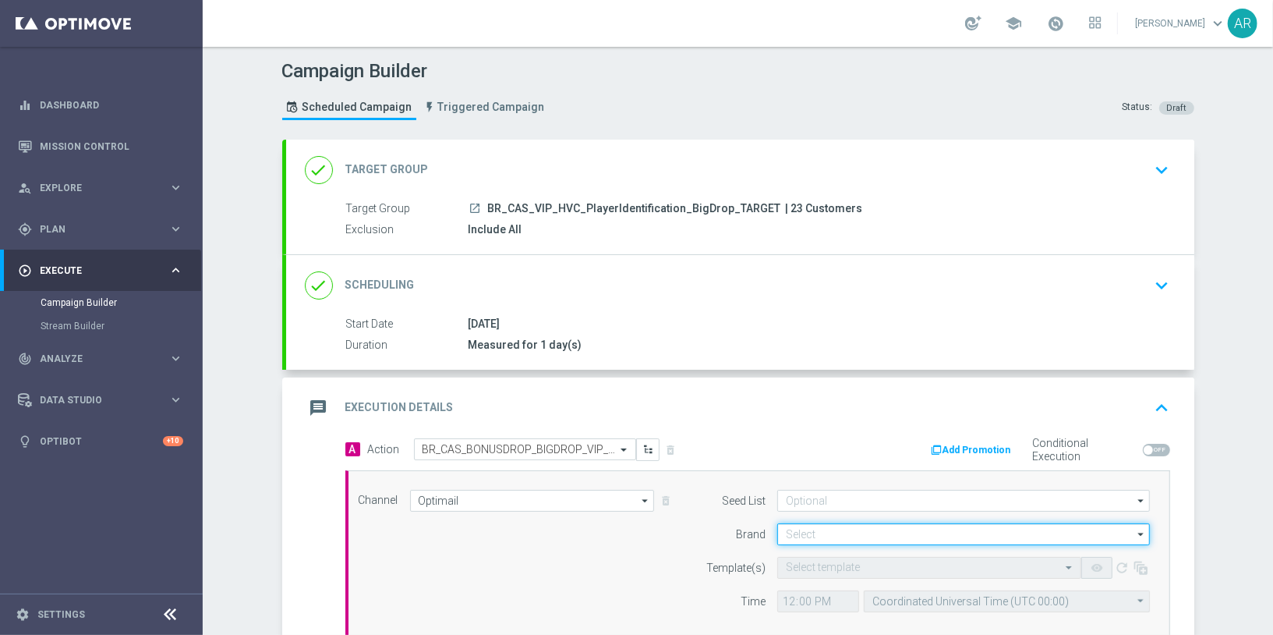
click at [802, 526] on input at bounding box center [963, 534] width 373 height 22
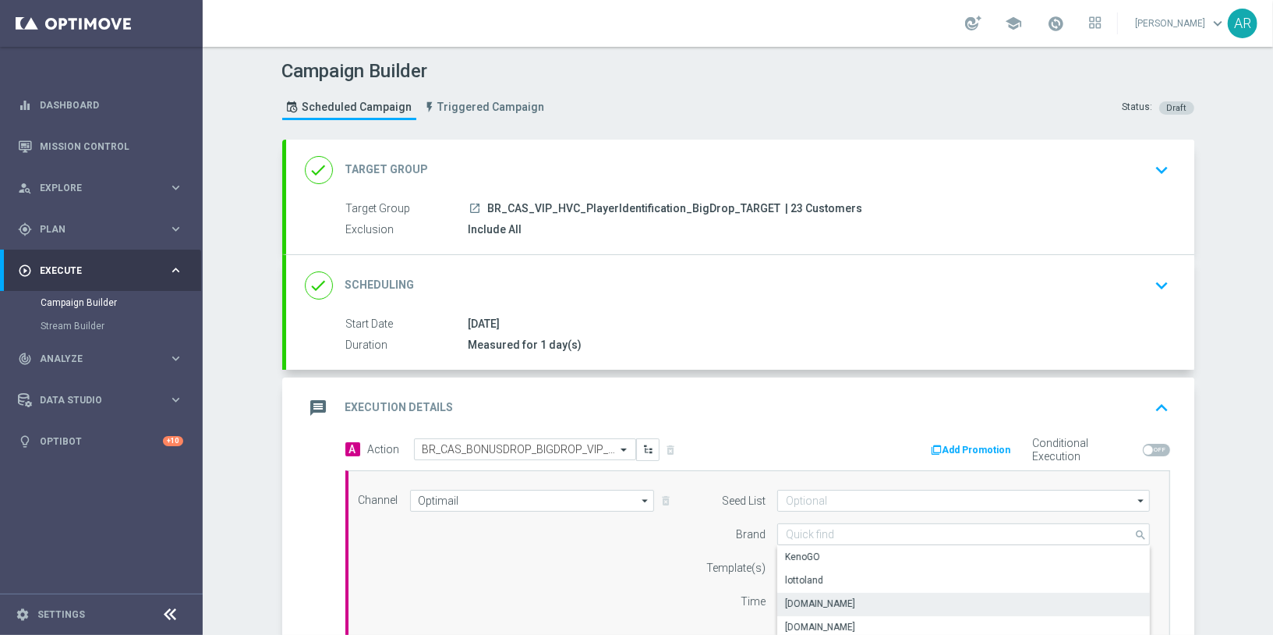
drag, startPoint x: 881, startPoint y: 602, endPoint x: 802, endPoint y: 579, distance: 81.9
click at [881, 602] on div "Lottoland.bet.br" at bounding box center [964, 604] width 374 height 22
type input "Lottoland.bet.br"
click at [792, 565] on input "text" at bounding box center [914, 567] width 256 height 13
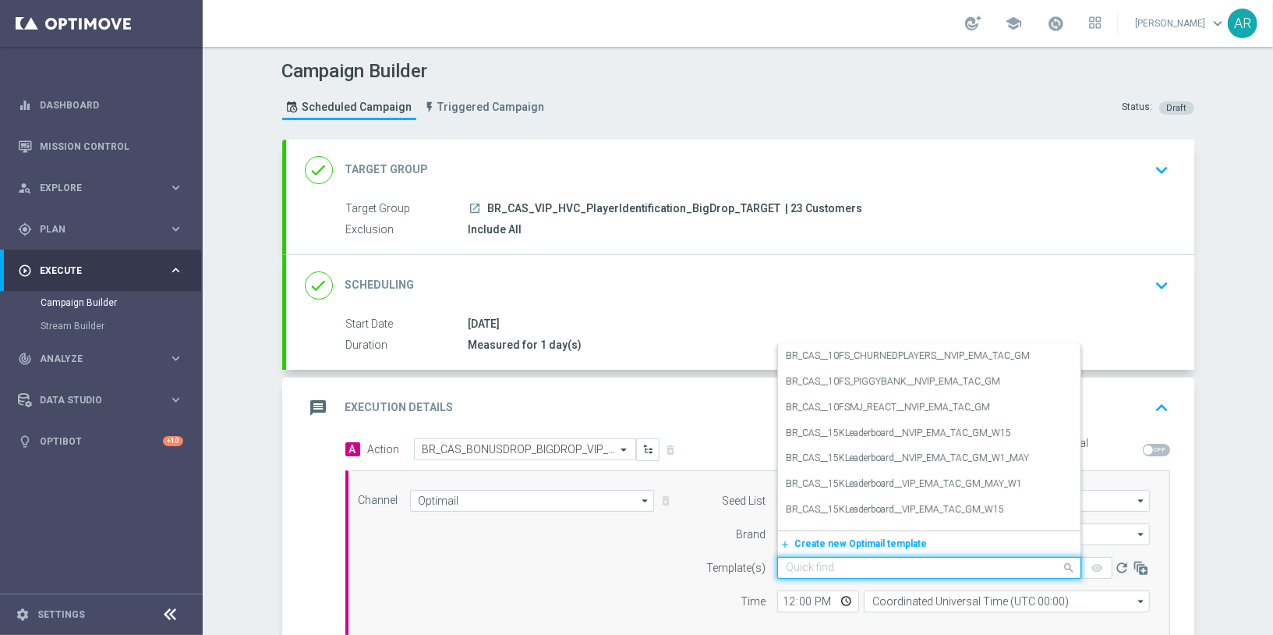
paste input "BR_CAS_BONUSDROP_BIGDROP_VIP_EMA_TAC_GM_W30"
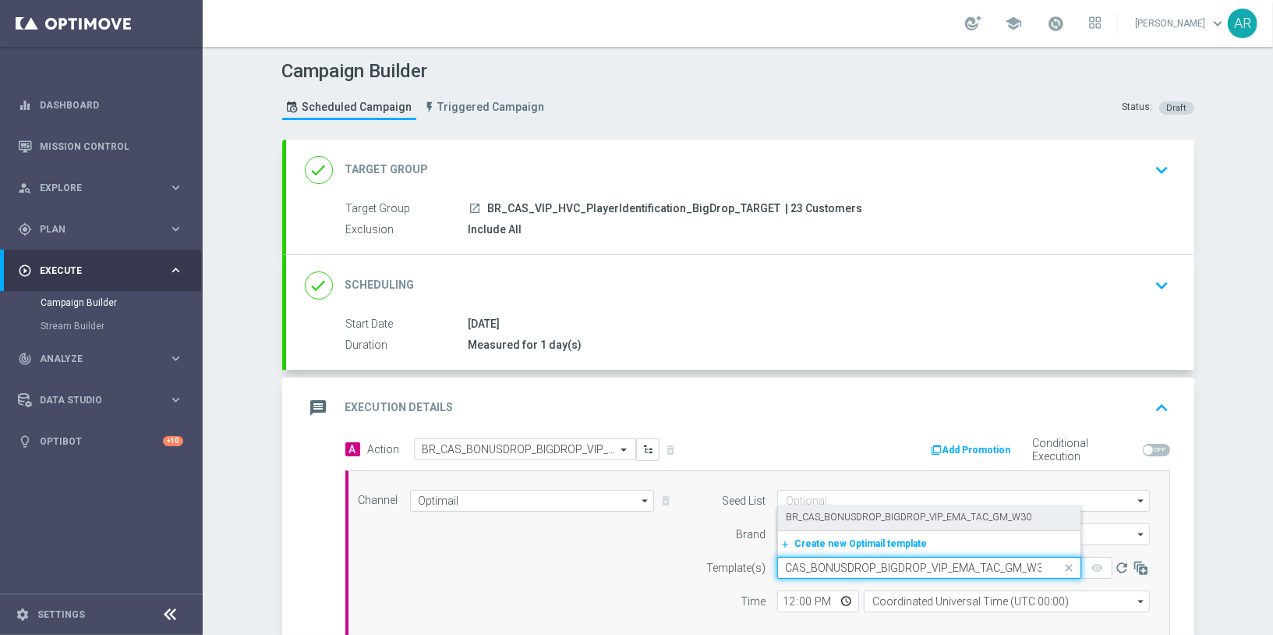
click at [896, 513] on label "BR_CAS_BONUSDROP_BIGDROP_VIP_EMA_TAC_GM_W30" at bounding box center [909, 517] width 246 height 13
type input "BR_CAS_BONUSDROP_BIGDROP_VIP_EMA_TAC_GM_W30"
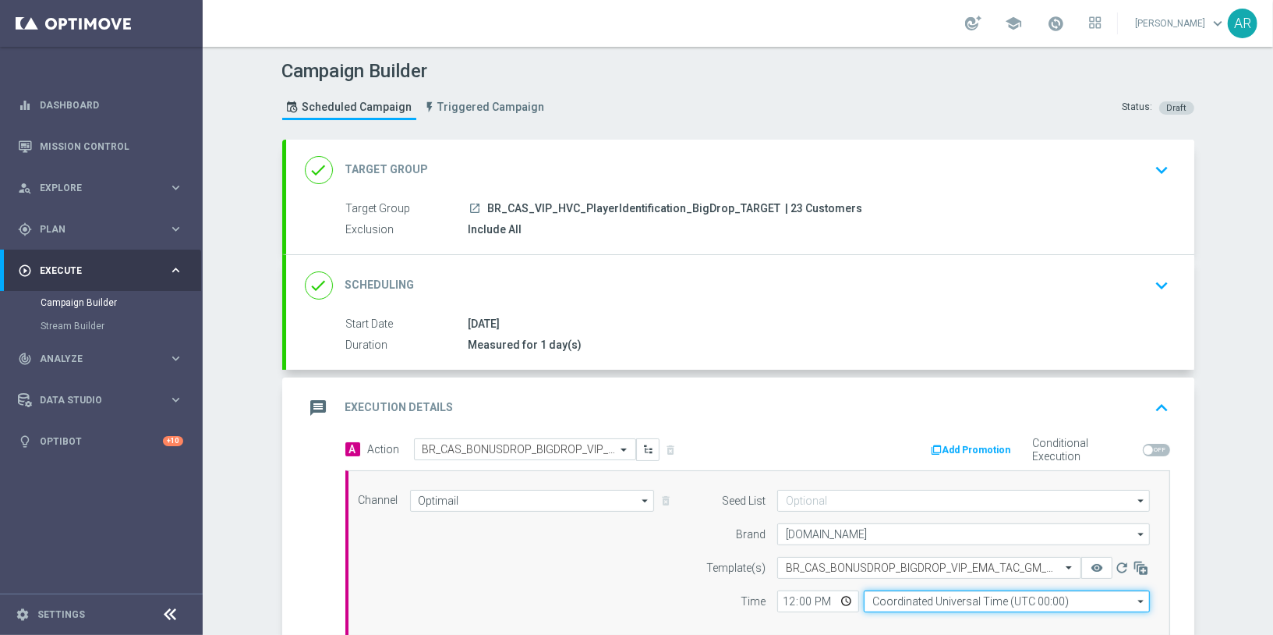
click at [916, 592] on input "Coordinated Universal Time (UTC 00:00)" at bounding box center [1007, 601] width 286 height 22
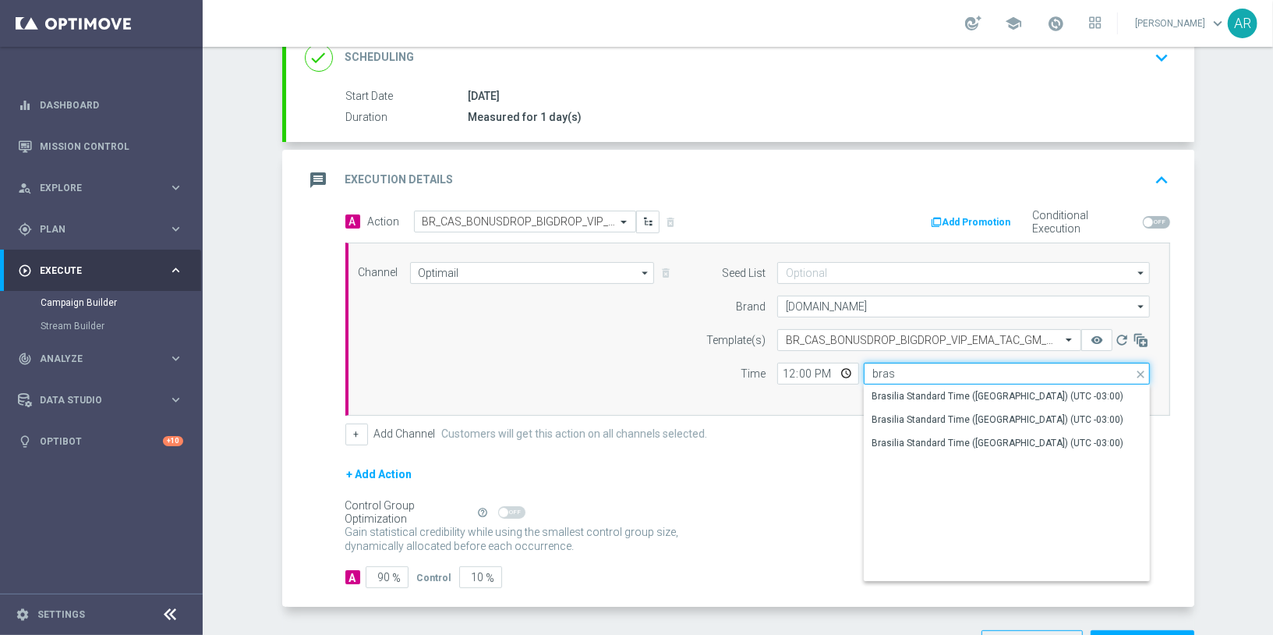
scroll to position [248, 0]
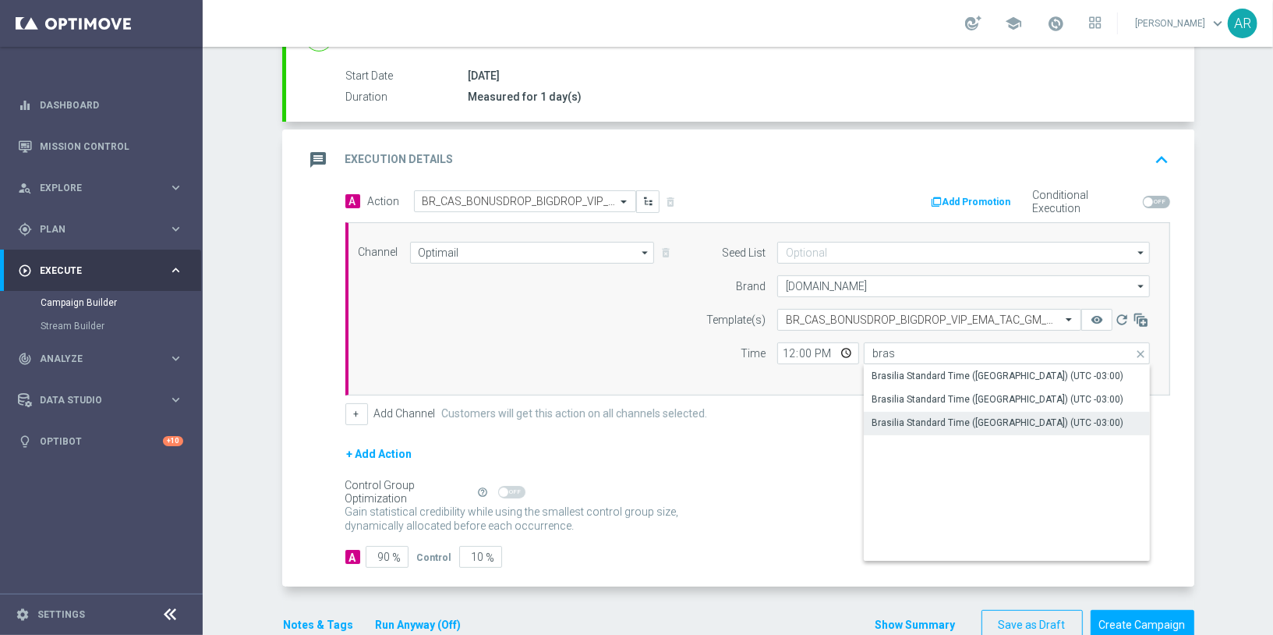
click at [1003, 419] on div "Brasilia Standard Time (Sao Paulo) (UTC -03:00)" at bounding box center [998, 423] width 252 height 14
type input "Brasilia Standard Time (Sao Paulo) (UTC -03:00)"
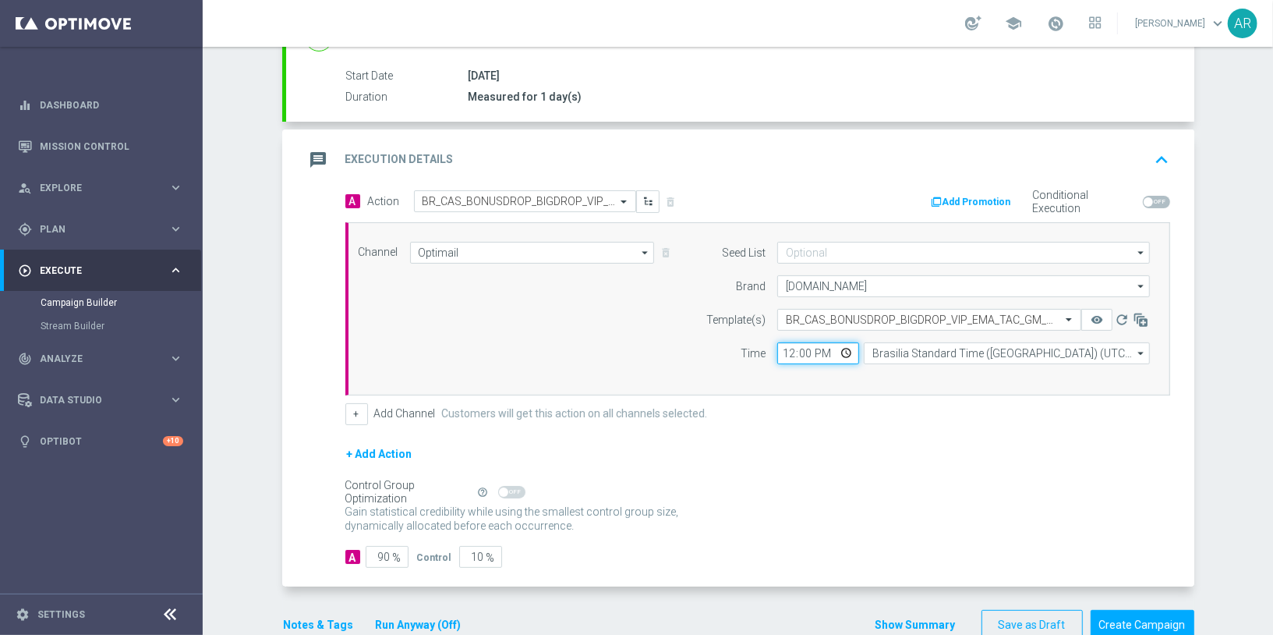
click at [846, 347] on input "12:00" at bounding box center [818, 353] width 82 height 22
type input "13:00"
click at [995, 425] on form "A Action Select action BR_CAS_BONUSDROP_BIGDROP_VIP_EMA_TAC_GM_W30 delete_forev…" at bounding box center [757, 379] width 825 height 378
click at [377, 553] on input "90" at bounding box center [387, 557] width 43 height 22
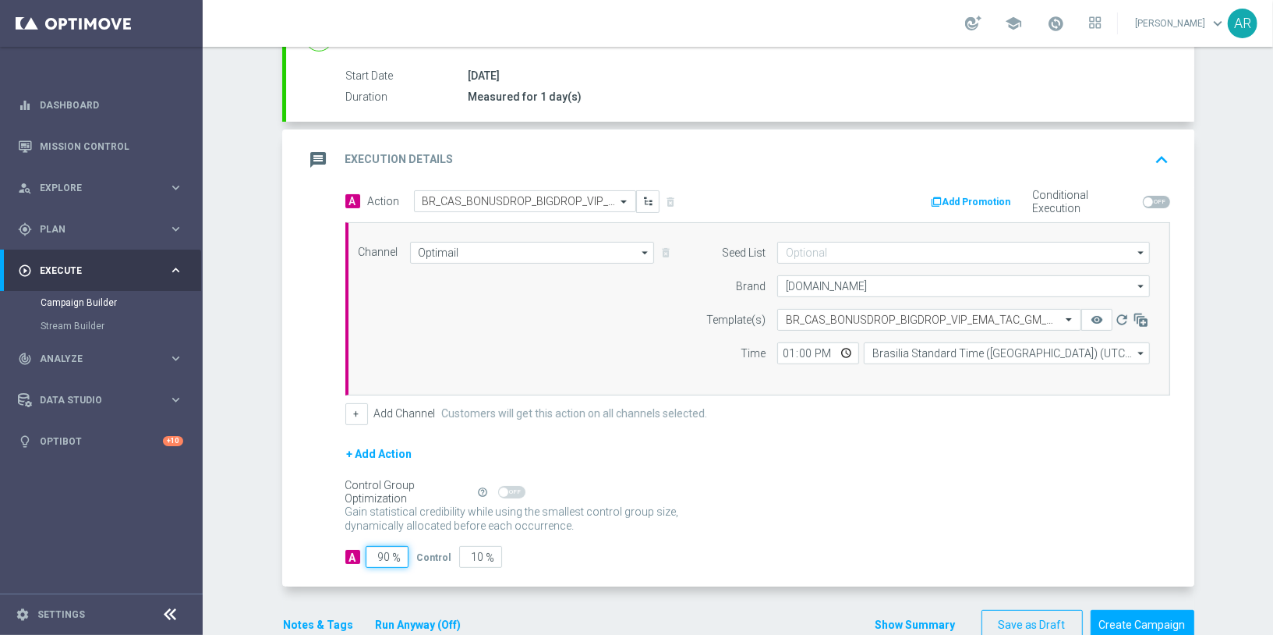
click at [377, 553] on input "90" at bounding box center [387, 557] width 43 height 22
type input "5"
type input "95"
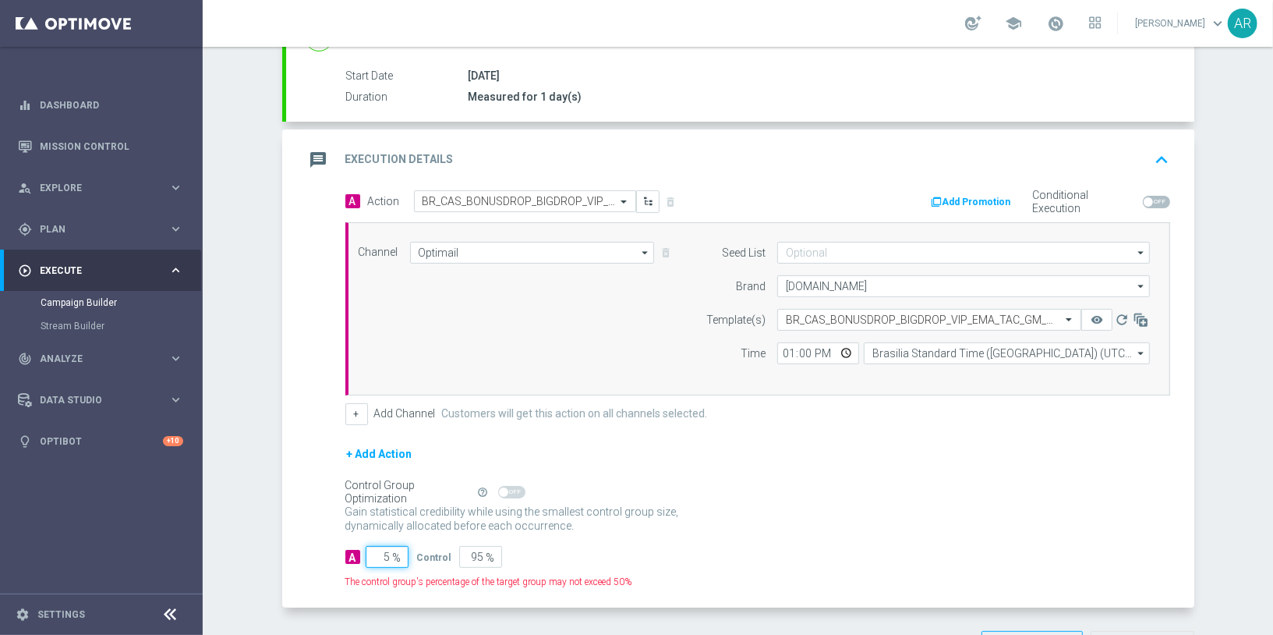
type input "50"
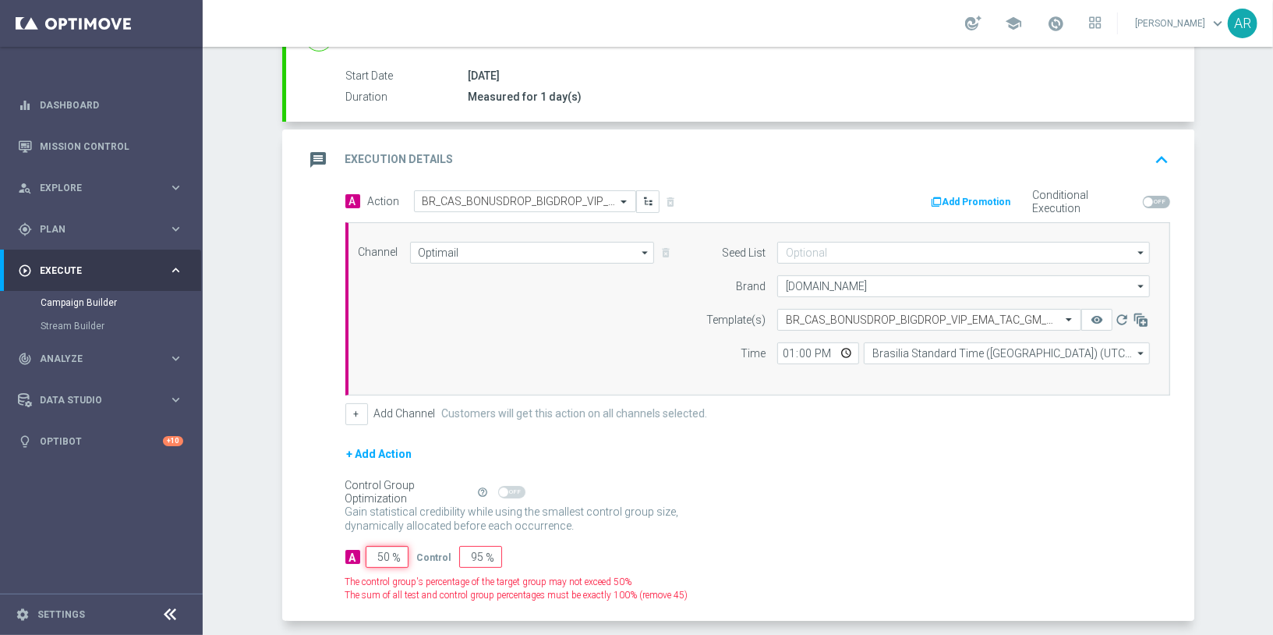
type input "50"
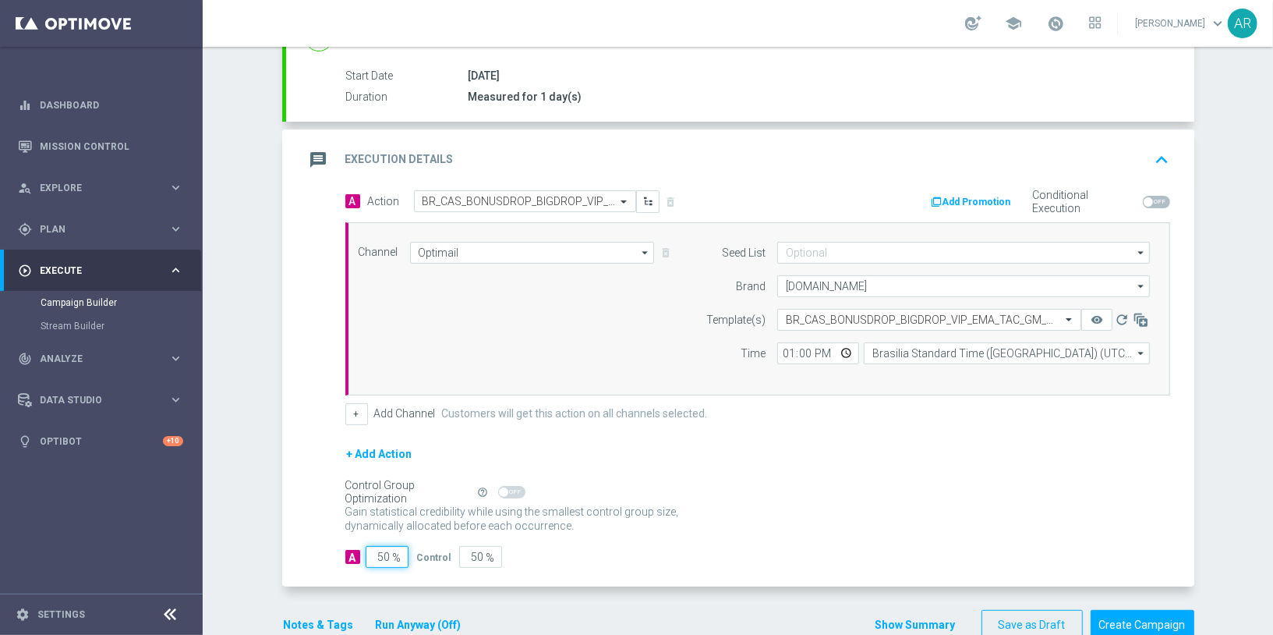
type input "50"
click at [796, 506] on div "Gain statistical credibility while using the smallest control group size, dynam…" at bounding box center [757, 519] width 825 height 37
click at [1132, 618] on button "Create Campaign" at bounding box center [1143, 625] width 104 height 30
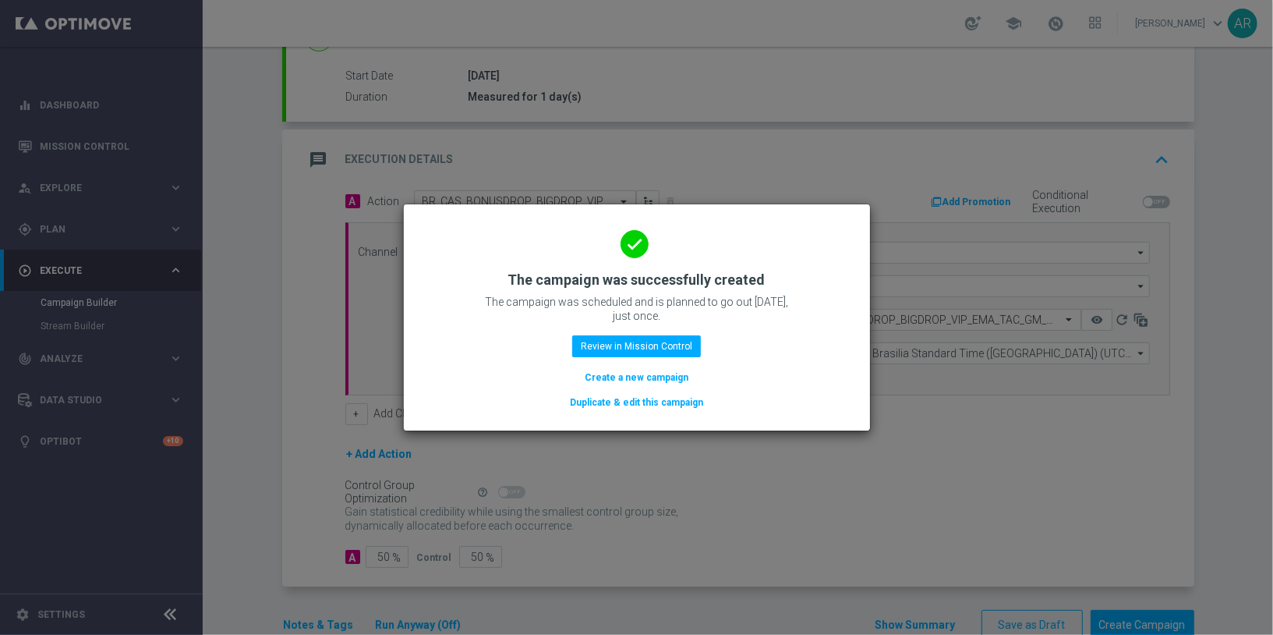
click at [654, 380] on button "Create a new campaign" at bounding box center [636, 377] width 107 height 17
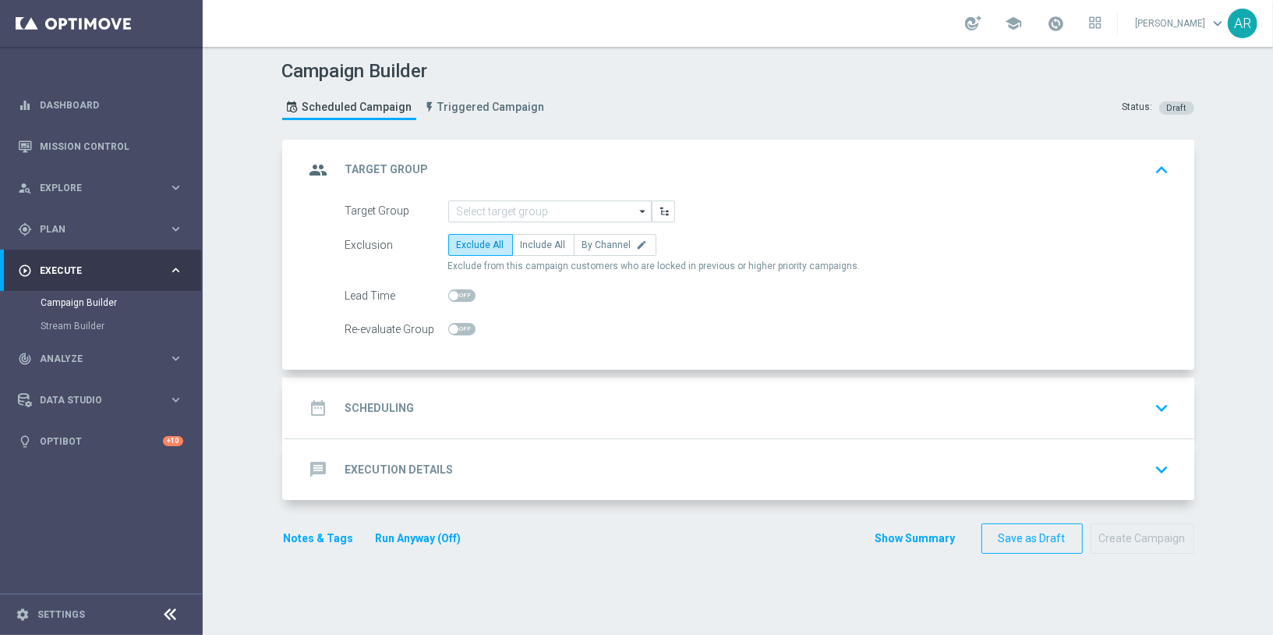
scroll to position [0, 0]
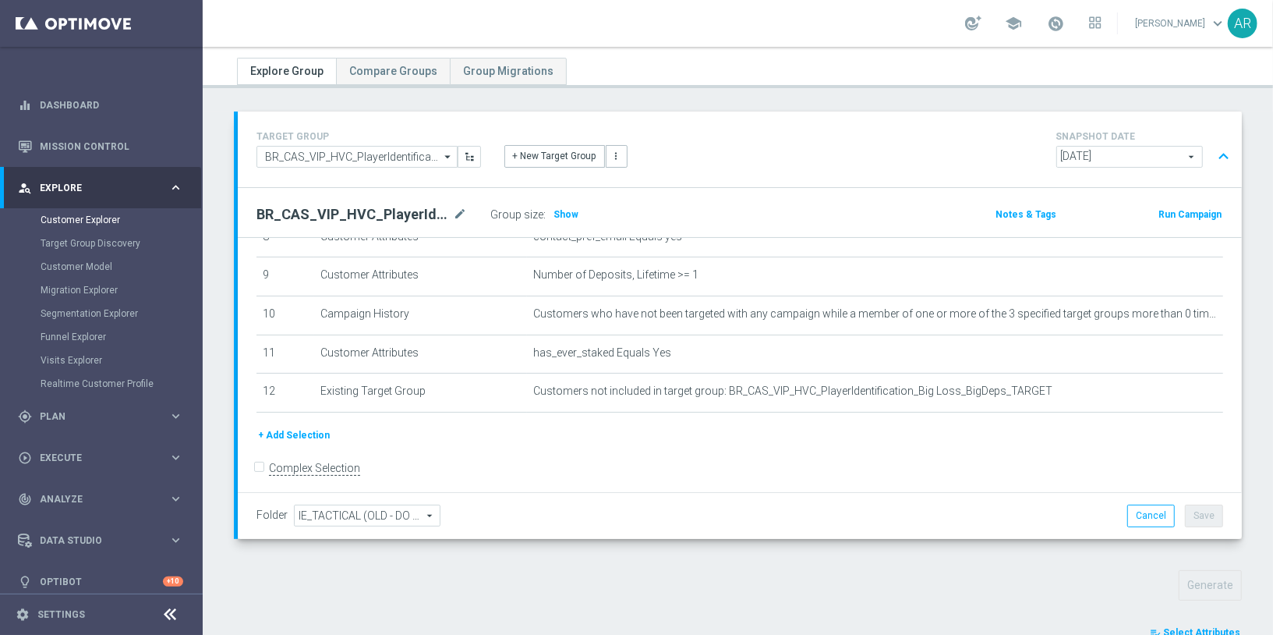
scroll to position [489, 0]
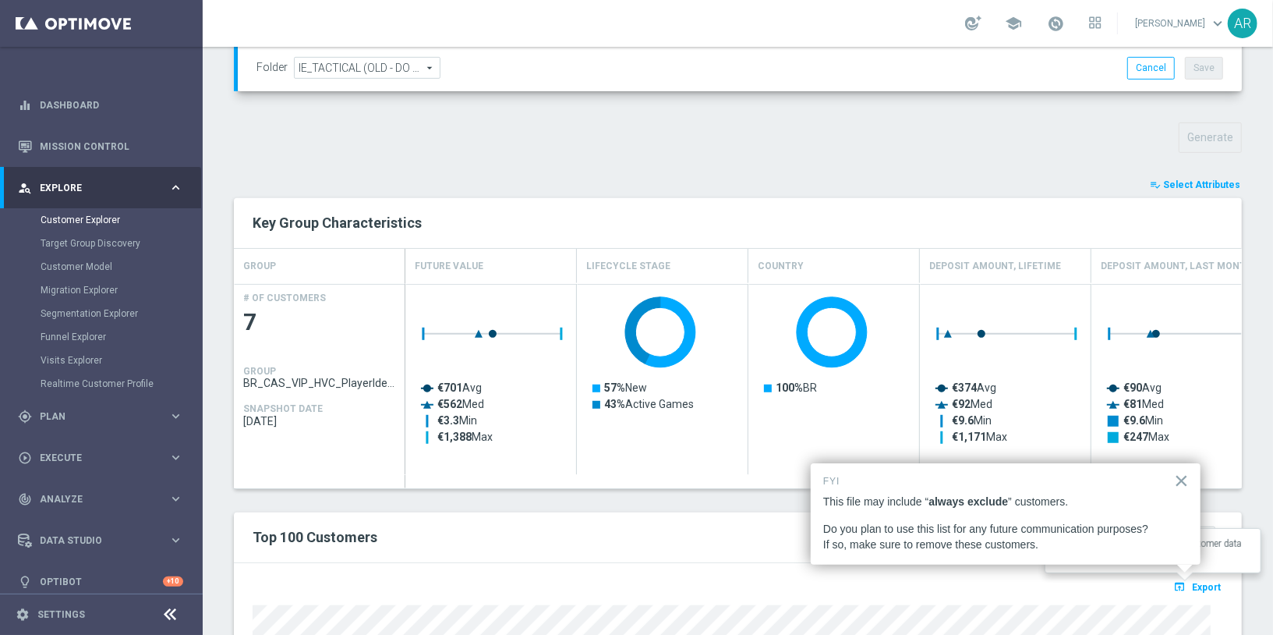
click at [1196, 583] on span "Export" at bounding box center [1206, 587] width 29 height 11
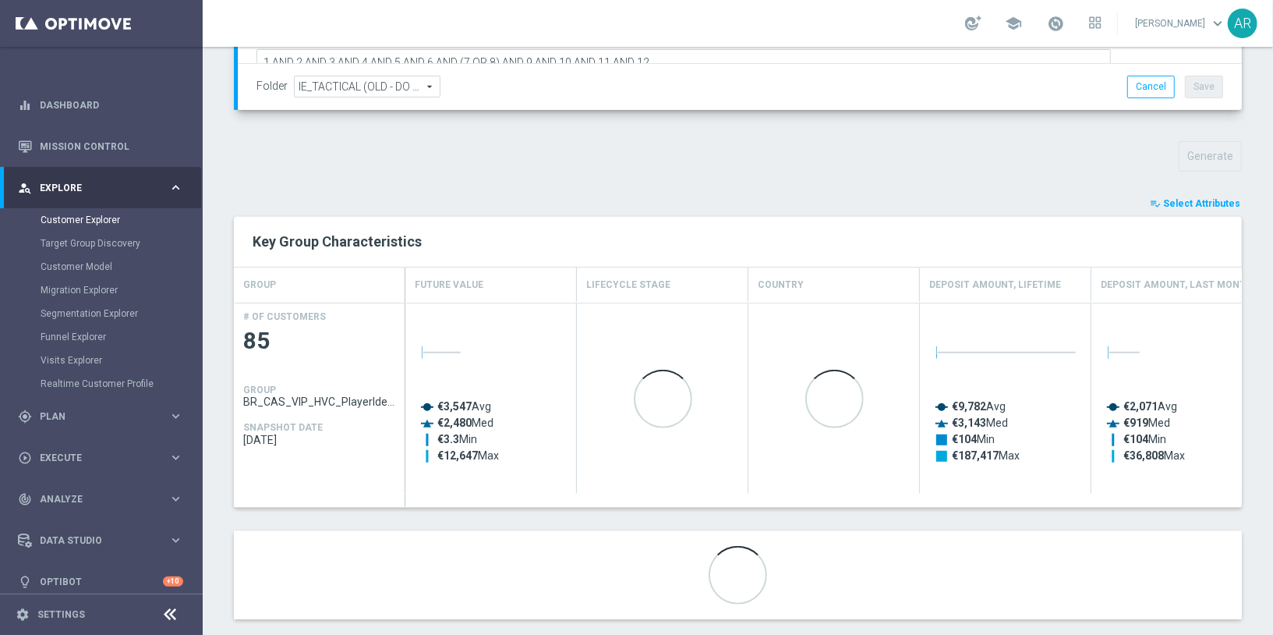
scroll to position [489, 0]
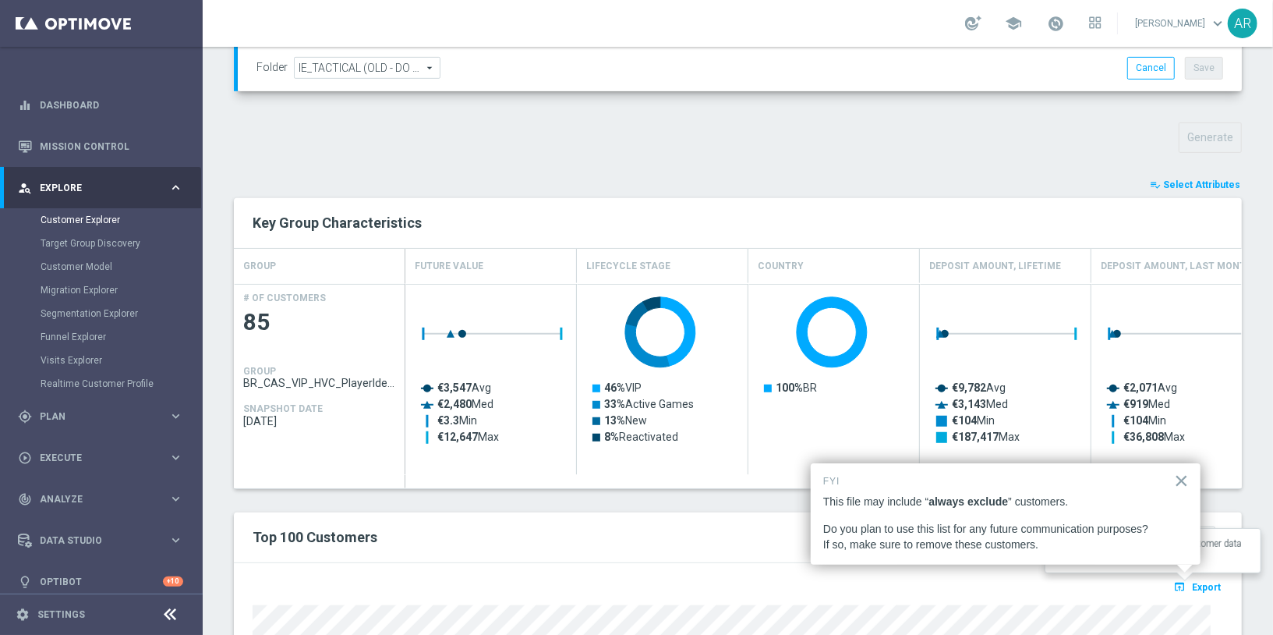
click at [1198, 582] on span "Export" at bounding box center [1206, 587] width 29 height 11
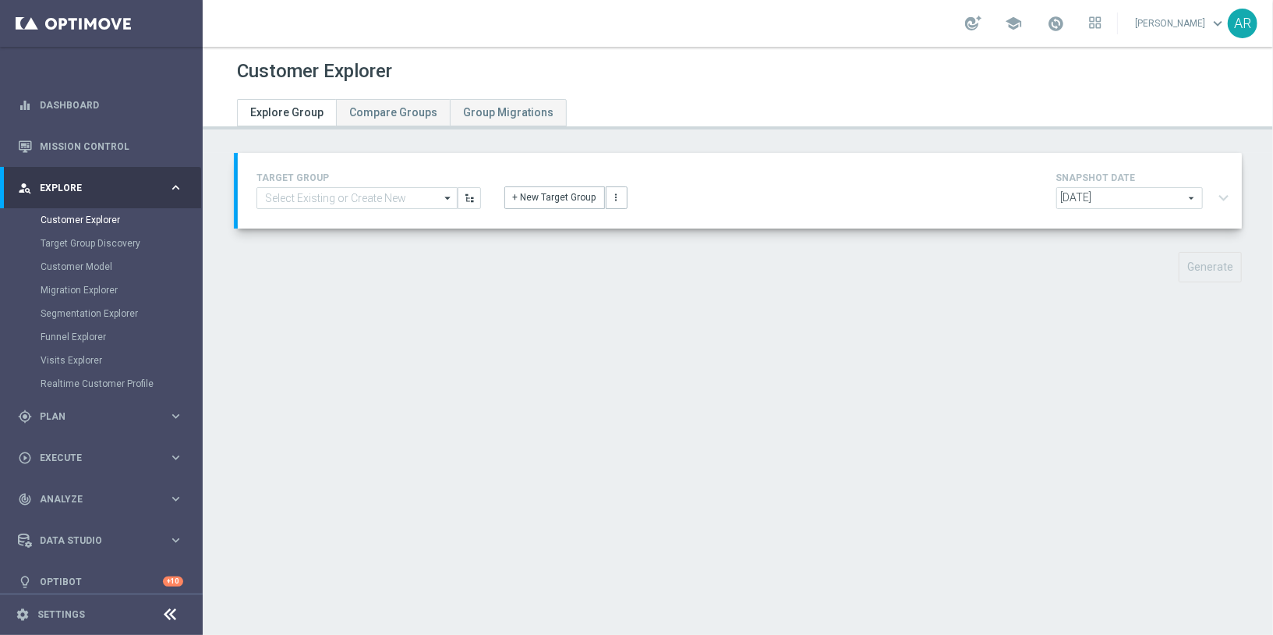
type input "BR_CAS_VIP_HVC_PlayerIdentification_BigDrop_TARGET"
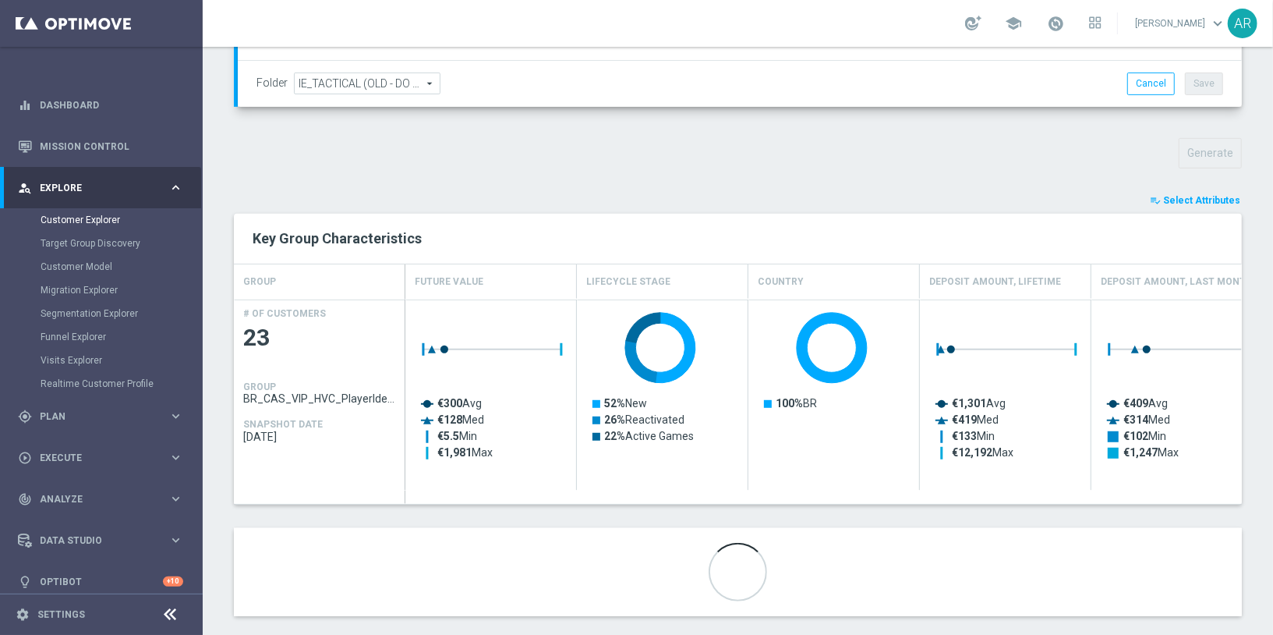
scroll to position [489, 0]
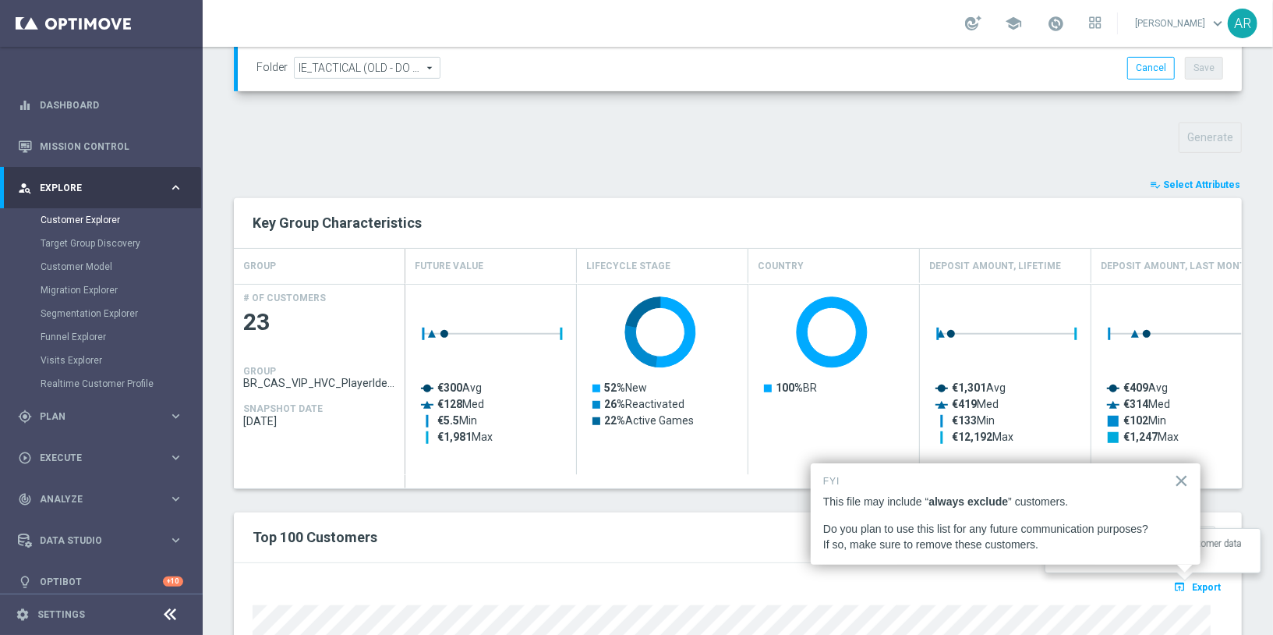
click at [1192, 582] on span "Export" at bounding box center [1206, 587] width 29 height 11
